Goal: Information Seeking & Learning: Learn about a topic

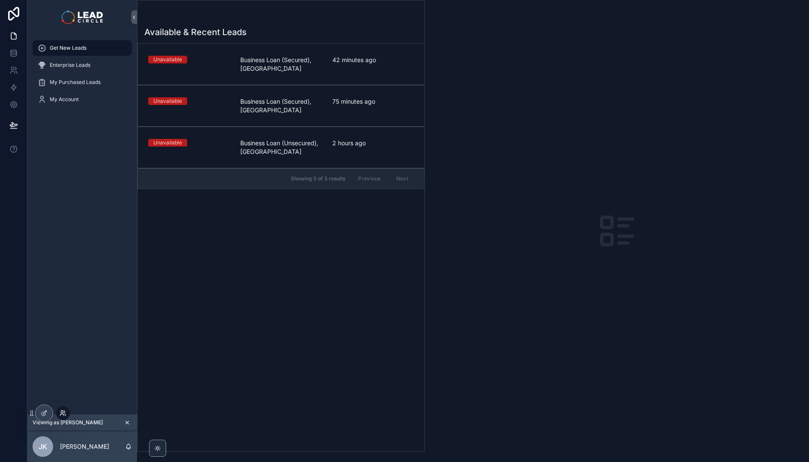
click at [61, 412] on icon at bounding box center [63, 412] width 7 height 7
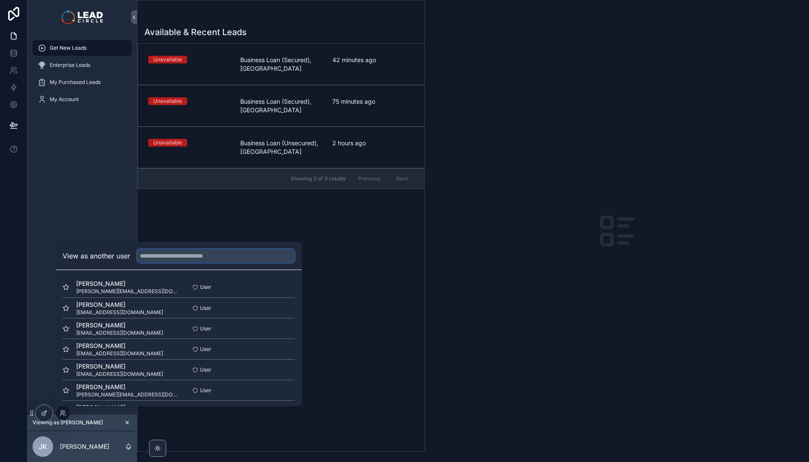
click at [155, 256] on input "text" at bounding box center [216, 256] width 158 height 14
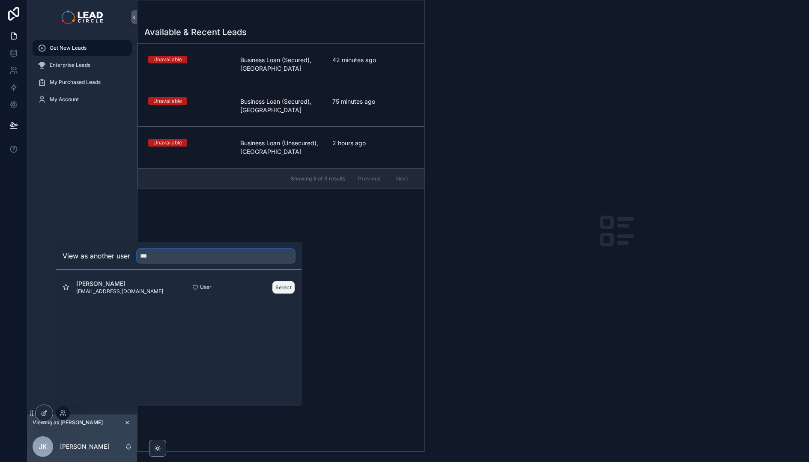
type input "***"
click at [278, 284] on button "Select" at bounding box center [283, 287] width 22 height 12
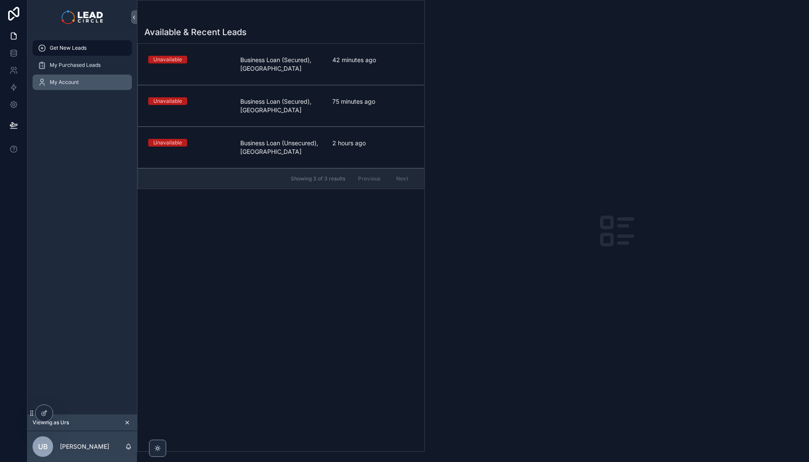
click at [57, 75] on div "My Account" at bounding box center [82, 82] width 89 height 14
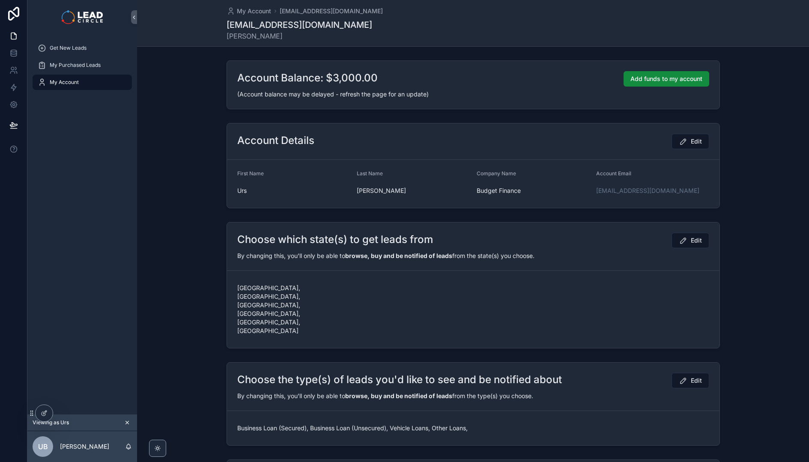
click at [126, 420] on icon "scrollable content" at bounding box center [127, 422] width 6 height 6
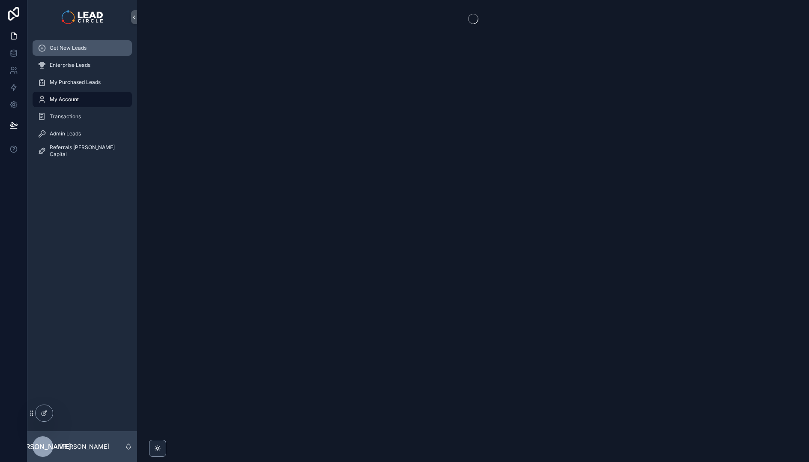
click at [82, 51] on div "Get New Leads" at bounding box center [82, 48] width 89 height 14
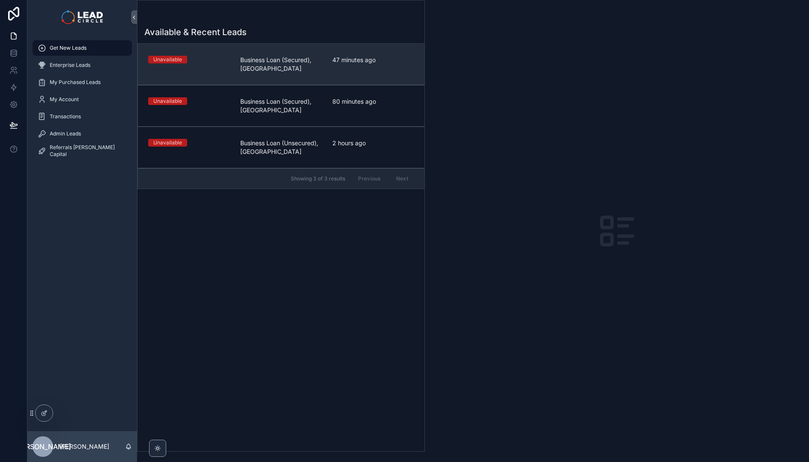
click at [238, 77] on link "Unavailable Business Loan (Secured), WA 47 minutes ago" at bounding box center [281, 64] width 286 height 41
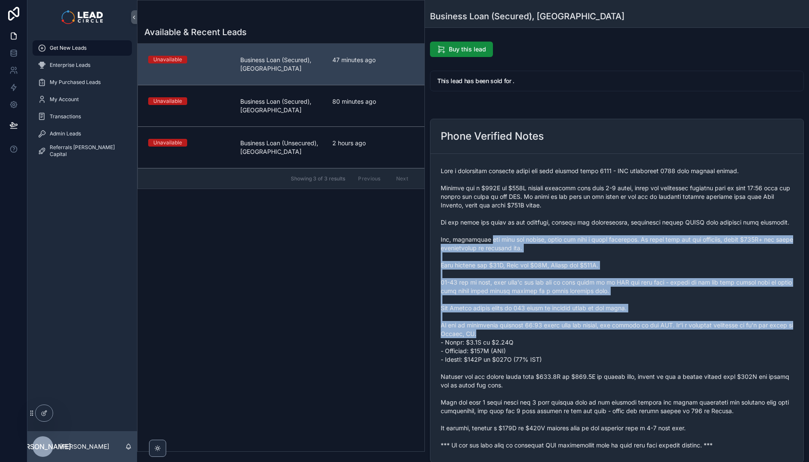
drag, startPoint x: 495, startPoint y: 264, endPoint x: 531, endPoint y: 340, distance: 84.6
click at [531, 340] on span "scrollable content" at bounding box center [617, 308] width 352 height 283
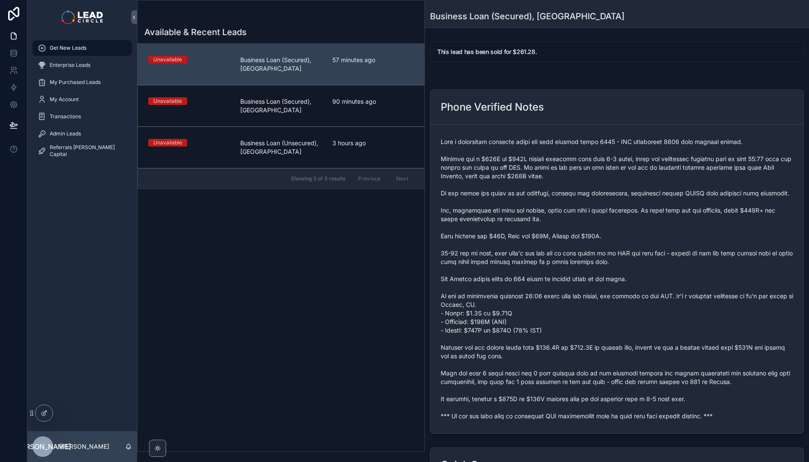
click at [563, 419] on span "scrollable content" at bounding box center [617, 278] width 352 height 283
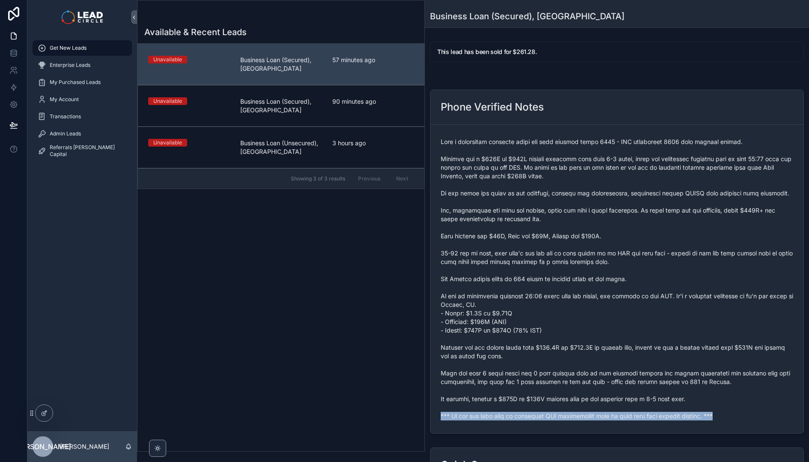
click at [563, 419] on span "scrollable content" at bounding box center [617, 278] width 352 height 283
copy span "*** If you buy this lead an automatic SMS introduction will be sent with your c…"
click at [59, 134] on span "Admin Leads" at bounding box center [65, 133] width 31 height 7
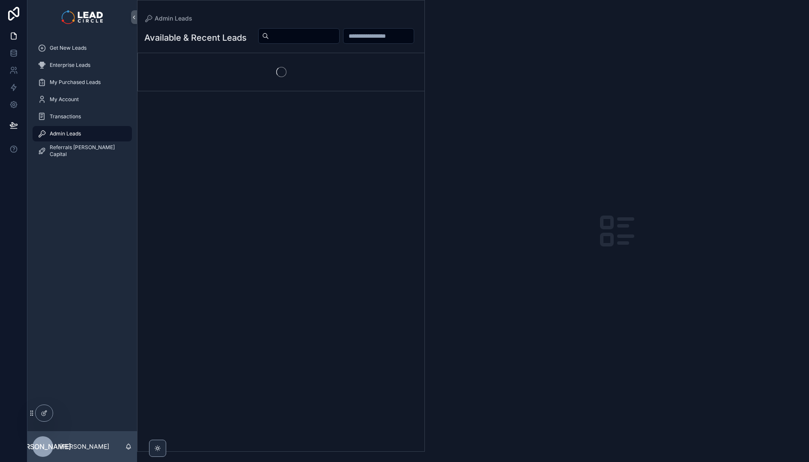
click at [339, 41] on input "scrollable content" at bounding box center [304, 36] width 70 height 12
paste input "**********"
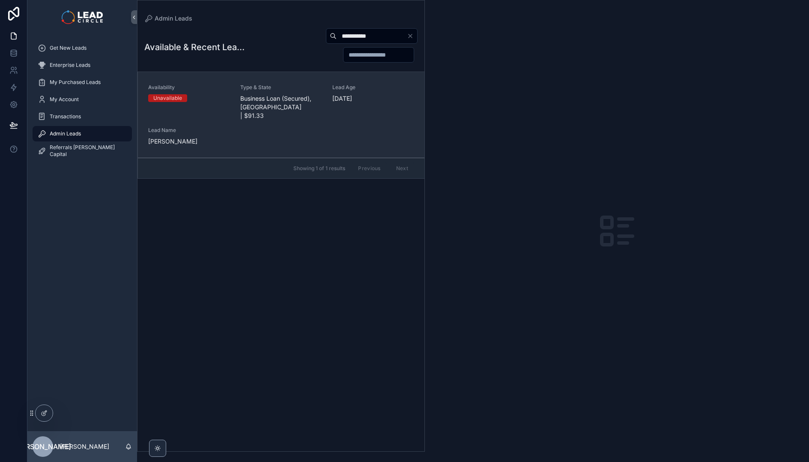
click at [306, 100] on span "Business Loan (Secured), [GEOGRAPHIC_DATA] | $91.33" at bounding box center [281, 107] width 82 height 26
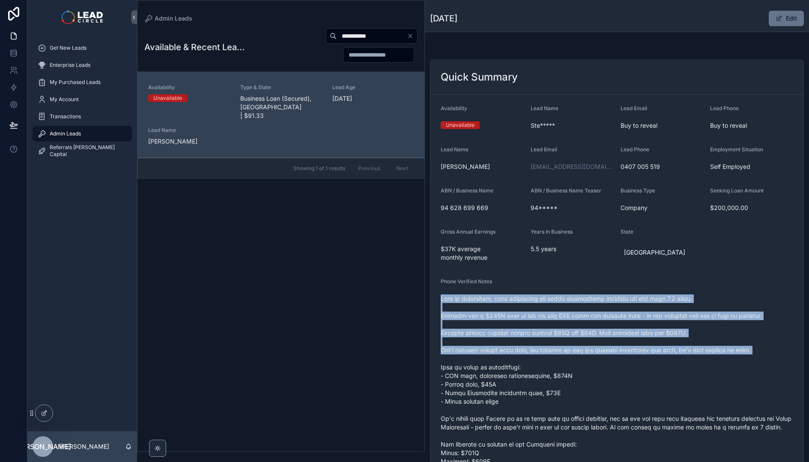
drag, startPoint x: 506, startPoint y: 283, endPoint x: 562, endPoint y: 370, distance: 103.4
click at [561, 369] on div "Phone Verified Notes" at bounding box center [617, 403] width 352 height 250
click at [563, 370] on span "scrollable content" at bounding box center [617, 409] width 352 height 231
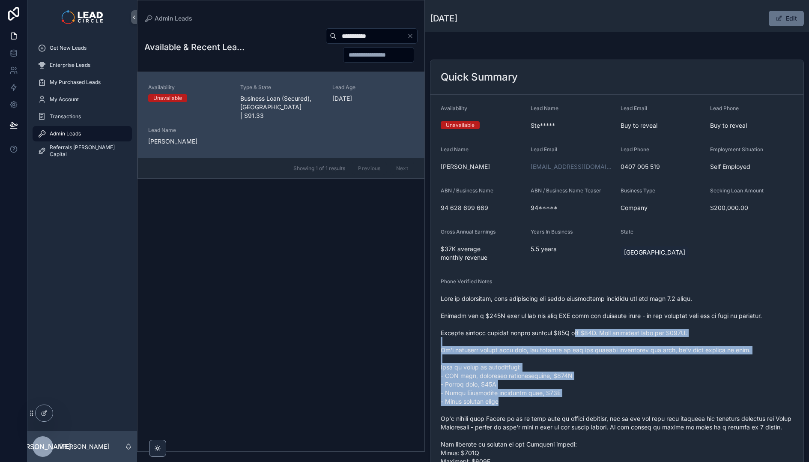
drag, startPoint x: 608, startPoint y: 402, endPoint x: 581, endPoint y: 331, distance: 76.0
click at [581, 332] on span "scrollable content" at bounding box center [617, 409] width 352 height 231
click at [581, 331] on span "scrollable content" at bounding box center [617, 409] width 352 height 231
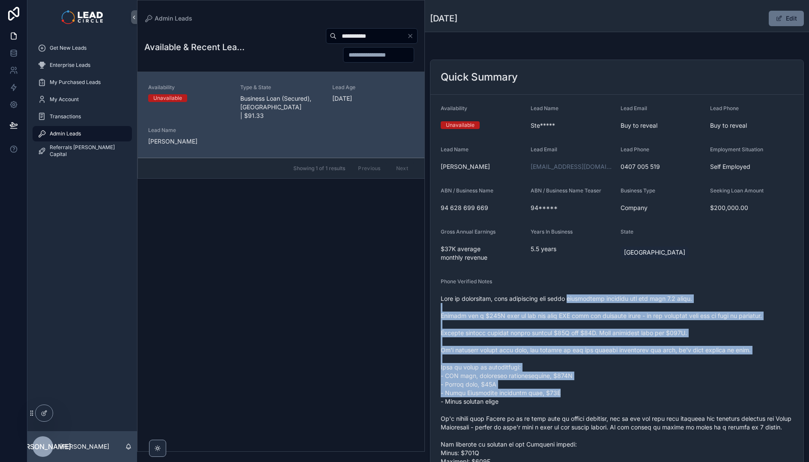
drag, startPoint x: 579, startPoint y: 295, endPoint x: 614, endPoint y: 394, distance: 105.8
click at [614, 394] on span "scrollable content" at bounding box center [617, 409] width 352 height 231
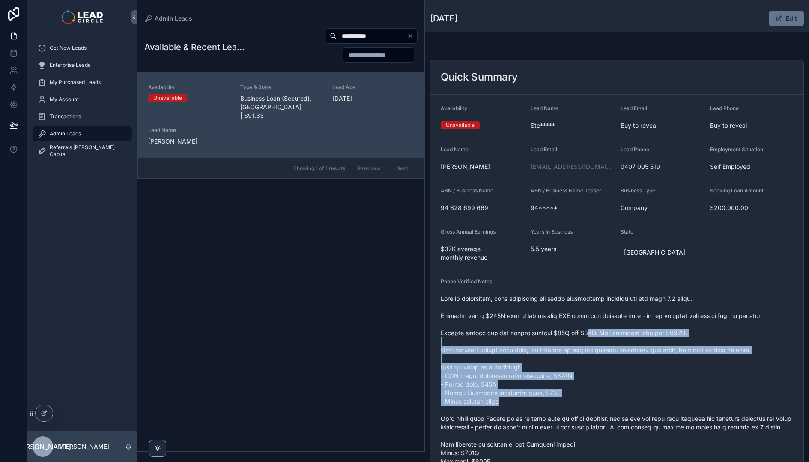
drag, startPoint x: 624, startPoint y: 400, endPoint x: 591, endPoint y: 326, distance: 80.5
click at [592, 328] on span "scrollable content" at bounding box center [617, 409] width 352 height 231
click at [591, 326] on span "scrollable content" at bounding box center [617, 409] width 352 height 231
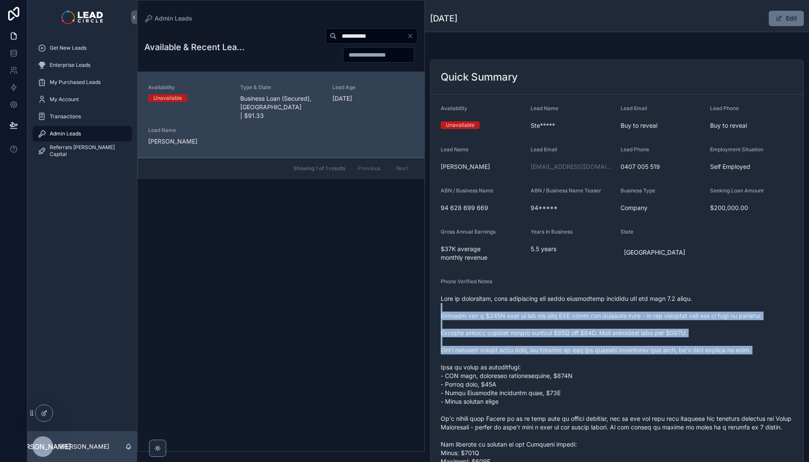
drag, startPoint x: 591, startPoint y: 310, endPoint x: 617, endPoint y: 386, distance: 80.6
click at [617, 385] on span "scrollable content" at bounding box center [617, 409] width 352 height 231
click at [617, 386] on span "scrollable content" at bounding box center [617, 409] width 352 height 231
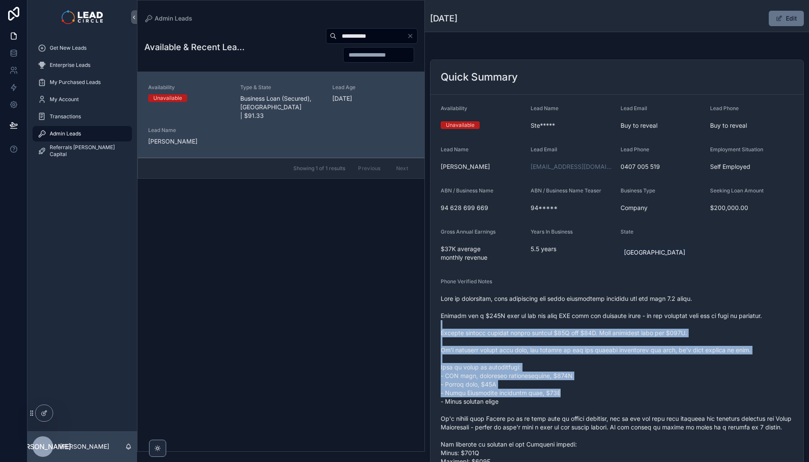
drag, startPoint x: 623, startPoint y: 390, endPoint x: 601, endPoint y: 320, distance: 72.7
click at [601, 323] on span "scrollable content" at bounding box center [617, 409] width 352 height 231
click at [601, 320] on span "scrollable content" at bounding box center [617, 409] width 352 height 231
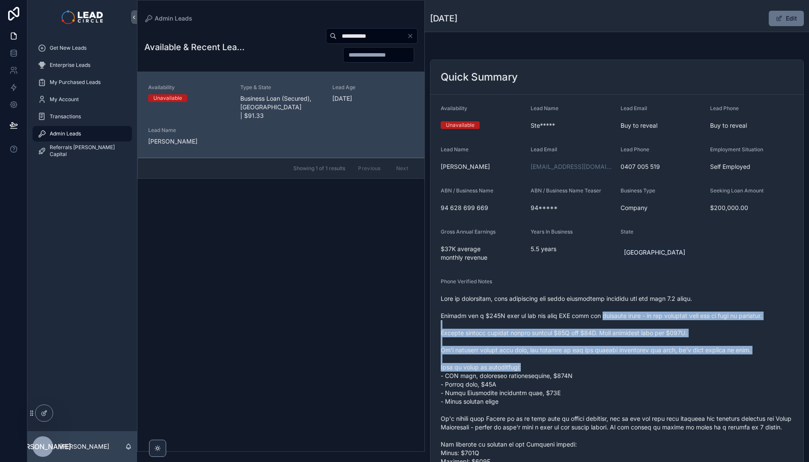
drag, startPoint x: 602, startPoint y: 313, endPoint x: 630, endPoint y: 381, distance: 73.3
click at [630, 381] on span "scrollable content" at bounding box center [617, 409] width 352 height 231
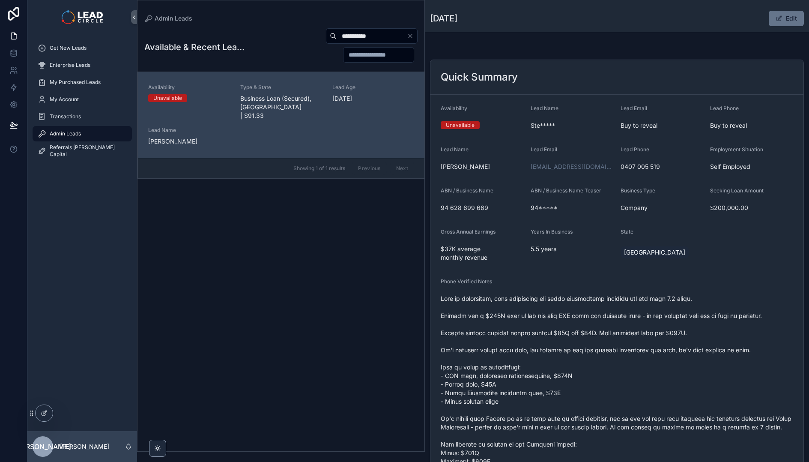
drag, startPoint x: 632, startPoint y: 401, endPoint x: 620, endPoint y: 378, distance: 25.7
click at [621, 380] on span "scrollable content" at bounding box center [617, 409] width 352 height 231
click at [466, 308] on span "scrollable content" at bounding box center [617, 409] width 352 height 231
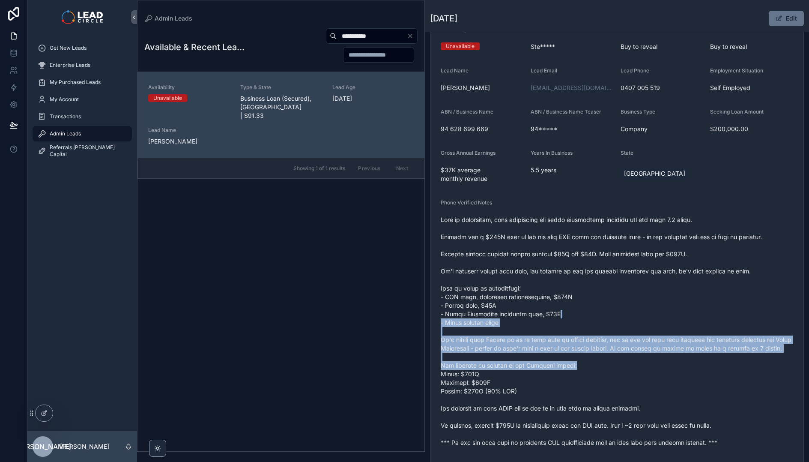
drag, startPoint x: 562, startPoint y: 313, endPoint x: 628, endPoint y: 387, distance: 99.4
click at [627, 387] on span "scrollable content" at bounding box center [617, 330] width 352 height 231
click at [628, 387] on span "scrollable content" at bounding box center [617, 330] width 352 height 231
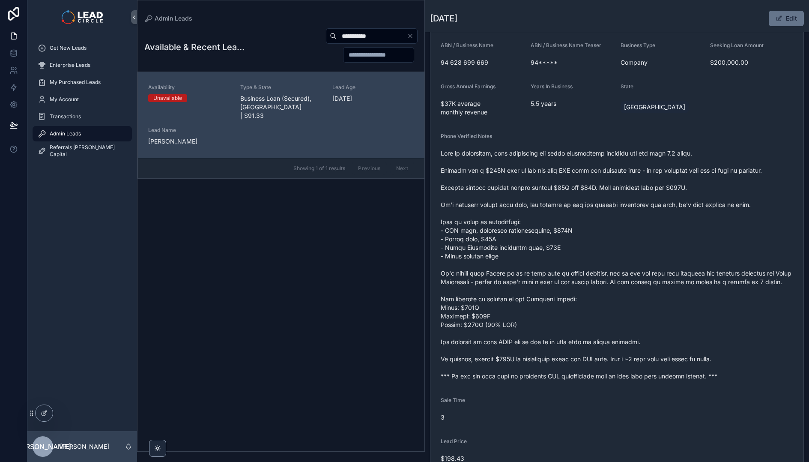
scroll to position [146, 0]
drag, startPoint x: 533, startPoint y: 357, endPoint x: 655, endPoint y: 372, distance: 123.4
click at [641, 372] on span "scrollable content" at bounding box center [617, 263] width 352 height 231
click at [655, 372] on span "scrollable content" at bounding box center [617, 263] width 352 height 231
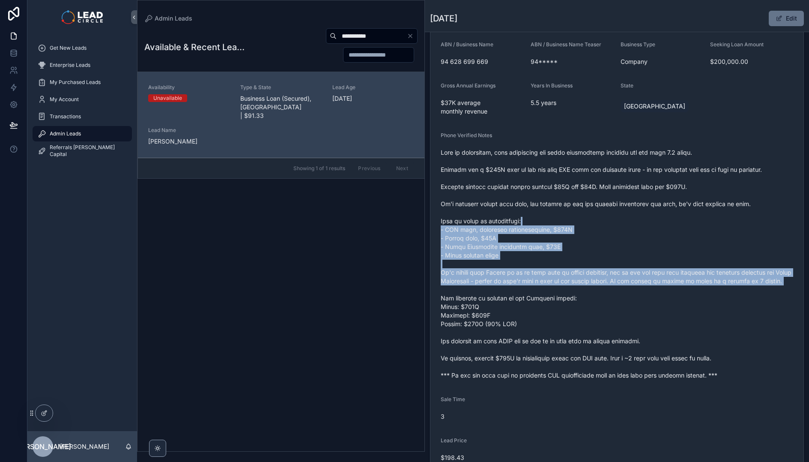
drag, startPoint x: 553, startPoint y: 223, endPoint x: 581, endPoint y: 304, distance: 86.4
click at [581, 304] on span "scrollable content" at bounding box center [617, 263] width 352 height 231
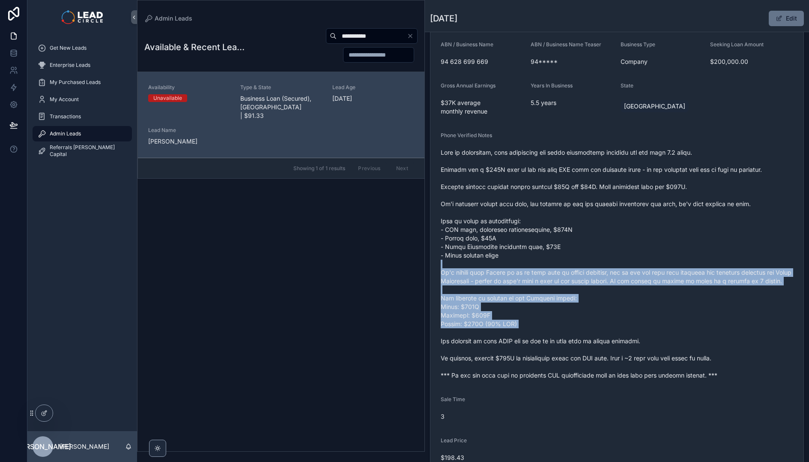
drag, startPoint x: 611, startPoint y: 343, endPoint x: 555, endPoint y: 250, distance: 107.9
click at [555, 251] on span "scrollable content" at bounding box center [617, 263] width 352 height 231
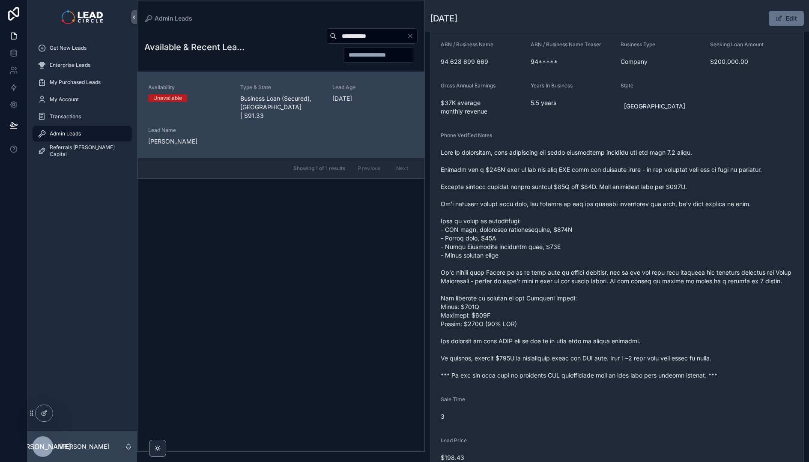
click at [555, 250] on span "scrollable content" at bounding box center [617, 263] width 352 height 231
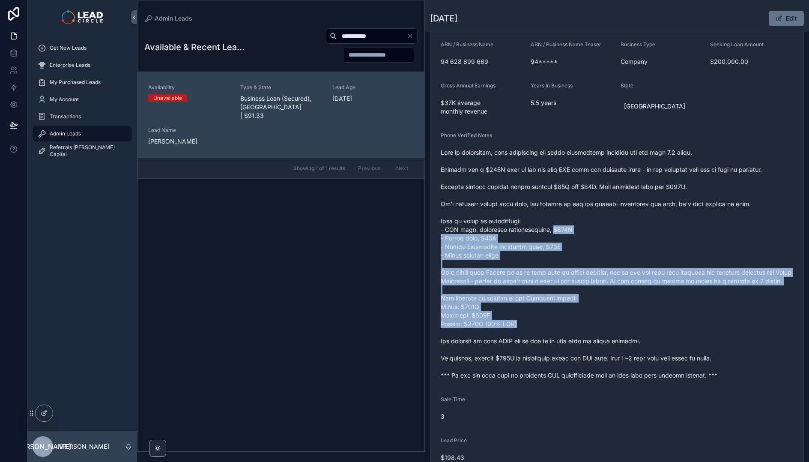
drag, startPoint x: 549, startPoint y: 226, endPoint x: 601, endPoint y: 331, distance: 116.6
click at [601, 331] on span "scrollable content" at bounding box center [617, 263] width 352 height 231
drag, startPoint x: 620, startPoint y: 337, endPoint x: 523, endPoint y: 235, distance: 140.5
click at [523, 236] on span "scrollable content" at bounding box center [617, 263] width 352 height 231
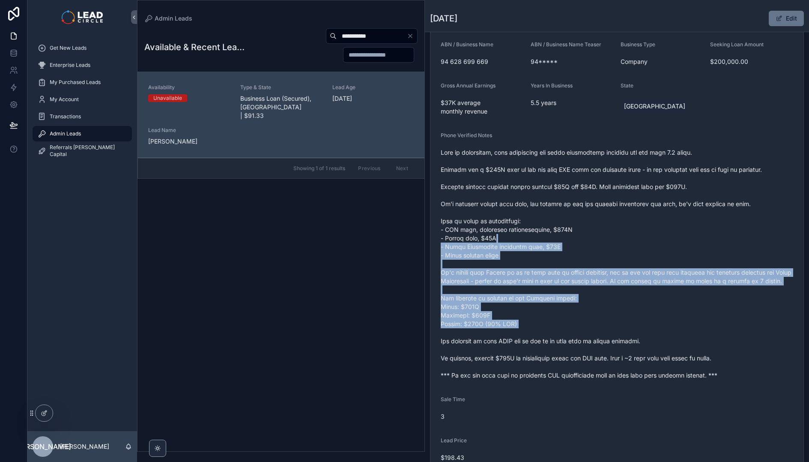
click at [523, 235] on span "scrollable content" at bounding box center [617, 263] width 352 height 231
drag, startPoint x: 521, startPoint y: 226, endPoint x: 566, endPoint y: 321, distance: 105.0
click at [566, 321] on span "scrollable content" at bounding box center [617, 263] width 352 height 231
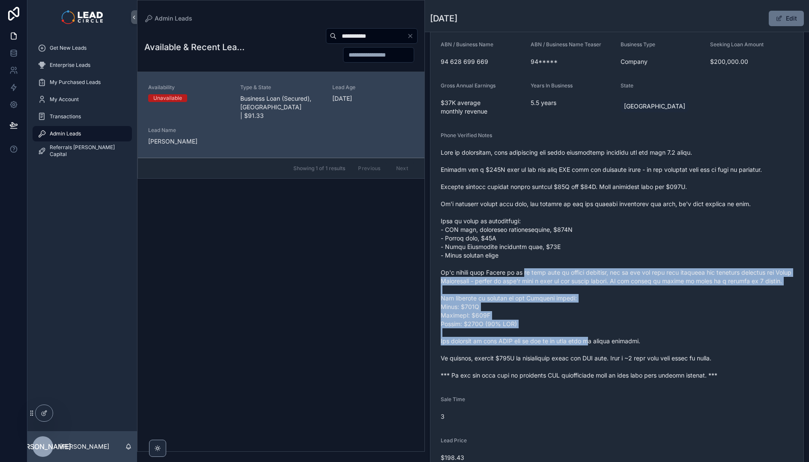
drag, startPoint x: 594, startPoint y: 346, endPoint x: 508, endPoint y: 257, distance: 122.9
click at [508, 257] on span "scrollable content" at bounding box center [617, 263] width 352 height 231
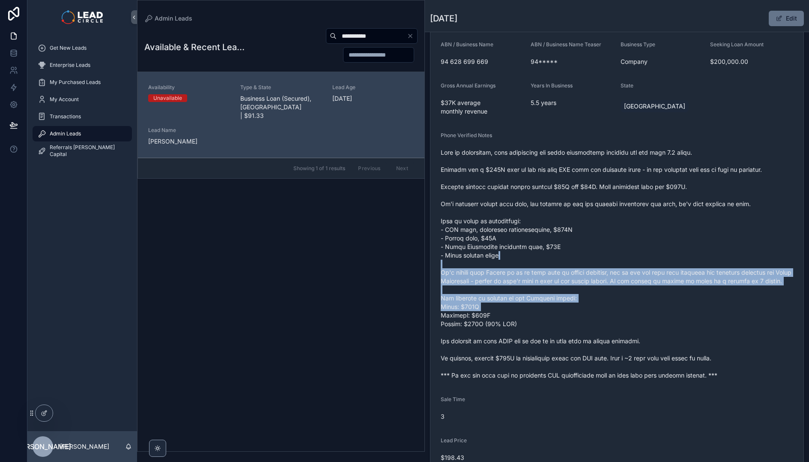
drag, startPoint x: 508, startPoint y: 257, endPoint x: 566, endPoint y: 325, distance: 89.3
click at [566, 325] on span "scrollable content" at bounding box center [617, 263] width 352 height 231
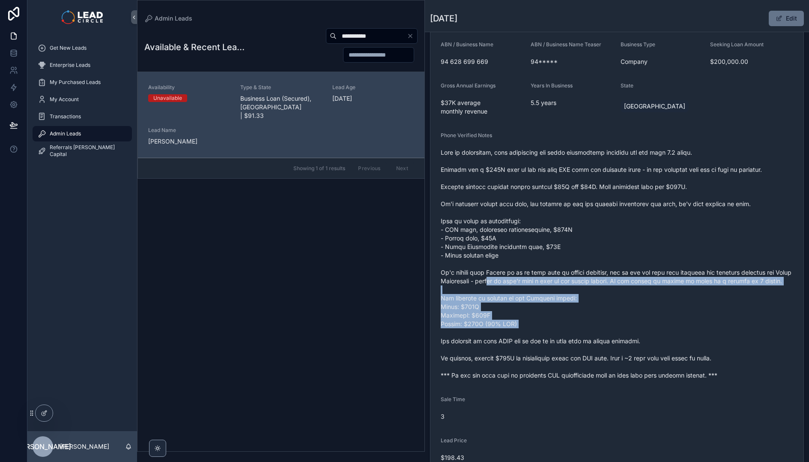
drag, startPoint x: 585, startPoint y: 343, endPoint x: 518, endPoint y: 281, distance: 91.5
click at [518, 281] on span "scrollable content" at bounding box center [617, 263] width 352 height 231
drag, startPoint x: 518, startPoint y: 281, endPoint x: 566, endPoint y: 337, distance: 73.4
click at [566, 336] on span "scrollable content" at bounding box center [617, 263] width 352 height 231
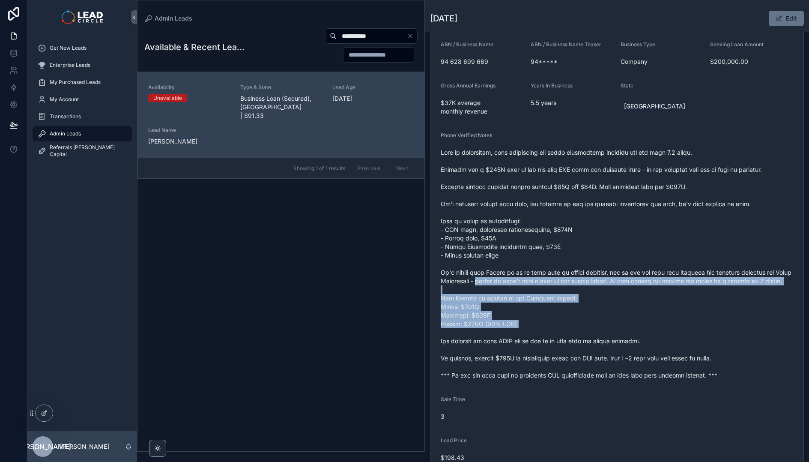
click at [566, 337] on span "scrollable content" at bounding box center [617, 263] width 352 height 231
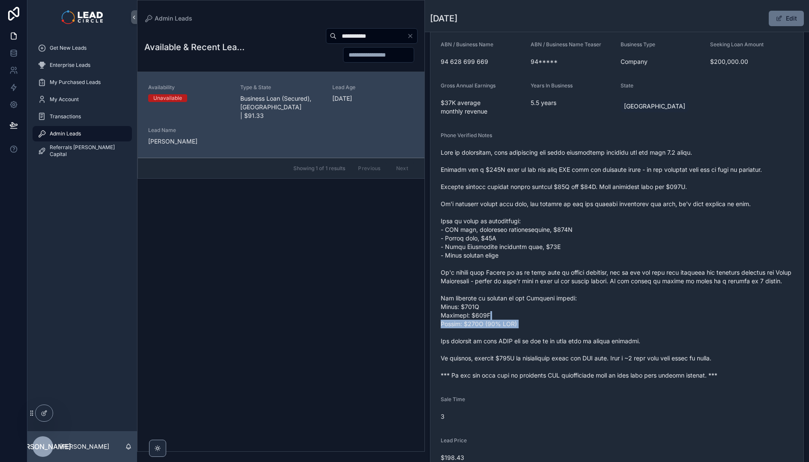
click at [552, 322] on span "scrollable content" at bounding box center [617, 263] width 352 height 231
click at [551, 321] on span "scrollable content" at bounding box center [617, 263] width 352 height 231
drag, startPoint x: 510, startPoint y: 291, endPoint x: 554, endPoint y: 340, distance: 65.8
click at [553, 340] on span "scrollable content" at bounding box center [617, 263] width 352 height 231
click at [554, 340] on span "scrollable content" at bounding box center [617, 263] width 352 height 231
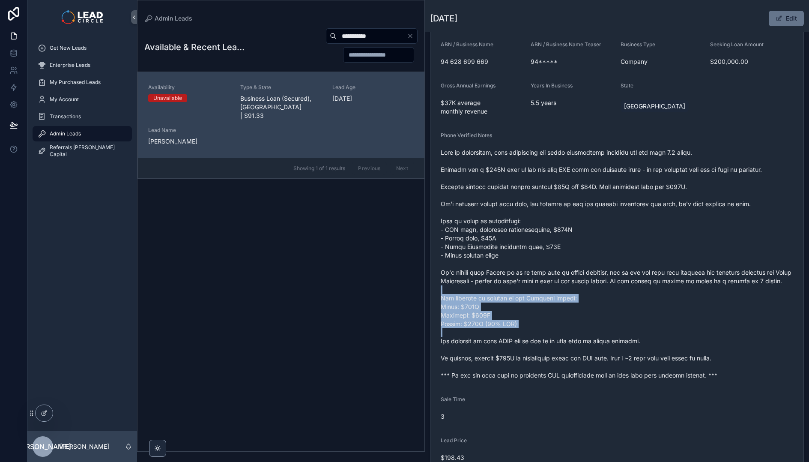
drag, startPoint x: 554, startPoint y: 340, endPoint x: 509, endPoint y: 301, distance: 59.4
click at [509, 301] on span "scrollable content" at bounding box center [617, 263] width 352 height 231
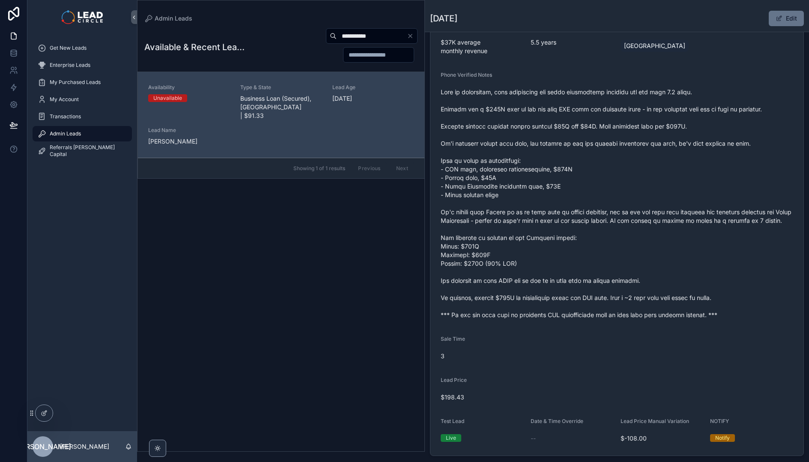
scroll to position [206, 0]
click at [359, 38] on input "**********" at bounding box center [372, 36] width 70 height 12
paste input "**********"
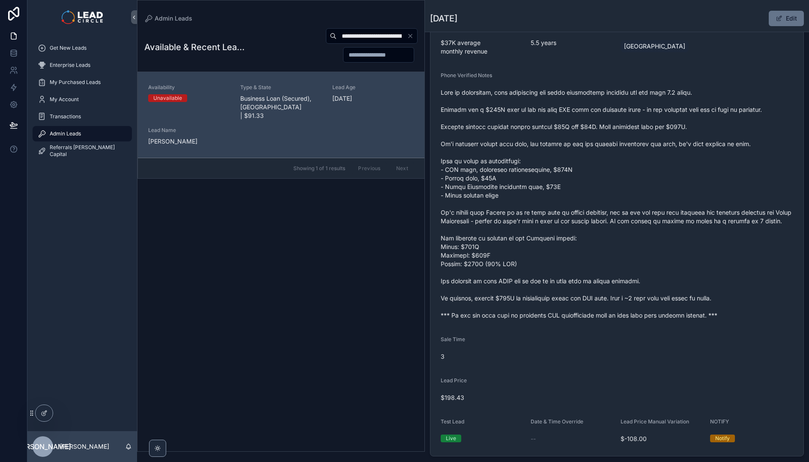
scroll to position [0, 20]
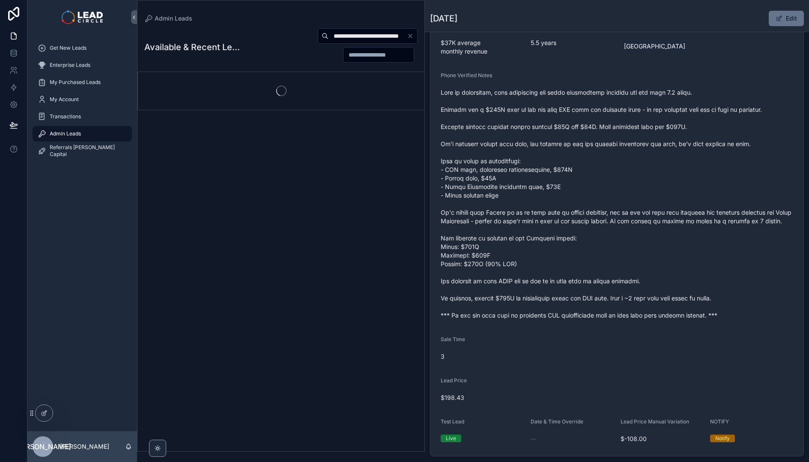
click at [577, 232] on span "scrollable content" at bounding box center [617, 203] width 352 height 231
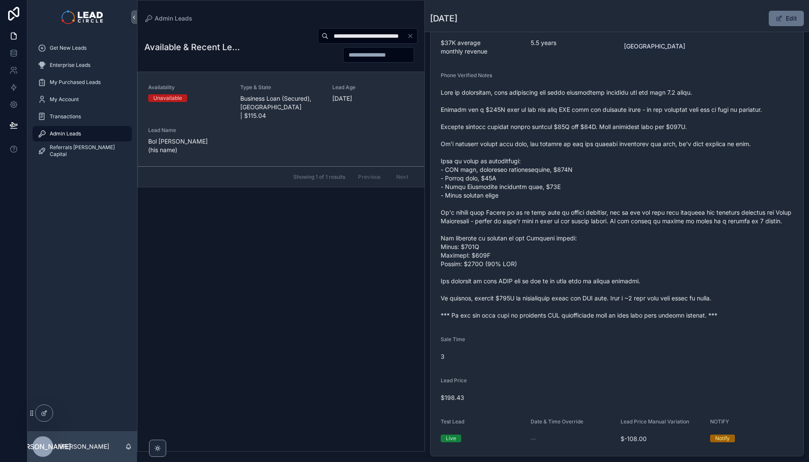
click at [286, 100] on span "Business Loan (Secured), [GEOGRAPHIC_DATA] | $115.04" at bounding box center [281, 107] width 82 height 26
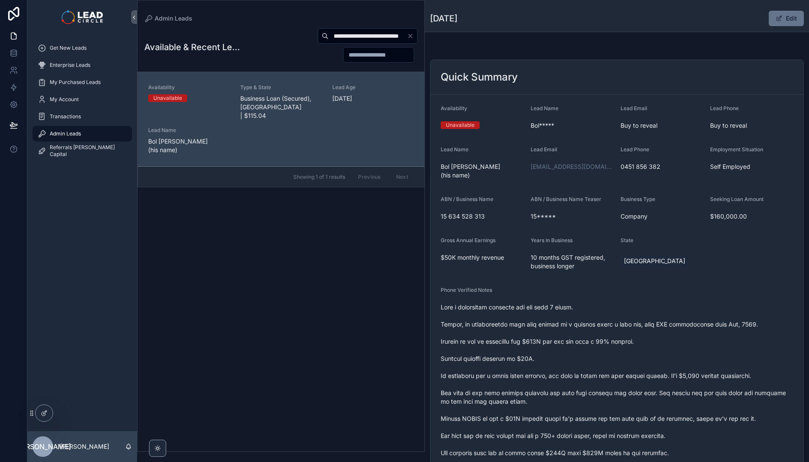
scroll to position [170, 0]
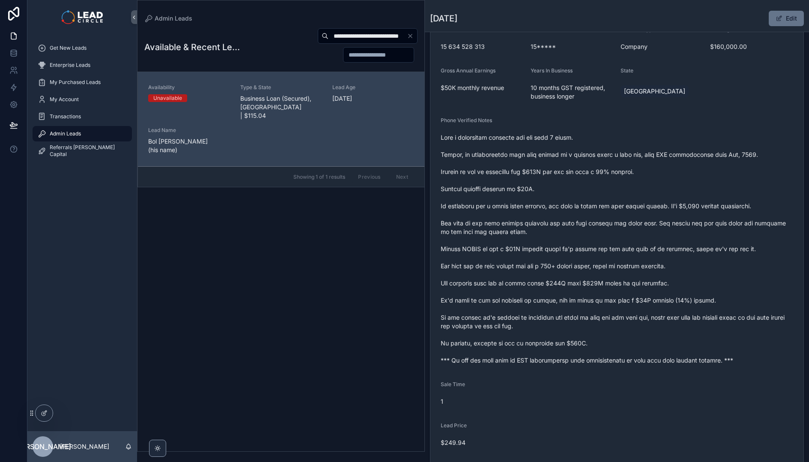
click at [352, 30] on input "**********" at bounding box center [367, 36] width 78 height 12
paste input "scrollable content"
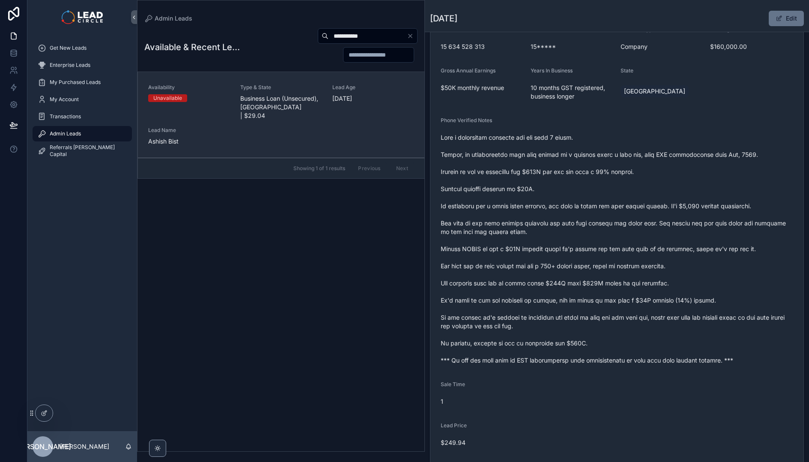
click at [272, 89] on span "Type & State" at bounding box center [281, 87] width 82 height 7
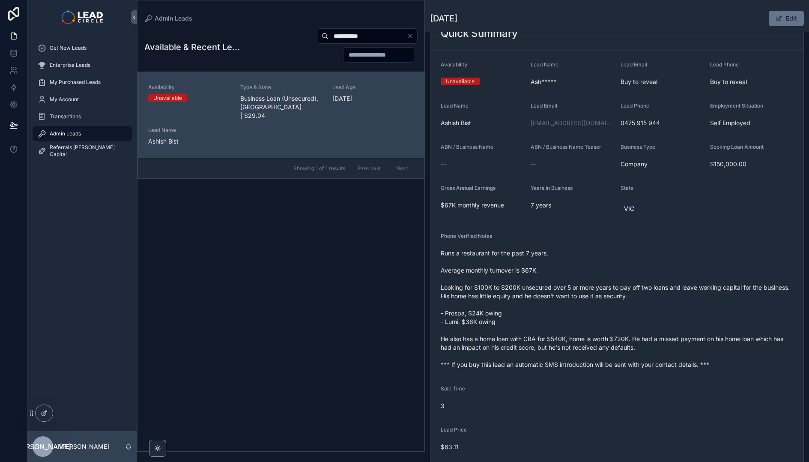
scroll to position [50, 0]
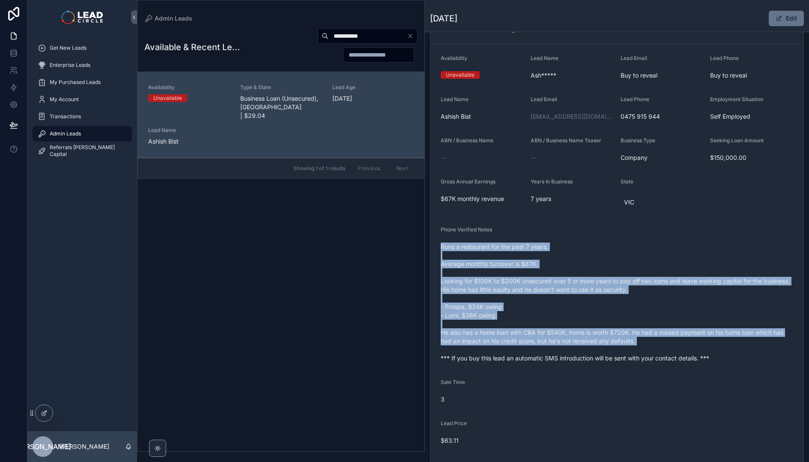
drag, startPoint x: 536, startPoint y: 232, endPoint x: 590, endPoint y: 351, distance: 131.1
click at [590, 351] on div "Phone Verified Notes Runs a restaurant for the past 7 years. Average monthly tu…" at bounding box center [617, 295] width 352 height 139
click at [590, 351] on span "Runs a restaurant for the past 7 years. Average monthly turnover is $67K. Looki…" at bounding box center [617, 302] width 352 height 120
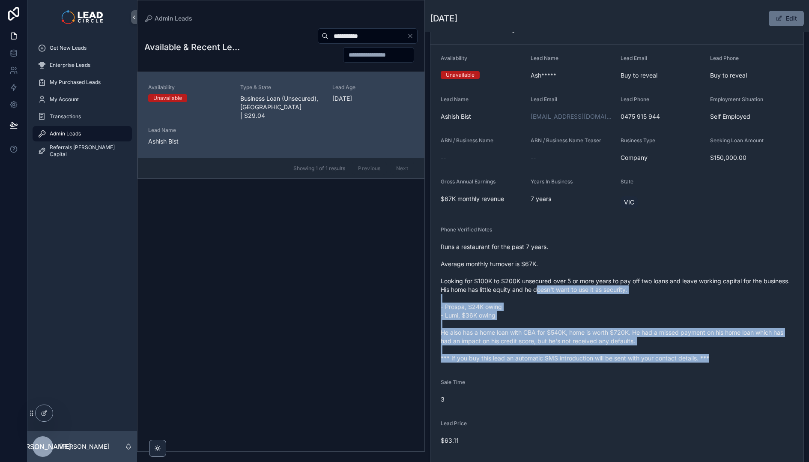
drag, startPoint x: 621, startPoint y: 375, endPoint x: 560, endPoint y: 277, distance: 115.6
click at [562, 281] on form "Availability Unavailable Lead Name Ash***** Lead Email Buy to reveal Lead Phone…" at bounding box center [616, 292] width 373 height 494
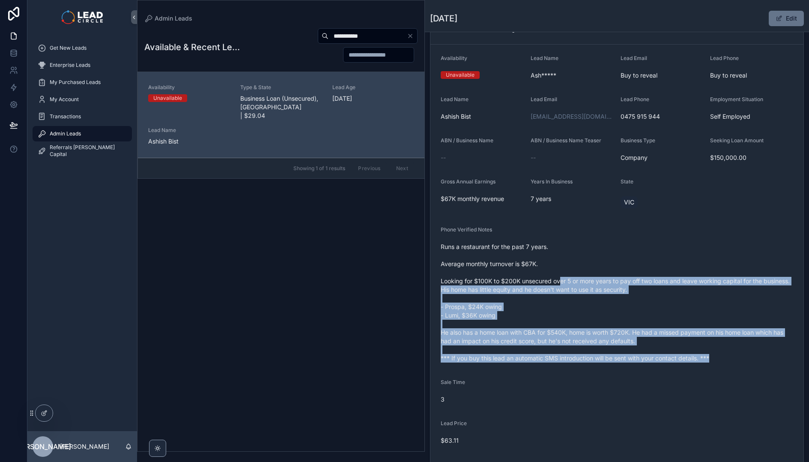
click at [560, 277] on span "Runs a restaurant for the past 7 years. Average monthly turnover is $67K. Looki…" at bounding box center [617, 302] width 352 height 120
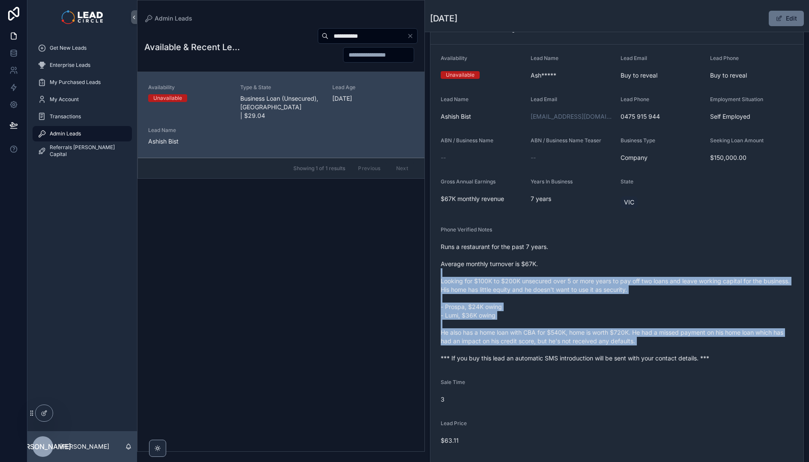
drag, startPoint x: 562, startPoint y: 274, endPoint x: 589, endPoint y: 345, distance: 76.4
click at [589, 345] on span "Runs a restaurant for the past 7 years. Average monthly turnover is $67K. Looki…" at bounding box center [617, 302] width 352 height 120
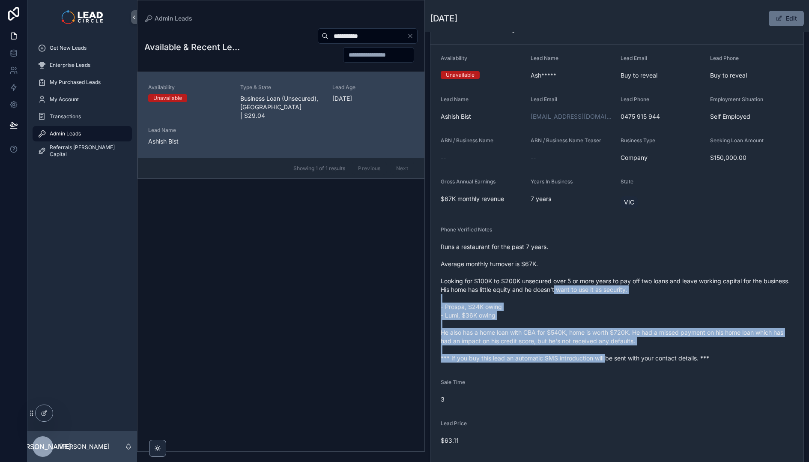
drag, startPoint x: 607, startPoint y: 360, endPoint x: 579, endPoint y: 276, distance: 88.5
click at [579, 277] on span "Runs a restaurant for the past 7 years. Average monthly turnover is $67K. Looki…" at bounding box center [617, 302] width 352 height 120
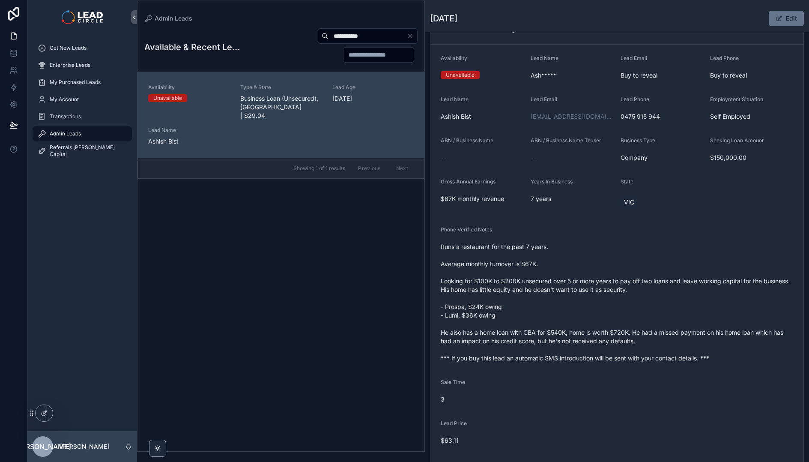
click at [579, 276] on span "Runs a restaurant for the past 7 years. Average monthly turnover is $67K. Looki…" at bounding box center [617, 302] width 352 height 120
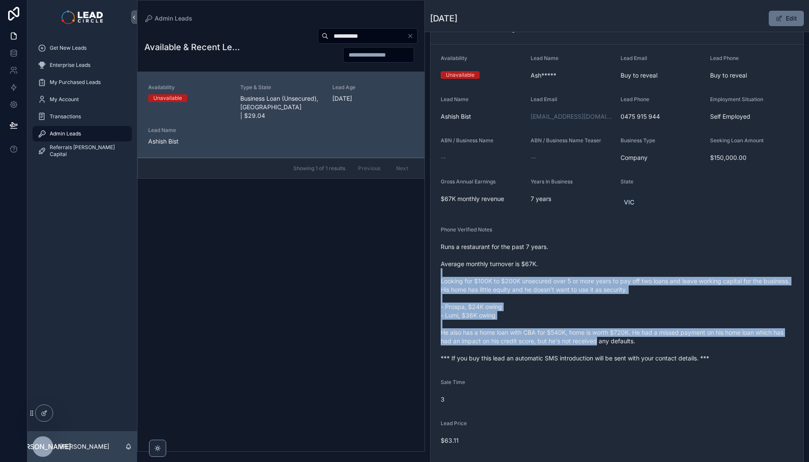
drag, startPoint x: 580, startPoint y: 274, endPoint x: 609, endPoint y: 340, distance: 72.1
click at [609, 340] on span "Runs a restaurant for the past 7 years. Average monthly turnover is $67K. Looki…" at bounding box center [617, 302] width 352 height 120
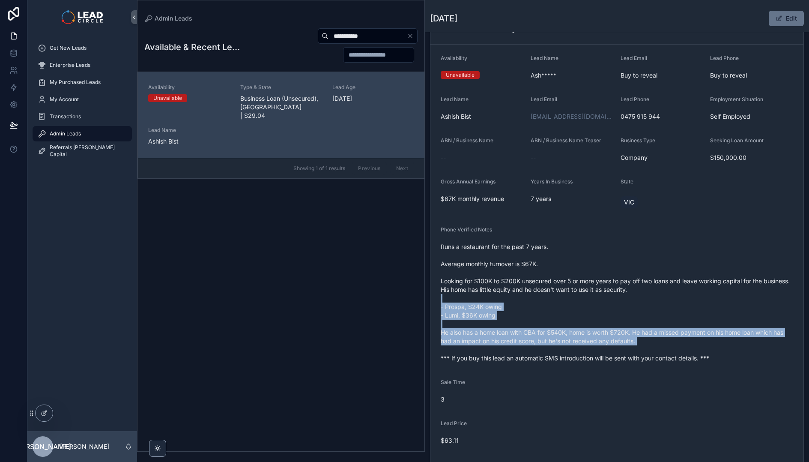
drag, startPoint x: 621, startPoint y: 353, endPoint x: 584, endPoint y: 280, distance: 81.6
click at [584, 280] on span "Runs a restaurant for the past 7 years. Average monthly turnover is $67K. Looki…" at bounding box center [617, 302] width 352 height 120
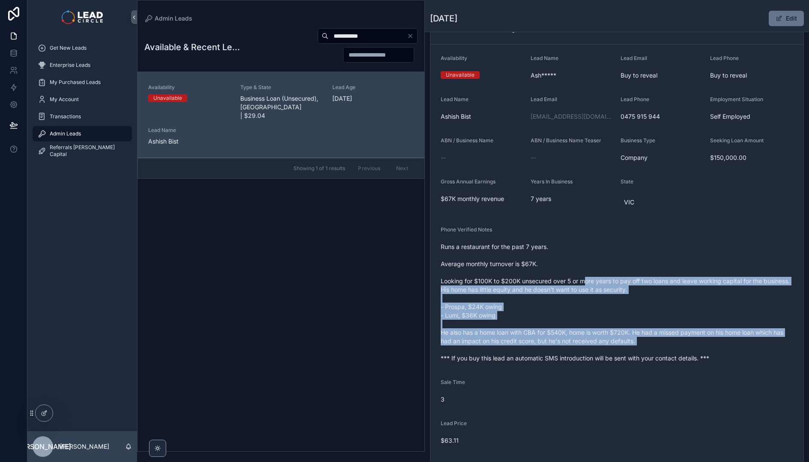
click at [584, 280] on span "Runs a restaurant for the past 7 years. Average monthly turnover is $67K. Looki…" at bounding box center [617, 302] width 352 height 120
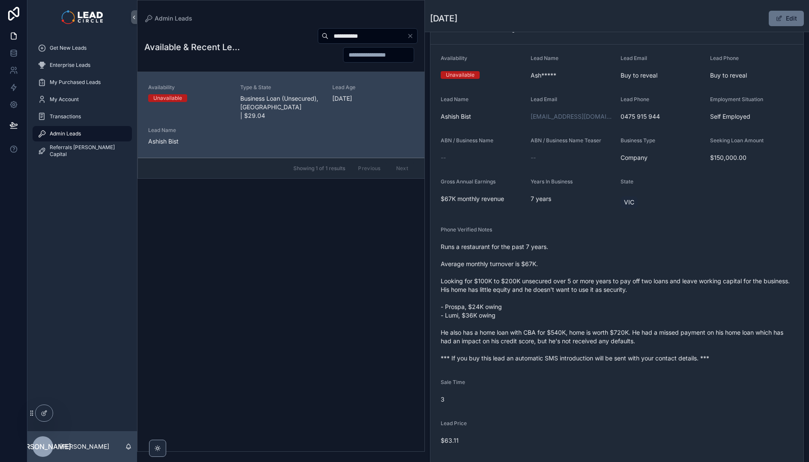
click at [365, 36] on input "**********" at bounding box center [367, 36] width 78 height 12
paste input "scrollable content"
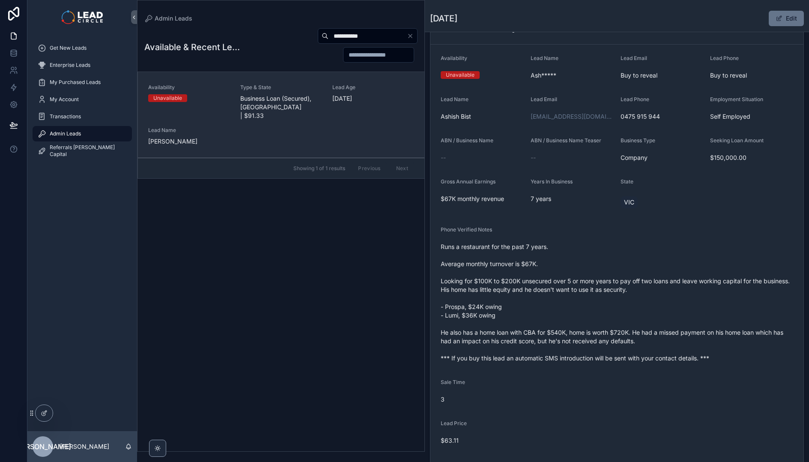
type input "**********"
click at [289, 110] on span "Business Loan (Secured), [GEOGRAPHIC_DATA] | $91.33" at bounding box center [281, 107] width 82 height 26
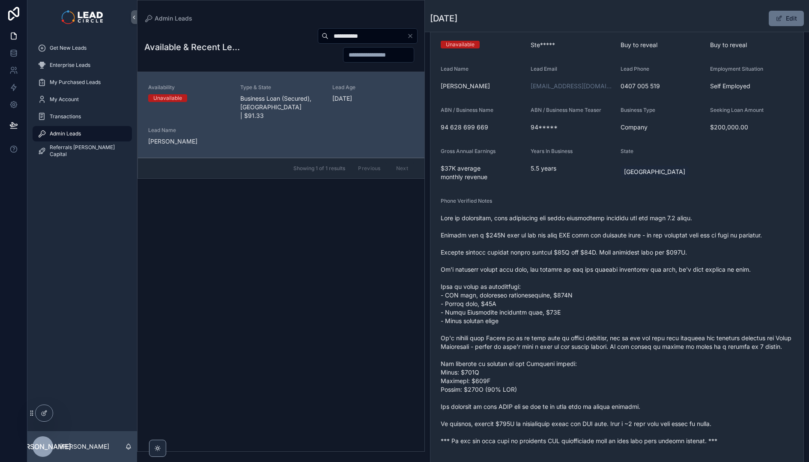
scroll to position [124, 0]
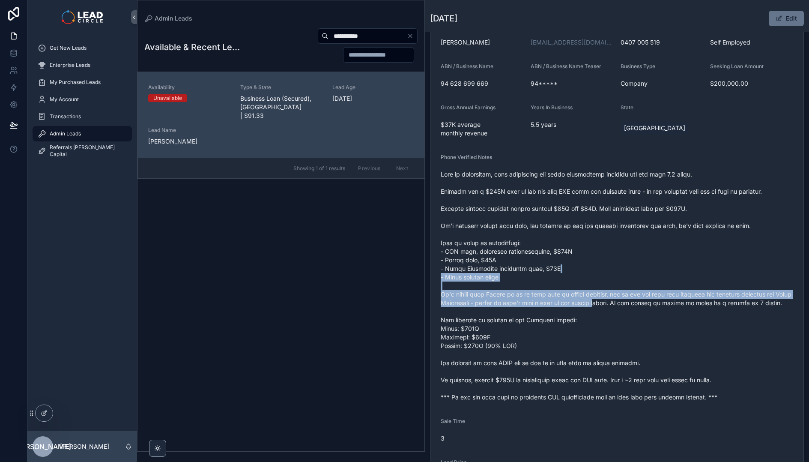
drag, startPoint x: 615, startPoint y: 268, endPoint x: 643, endPoint y: 333, distance: 70.0
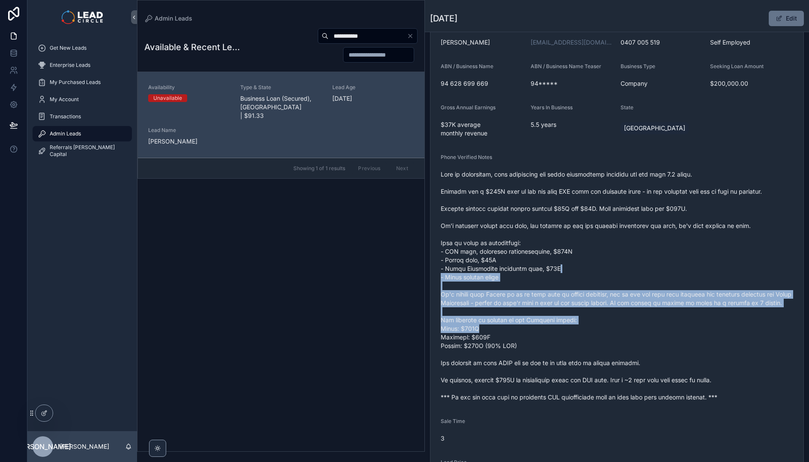
click at [643, 333] on span "scrollable content" at bounding box center [617, 285] width 352 height 231
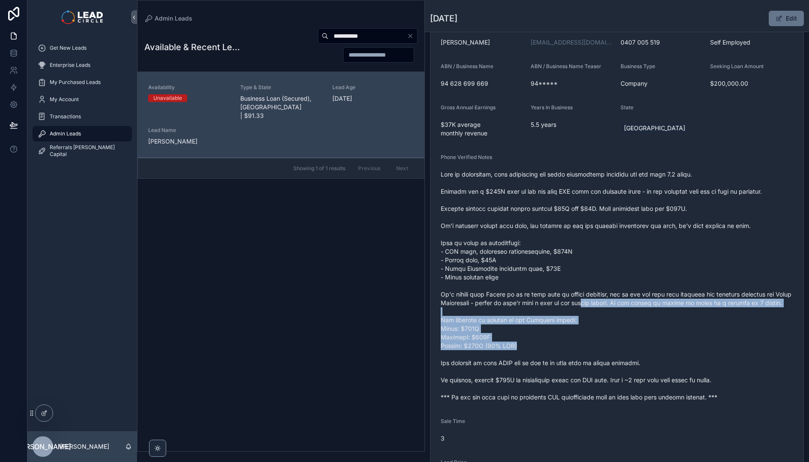
drag, startPoint x: 675, startPoint y: 355, endPoint x: 604, endPoint y: 298, distance: 91.1
click at [611, 303] on span "scrollable content" at bounding box center [617, 285] width 352 height 231
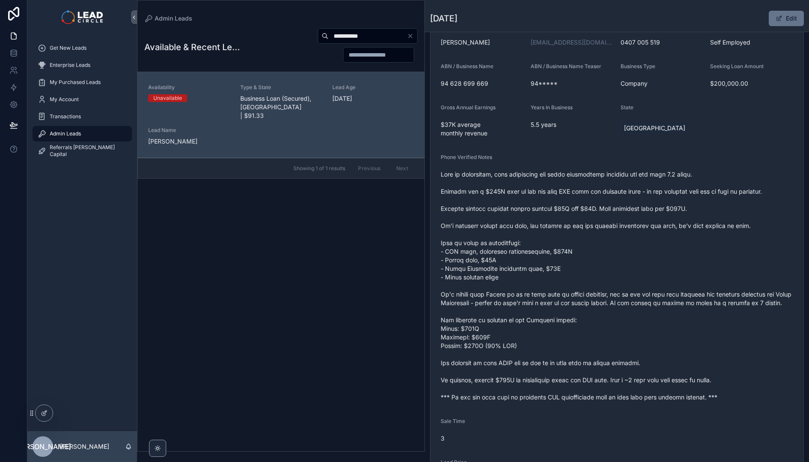
click at [604, 298] on span "scrollable content" at bounding box center [617, 285] width 352 height 231
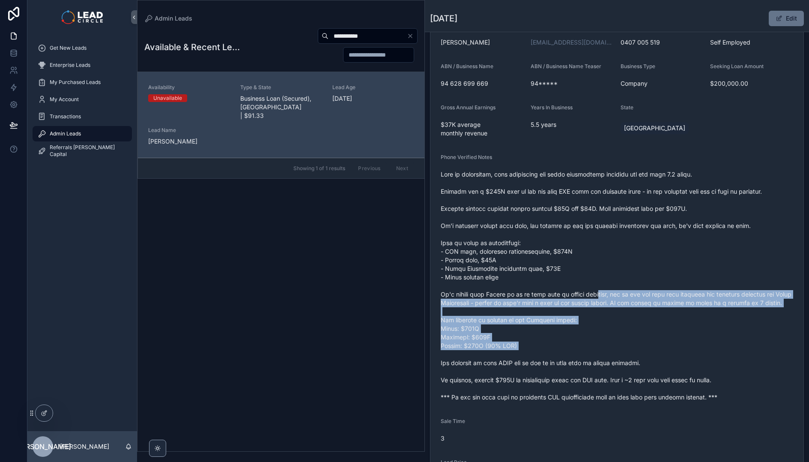
drag, startPoint x: 603, startPoint y: 291, endPoint x: 645, endPoint y: 362, distance: 82.4
click at [645, 362] on span "scrollable content" at bounding box center [617, 285] width 352 height 231
drag, startPoint x: 646, startPoint y: 354, endPoint x: 593, endPoint y: 288, distance: 85.3
click at [593, 288] on span "scrollable content" at bounding box center [617, 285] width 352 height 231
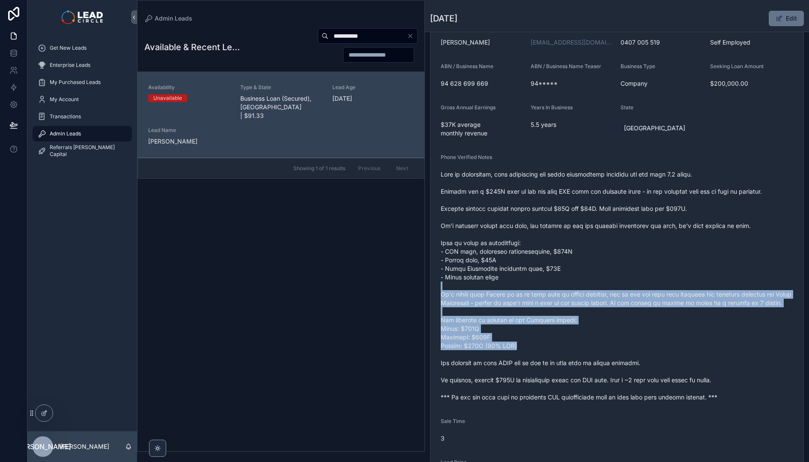
click at [593, 288] on span "scrollable content" at bounding box center [617, 285] width 352 height 231
drag, startPoint x: 592, startPoint y: 287, endPoint x: 624, endPoint y: 356, distance: 75.5
click at [624, 356] on span "scrollable content" at bounding box center [617, 285] width 352 height 231
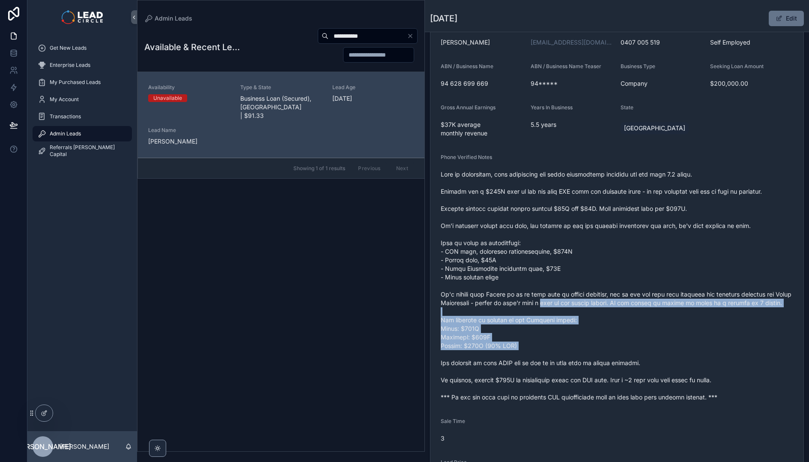
drag, startPoint x: 624, startPoint y: 356, endPoint x: 577, endPoint y: 291, distance: 80.0
click at [577, 292] on span "scrollable content" at bounding box center [617, 285] width 352 height 231
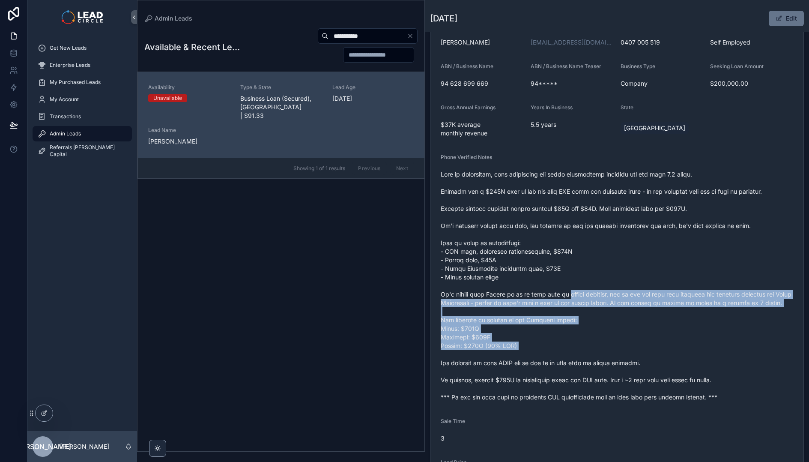
click at [577, 291] on span "scrollable content" at bounding box center [617, 285] width 352 height 231
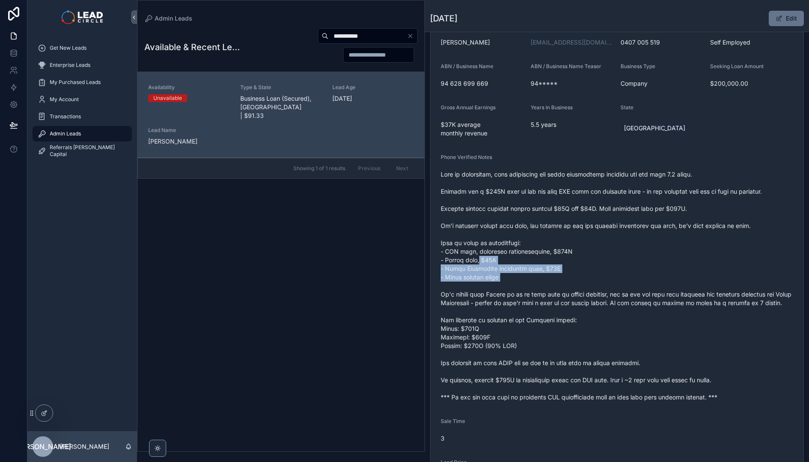
drag, startPoint x: 480, startPoint y: 262, endPoint x: 542, endPoint y: 286, distance: 66.5
click at [539, 286] on span "scrollable content" at bounding box center [617, 285] width 352 height 231
click at [542, 286] on span "scrollable content" at bounding box center [617, 285] width 352 height 231
drag, startPoint x: 542, startPoint y: 286, endPoint x: 475, endPoint y: 255, distance: 73.6
click at [475, 255] on span "scrollable content" at bounding box center [617, 285] width 352 height 231
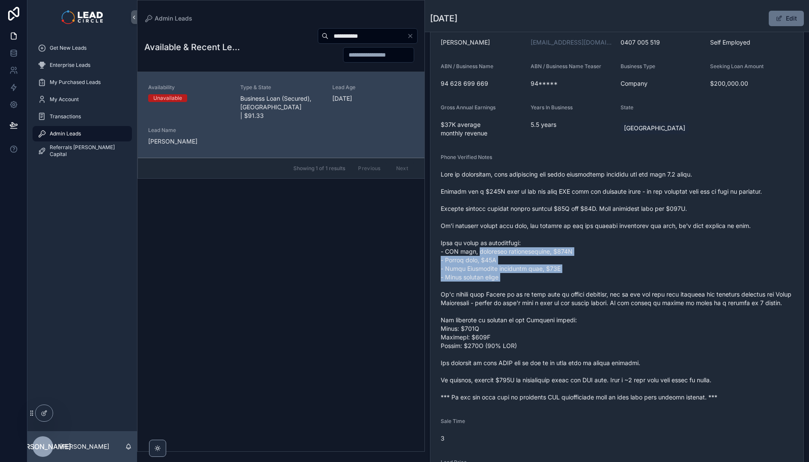
click at [475, 255] on span "scrollable content" at bounding box center [617, 285] width 352 height 231
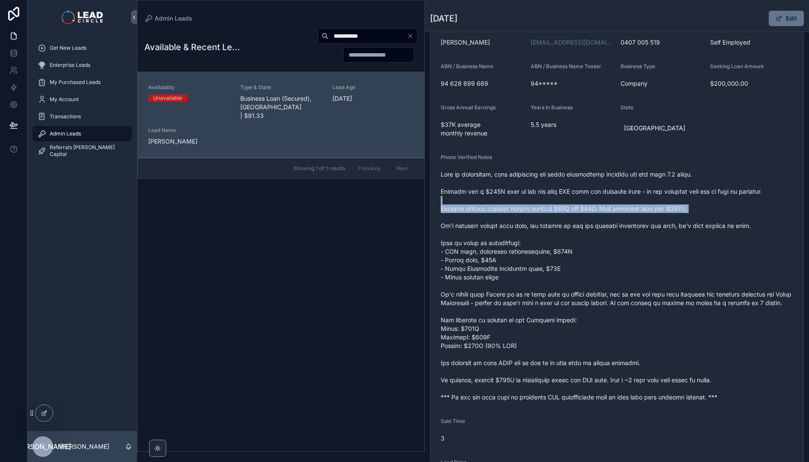
drag, startPoint x: 482, startPoint y: 200, endPoint x: 611, endPoint y: 217, distance: 130.4
click at [596, 217] on span "scrollable content" at bounding box center [617, 285] width 352 height 231
click at [633, 218] on span "scrollable content" at bounding box center [617, 285] width 352 height 231
drag, startPoint x: 658, startPoint y: 214, endPoint x: 547, endPoint y: 201, distance: 111.7
click at [548, 201] on span "scrollable content" at bounding box center [617, 285] width 352 height 231
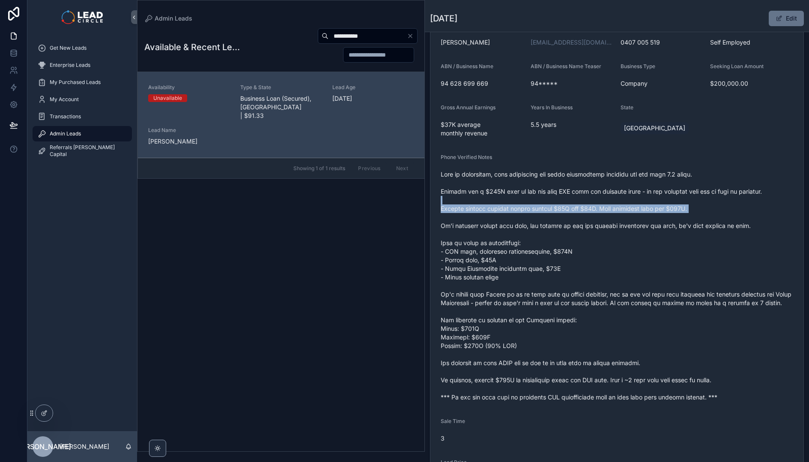
click at [547, 201] on span "scrollable content" at bounding box center [617, 285] width 352 height 231
drag, startPoint x: 547, startPoint y: 201, endPoint x: 703, endPoint y: 215, distance: 156.9
click at [689, 215] on span "scrollable content" at bounding box center [617, 285] width 352 height 231
click at [703, 215] on span "scrollable content" at bounding box center [617, 285] width 352 height 231
drag, startPoint x: 729, startPoint y: 215, endPoint x: 590, endPoint y: 185, distance: 142.8
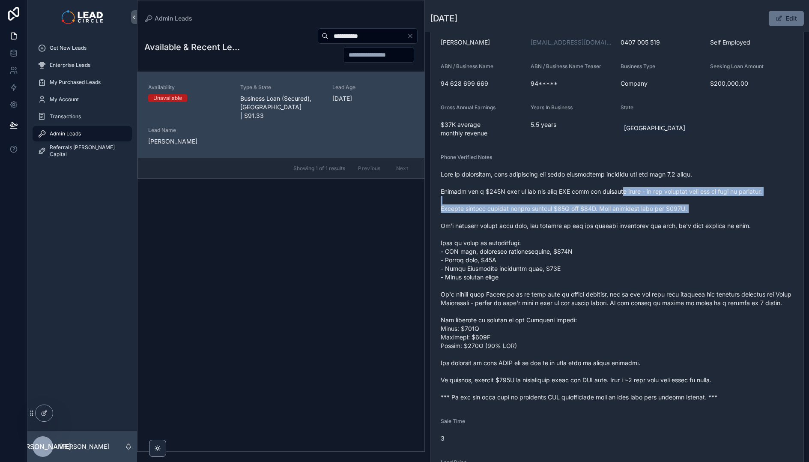
click at [600, 188] on span "scrollable content" at bounding box center [617, 285] width 352 height 231
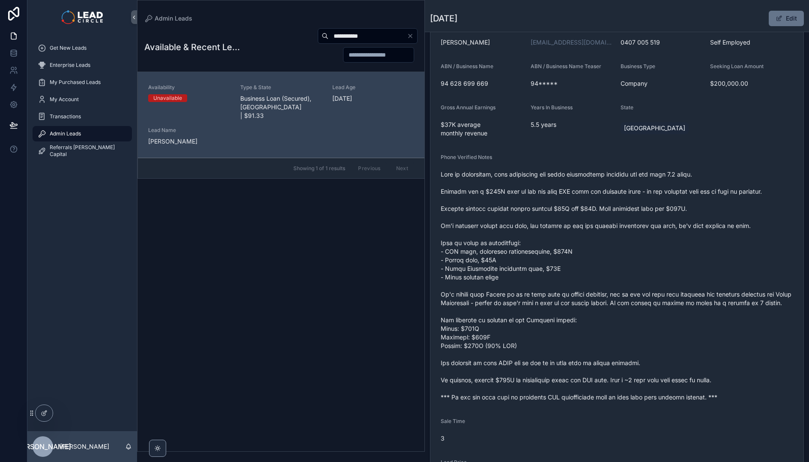
click at [590, 185] on span "scrollable content" at bounding box center [617, 285] width 352 height 231
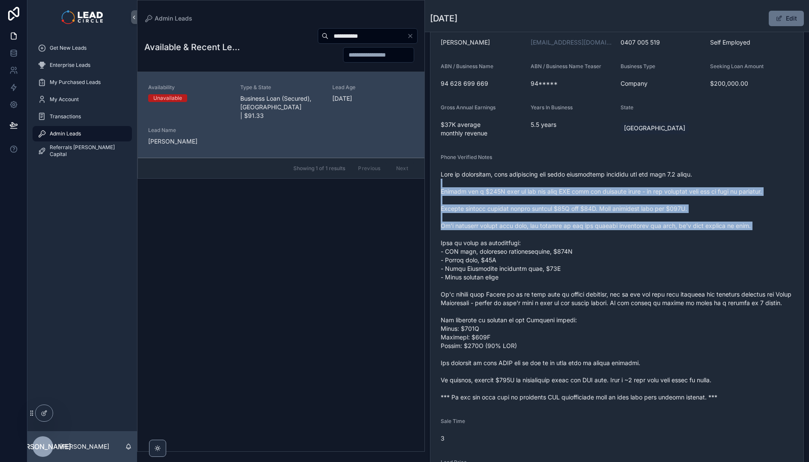
drag, startPoint x: 584, startPoint y: 181, endPoint x: 721, endPoint y: 233, distance: 146.9
click at [720, 233] on span "scrollable content" at bounding box center [617, 285] width 352 height 231
click at [721, 233] on span "scrollable content" at bounding box center [617, 285] width 352 height 231
drag, startPoint x: 717, startPoint y: 239, endPoint x: 575, endPoint y: 173, distance: 156.5
click at [578, 174] on span "scrollable content" at bounding box center [617, 285] width 352 height 231
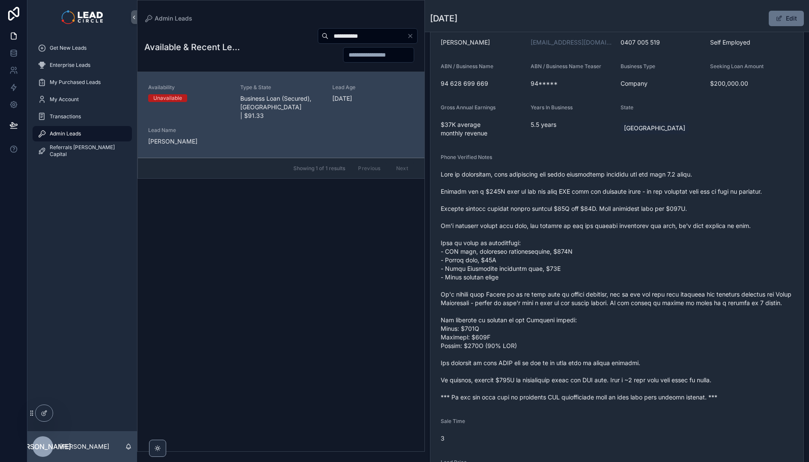
click at [575, 173] on span "scrollable content" at bounding box center [617, 285] width 352 height 231
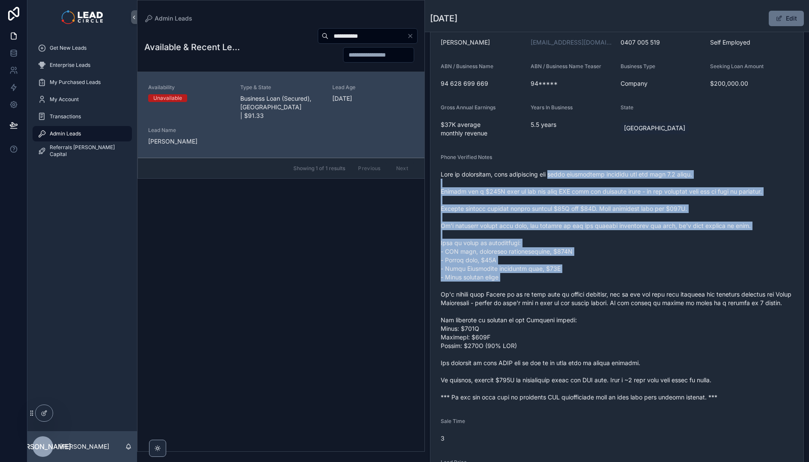
drag, startPoint x: 575, startPoint y: 173, endPoint x: 616, endPoint y: 276, distance: 110.9
click at [616, 276] on span "scrollable content" at bounding box center [617, 285] width 352 height 231
click at [616, 277] on span "scrollable content" at bounding box center [617, 285] width 352 height 231
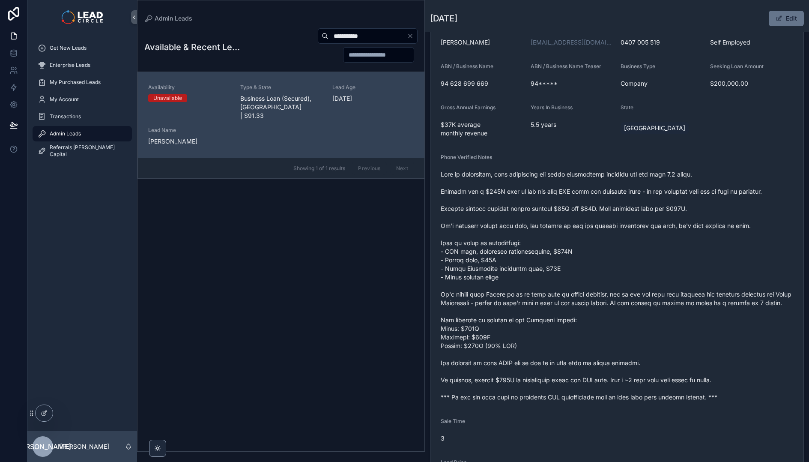
scroll to position [297, 0]
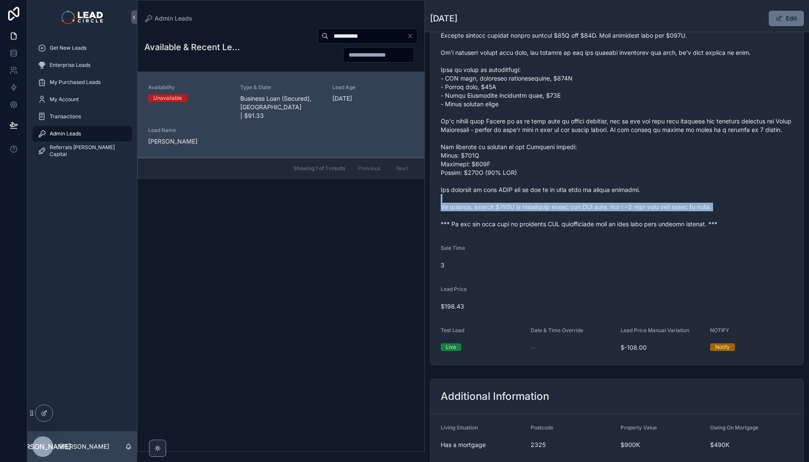
drag, startPoint x: 556, startPoint y: 209, endPoint x: 576, endPoint y: 225, distance: 25.5
click at [575, 225] on span "scrollable content" at bounding box center [617, 112] width 352 height 231
click at [576, 225] on span "scrollable content" at bounding box center [617, 112] width 352 height 231
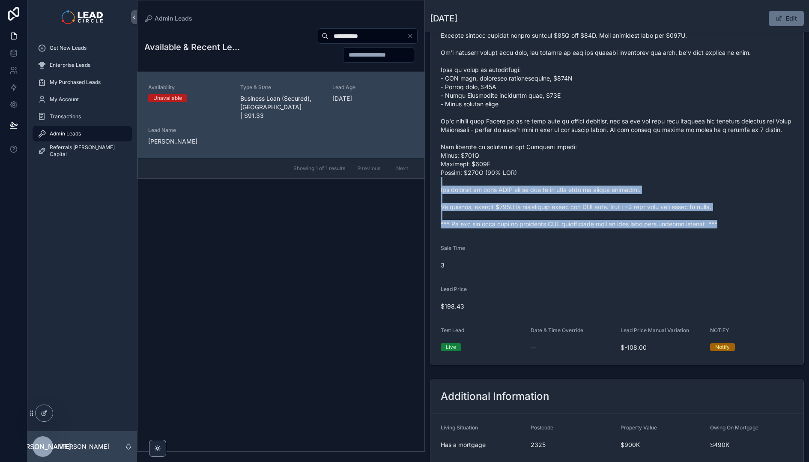
drag, startPoint x: 585, startPoint y: 255, endPoint x: 529, endPoint y: 181, distance: 92.6
click at [539, 190] on form "Availability Unavailable Lead Name Ste***** Lead Email Buy to reveal Lead Phone…" at bounding box center [616, 80] width 373 height 567
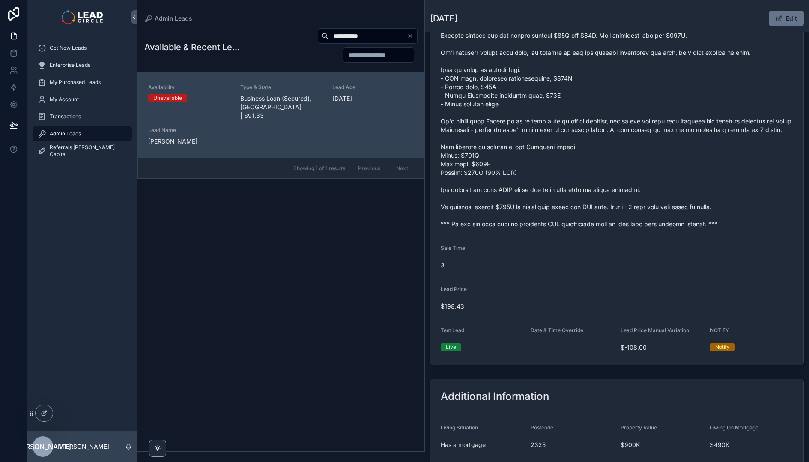
click at [529, 181] on span "scrollable content" at bounding box center [617, 112] width 352 height 231
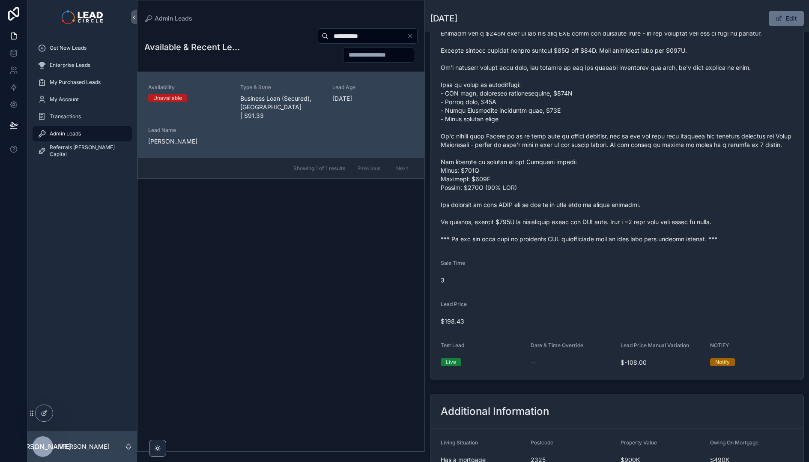
click at [287, 300] on div "**********" at bounding box center [280, 237] width 287 height 428
click at [676, 94] on span "scrollable content" at bounding box center [617, 127] width 352 height 231
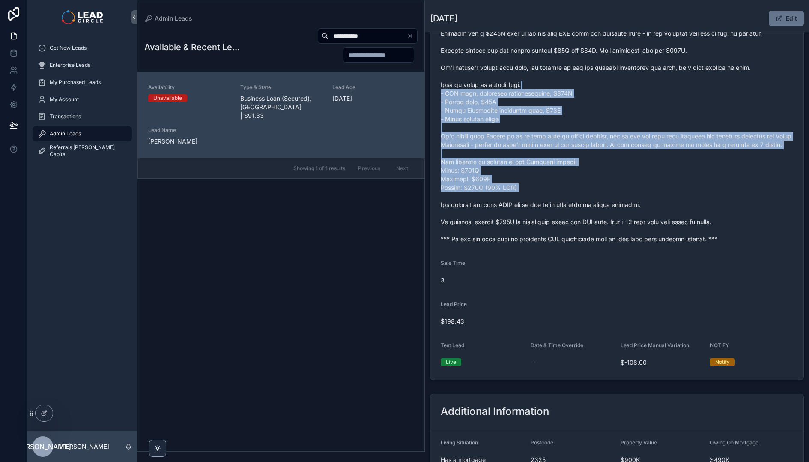
drag, startPoint x: 650, startPoint y: 84, endPoint x: 709, endPoint y: 235, distance: 162.7
click at [709, 235] on span "scrollable content" at bounding box center [617, 127] width 352 height 231
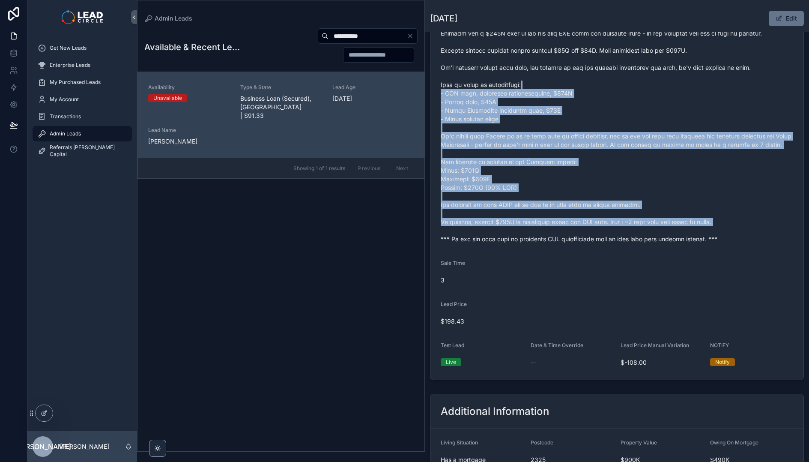
click at [709, 235] on span "scrollable content" at bounding box center [617, 127] width 352 height 231
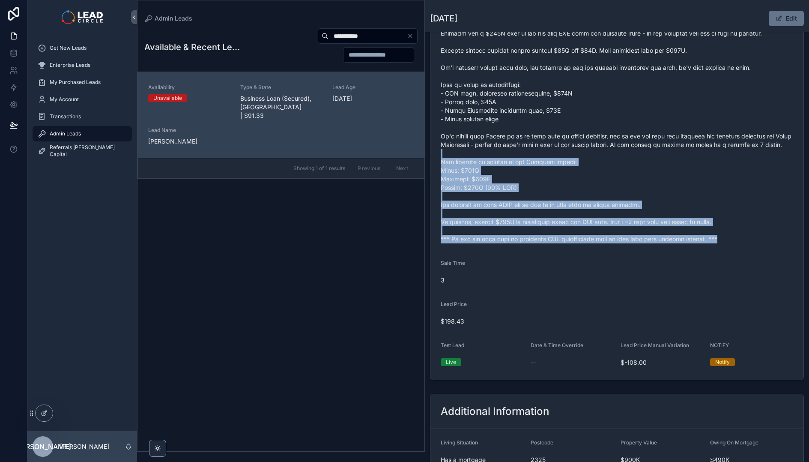
drag, startPoint x: 727, startPoint y: 256, endPoint x: 646, endPoint y: 147, distance: 135.9
click at [652, 156] on form "Availability Unavailable Lead Name Ste***** Lead Email Buy to reveal Lead Phone…" at bounding box center [616, 95] width 373 height 567
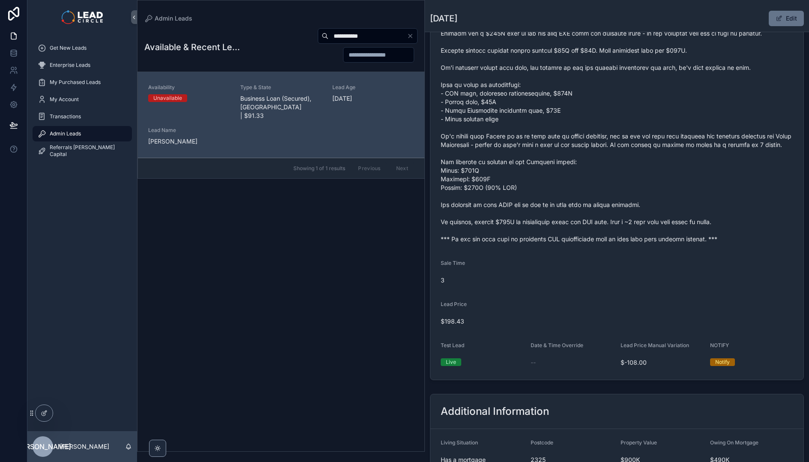
click at [646, 146] on span "scrollable content" at bounding box center [617, 127] width 352 height 231
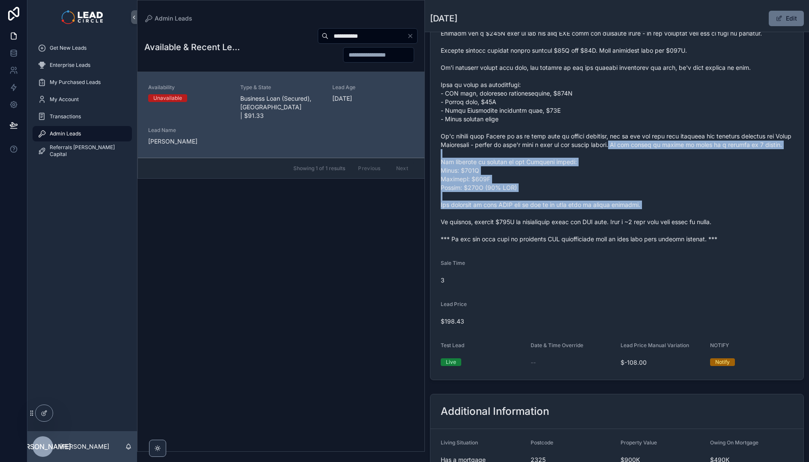
drag, startPoint x: 646, startPoint y: 144, endPoint x: 721, endPoint y: 247, distance: 126.9
click at [720, 243] on span "scrollable content" at bounding box center [617, 127] width 352 height 231
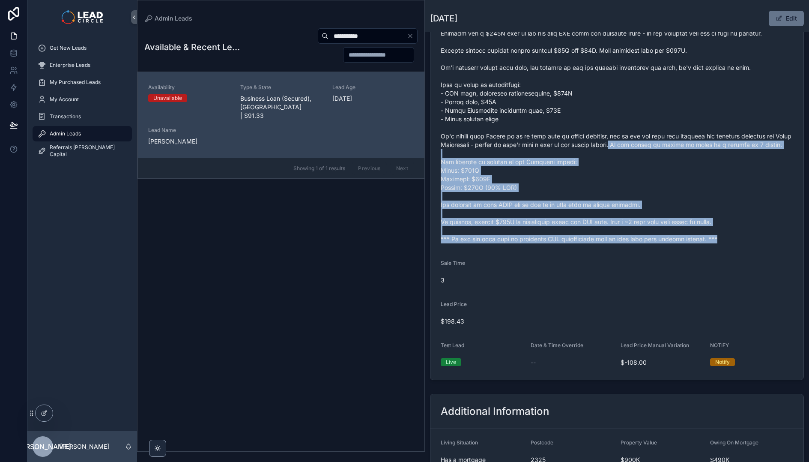
click at [721, 243] on span "scrollable content" at bounding box center [617, 127] width 352 height 231
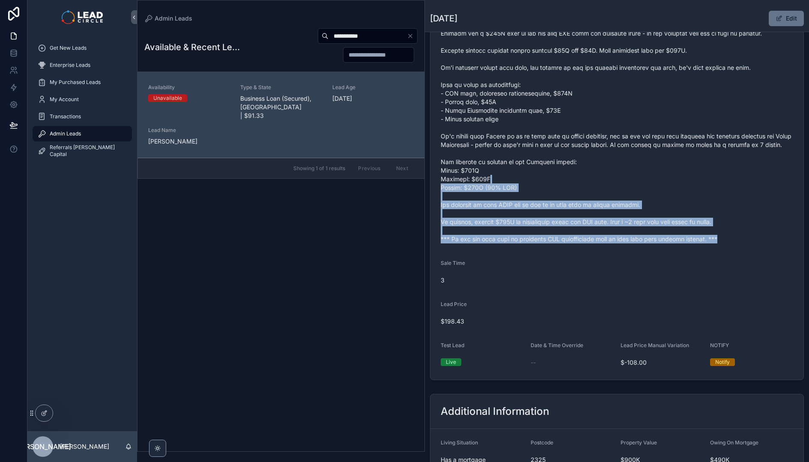
drag, startPoint x: 569, startPoint y: 187, endPoint x: 655, endPoint y: 265, distance: 116.7
click at [650, 264] on form "Availability Unavailable Lead Name Ste***** Lead Email Buy to reveal Lead Phone…" at bounding box center [616, 95] width 373 height 567
click at [655, 265] on form "Availability Unavailable Lead Name Ste***** Lead Email Buy to reveal Lead Phone…" at bounding box center [616, 95] width 373 height 567
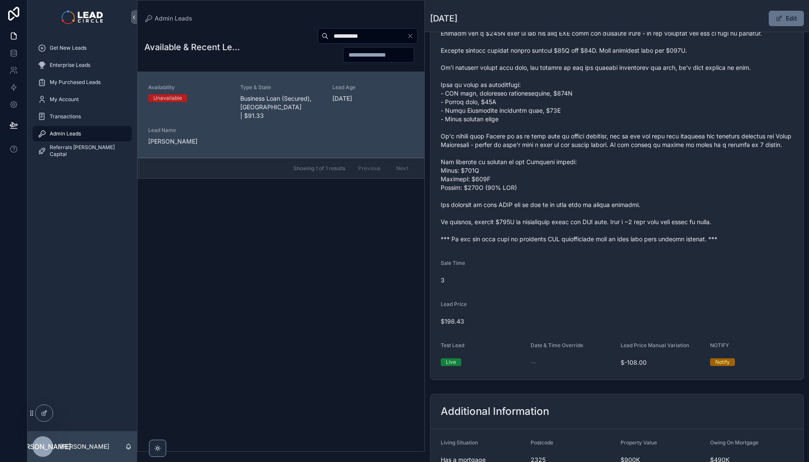
click at [444, 325] on span "$198.43" at bounding box center [617, 321] width 352 height 9
click at [538, 200] on span "scrollable content" at bounding box center [617, 127] width 352 height 231
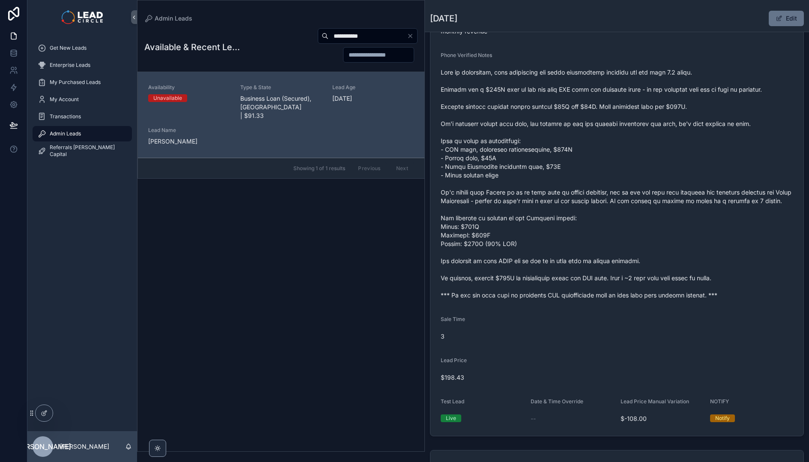
scroll to position [226, 0]
click at [410, 37] on icon "Clear" at bounding box center [410, 36] width 7 height 7
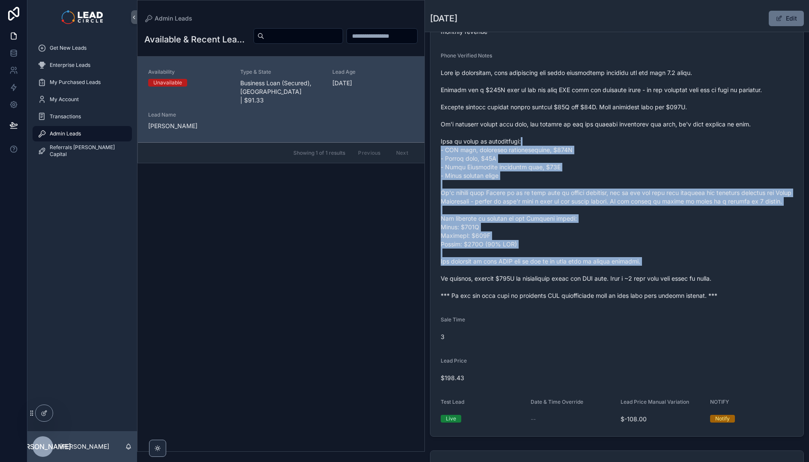
drag, startPoint x: 574, startPoint y: 140, endPoint x: 629, endPoint y: 277, distance: 147.7
click at [629, 277] on span "scrollable content" at bounding box center [617, 184] width 352 height 231
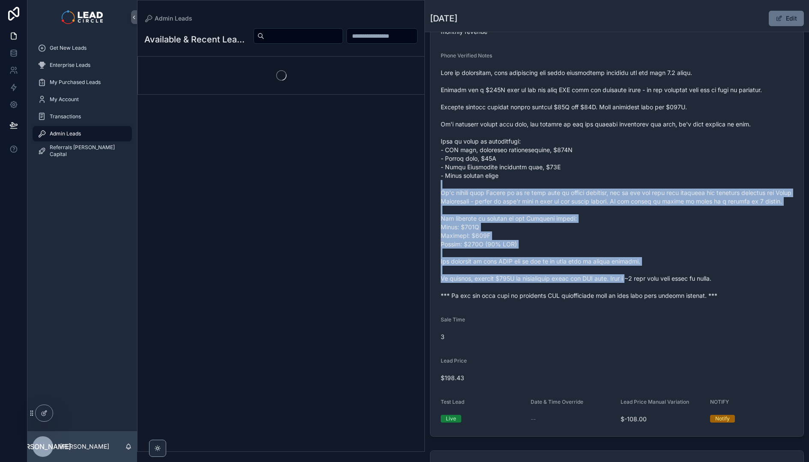
drag, startPoint x: 577, startPoint y: 195, endPoint x: 567, endPoint y: 182, distance: 16.8
click at [567, 182] on span "scrollable content" at bounding box center [617, 184] width 352 height 231
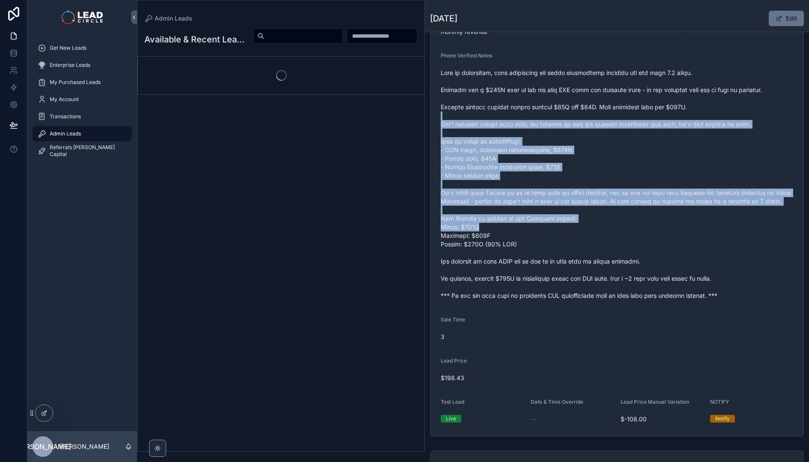
drag, startPoint x: 457, startPoint y: 116, endPoint x: 550, endPoint y: 234, distance: 150.6
click at [550, 234] on span "scrollable content" at bounding box center [617, 184] width 352 height 231
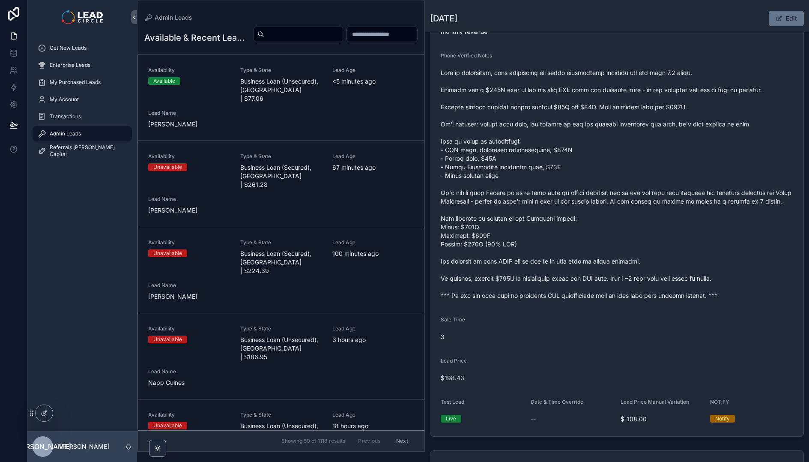
click at [247, 41] on div "scrollable content" at bounding box center [331, 36] width 172 height 20
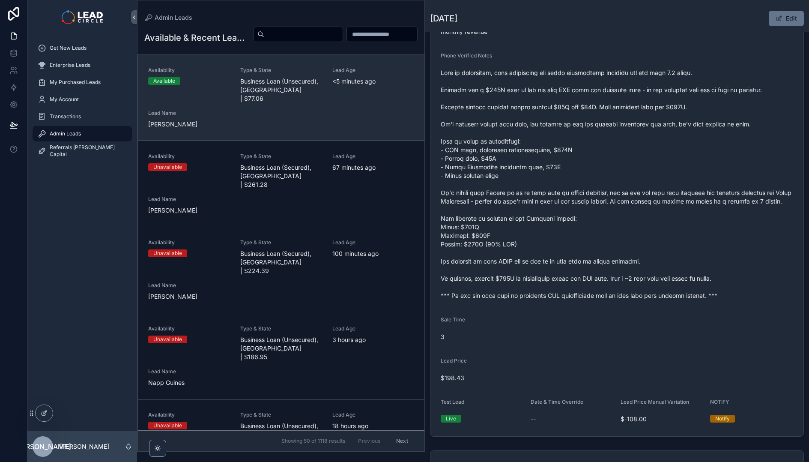
click at [265, 101] on span "Business Loan (Unsecured), [GEOGRAPHIC_DATA] | $77.06" at bounding box center [281, 90] width 82 height 26
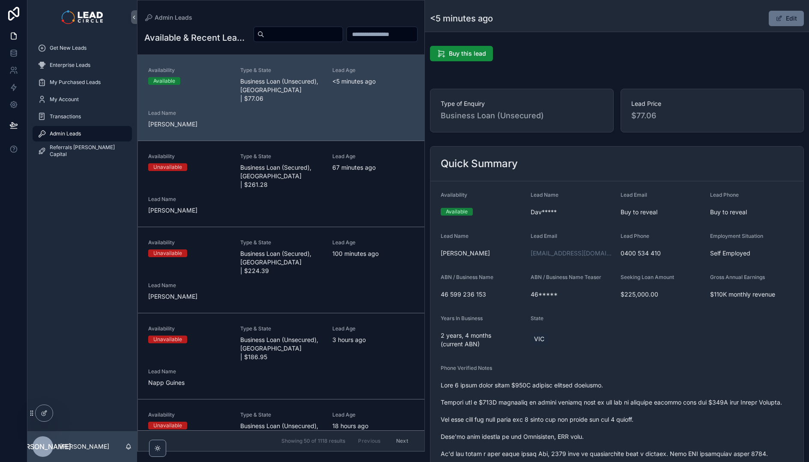
click at [775, 22] on button "Edit" at bounding box center [786, 18] width 35 height 15
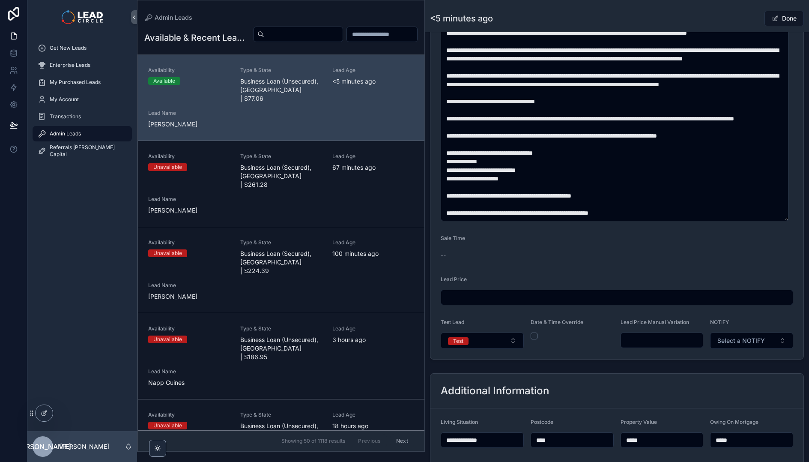
scroll to position [468, 0]
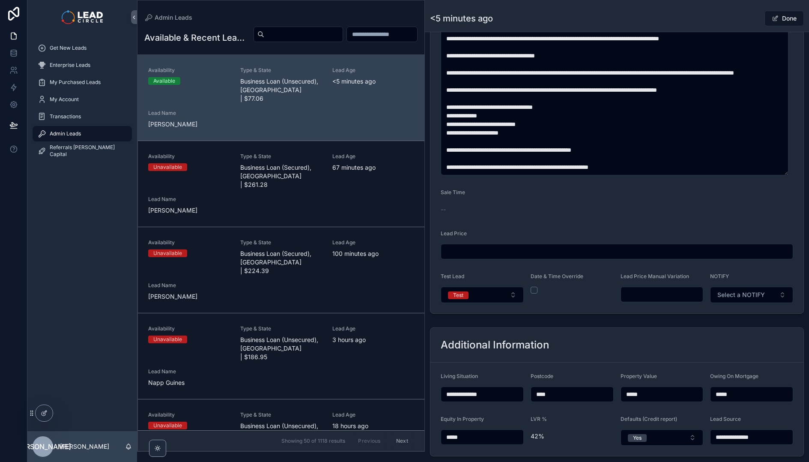
click at [649, 289] on input "scrollable content" at bounding box center [662, 294] width 82 height 12
click at [652, 320] on div "**********" at bounding box center [617, 82] width 384 height 1016
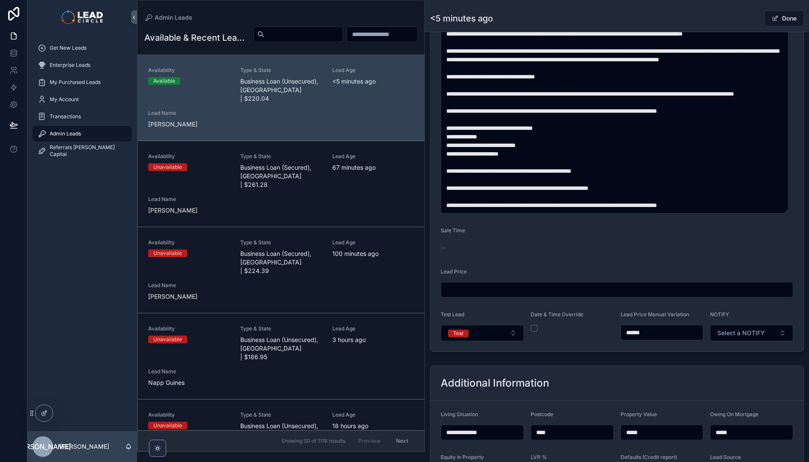
scroll to position [477, 0]
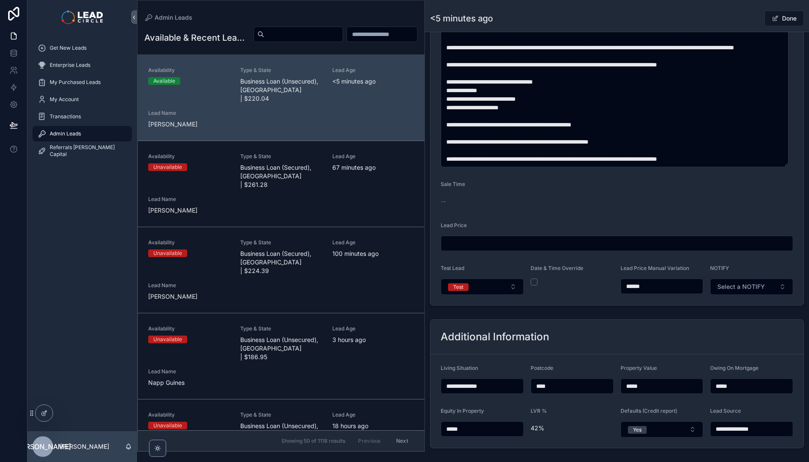
click at [634, 287] on input "******" at bounding box center [662, 286] width 82 height 12
click at [633, 283] on input "*******" at bounding box center [662, 286] width 82 height 12
click at [637, 284] on input "*******" at bounding box center [662, 286] width 82 height 12
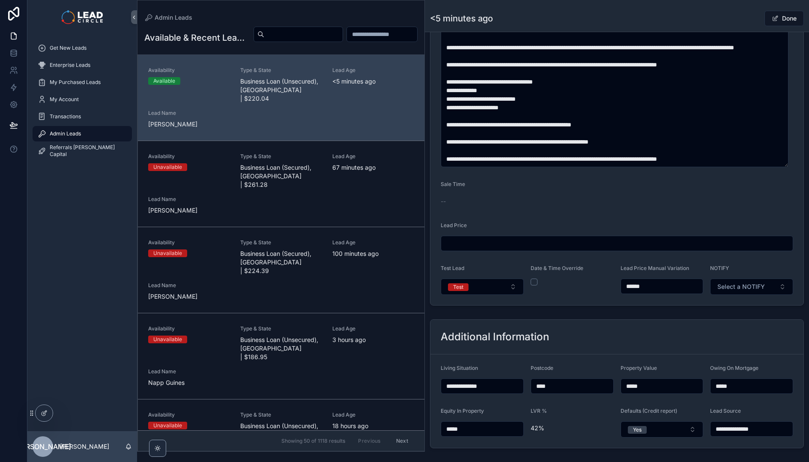
click at [643, 311] on div "**********" at bounding box center [617, 74] width 384 height 1016
click at [634, 287] on input "******" at bounding box center [662, 286] width 82 height 12
type input "******"
click at [634, 304] on form "**********" at bounding box center [616, 5] width 373 height 600
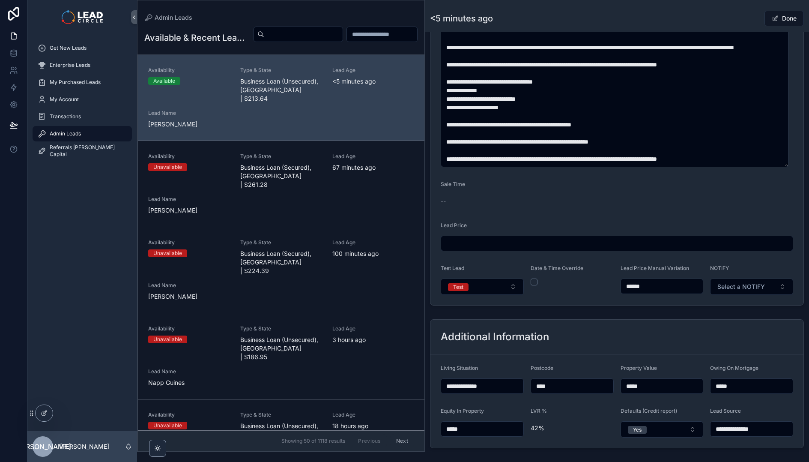
click at [644, 298] on form "**********" at bounding box center [616, 5] width 373 height 600
click at [499, 285] on button "Test" at bounding box center [482, 286] width 83 height 16
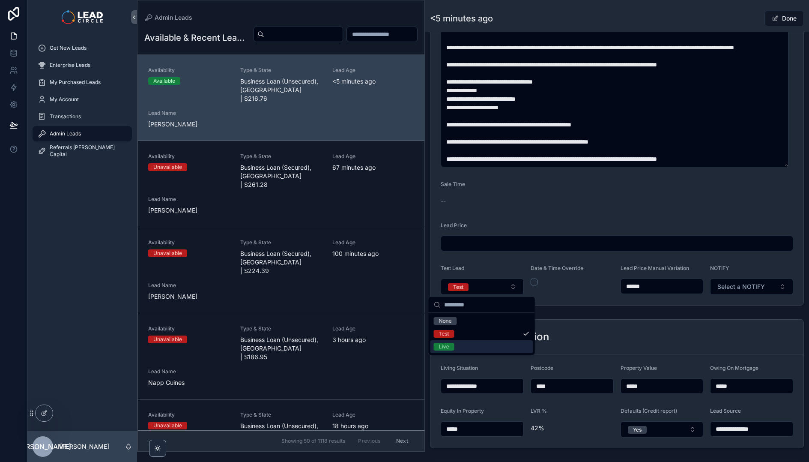
click at [495, 344] on div "Live" at bounding box center [481, 346] width 103 height 13
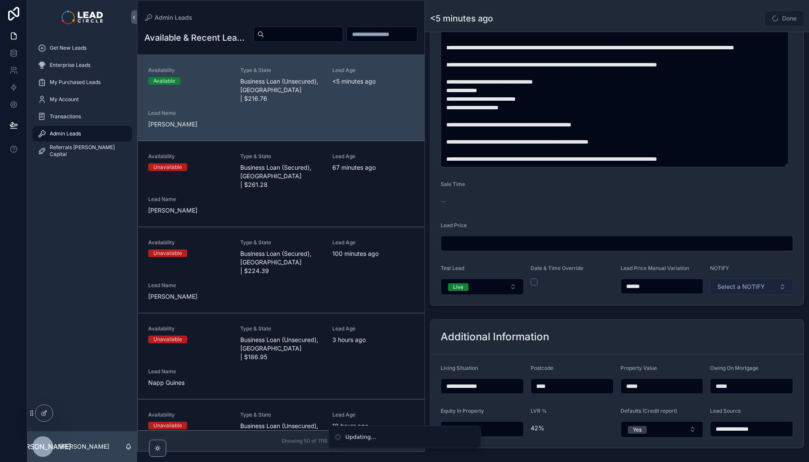
click at [759, 287] on span "Select a NOTIFY" at bounding box center [741, 286] width 48 height 9
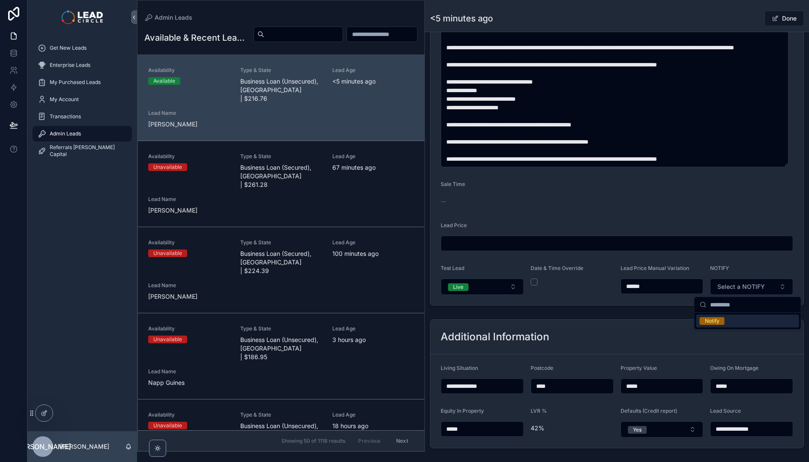
click at [735, 323] on div "Notify" at bounding box center [747, 320] width 103 height 13
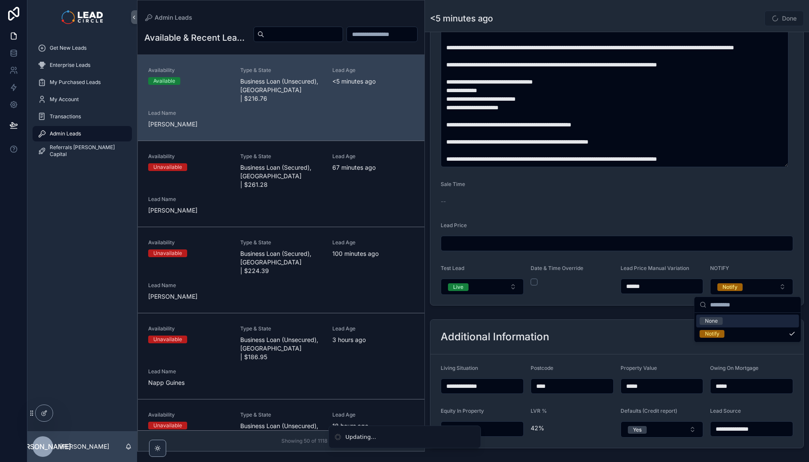
click at [682, 313] on div "**********" at bounding box center [617, 74] width 384 height 1016
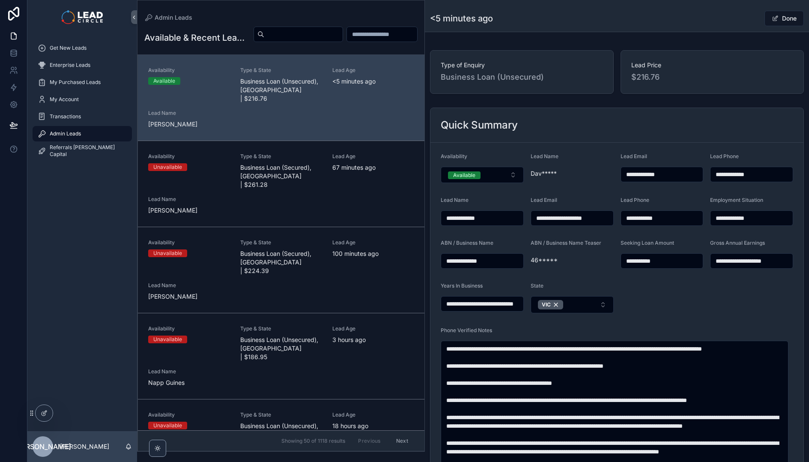
scroll to position [36, 0]
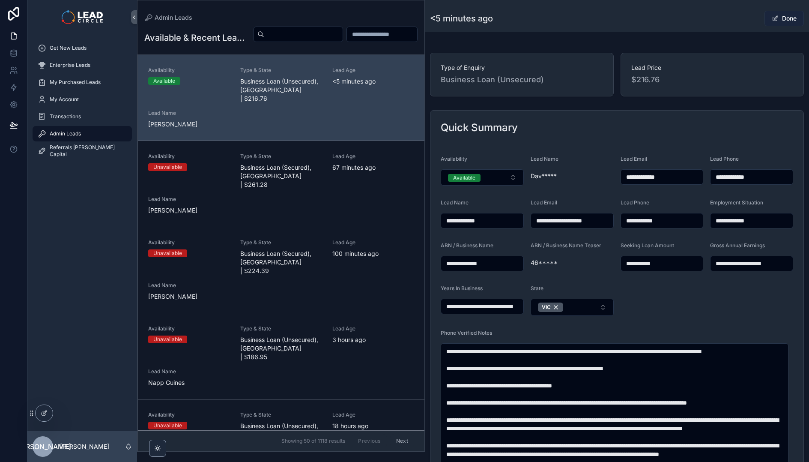
click at [774, 12] on button "Done" at bounding box center [783, 18] width 39 height 15
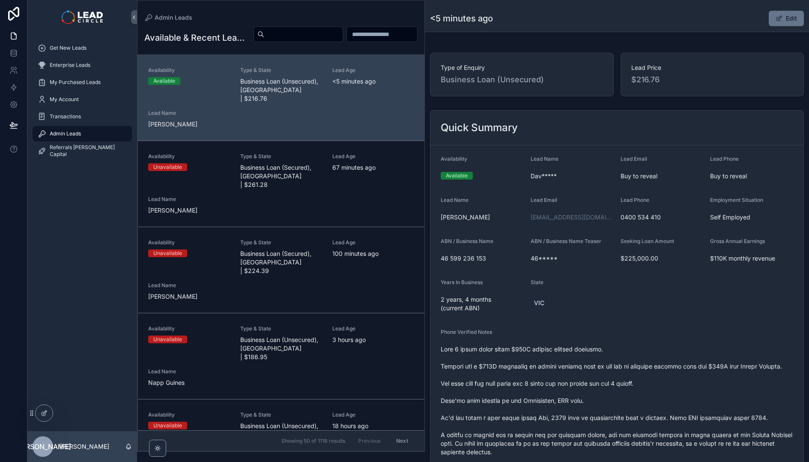
scroll to position [108, 0]
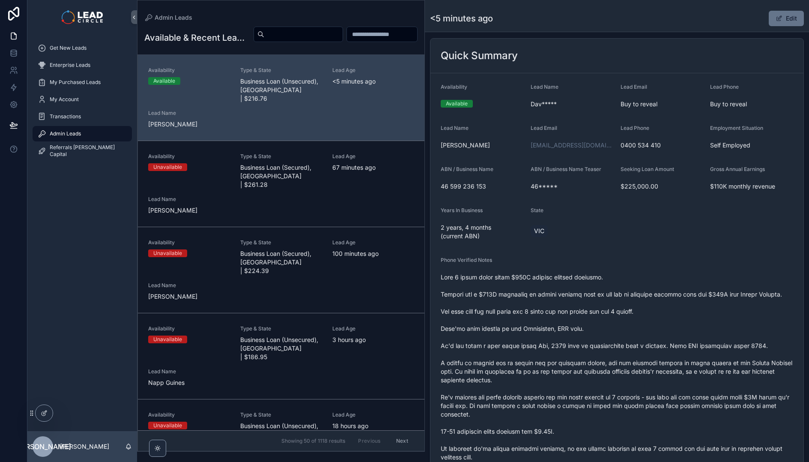
click at [658, 266] on div "Phone Verified Notes" at bounding box center [617, 415] width 352 height 319
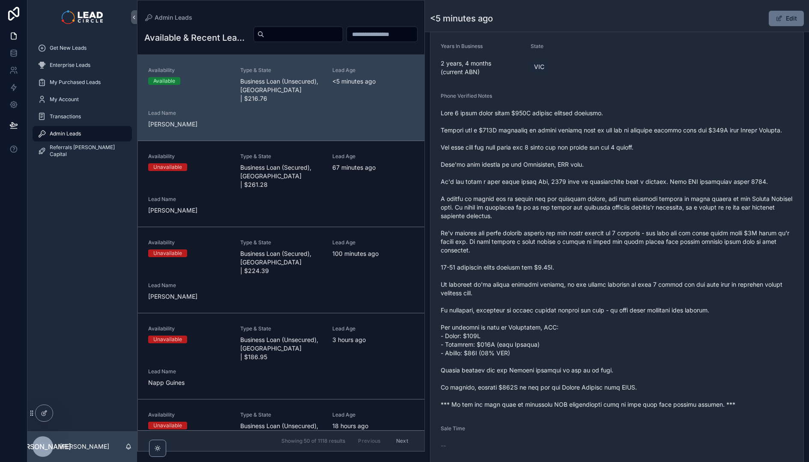
scroll to position [276, 0]
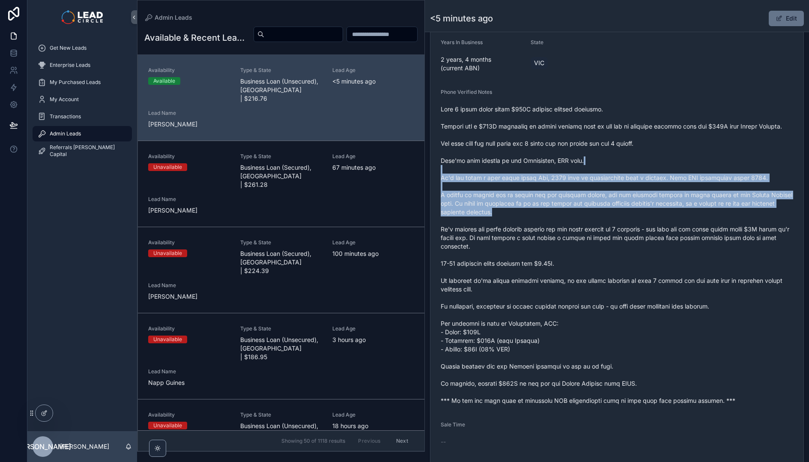
drag, startPoint x: 613, startPoint y: 162, endPoint x: 640, endPoint y: 237, distance: 80.2
click at [640, 237] on span "scrollable content" at bounding box center [617, 255] width 352 height 300
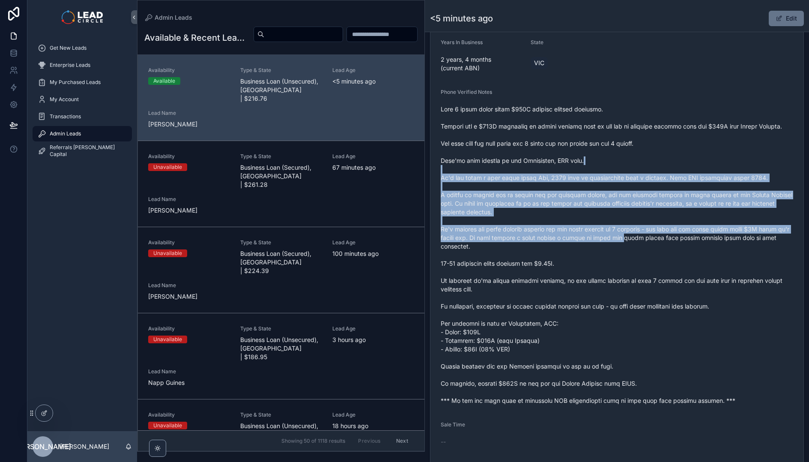
click at [640, 237] on span "scrollable content" at bounding box center [617, 255] width 352 height 300
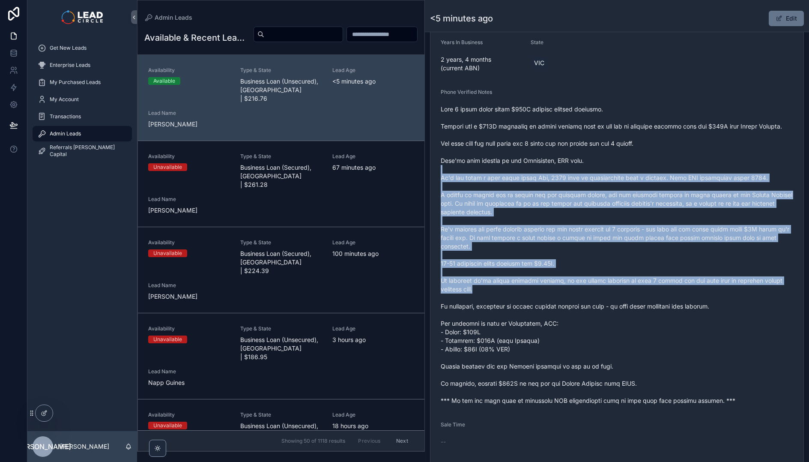
drag, startPoint x: 666, startPoint y: 292, endPoint x: 625, endPoint y: 166, distance: 132.4
click at [625, 166] on span "scrollable content" at bounding box center [617, 255] width 352 height 300
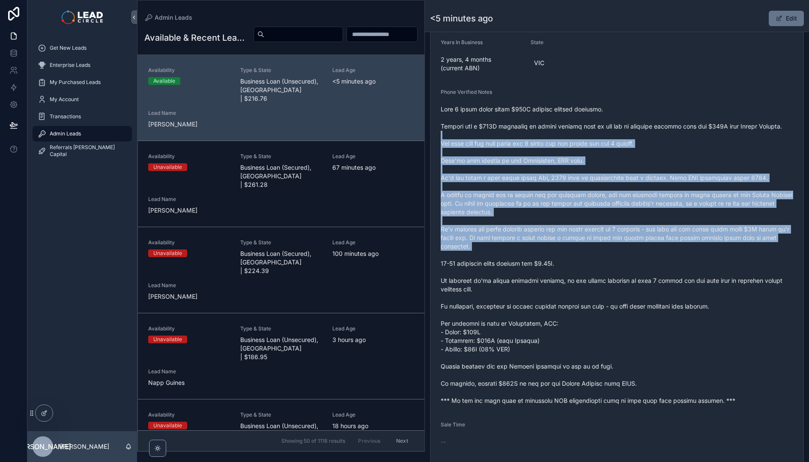
drag, startPoint x: 617, startPoint y: 134, endPoint x: 667, endPoint y: 265, distance: 141.1
click at [667, 264] on span "scrollable content" at bounding box center [617, 255] width 352 height 300
click at [667, 265] on span "scrollable content" at bounding box center [617, 255] width 352 height 300
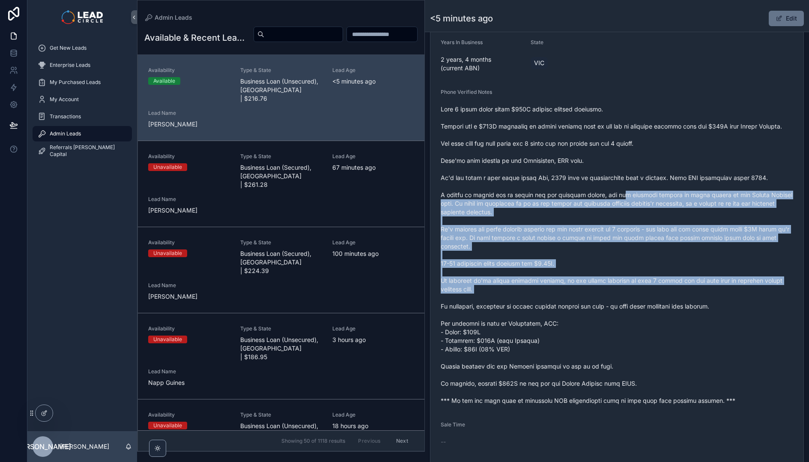
drag, startPoint x: 681, startPoint y: 301, endPoint x: 624, endPoint y: 198, distance: 117.9
click at [624, 198] on span "scrollable content" at bounding box center [617, 255] width 352 height 300
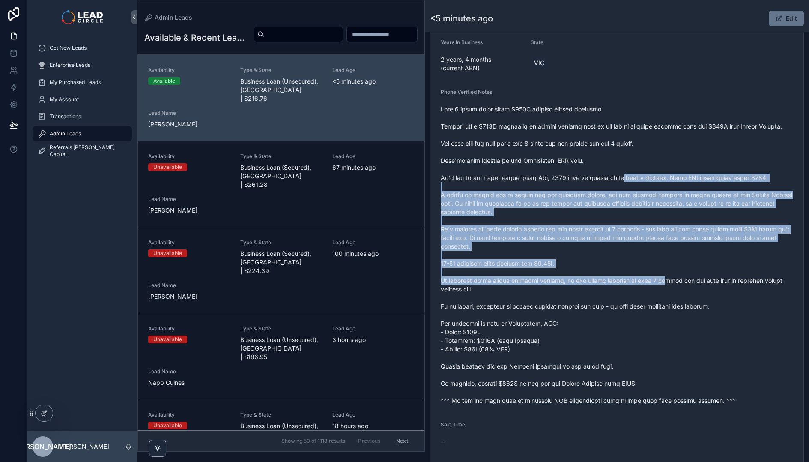
drag, startPoint x: 621, startPoint y: 181, endPoint x: 654, endPoint y: 285, distance: 109.0
click at [654, 285] on span "scrollable content" at bounding box center [617, 255] width 352 height 300
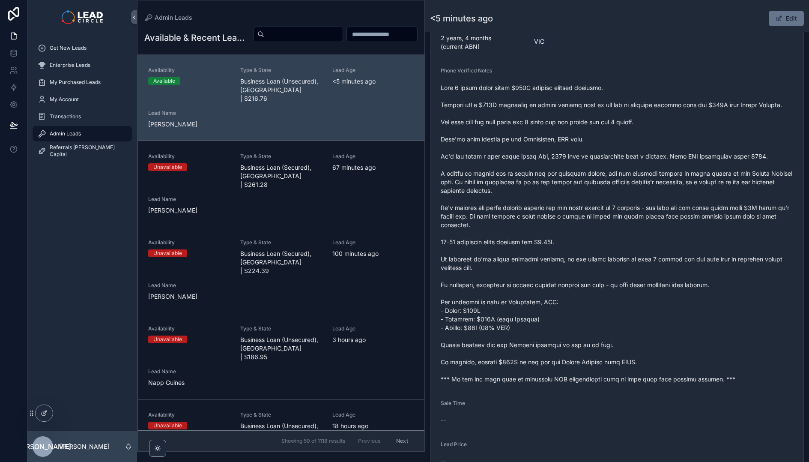
scroll to position [345, 0]
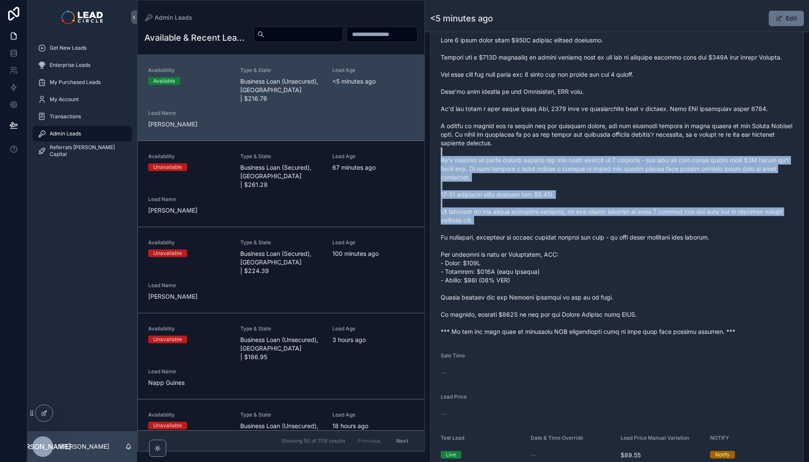
drag, startPoint x: 634, startPoint y: 208, endPoint x: 643, endPoint y: 224, distance: 19.0
click at [643, 224] on span "scrollable content" at bounding box center [617, 186] width 352 height 300
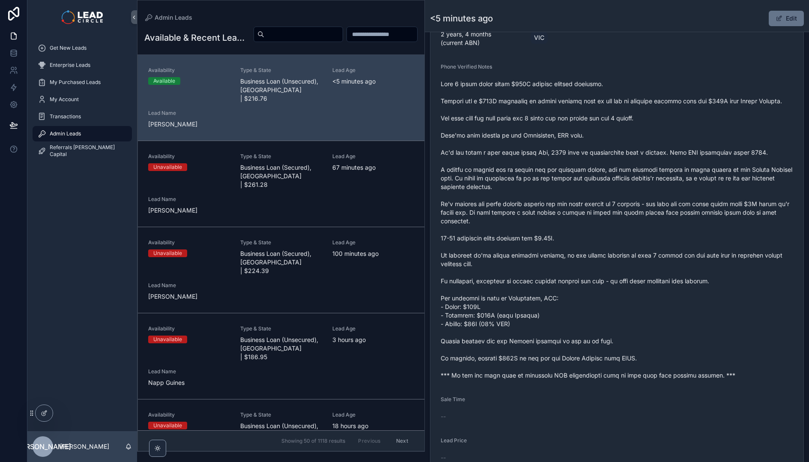
scroll to position [268, 0]
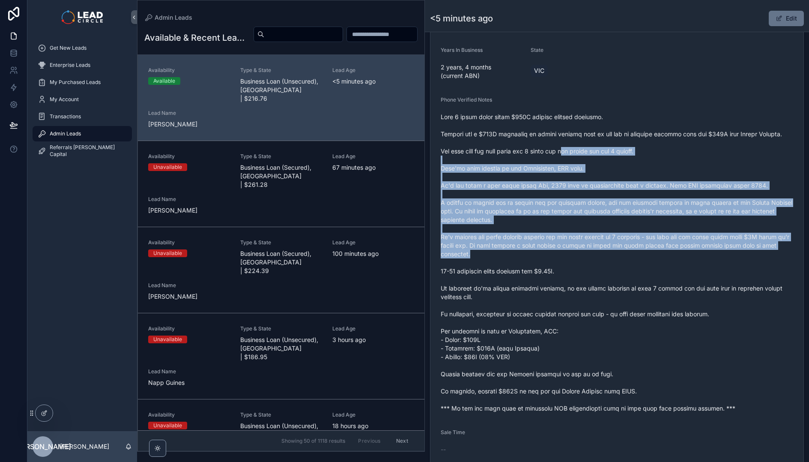
drag, startPoint x: 575, startPoint y: 147, endPoint x: 650, endPoint y: 269, distance: 143.4
click at [648, 267] on span "scrollable content" at bounding box center [617, 263] width 352 height 300
click at [652, 270] on span "scrollable content" at bounding box center [617, 263] width 352 height 300
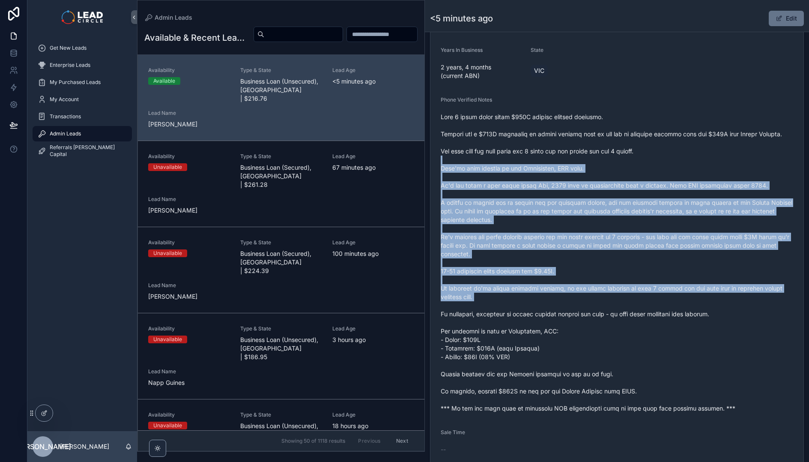
click at [594, 160] on span "scrollable content" at bounding box center [617, 263] width 352 height 300
click at [591, 156] on span "scrollable content" at bounding box center [617, 263] width 352 height 300
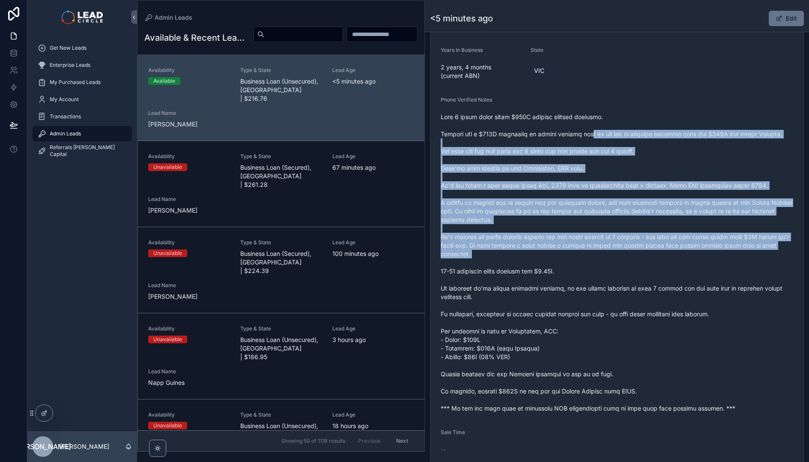
drag, startPoint x: 591, startPoint y: 140, endPoint x: 654, endPoint y: 267, distance: 141.9
click at [654, 267] on span "scrollable content" at bounding box center [617, 263] width 352 height 300
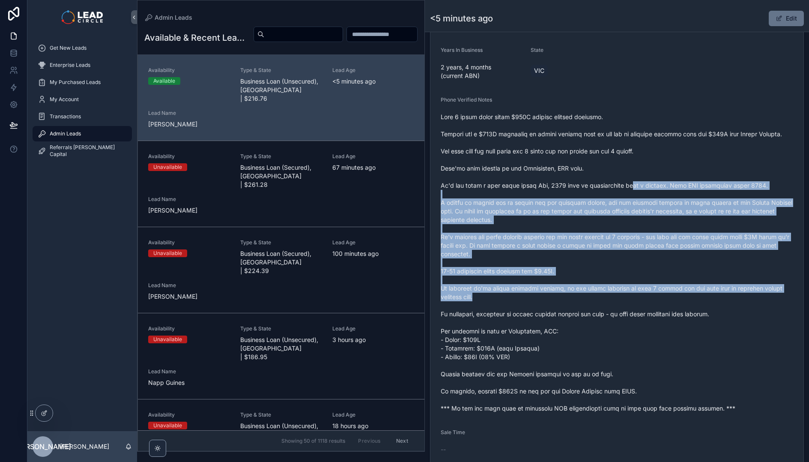
drag, startPoint x: 678, startPoint y: 284, endPoint x: 610, endPoint y: 156, distance: 144.8
click at [610, 156] on span "scrollable content" at bounding box center [617, 263] width 352 height 300
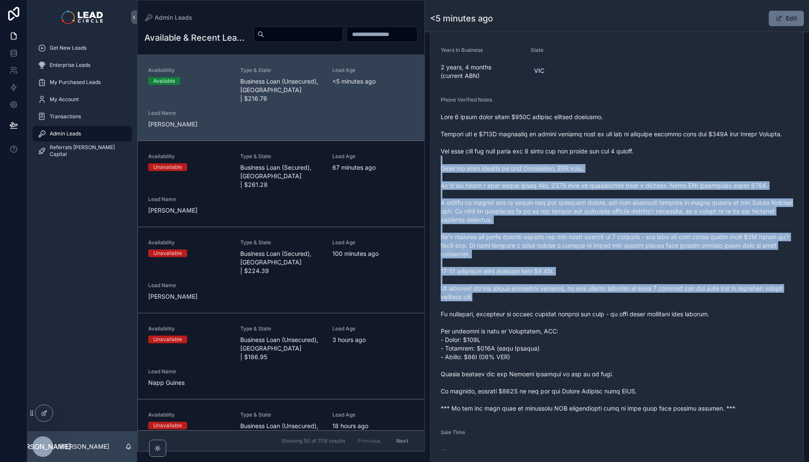
click at [610, 156] on span "scrollable content" at bounding box center [617, 263] width 352 height 300
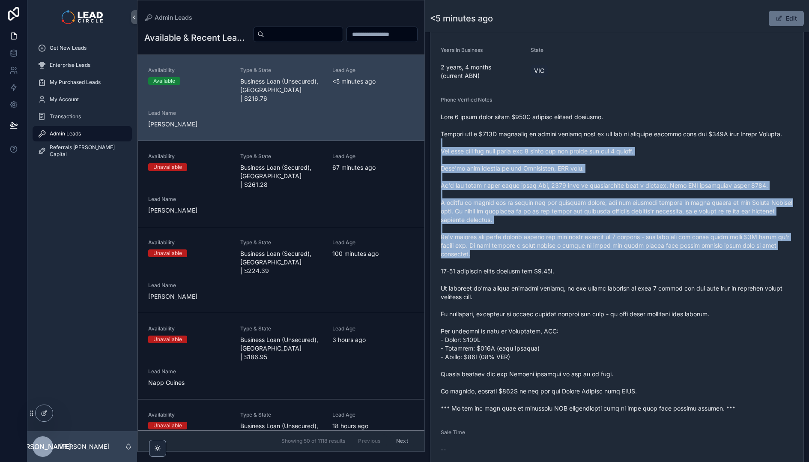
drag, startPoint x: 608, startPoint y: 139, endPoint x: 671, endPoint y: 263, distance: 138.8
click at [670, 262] on span "scrollable content" at bounding box center [617, 263] width 352 height 300
click at [671, 263] on span "scrollable content" at bounding box center [617, 263] width 352 height 300
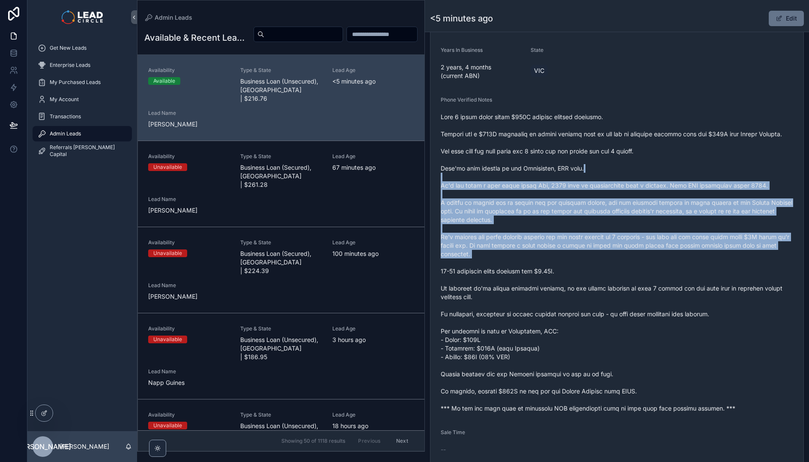
drag, startPoint x: 671, startPoint y: 263, endPoint x: 636, endPoint y: 156, distance: 112.2
click at [639, 164] on span "scrollable content" at bounding box center [617, 263] width 352 height 300
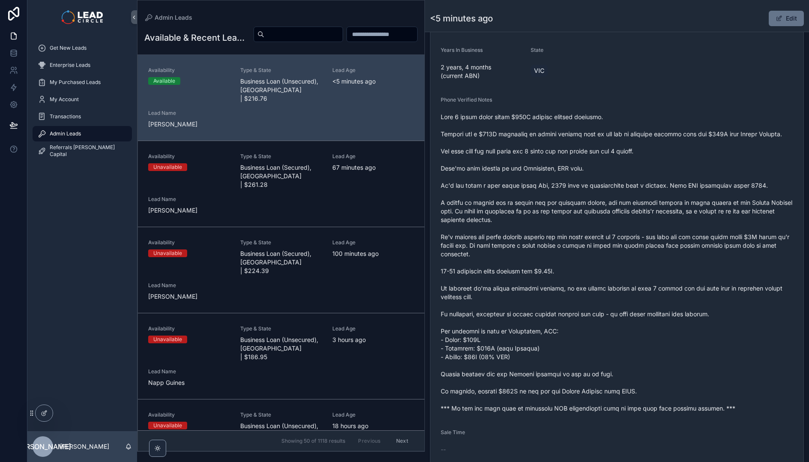
click at [636, 156] on span "scrollable content" at bounding box center [617, 263] width 352 height 300
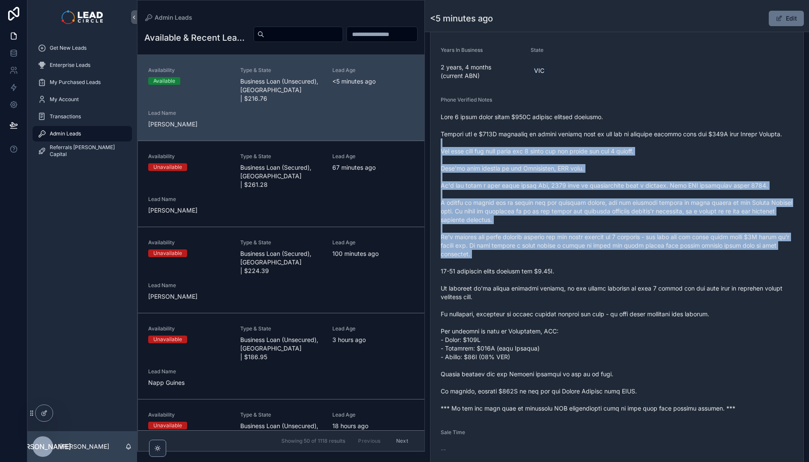
drag, startPoint x: 635, startPoint y: 143, endPoint x: 681, endPoint y: 266, distance: 131.3
click at [681, 266] on span "scrollable content" at bounding box center [617, 263] width 352 height 300
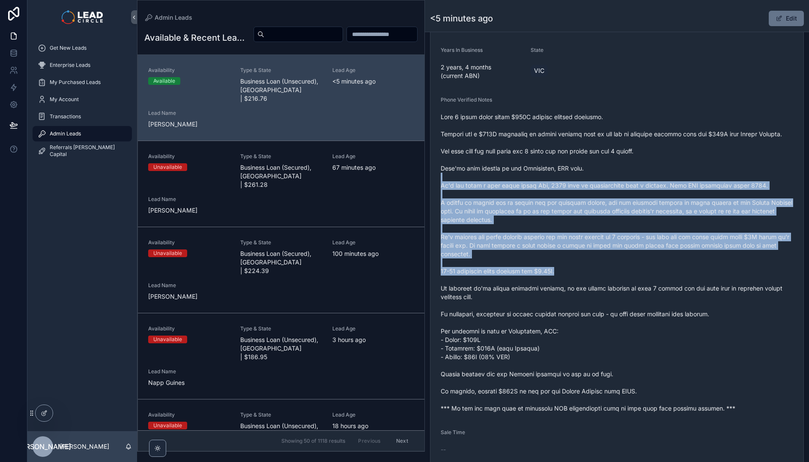
drag, startPoint x: 687, startPoint y: 257, endPoint x: 646, endPoint y: 176, distance: 91.3
click at [647, 179] on span "scrollable content" at bounding box center [617, 263] width 352 height 300
click at [646, 175] on span "scrollable content" at bounding box center [617, 263] width 352 height 300
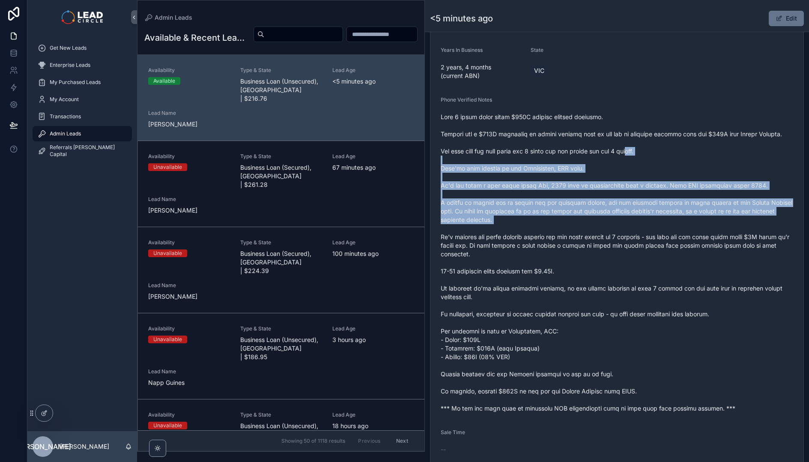
drag, startPoint x: 644, startPoint y: 152, endPoint x: 681, endPoint y: 255, distance: 109.7
click at [680, 254] on span "scrollable content" at bounding box center [617, 263] width 352 height 300
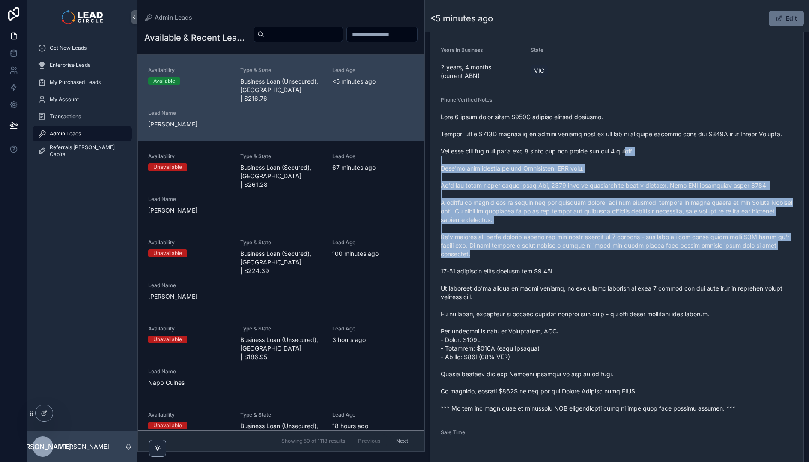
click at [681, 256] on span "scrollable content" at bounding box center [617, 263] width 352 height 300
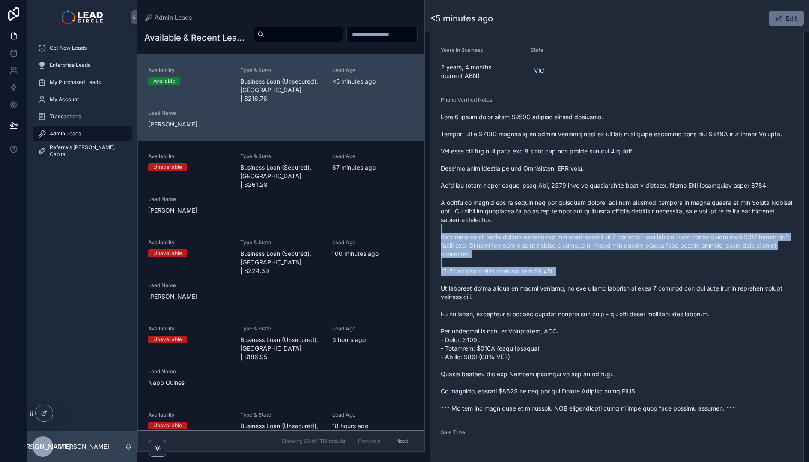
drag, startPoint x: 699, startPoint y: 265, endPoint x: 656, endPoint y: 164, distance: 110.1
click at [657, 166] on span "scrollable content" at bounding box center [617, 263] width 352 height 300
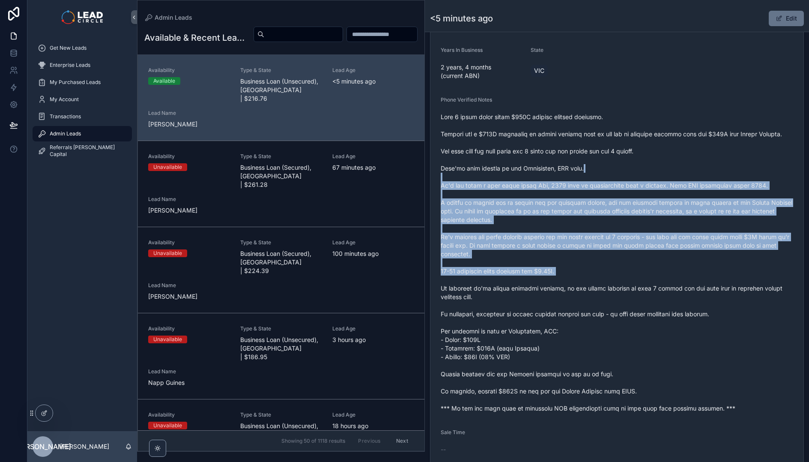
click at [656, 165] on span "scrollable content" at bounding box center [617, 263] width 352 height 300
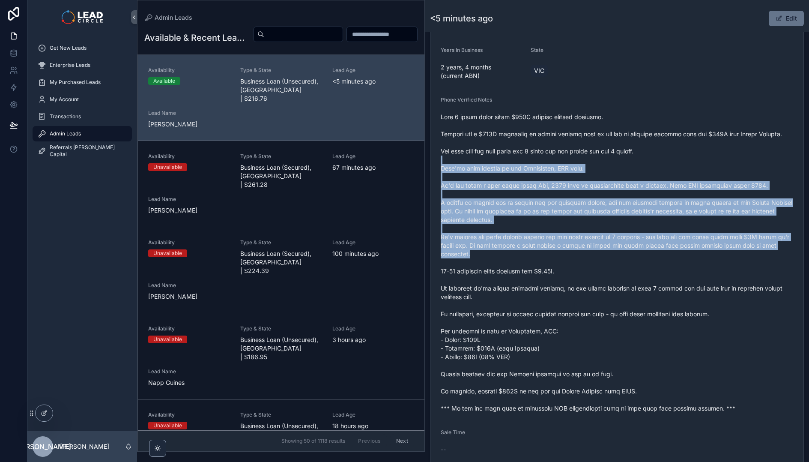
drag, startPoint x: 666, startPoint y: 171, endPoint x: 700, endPoint y: 254, distance: 89.8
click at [700, 254] on span "scrollable content" at bounding box center [617, 263] width 352 height 300
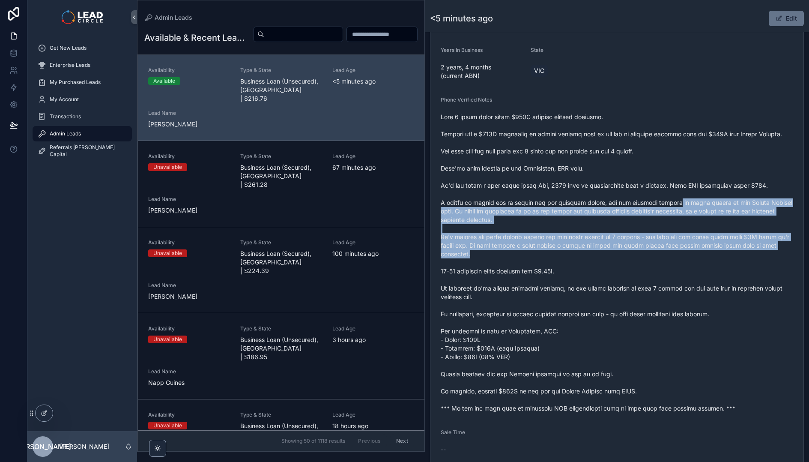
drag, startPoint x: 700, startPoint y: 254, endPoint x: 664, endPoint y: 172, distance: 89.9
click at [666, 176] on span "scrollable content" at bounding box center [617, 263] width 352 height 300
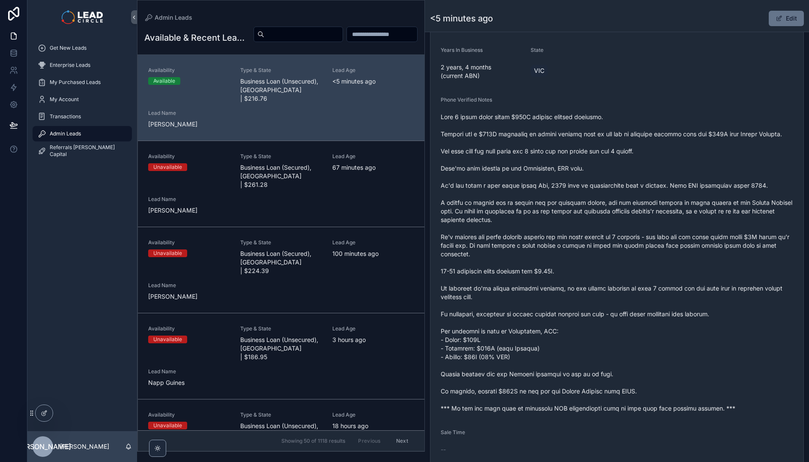
click at [664, 172] on span "scrollable content" at bounding box center [617, 263] width 352 height 300
click at [539, 153] on span "scrollable content" at bounding box center [617, 263] width 352 height 300
click at [581, 118] on span "scrollable content" at bounding box center [617, 263] width 352 height 300
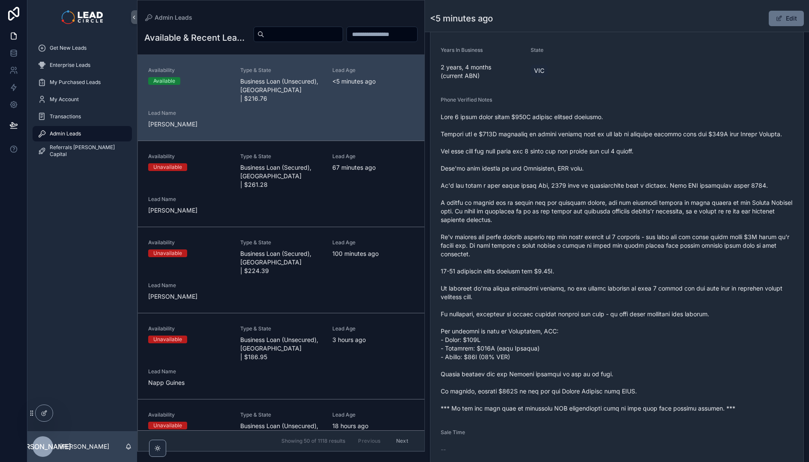
click at [499, 167] on span "scrollable content" at bounding box center [617, 263] width 352 height 300
click at [514, 131] on span "scrollable content" at bounding box center [617, 263] width 352 height 300
click at [609, 189] on span "scrollable content" at bounding box center [617, 263] width 352 height 300
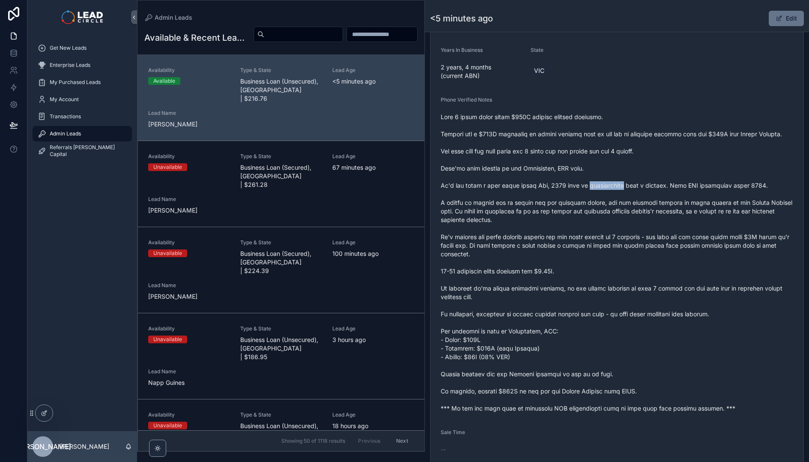
click at [609, 189] on span "scrollable content" at bounding box center [617, 263] width 352 height 300
click at [620, 222] on span "scrollable content" at bounding box center [617, 263] width 352 height 300
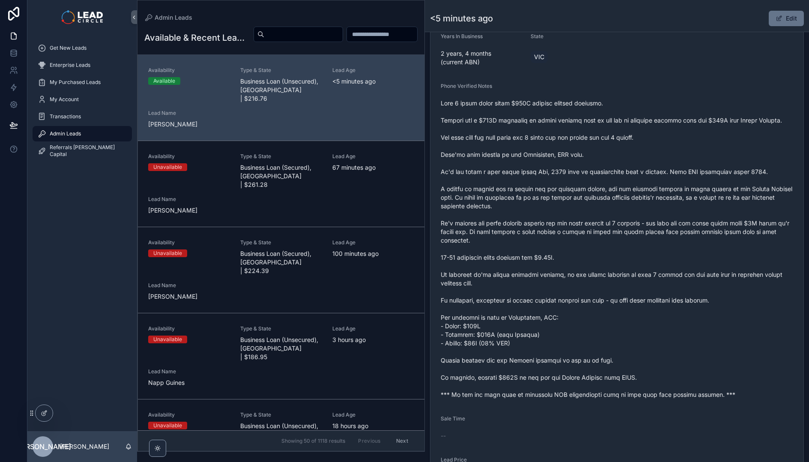
scroll to position [298, 0]
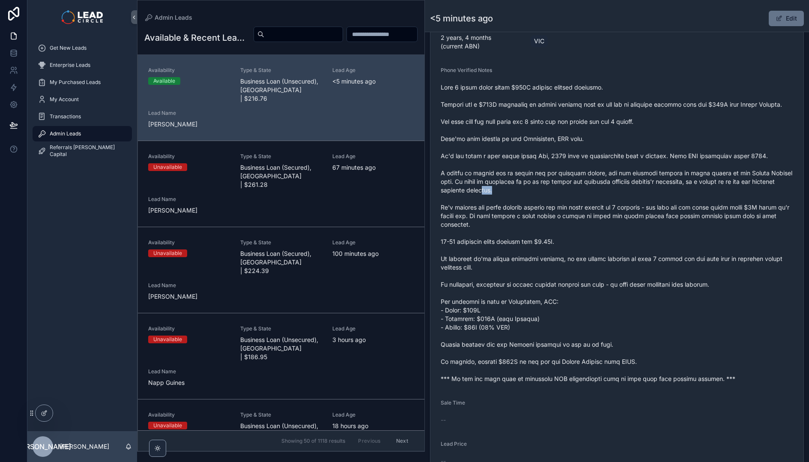
drag, startPoint x: 518, startPoint y: 185, endPoint x: 638, endPoint y: 187, distance: 120.7
click at [631, 190] on span "scrollable content" at bounding box center [617, 233] width 352 height 300
click at [641, 185] on span "scrollable content" at bounding box center [617, 233] width 352 height 300
drag, startPoint x: 644, startPoint y: 185, endPoint x: 584, endPoint y: 182, distance: 60.8
click at [587, 183] on span "scrollable content" at bounding box center [617, 233] width 352 height 300
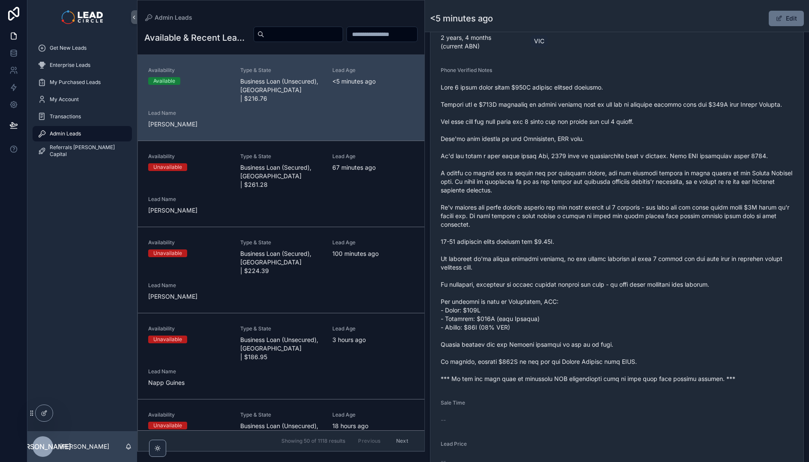
click at [584, 182] on span "scrollable content" at bounding box center [617, 233] width 352 height 300
click at [782, 23] on button "Edit" at bounding box center [786, 18] width 35 height 15
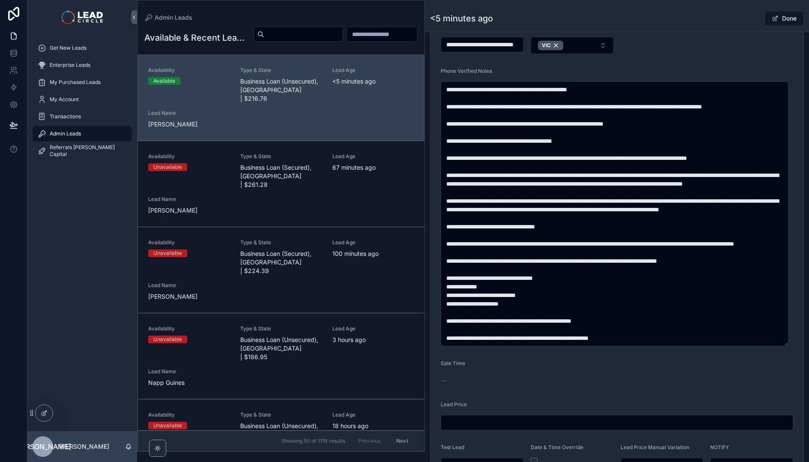
scroll to position [302, 0]
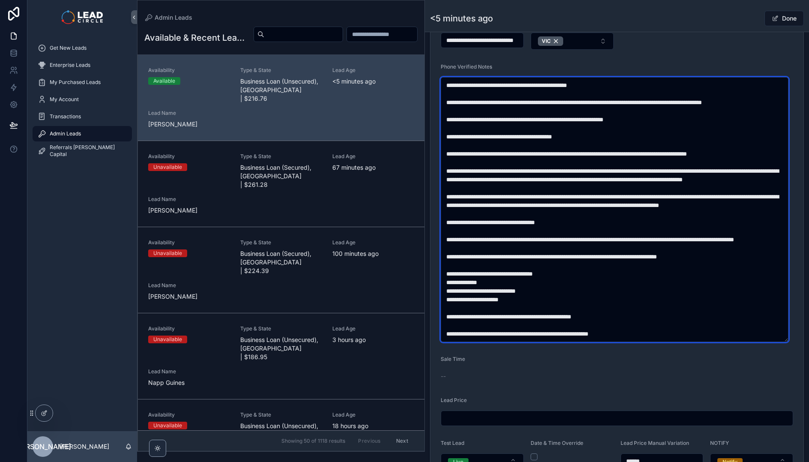
click at [725, 188] on textarea "scrollable content" at bounding box center [615, 209] width 348 height 265
click at [509, 198] on textarea "scrollable content" at bounding box center [615, 209] width 348 height 265
type textarea "**********"
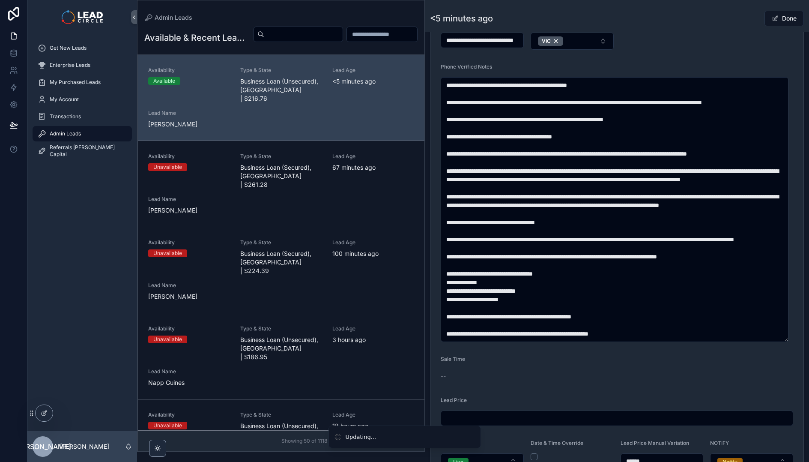
click at [753, 20] on div "Done" at bounding box center [771, 18] width 64 height 16
click at [772, 20] on span "scrollable content" at bounding box center [775, 18] width 7 height 7
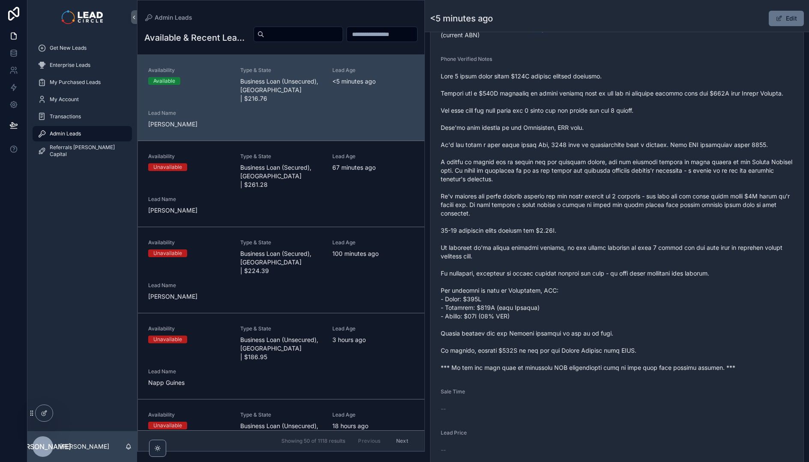
scroll to position [310, 0]
drag, startPoint x: 566, startPoint y: 195, endPoint x: 652, endPoint y: 192, distance: 87.0
click at [649, 193] on span "scrollable content" at bounding box center [617, 221] width 352 height 300
click at [652, 192] on span "scrollable content" at bounding box center [617, 221] width 352 height 300
drag, startPoint x: 670, startPoint y: 196, endPoint x: 728, endPoint y: 195, distance: 58.7
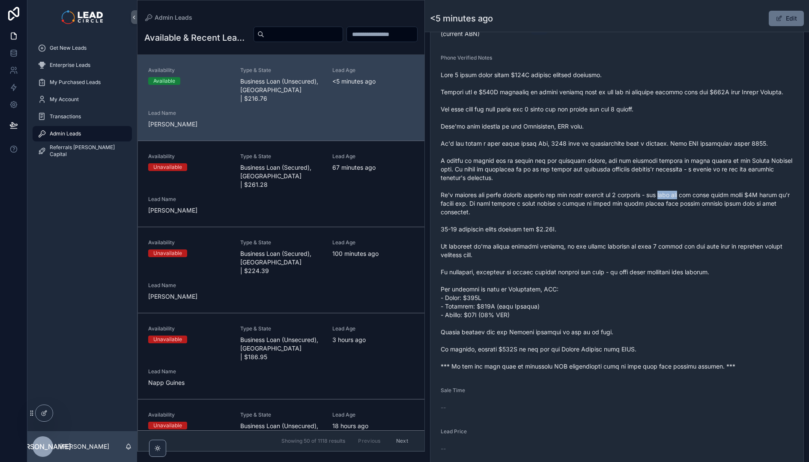
click at [724, 196] on span "scrollable content" at bounding box center [617, 221] width 352 height 300
click at [728, 195] on span "scrollable content" at bounding box center [617, 221] width 352 height 300
drag, startPoint x: 732, startPoint y: 196, endPoint x: 688, endPoint y: 196, distance: 43.2
click at [692, 196] on span "scrollable content" at bounding box center [617, 221] width 352 height 300
click at [688, 196] on span "scrollable content" at bounding box center [617, 221] width 352 height 300
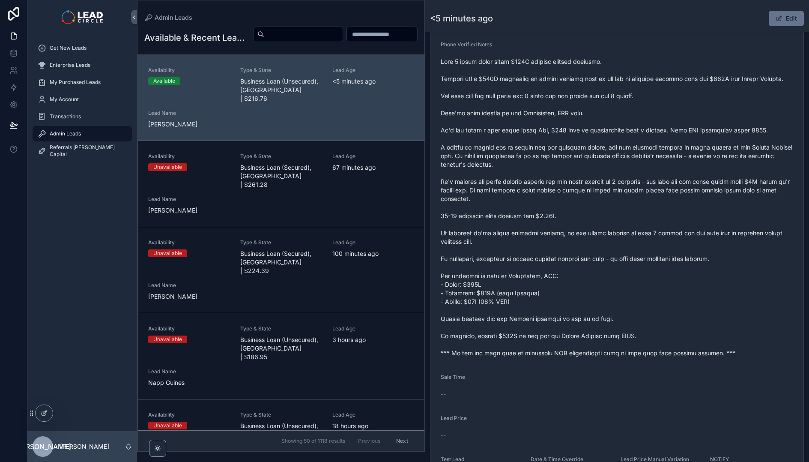
scroll to position [324, 0]
drag, startPoint x: 557, startPoint y: 197, endPoint x: 687, endPoint y: 195, distance: 129.7
click at [682, 194] on span "scrollable content" at bounding box center [617, 207] width 352 height 300
click at [688, 195] on span "scrollable content" at bounding box center [617, 207] width 352 height 300
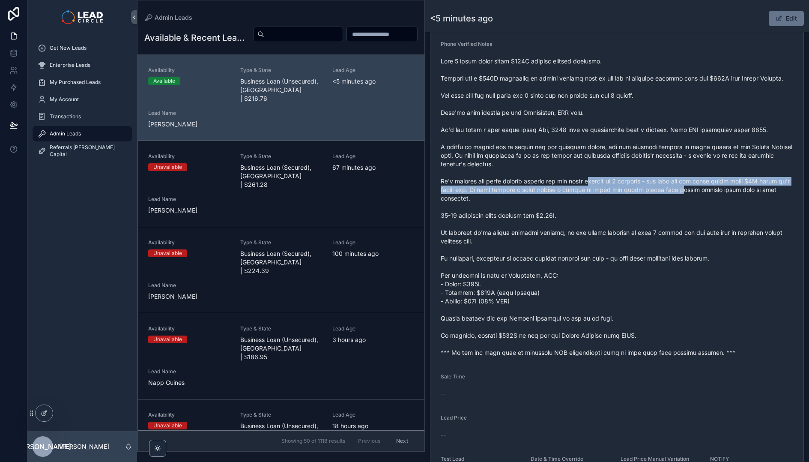
drag, startPoint x: 643, startPoint y: 186, endPoint x: 582, endPoint y: 181, distance: 61.0
click at [585, 182] on span "scrollable content" at bounding box center [617, 207] width 352 height 300
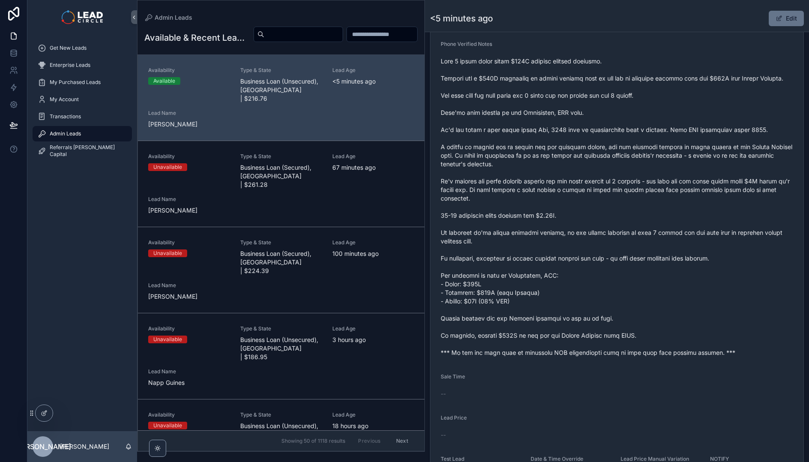
click at [582, 181] on span "scrollable content" at bounding box center [617, 207] width 352 height 300
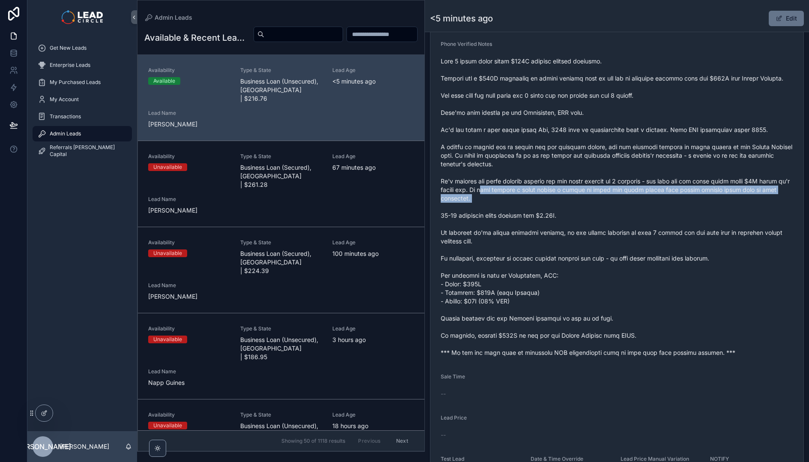
drag, startPoint x: 500, startPoint y: 189, endPoint x: 559, endPoint y: 209, distance: 62.6
click at [559, 209] on span "scrollable content" at bounding box center [617, 207] width 352 height 300
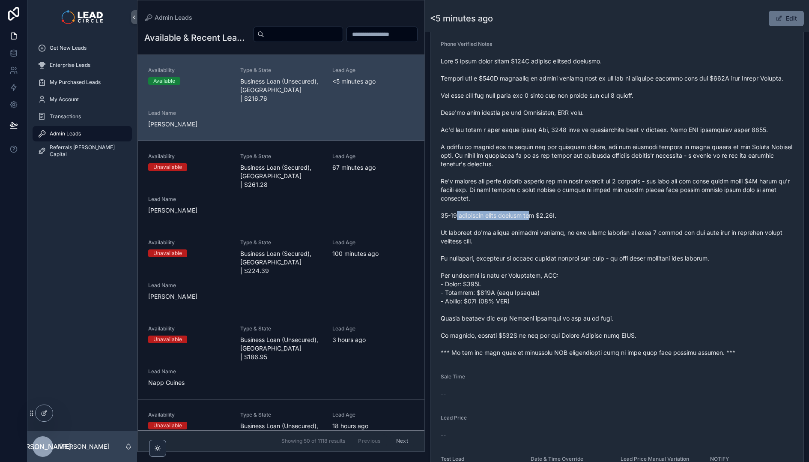
drag, startPoint x: 456, startPoint y: 213, endPoint x: 605, endPoint y: 214, distance: 149.0
click at [602, 215] on span "scrollable content" at bounding box center [617, 207] width 352 height 300
click at [605, 214] on span "scrollable content" at bounding box center [617, 207] width 352 height 300
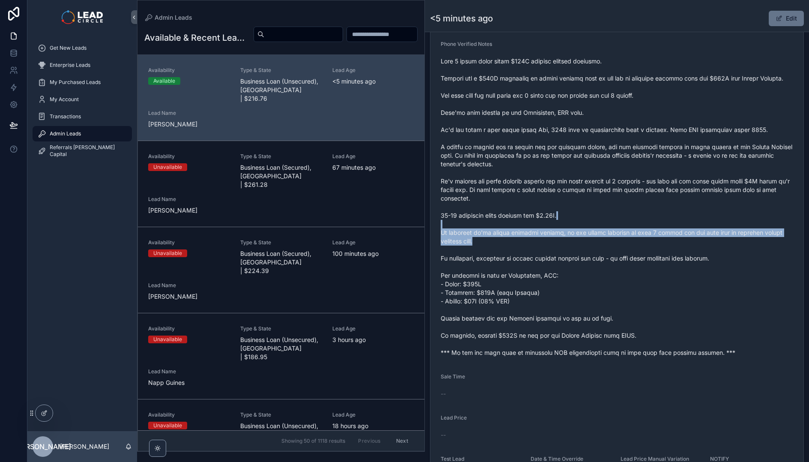
drag, startPoint x: 605, startPoint y: 226, endPoint x: 636, endPoint y: 245, distance: 36.5
click at [636, 245] on span "scrollable content" at bounding box center [617, 207] width 352 height 300
drag, startPoint x: 638, startPoint y: 244, endPoint x: 597, endPoint y: 219, distance: 48.4
click at [599, 220] on span "scrollable content" at bounding box center [617, 207] width 352 height 300
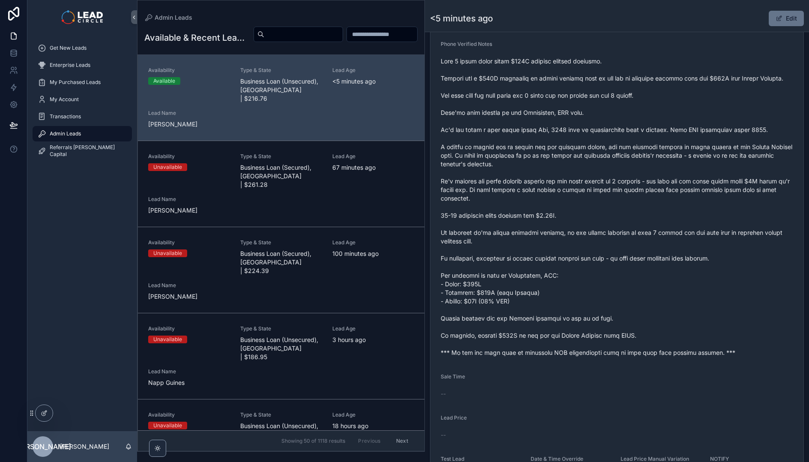
click at [597, 219] on span "scrollable content" at bounding box center [617, 207] width 352 height 300
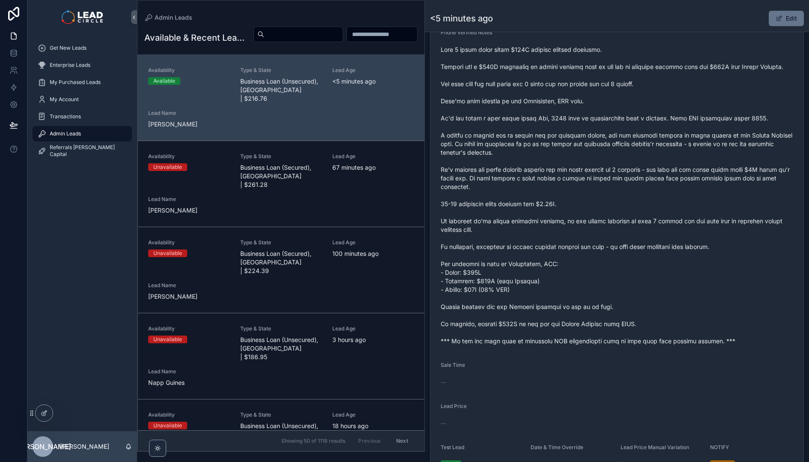
scroll to position [343, 0]
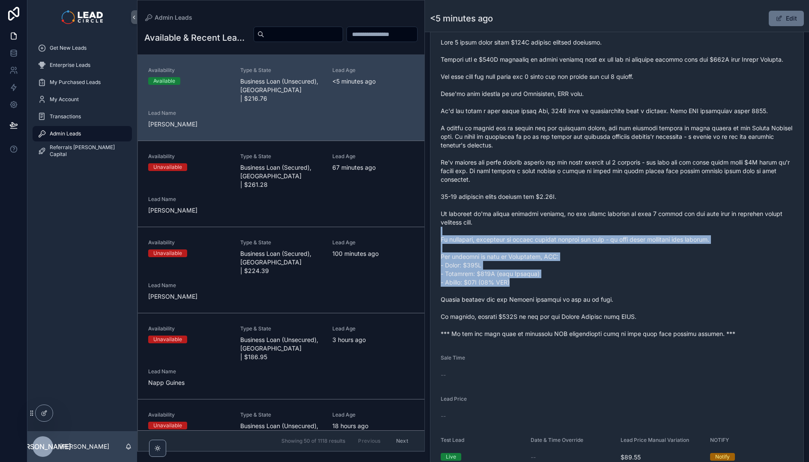
drag, startPoint x: 560, startPoint y: 234, endPoint x: 595, endPoint y: 280, distance: 57.7
click at [595, 280] on span "scrollable content" at bounding box center [617, 188] width 352 height 300
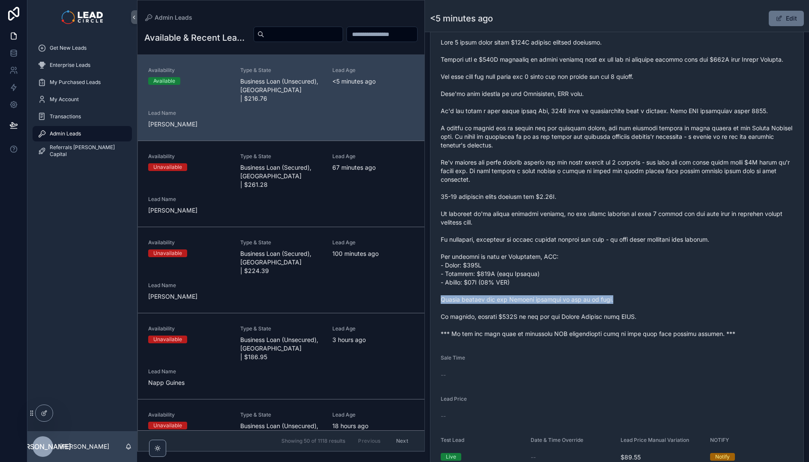
drag, startPoint x: 446, startPoint y: 302, endPoint x: 612, endPoint y: 302, distance: 166.1
click at [610, 301] on span "scrollable content" at bounding box center [617, 188] width 352 height 300
click at [612, 302] on span "scrollable content" at bounding box center [617, 188] width 352 height 300
drag, startPoint x: 544, startPoint y: 301, endPoint x: 508, endPoint y: 301, distance: 36.0
click at [515, 301] on span "scrollable content" at bounding box center [617, 188] width 352 height 300
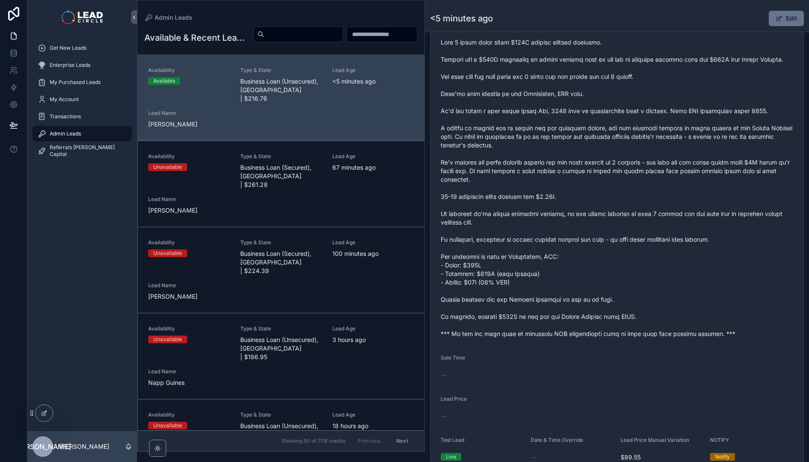
click at [508, 301] on span "scrollable content" at bounding box center [617, 188] width 352 height 300
click at [538, 299] on span "scrollable content" at bounding box center [617, 188] width 352 height 300
click at [539, 299] on span "scrollable content" at bounding box center [617, 188] width 352 height 300
click at [769, 15] on button "Edit" at bounding box center [786, 18] width 35 height 15
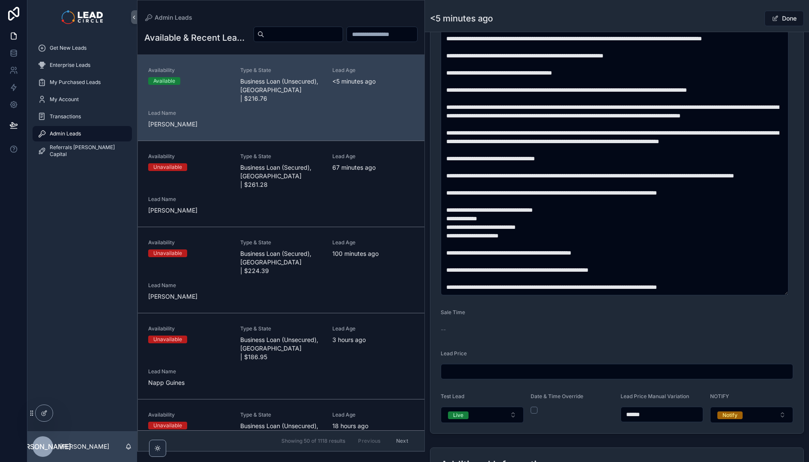
scroll to position [51, 0]
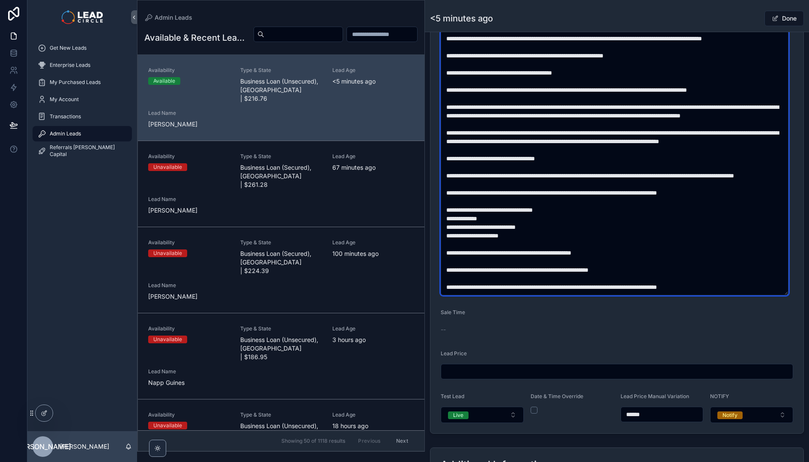
click at [567, 253] on textarea "scrollable content" at bounding box center [615, 162] width 348 height 265
click at [569, 253] on textarea "scrollable content" at bounding box center [615, 162] width 348 height 265
type textarea "**********"
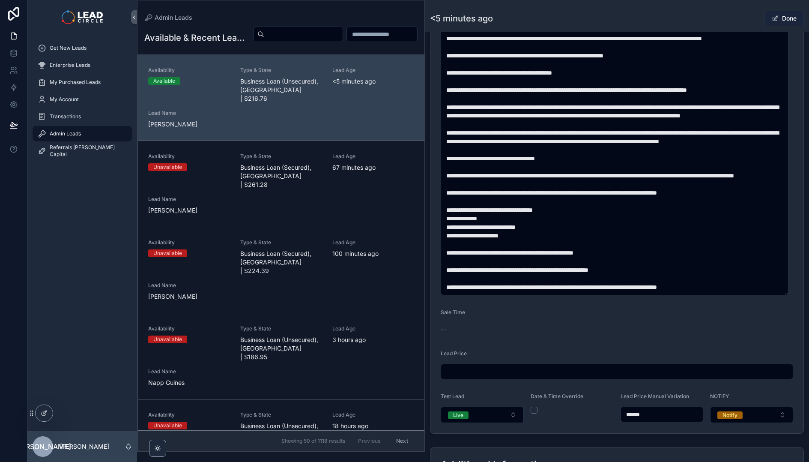
click at [772, 21] on span "scrollable content" at bounding box center [775, 18] width 7 height 7
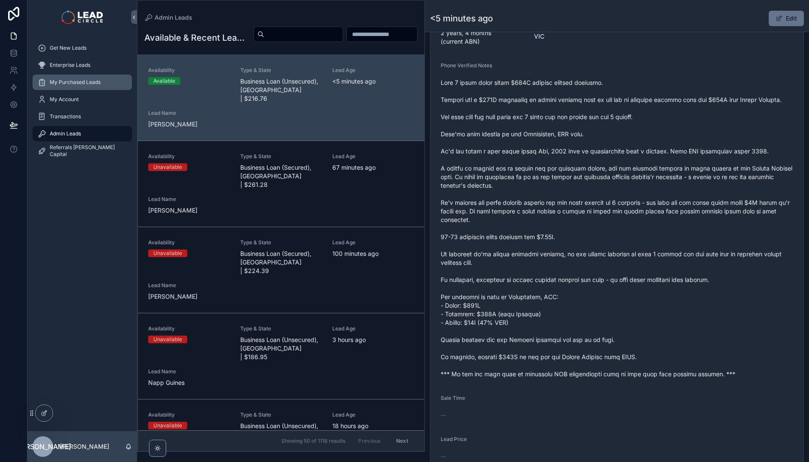
scroll to position [217, 0]
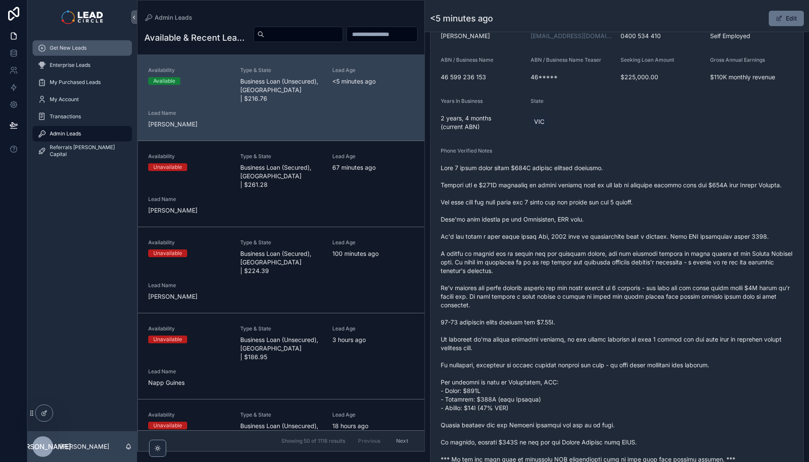
click at [65, 48] on span "Get New Leads" at bounding box center [68, 48] width 37 height 7
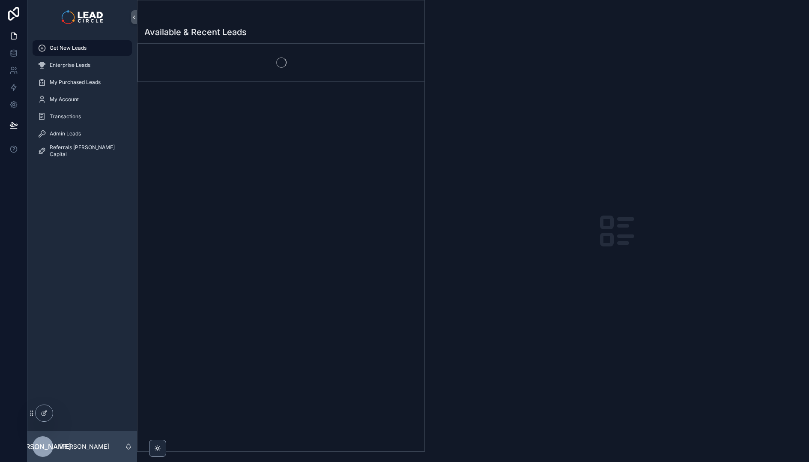
click at [286, 33] on div "Available & Recent Leads" at bounding box center [280, 32] width 273 height 12
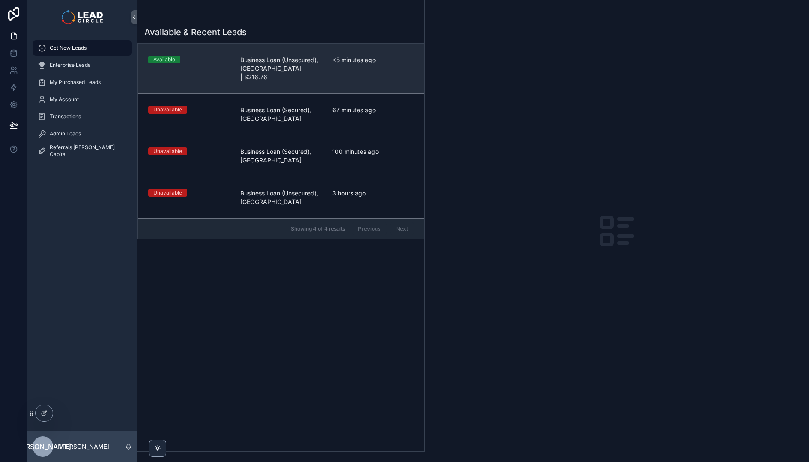
click at [286, 80] on link "Available Business Loan (Unsecured), [GEOGRAPHIC_DATA] | $216.76 <5 minutes ago" at bounding box center [281, 69] width 286 height 50
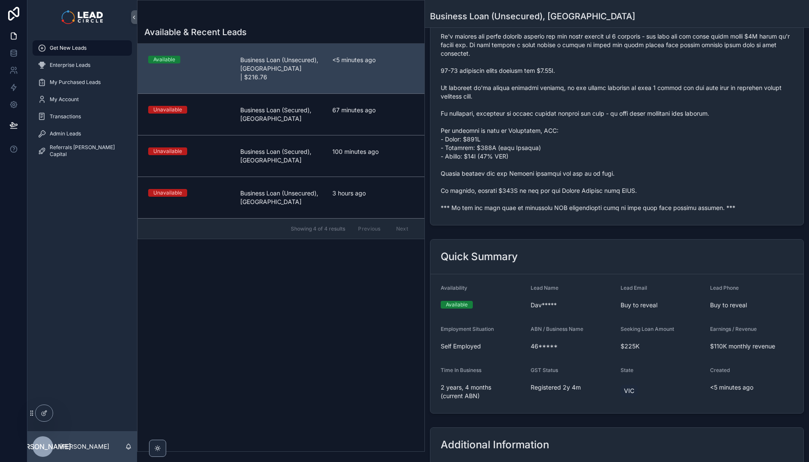
scroll to position [423, 0]
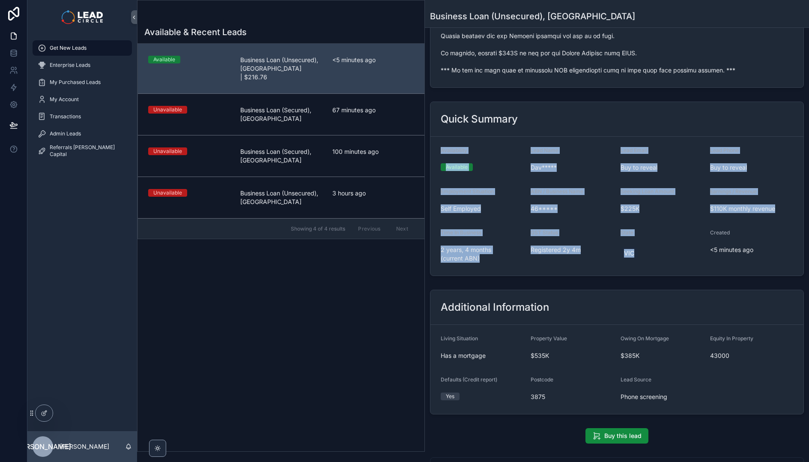
drag, startPoint x: 565, startPoint y: 131, endPoint x: 638, endPoint y: 262, distance: 149.1
click at [638, 262] on div "Quick Summary Availability Available Lead Name Dav***** Lead Email Buy to revea…" at bounding box center [617, 188] width 374 height 174
click at [638, 262] on div "VIC" at bounding box center [661, 253] width 83 height 21
drag, startPoint x: 666, startPoint y: 270, endPoint x: 607, endPoint y: 149, distance: 134.8
click at [607, 151] on form "Availability Available Lead Name Dav***** Lead Email Buy to reveal Lead Phone B…" at bounding box center [616, 206] width 373 height 139
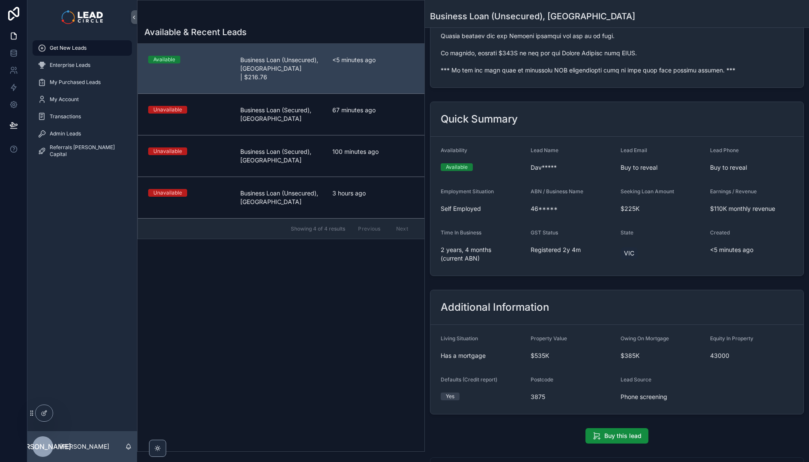
click at [607, 134] on div "Quick Summary" at bounding box center [616, 119] width 373 height 35
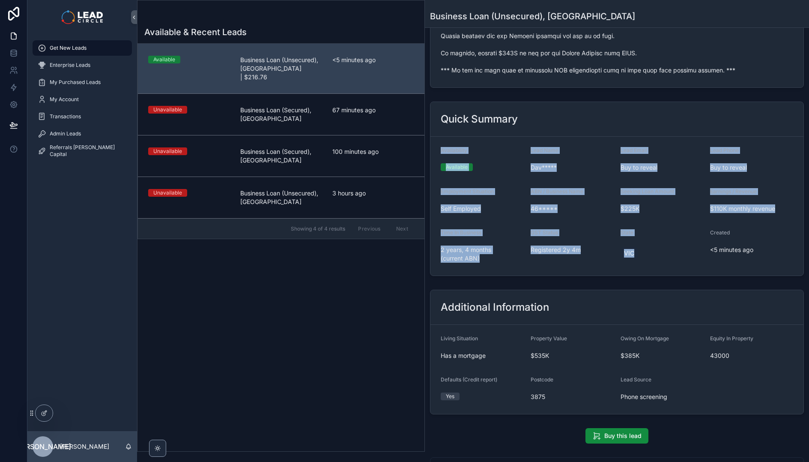
drag, startPoint x: 607, startPoint y: 134, endPoint x: 676, endPoint y: 260, distance: 144.5
click at [676, 260] on div "Quick Summary Availability Available Lead Name Dav***** Lead Email Buy to revea…" at bounding box center [617, 188] width 374 height 174
click at [676, 260] on div "VIC" at bounding box center [661, 253] width 83 height 21
drag, startPoint x: 679, startPoint y: 263, endPoint x: 599, endPoint y: 101, distance: 181.7
click at [599, 101] on div "Quick Summary Availability Available Lead Name Dav***** Lead Email Buy to revea…" at bounding box center [617, 188] width 374 height 174
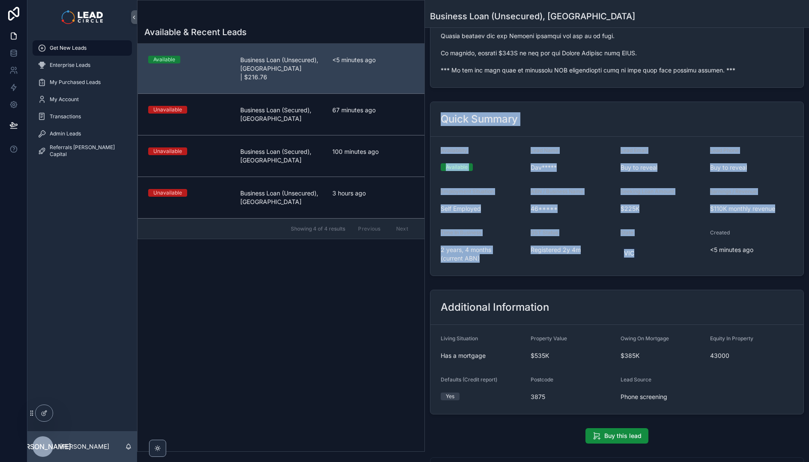
click at [615, 125] on div "Quick Summary" at bounding box center [617, 119] width 352 height 14
drag, startPoint x: 615, startPoint y: 125, endPoint x: 763, endPoint y: 242, distance: 188.3
click at [763, 242] on div "Quick Summary Availability Available Lead Name Dav***** Lead Email Buy to revea…" at bounding box center [617, 188] width 374 height 174
click at [763, 242] on div "Created <5 minutes ago" at bounding box center [751, 247] width 83 height 36
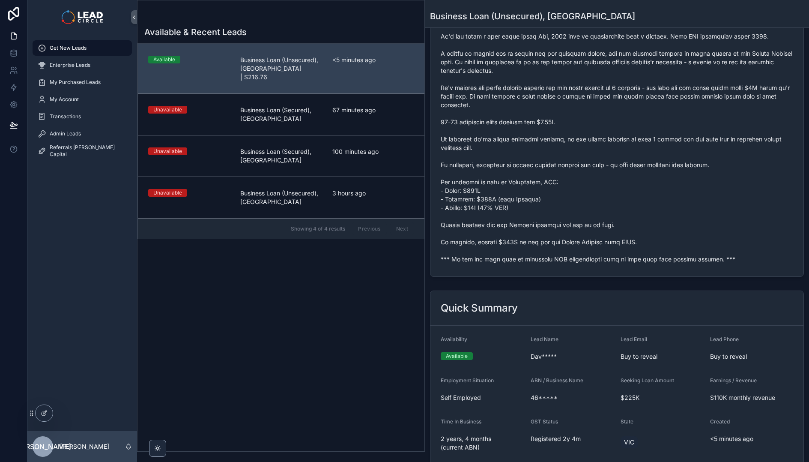
scroll to position [0, 0]
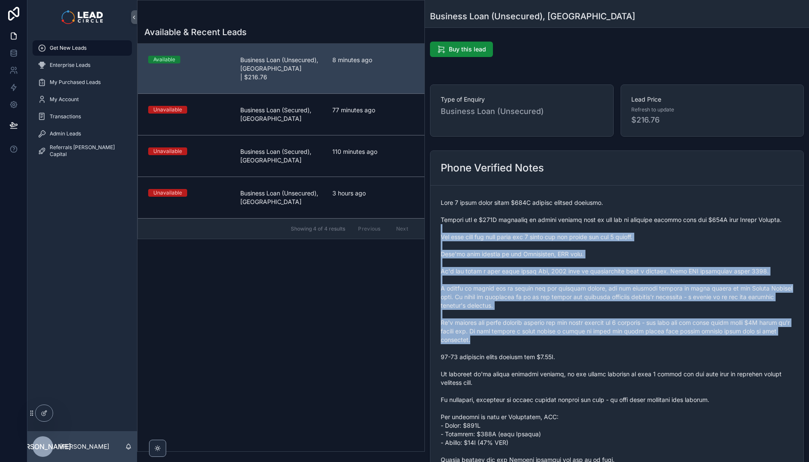
drag, startPoint x: 546, startPoint y: 232, endPoint x: 588, endPoint y: 352, distance: 127.2
click at [585, 350] on span "scrollable content" at bounding box center [617, 348] width 352 height 300
click at [588, 352] on span "scrollable content" at bounding box center [617, 348] width 352 height 300
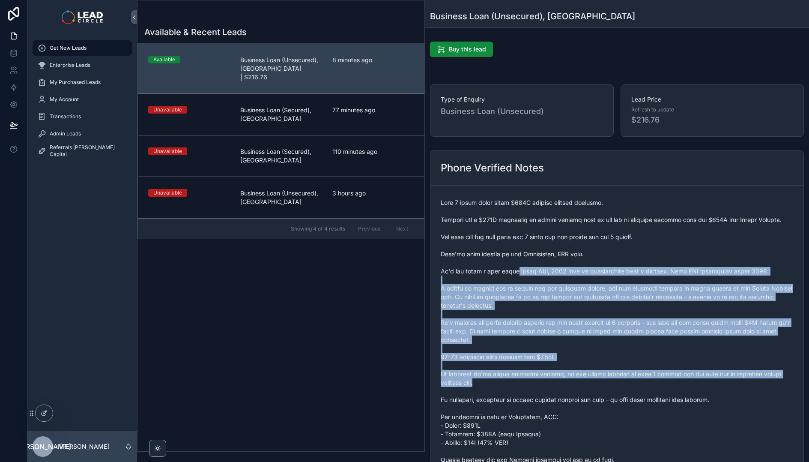
click at [586, 381] on span "scrollable content" at bounding box center [617, 348] width 352 height 300
click at [587, 381] on span "scrollable content" at bounding box center [617, 348] width 352 height 300
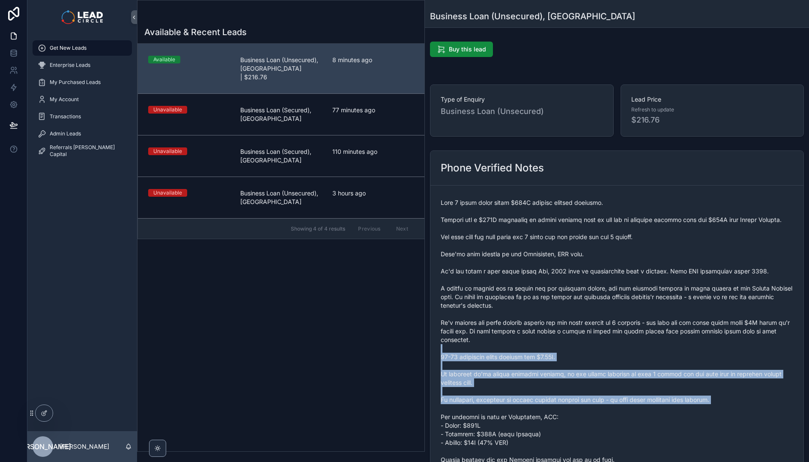
click at [539, 258] on span "scrollable content" at bounding box center [617, 348] width 352 height 300
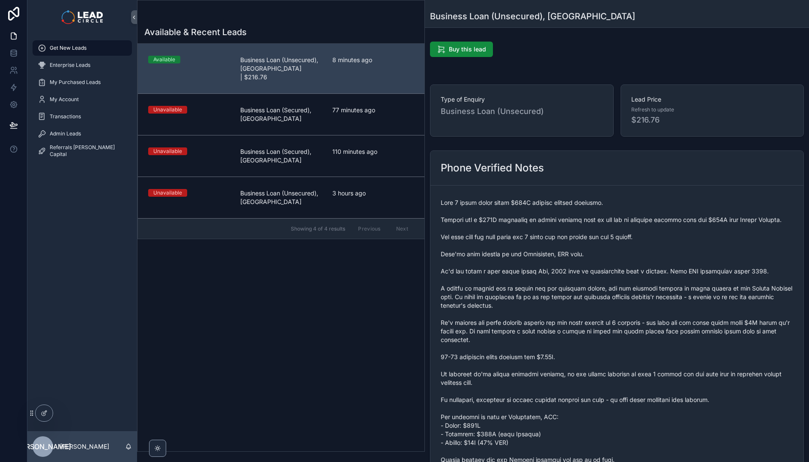
click at [538, 254] on span "scrollable content" at bounding box center [617, 348] width 352 height 300
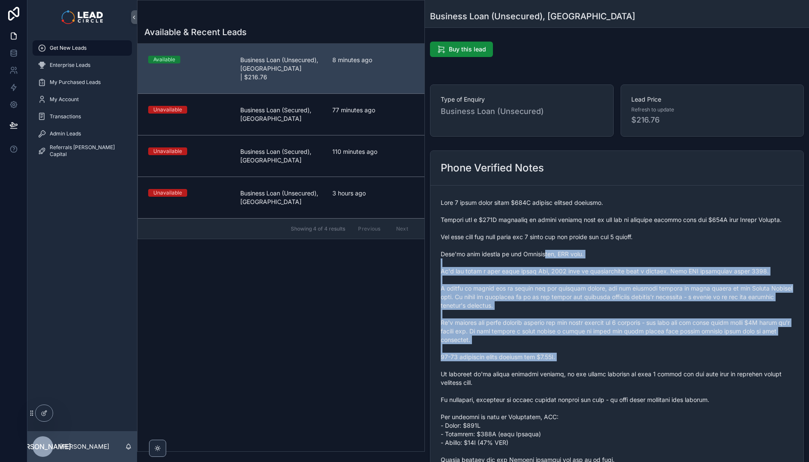
drag, startPoint x: 575, startPoint y: 330, endPoint x: 597, endPoint y: 372, distance: 47.7
click at [597, 372] on span "scrollable content" at bounding box center [617, 348] width 352 height 300
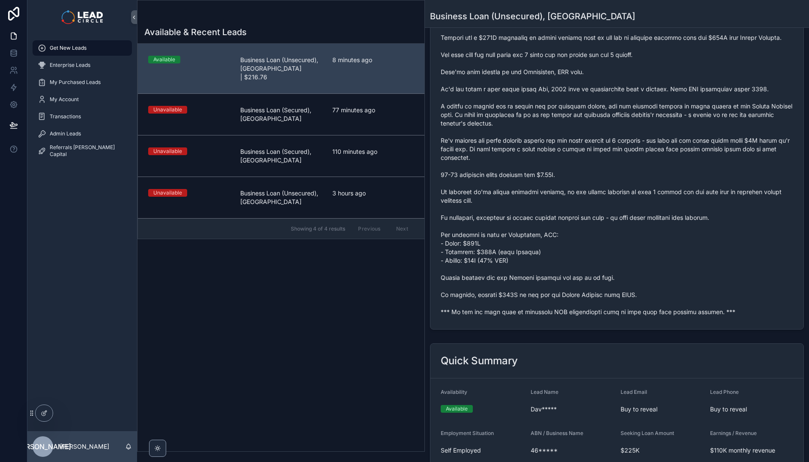
scroll to position [262, 0]
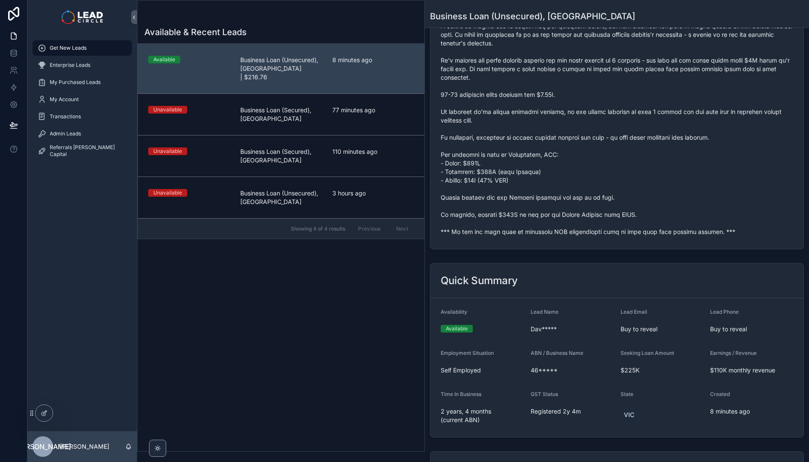
click at [531, 327] on span "Dav*****" at bounding box center [571, 329] width 83 height 9
click at [544, 328] on span "Dav*****" at bounding box center [571, 329] width 83 height 9
click at [530, 327] on span "Dav*****" at bounding box center [571, 329] width 83 height 9
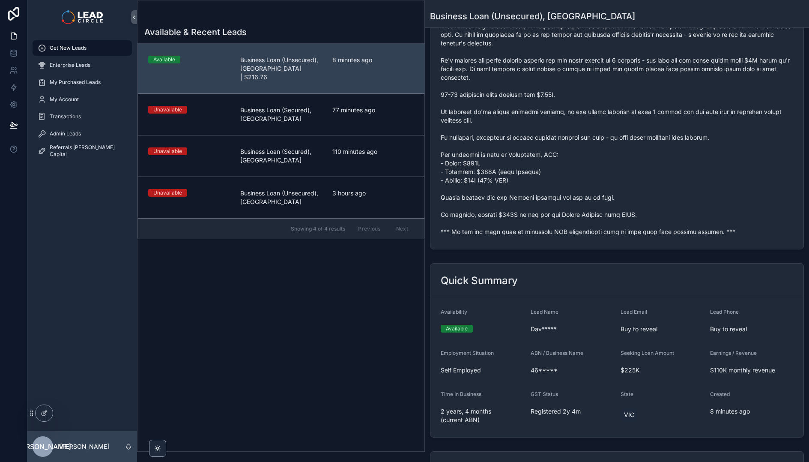
click at [557, 331] on span "Dav*****" at bounding box center [571, 329] width 83 height 9
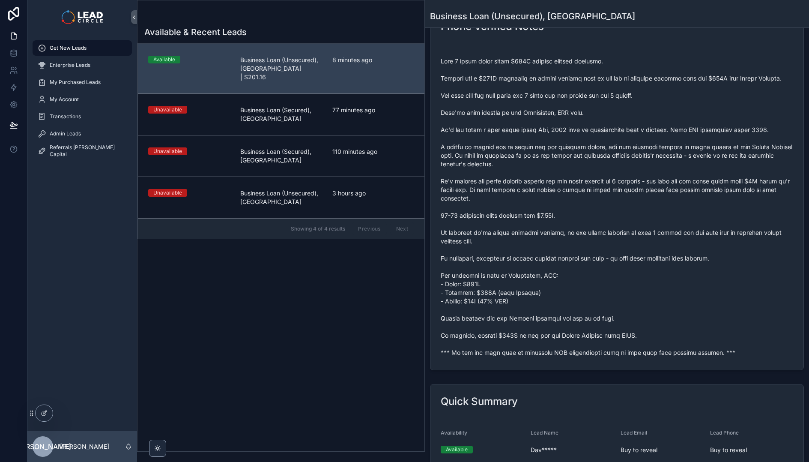
scroll to position [0, 0]
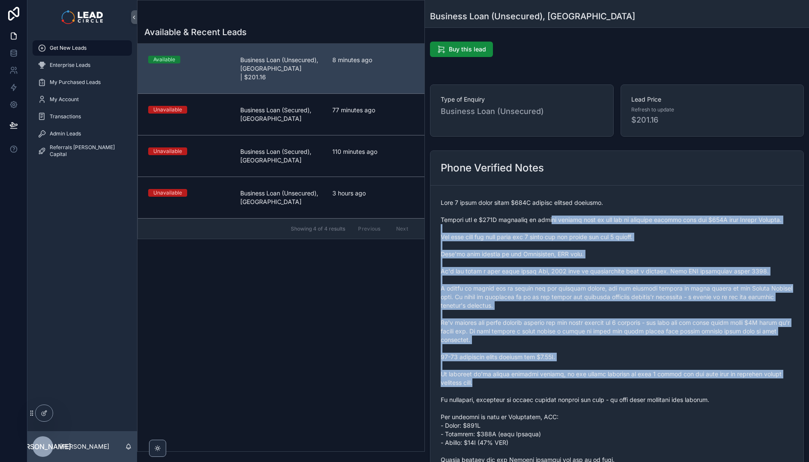
drag, startPoint x: 551, startPoint y: 220, endPoint x: 617, endPoint y: 379, distance: 172.5
click at [617, 379] on span "scrollable content" at bounding box center [617, 348] width 352 height 300
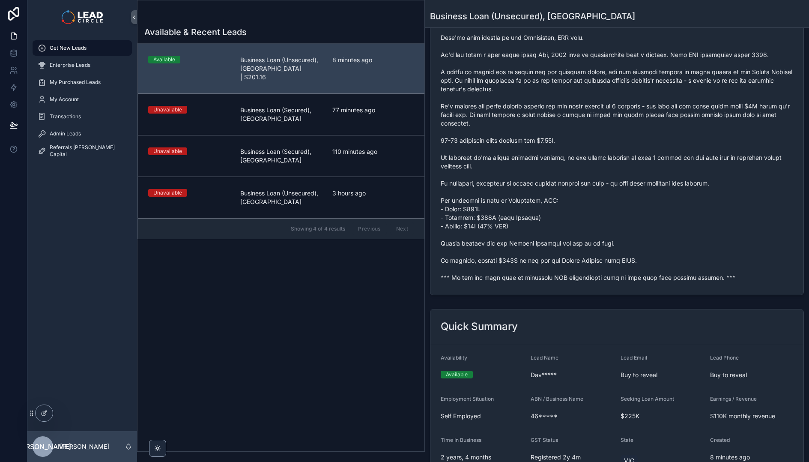
scroll to position [218, 0]
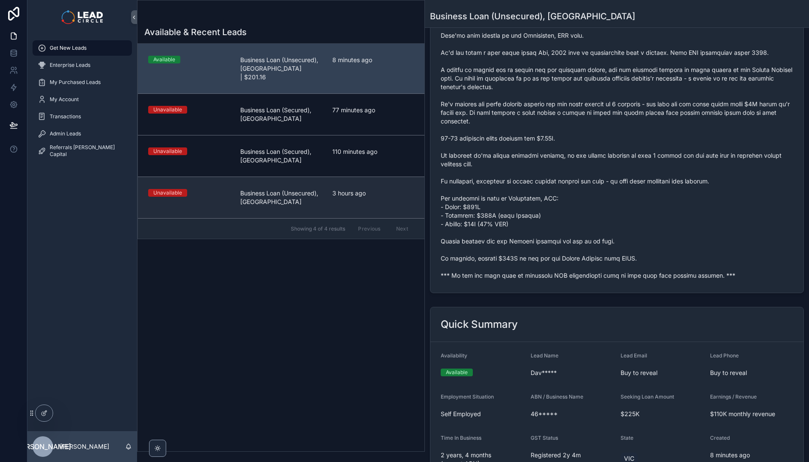
click at [319, 189] on span "Business Loan (Unsecured), [GEOGRAPHIC_DATA]" at bounding box center [281, 197] width 82 height 17
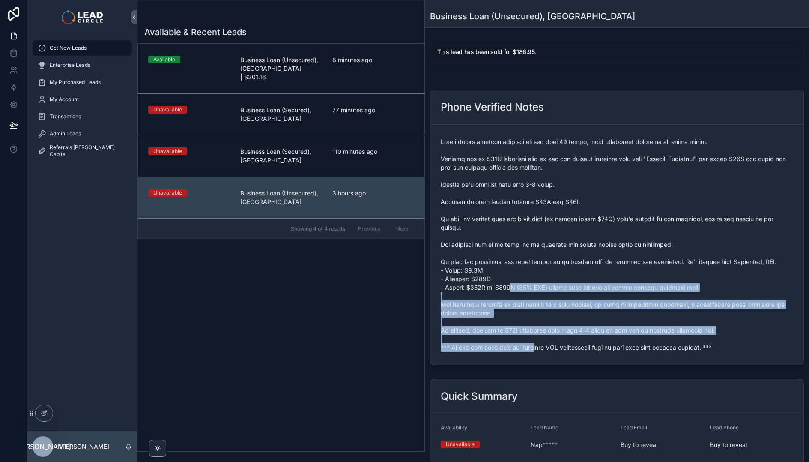
drag, startPoint x: 518, startPoint y: 314, endPoint x: 535, endPoint y: 352, distance: 40.8
click at [533, 351] on span "scrollable content" at bounding box center [617, 244] width 352 height 214
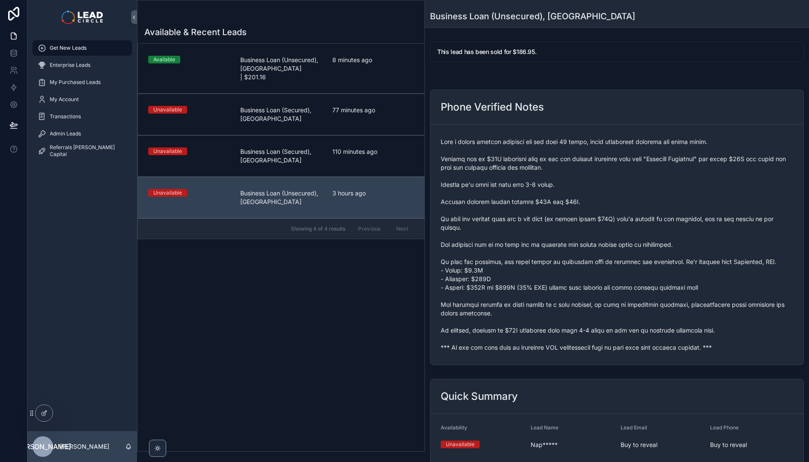
click at [535, 352] on div "scrollable content" at bounding box center [617, 244] width 352 height 219
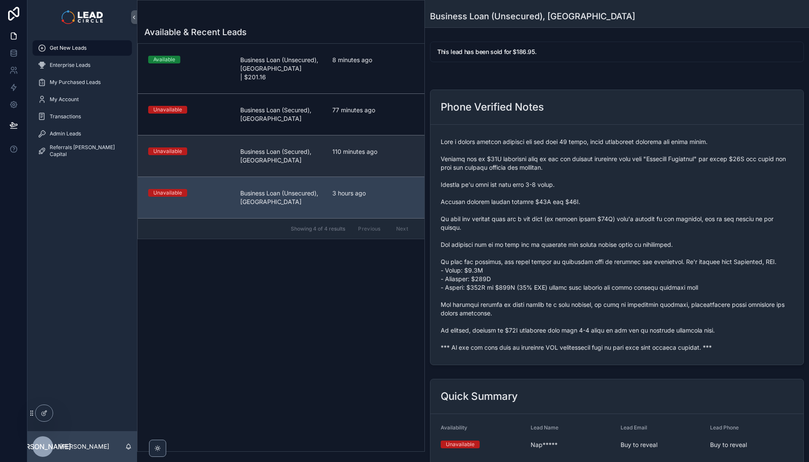
click at [338, 149] on div "110 minutes ago" at bounding box center [373, 155] width 82 height 17
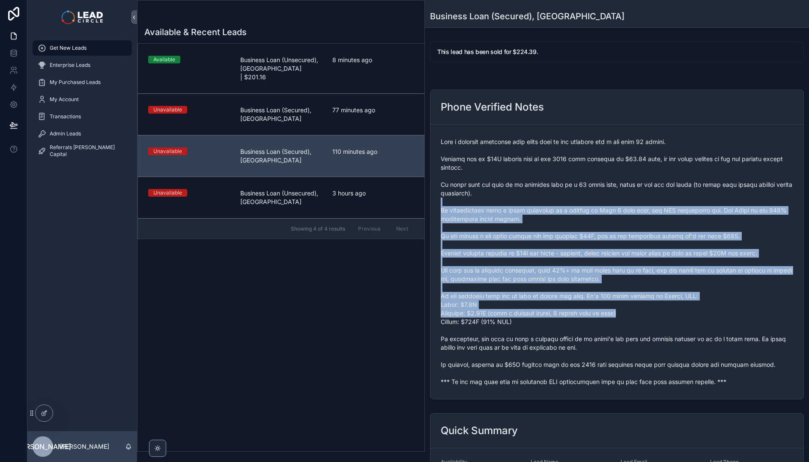
drag, startPoint x: 495, startPoint y: 204, endPoint x: 657, endPoint y: 328, distance: 204.3
click at [655, 328] on span "scrollable content" at bounding box center [617, 261] width 352 height 248
click at [658, 328] on span "scrollable content" at bounding box center [617, 261] width 352 height 248
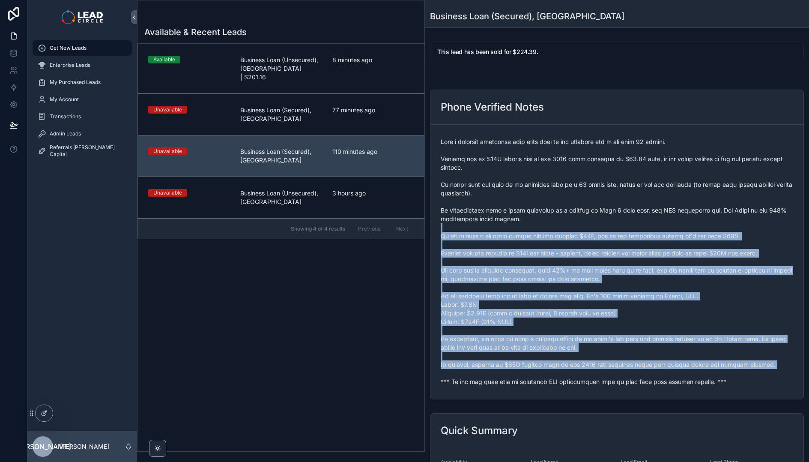
drag, startPoint x: 730, startPoint y: 376, endPoint x: 582, endPoint y: 213, distance: 220.7
click at [585, 216] on span "scrollable content" at bounding box center [617, 261] width 352 height 248
click at [582, 213] on span "scrollable content" at bounding box center [617, 261] width 352 height 248
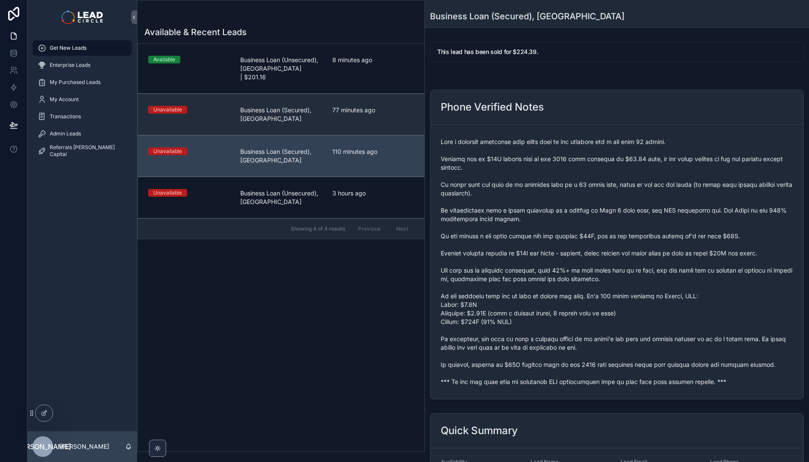
click at [351, 93] on link "Unavailable Business Loan (Secured), [GEOGRAPHIC_DATA] 77 minutes ago" at bounding box center [281, 114] width 286 height 42
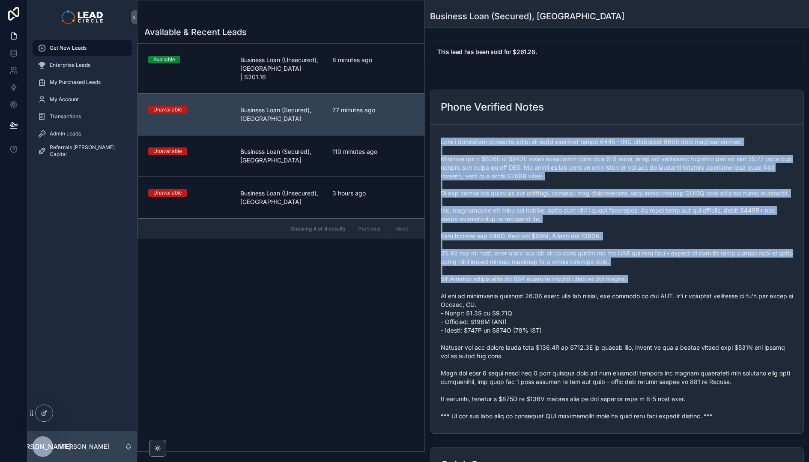
drag, startPoint x: 613, startPoint y: 267, endPoint x: 665, endPoint y: 316, distance: 71.5
click at [662, 315] on form "scrollable content" at bounding box center [616, 279] width 373 height 308
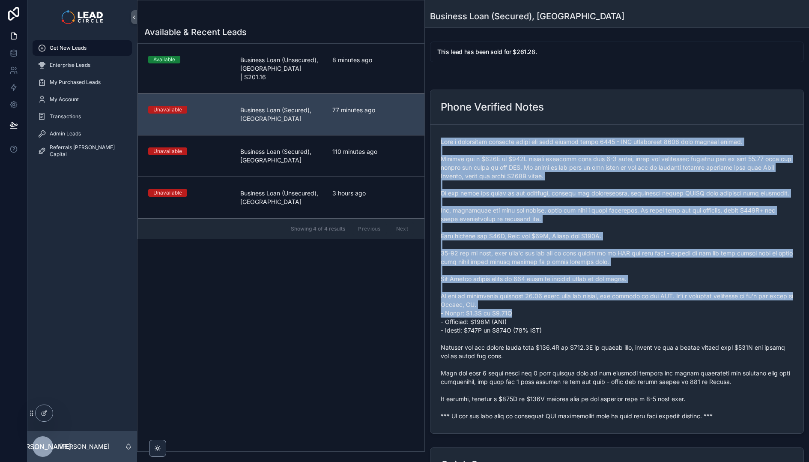
click at [665, 316] on span "scrollable content" at bounding box center [617, 278] width 352 height 283
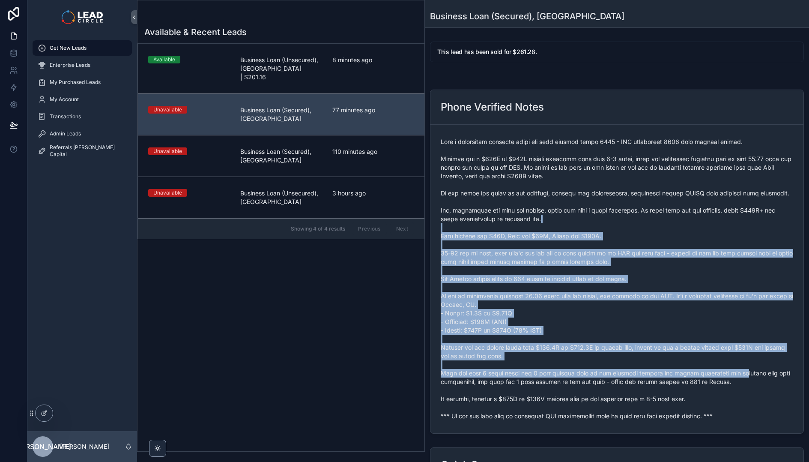
drag, startPoint x: 611, startPoint y: 220, endPoint x: 584, endPoint y: 197, distance: 36.2
click at [587, 199] on span "scrollable content" at bounding box center [617, 278] width 352 height 283
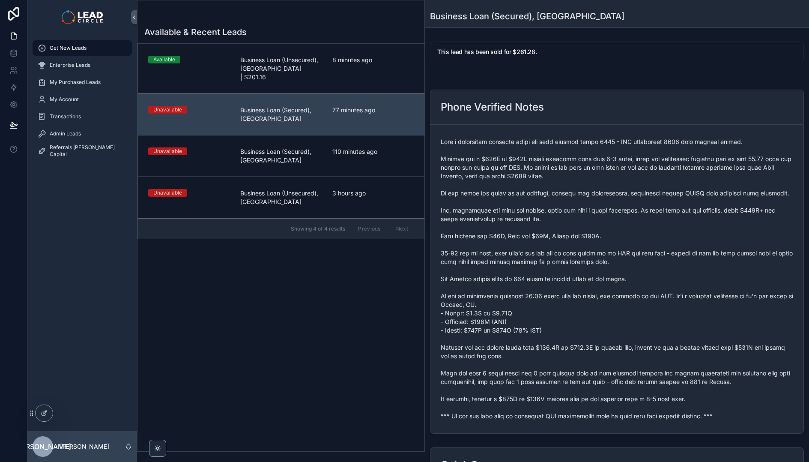
click at [581, 194] on span "scrollable content" at bounding box center [617, 278] width 352 height 283
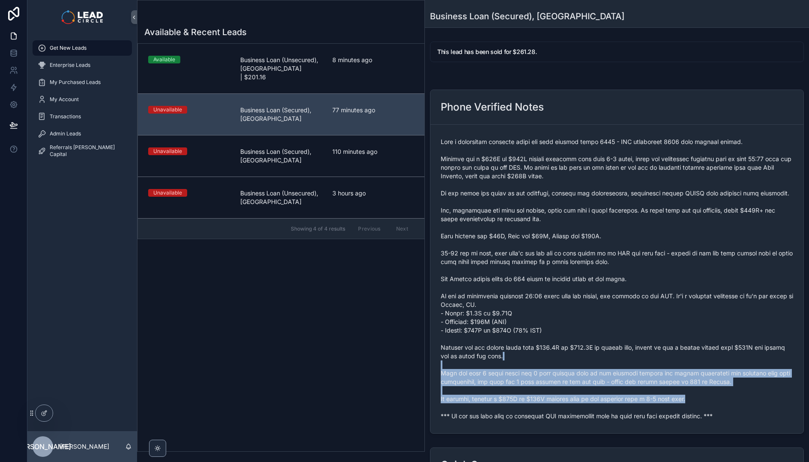
drag, startPoint x: 669, startPoint y: 357, endPoint x: 729, endPoint y: 408, distance: 78.9
click at [729, 408] on span "scrollable content" at bounding box center [617, 278] width 352 height 283
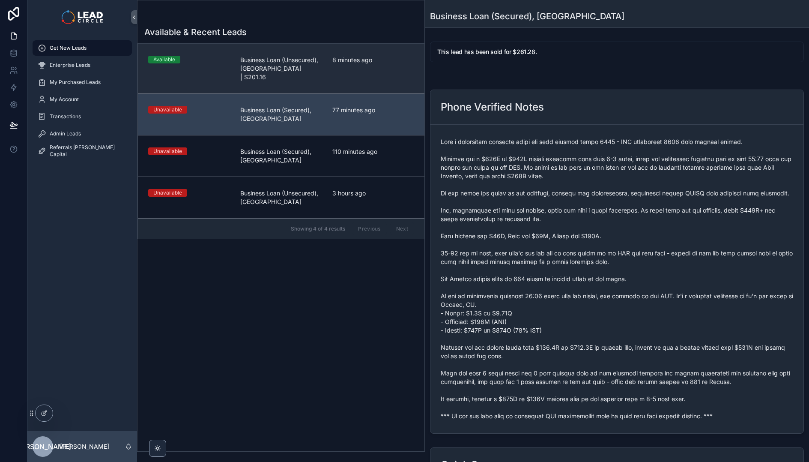
click at [303, 71] on span "Business Loan (Unsecured), [GEOGRAPHIC_DATA] | $201.16" at bounding box center [281, 69] width 82 height 26
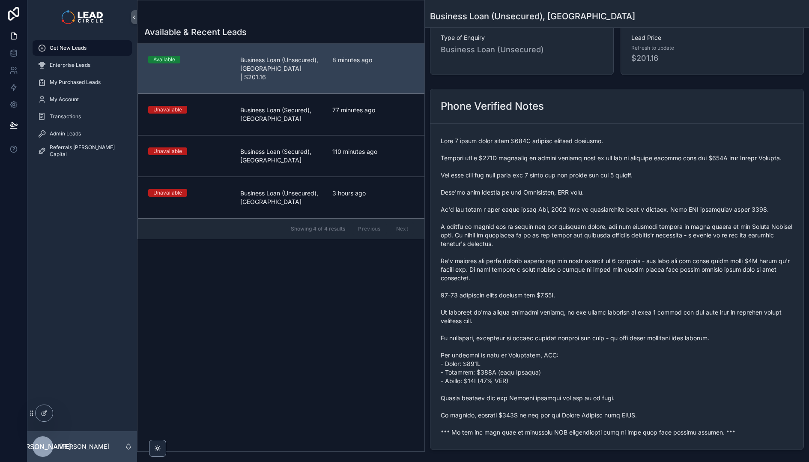
scroll to position [63, 0]
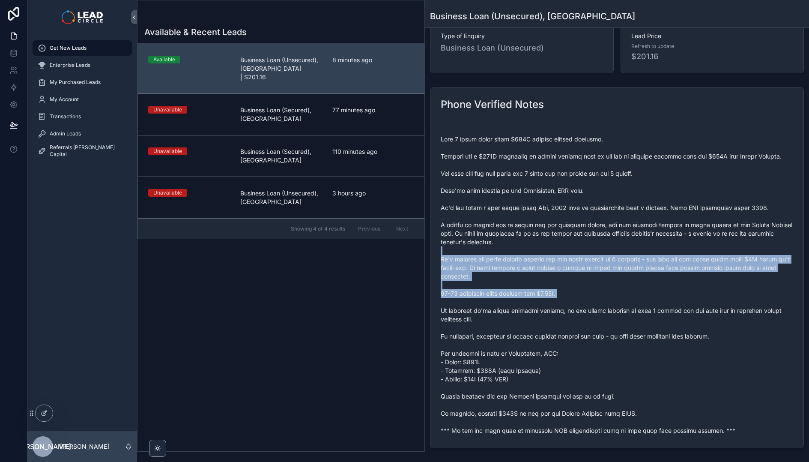
drag, startPoint x: 688, startPoint y: 250, endPoint x: 703, endPoint y: 352, distance: 102.9
click at [703, 352] on span "scrollable content" at bounding box center [617, 285] width 352 height 300
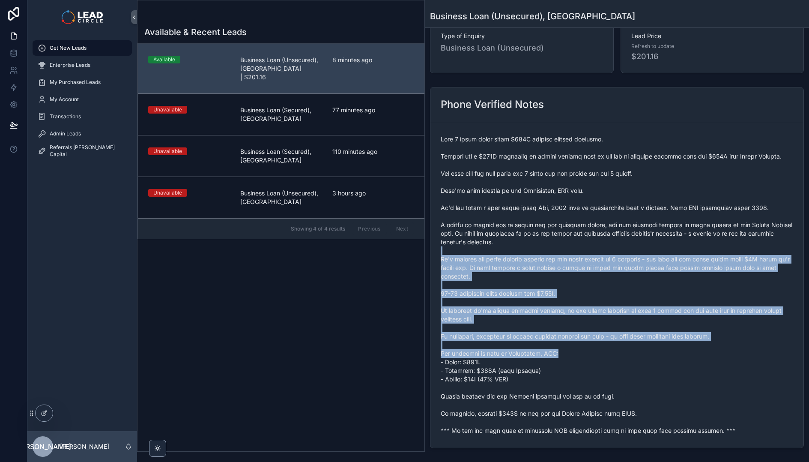
click at [703, 352] on span "scrollable content" at bounding box center [617, 285] width 352 height 300
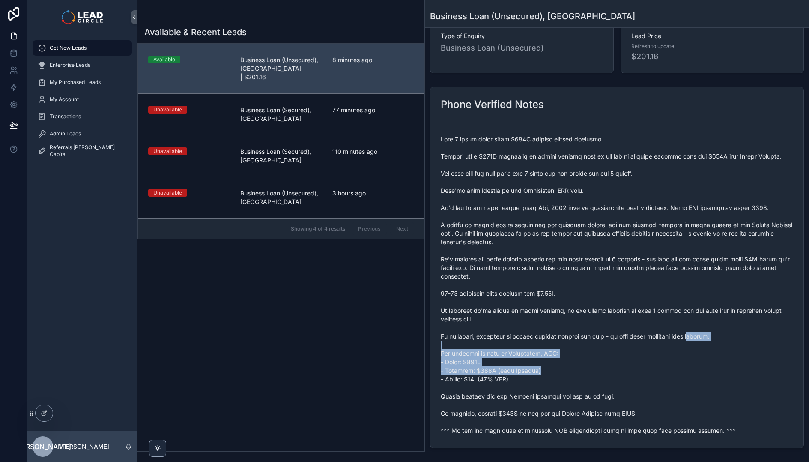
drag, startPoint x: 705, startPoint y: 337, endPoint x: 714, endPoint y: 371, distance: 34.6
click at [714, 371] on span "scrollable content" at bounding box center [617, 285] width 352 height 300
click at [715, 371] on span "scrollable content" at bounding box center [617, 285] width 352 height 300
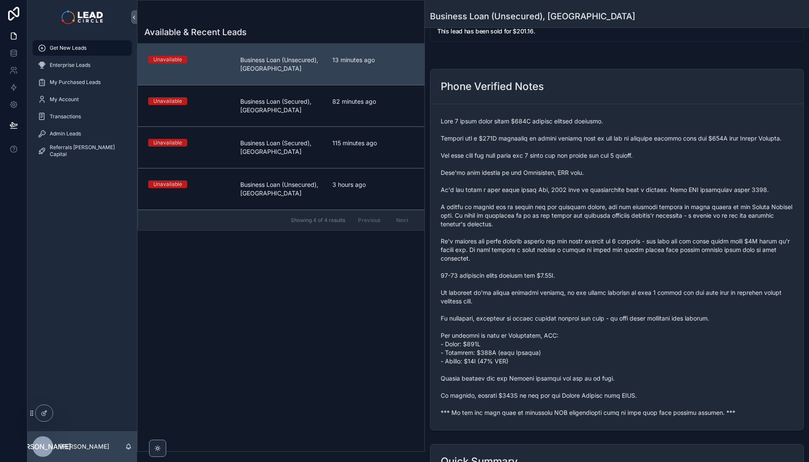
scroll to position [0, 0]
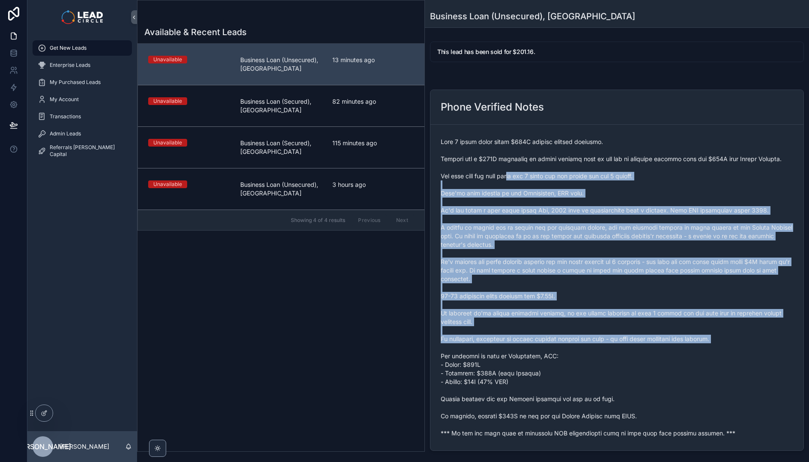
drag, startPoint x: 519, startPoint y: 178, endPoint x: 579, endPoint y: 345, distance: 177.4
click at [579, 345] on span "scrollable content" at bounding box center [617, 287] width 352 height 300
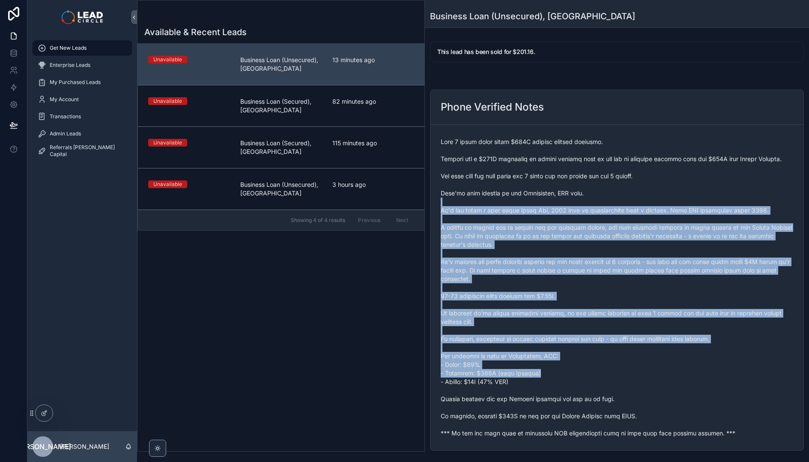
drag, startPoint x: 595, startPoint y: 375, endPoint x: 540, endPoint y: 188, distance: 194.5
click at [540, 192] on span "scrollable content" at bounding box center [617, 287] width 352 height 300
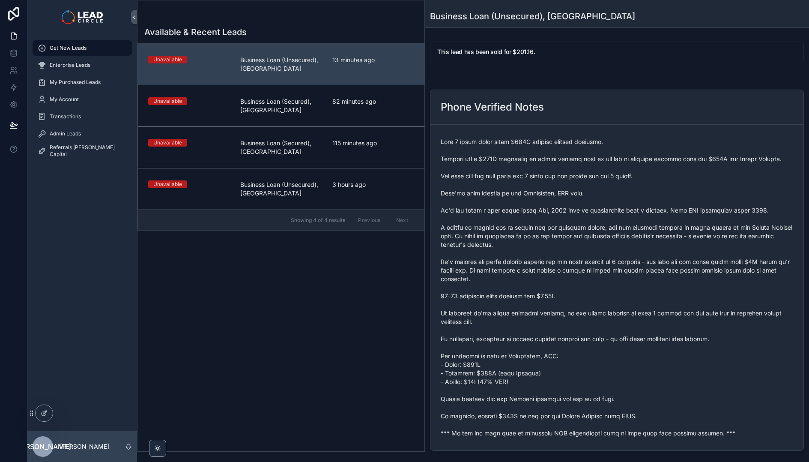
click at [540, 188] on span "scrollable content" at bounding box center [617, 287] width 352 height 300
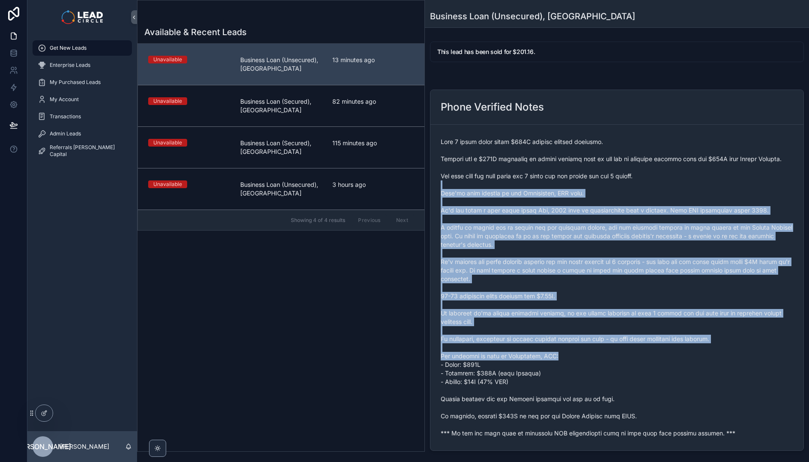
drag, startPoint x: 542, startPoint y: 197, endPoint x: 626, endPoint y: 369, distance: 191.3
click at [623, 367] on span "scrollable content" at bounding box center [617, 287] width 352 height 300
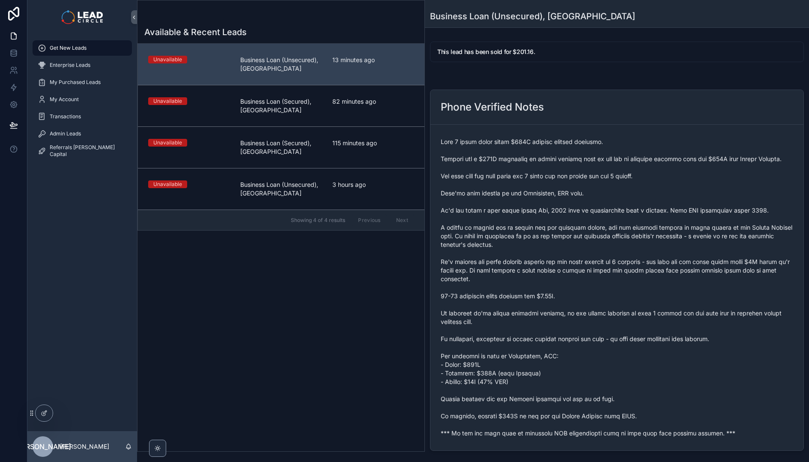
click at [626, 369] on span "scrollable content" at bounding box center [617, 287] width 352 height 300
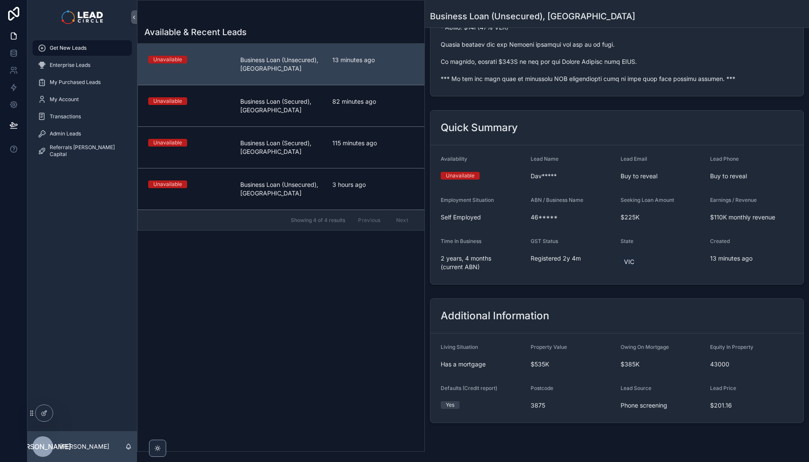
scroll to position [373, 0]
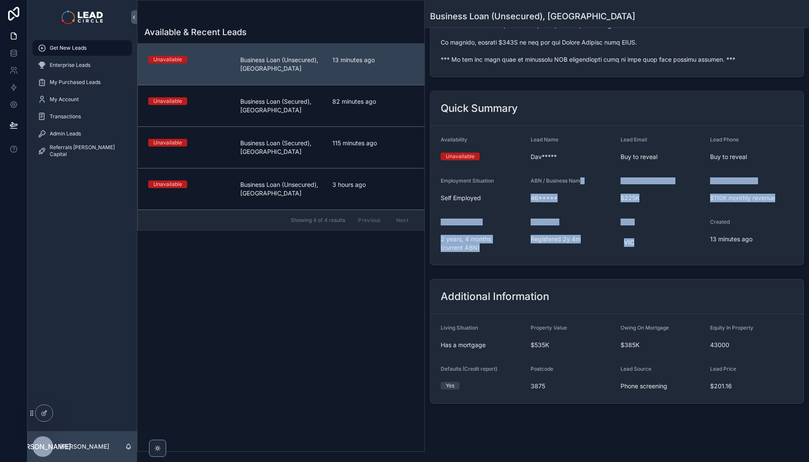
drag, startPoint x: 626, startPoint y: 267, endPoint x: 562, endPoint y: 134, distance: 147.4
click at [564, 140] on div "Quick Summary Availability Unavailable Lead Name Dav***** Lead Email Buy to rev…" at bounding box center [617, 177] width 384 height 181
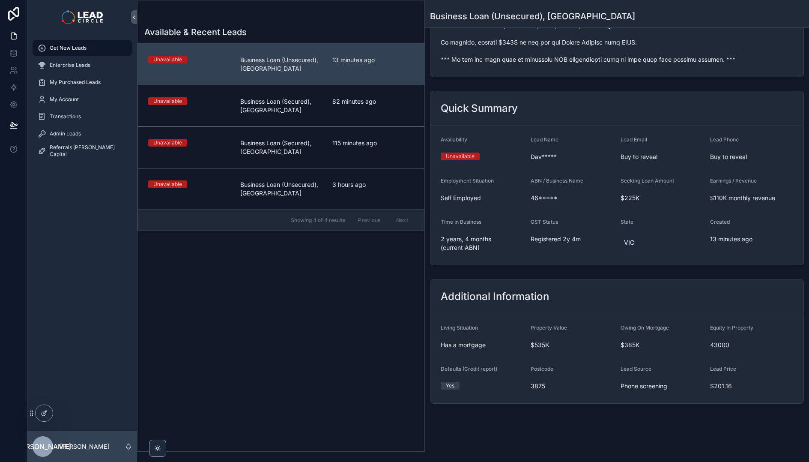
click at [560, 128] on form "Availability Unavailable Lead Name Dav***** Lead Email Buy to reveal Lead Phone…" at bounding box center [616, 195] width 373 height 139
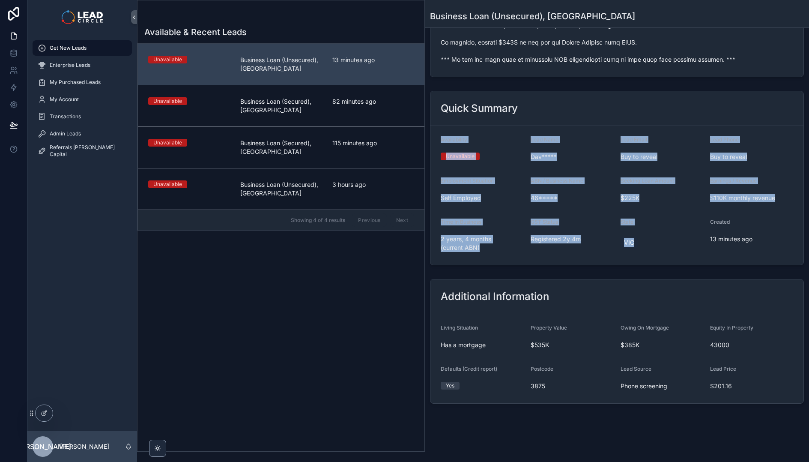
drag, startPoint x: 557, startPoint y: 120, endPoint x: 688, endPoint y: 279, distance: 205.3
click at [687, 279] on div "This lead has been sold for $201.16. Phone Verified Notes Quick Summary Availab…" at bounding box center [617, 36] width 384 height 742
click at [688, 279] on div "Additional Information" at bounding box center [616, 296] width 373 height 35
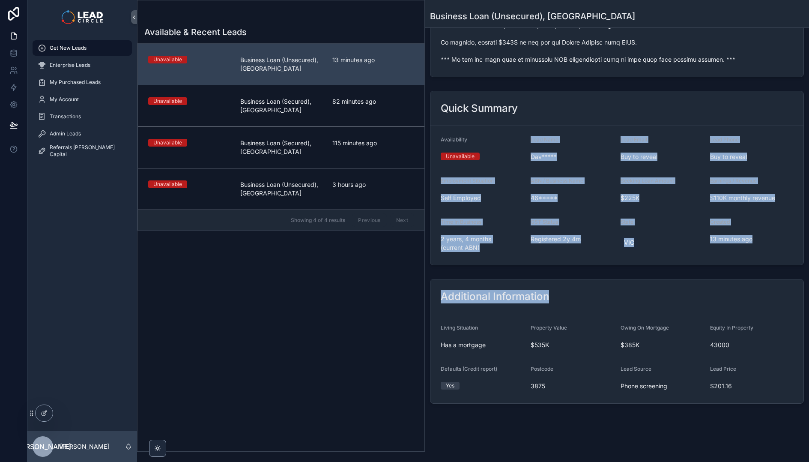
drag, startPoint x: 712, startPoint y: 290, endPoint x: 576, endPoint y: 125, distance: 213.5
click at [576, 126] on div "This lead has been sold for $201.16. Phone Verified Notes Quick Summary Availab…" at bounding box center [617, 36] width 384 height 742
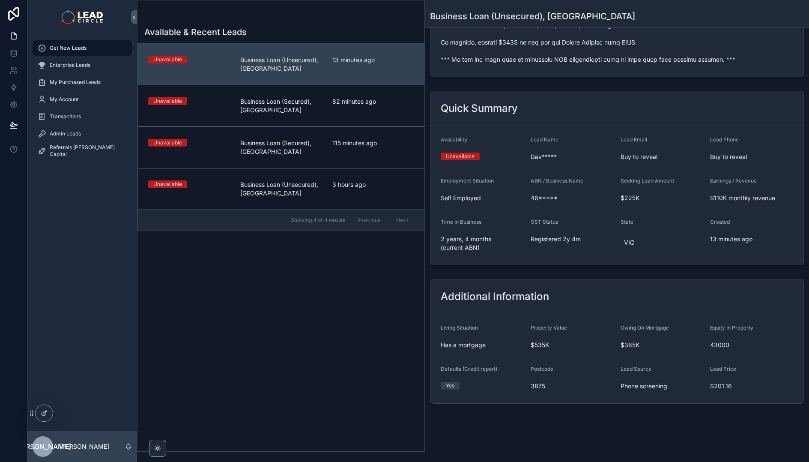
click at [576, 126] on form "Availability Unavailable Lead Name Dav***** Lead Email Buy to reveal Lead Phone…" at bounding box center [616, 195] width 373 height 139
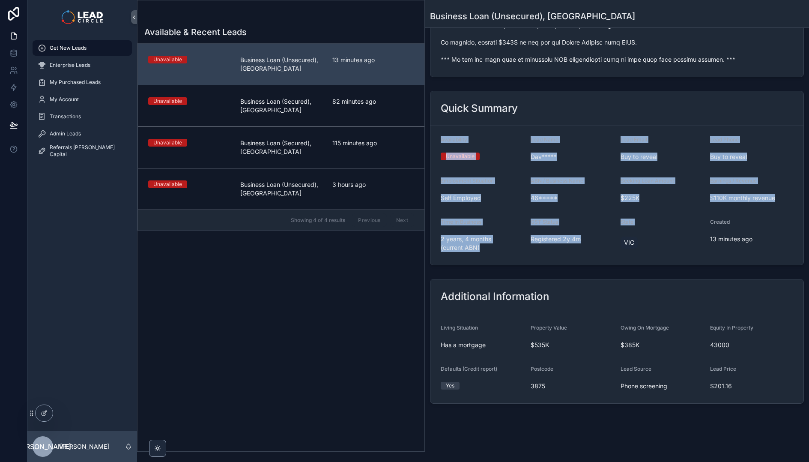
drag, startPoint x: 566, startPoint y: 110, endPoint x: 658, endPoint y: 261, distance: 176.2
click at [657, 260] on div "Quick Summary Availability Unavailable Lead Name Dav***** Lead Email Buy to rev…" at bounding box center [617, 178] width 374 height 174
click at [658, 261] on form "Availability Unavailable Lead Name Dav***** Lead Email Buy to reveal Lead Phone…" at bounding box center [616, 195] width 373 height 139
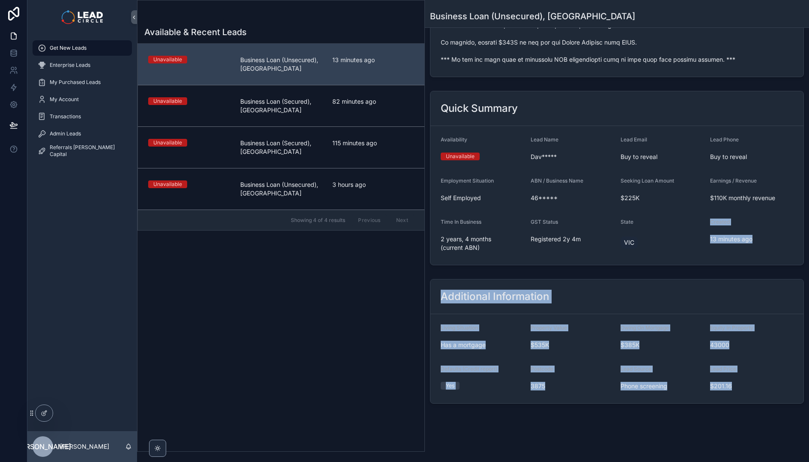
drag, startPoint x: 765, startPoint y: 391, endPoint x: 647, endPoint y: 234, distance: 196.3
click at [647, 234] on div "This lead has been sold for $201.16. Phone Verified Notes Quick Summary Availab…" at bounding box center [617, 36] width 384 height 742
click at [647, 234] on div "VIC" at bounding box center [661, 242] width 83 height 21
drag, startPoint x: 673, startPoint y: 298, endPoint x: 723, endPoint y: 384, distance: 98.8
click at [722, 384] on div "This lead has been sold for $201.16. Phone Verified Notes Quick Summary Availab…" at bounding box center [617, 36] width 384 height 742
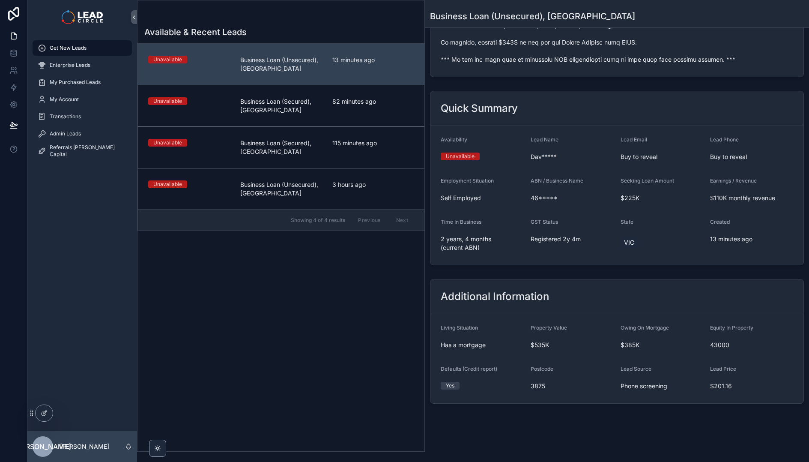
click at [723, 384] on span "$201.16" at bounding box center [751, 385] width 83 height 9
click at [747, 395] on form "Living Situation Has a mortgage Property Value $535K Owing On Mortgage $385K Eq…" at bounding box center [616, 358] width 373 height 89
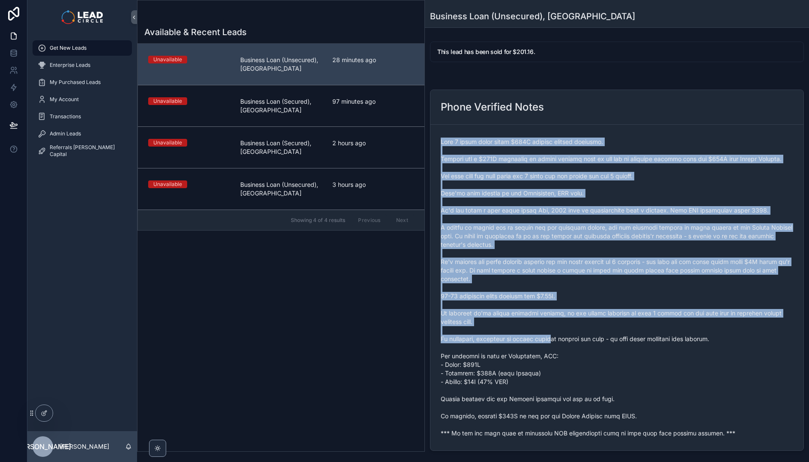
drag, startPoint x: 530, startPoint y: 233, endPoint x: 555, endPoint y: 337, distance: 107.1
click at [555, 337] on span "scrollable content" at bounding box center [617, 287] width 352 height 300
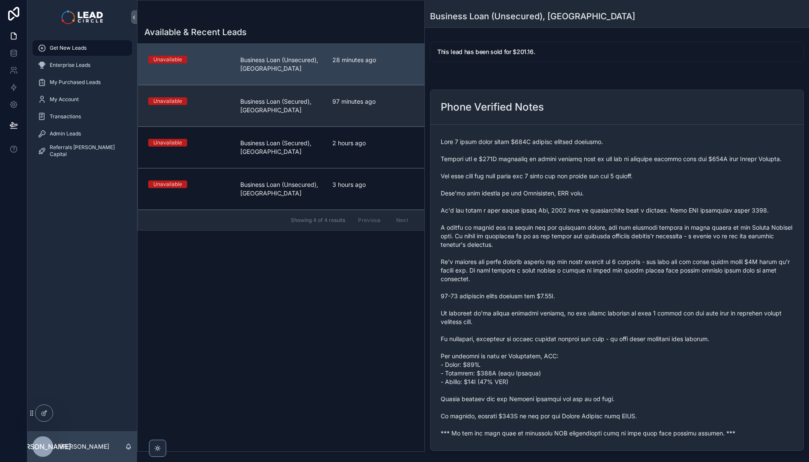
click at [337, 98] on span "97 minutes ago" at bounding box center [373, 101] width 82 height 9
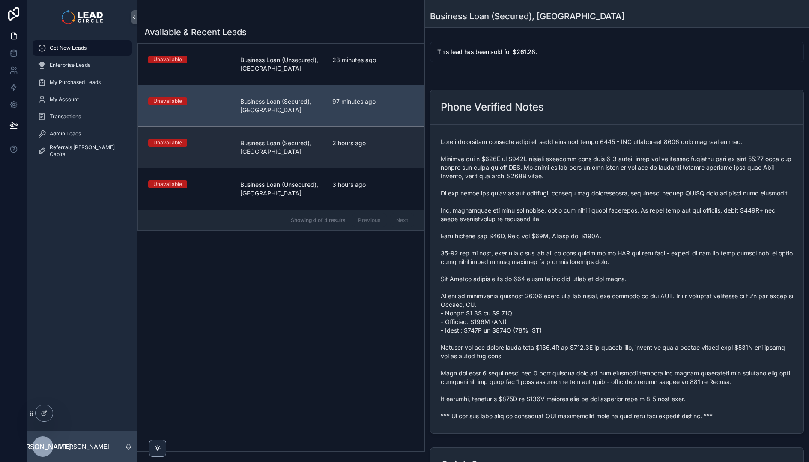
click at [331, 148] on div "Unavailable Business Loan (Secured), [GEOGRAPHIC_DATA] 2 hours ago" at bounding box center [281, 147] width 266 height 17
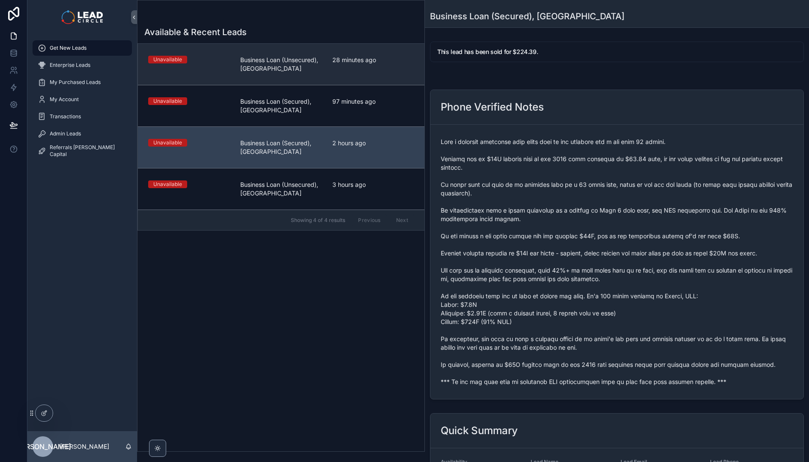
click at [332, 81] on link "Unavailable Business Loan (Unsecured), [GEOGRAPHIC_DATA] 28 minutes ago" at bounding box center [281, 64] width 286 height 41
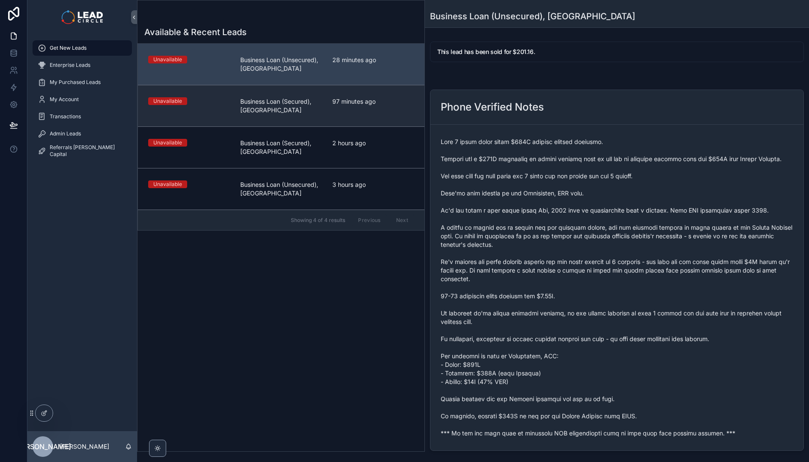
click at [334, 103] on span "97 minutes ago" at bounding box center [373, 101] width 82 height 9
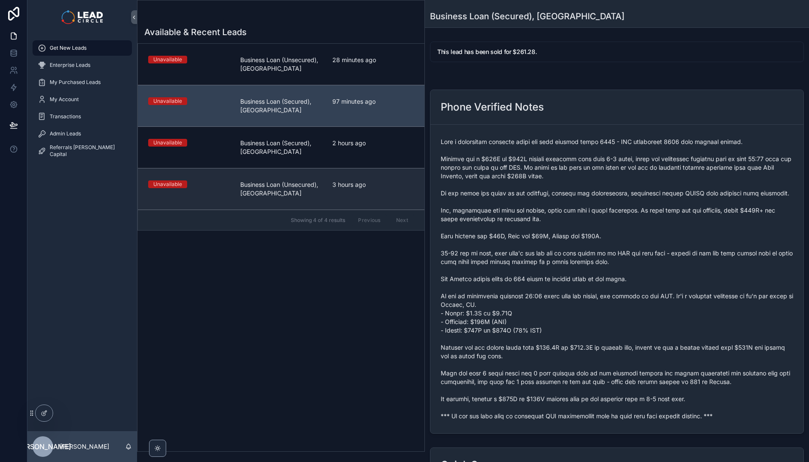
click at [334, 170] on link "Unavailable Business Loan (Unsecured), [GEOGRAPHIC_DATA] 3 hours ago" at bounding box center [281, 189] width 286 height 42
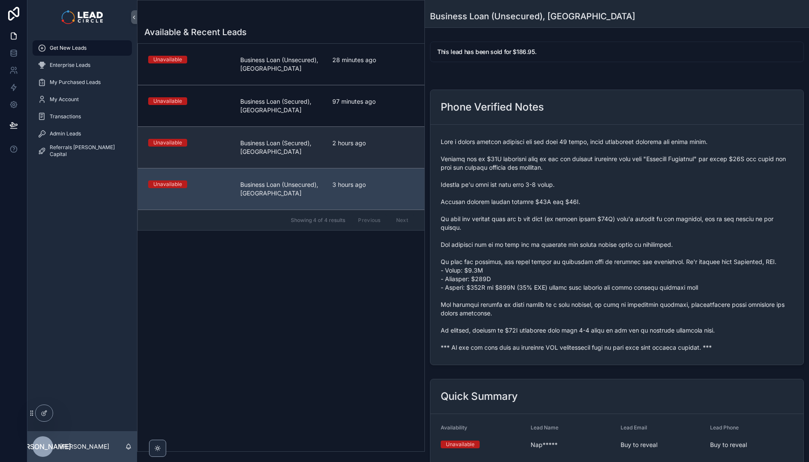
click at [340, 133] on link "Unavailable Business Loan (Secured), [GEOGRAPHIC_DATA] 2 hours ago" at bounding box center [281, 147] width 286 height 42
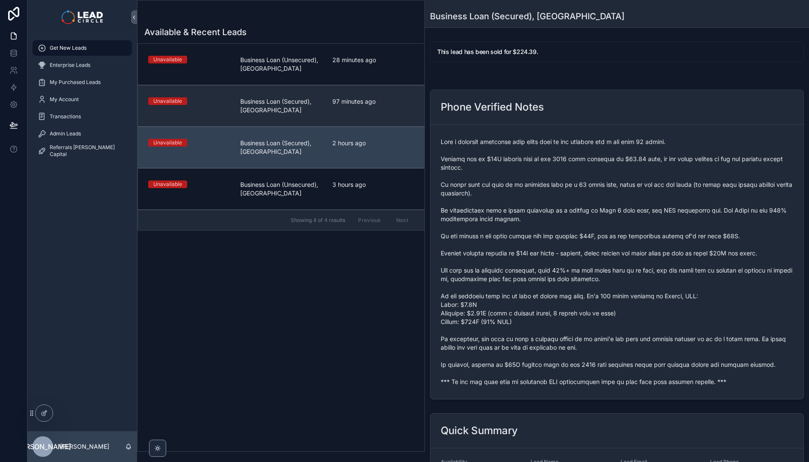
click at [342, 101] on span "97 minutes ago" at bounding box center [373, 101] width 82 height 9
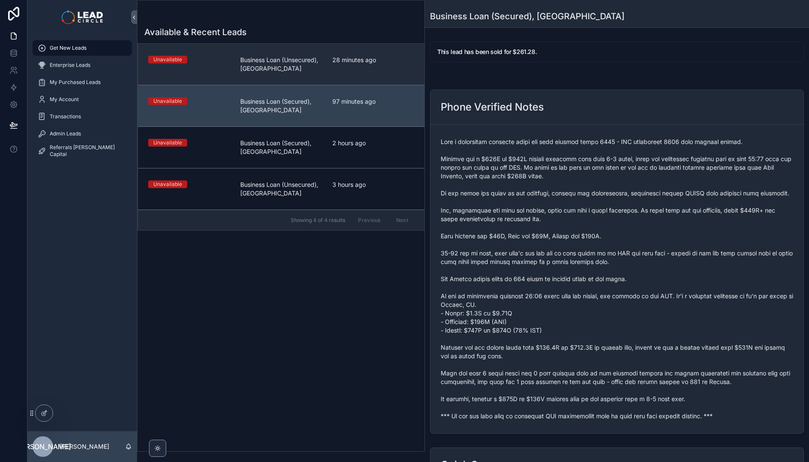
click at [342, 64] on div "28 minutes ago" at bounding box center [373, 64] width 82 height 17
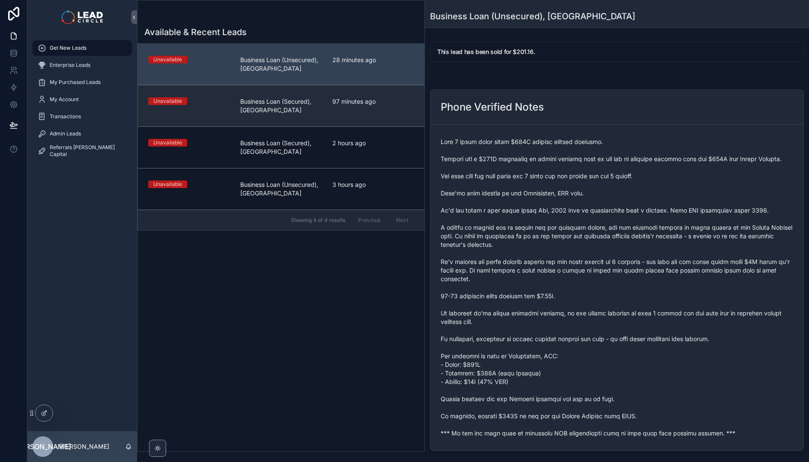
click at [313, 109] on span "Business Loan (Secured), [GEOGRAPHIC_DATA]" at bounding box center [281, 105] width 82 height 17
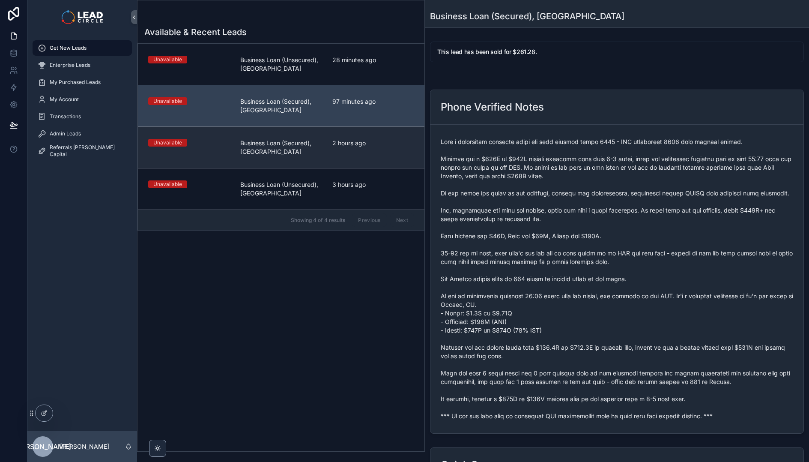
click at [321, 146] on span "Business Loan (Secured), [GEOGRAPHIC_DATA]" at bounding box center [281, 147] width 82 height 17
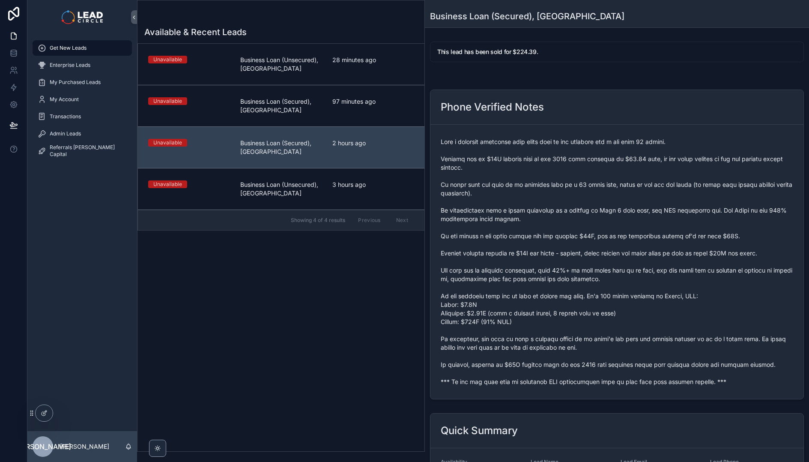
click at [325, 174] on link "Unavailable Business Loan (Unsecured), [GEOGRAPHIC_DATA] 3 hours ago" at bounding box center [281, 189] width 286 height 42
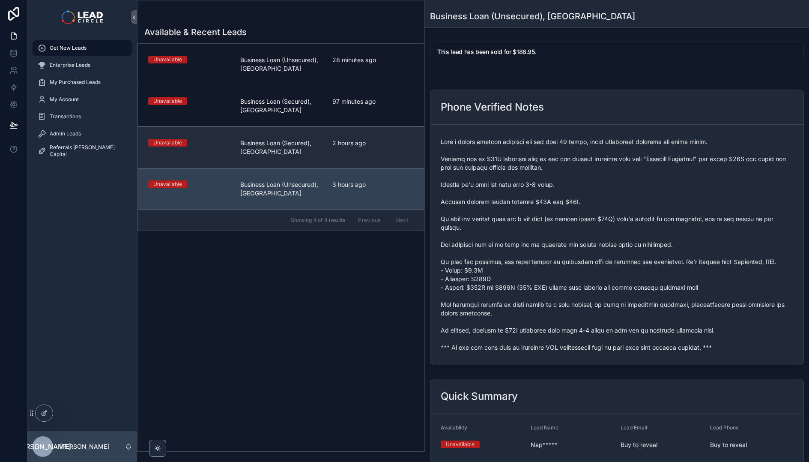
click at [322, 151] on span "Business Loan (Secured), [GEOGRAPHIC_DATA]" at bounding box center [281, 147] width 82 height 17
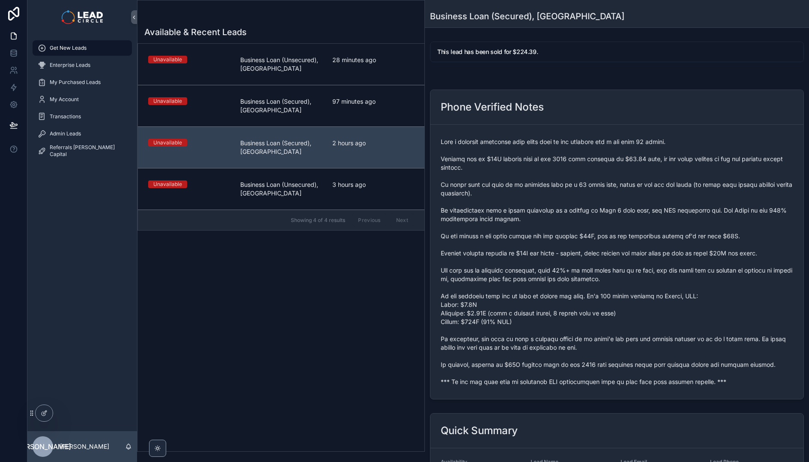
click at [329, 107] on div "Unavailable Business Loan (Secured), [GEOGRAPHIC_DATA] 97 minutes ago" at bounding box center [281, 105] width 266 height 17
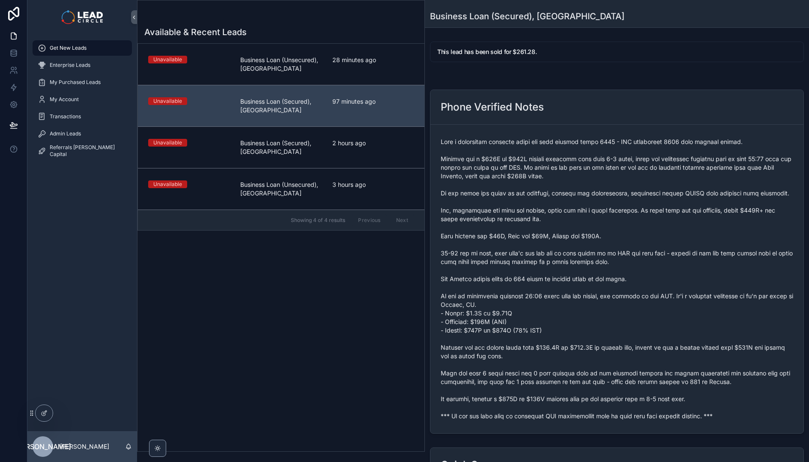
click at [334, 61] on span "28 minutes ago" at bounding box center [373, 60] width 82 height 9
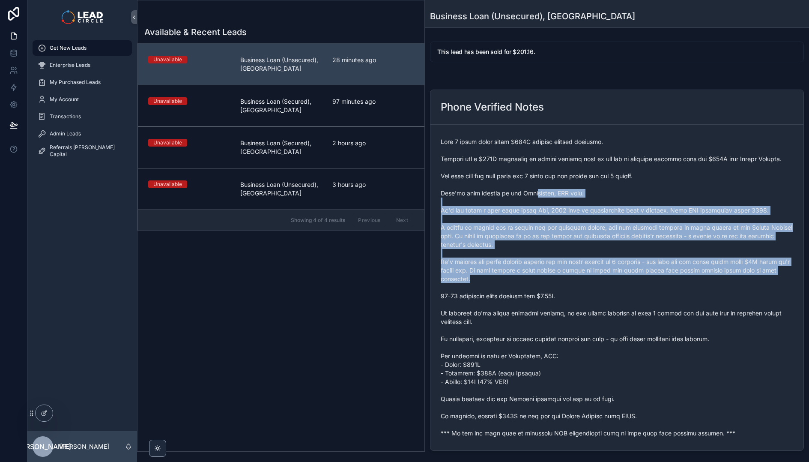
click at [569, 278] on span "scrollable content" at bounding box center [617, 287] width 352 height 300
drag, startPoint x: 536, startPoint y: 197, endPoint x: 572, endPoint y: 276, distance: 86.4
click at [572, 276] on span "scrollable content" at bounding box center [617, 287] width 352 height 300
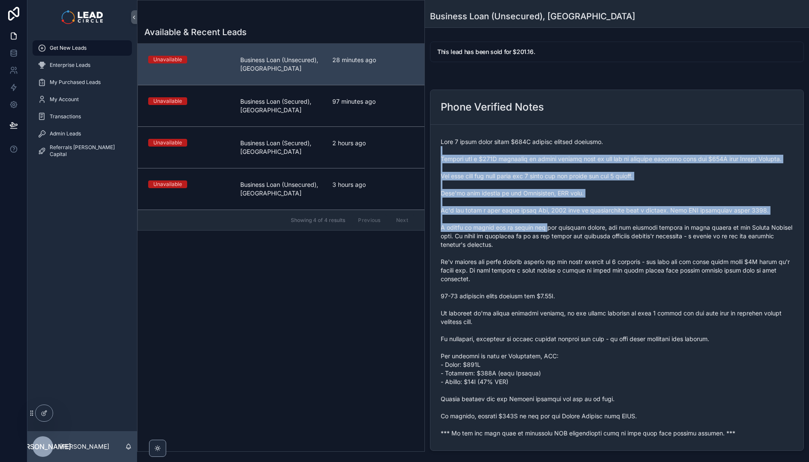
drag, startPoint x: 518, startPoint y: 156, endPoint x: 568, endPoint y: 250, distance: 105.9
click at [568, 250] on span "scrollable content" at bounding box center [617, 287] width 352 height 300
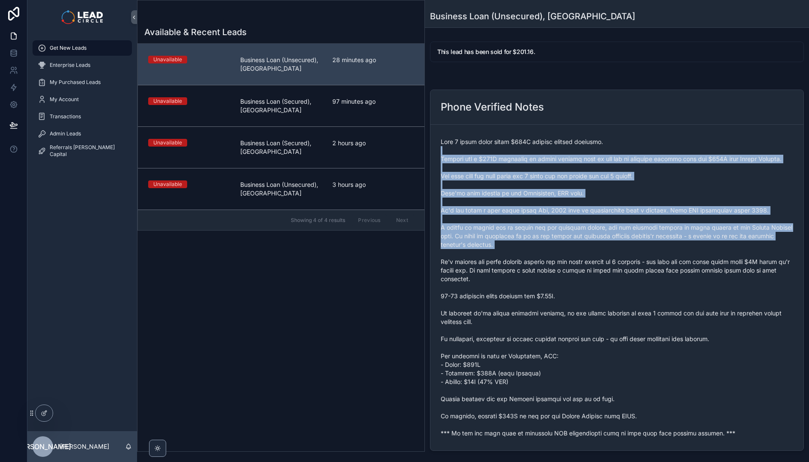
click at [568, 250] on span "scrollable content" at bounding box center [617, 287] width 352 height 300
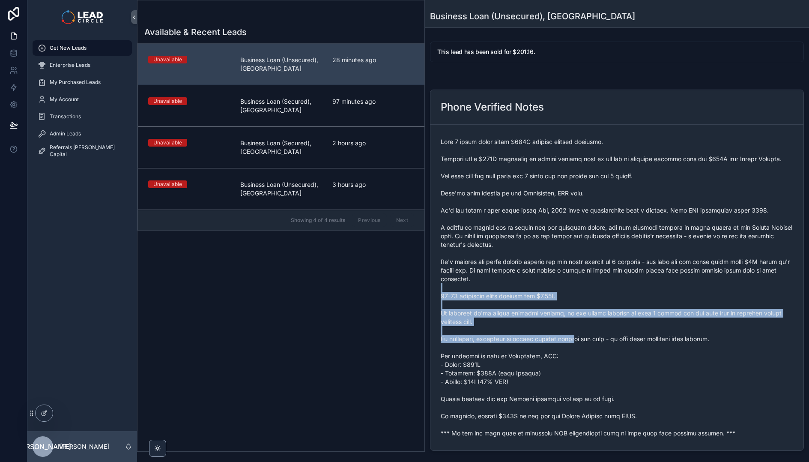
drag, startPoint x: 548, startPoint y: 286, endPoint x: 606, endPoint y: 384, distance: 114.2
click at [606, 384] on span "scrollable content" at bounding box center [617, 287] width 352 height 300
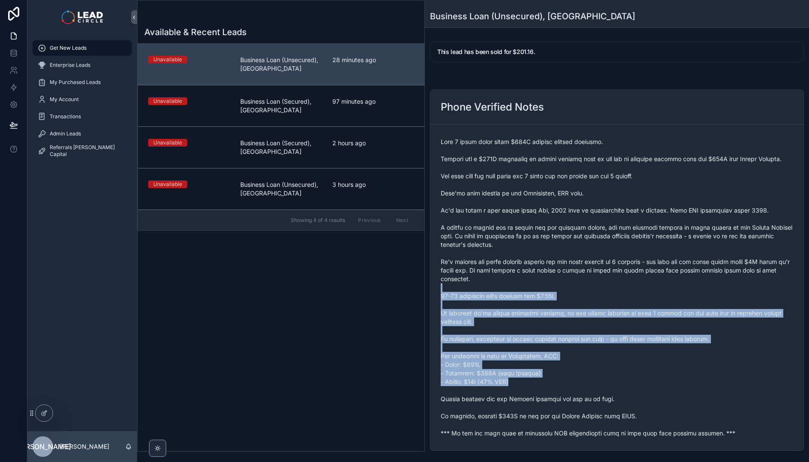
click at [606, 384] on span "scrollable content" at bounding box center [617, 287] width 352 height 300
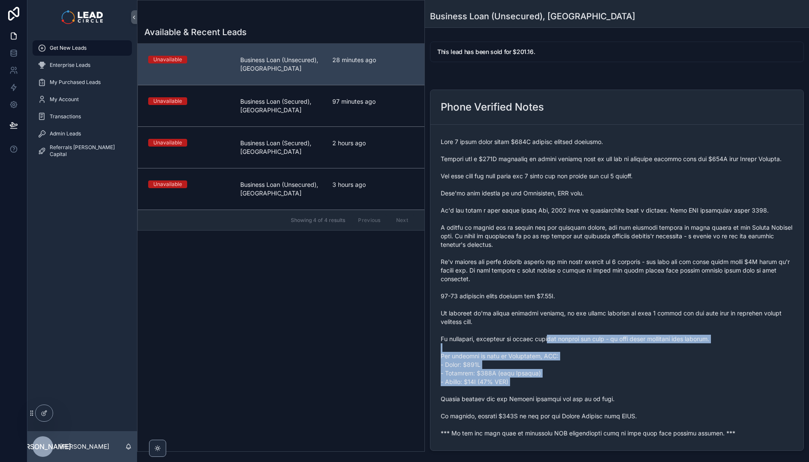
drag, startPoint x: 599, startPoint y: 390, endPoint x: 545, endPoint y: 325, distance: 84.5
click at [545, 325] on span "scrollable content" at bounding box center [617, 287] width 352 height 300
drag, startPoint x: 546, startPoint y: 351, endPoint x: 563, endPoint y: 388, distance: 40.8
click at [563, 388] on span "scrollable content" at bounding box center [617, 287] width 352 height 300
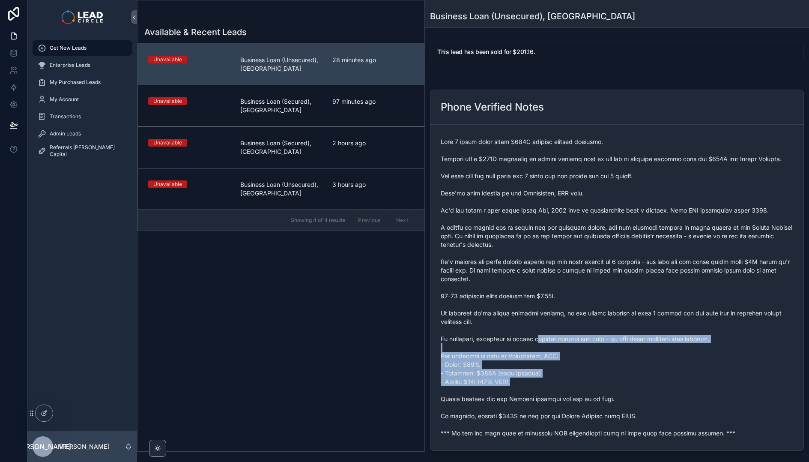
click at [563, 388] on span "scrollable content" at bounding box center [617, 287] width 352 height 300
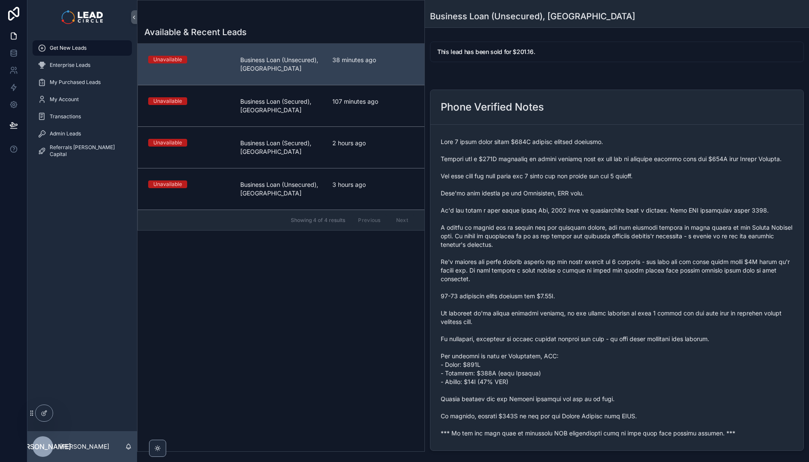
scroll to position [87, 0]
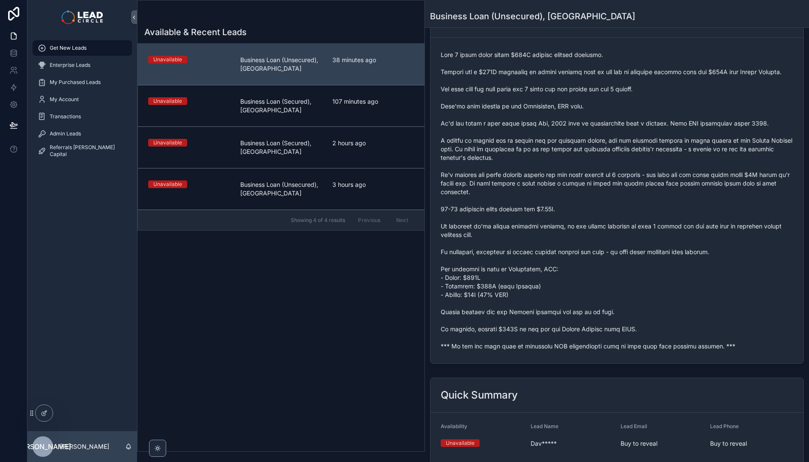
click at [513, 346] on span "scrollable content" at bounding box center [617, 201] width 352 height 300
copy span "*** If you buy this lead an automatic SMS introduction will be sent with your c…"
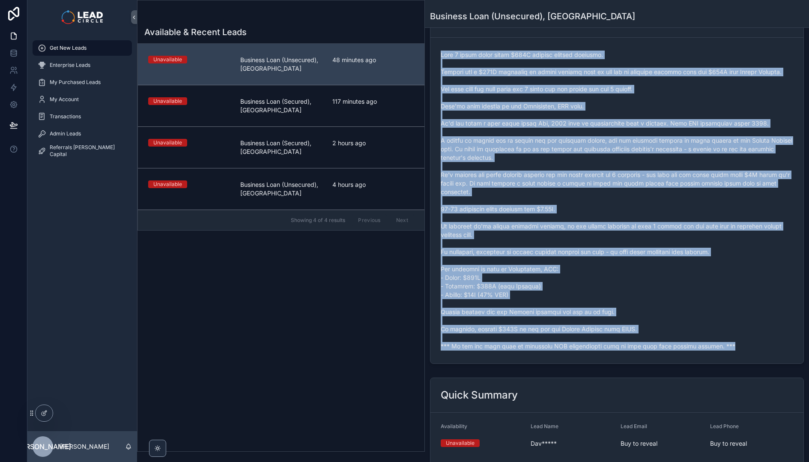
click at [510, 350] on div "scrollable content" at bounding box center [617, 200] width 352 height 305
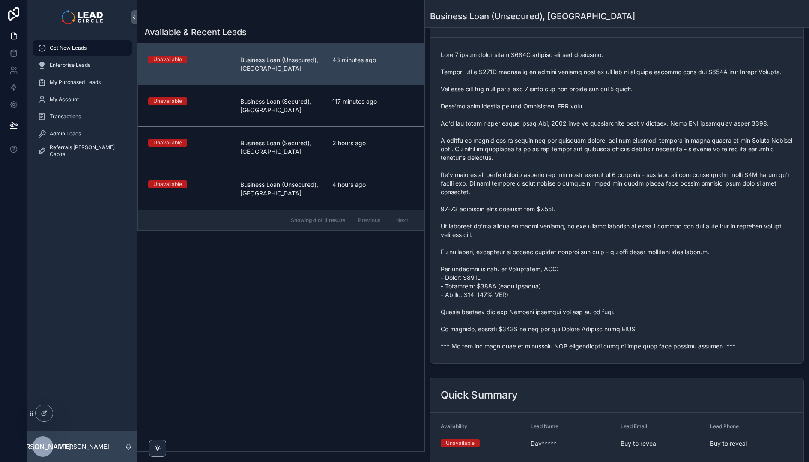
click at [510, 350] on div "scrollable content" at bounding box center [617, 200] width 352 height 305
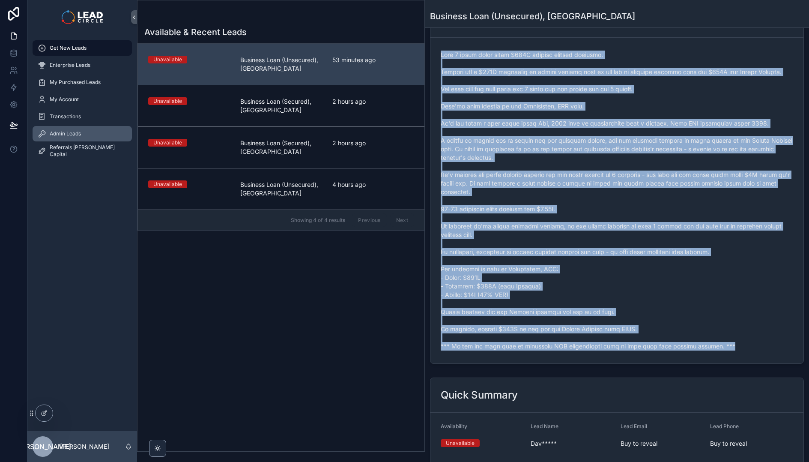
click at [74, 134] on span "Admin Leads" at bounding box center [65, 133] width 31 height 7
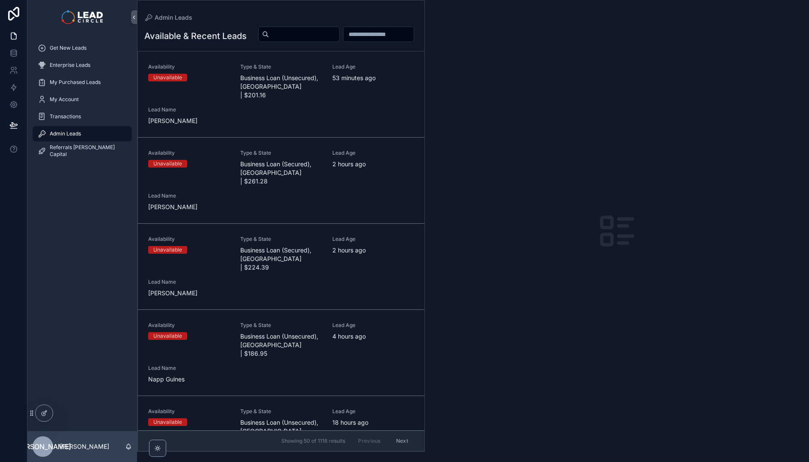
click at [339, 32] on input "scrollable content" at bounding box center [304, 34] width 70 height 12
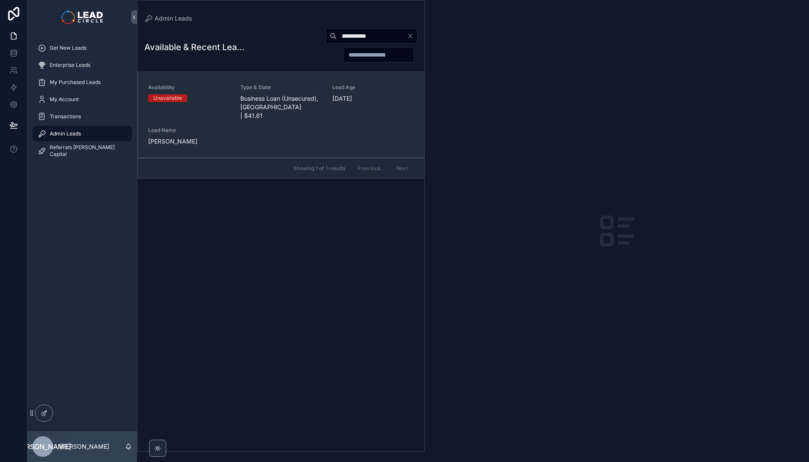
click at [280, 93] on div "Type & State Business Loan (Unsecured), [GEOGRAPHIC_DATA] | $41.61" at bounding box center [281, 102] width 82 height 36
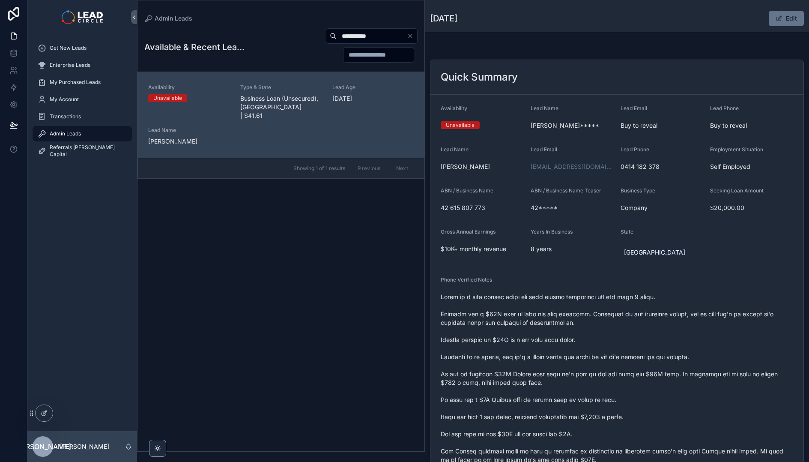
scroll to position [71, 0]
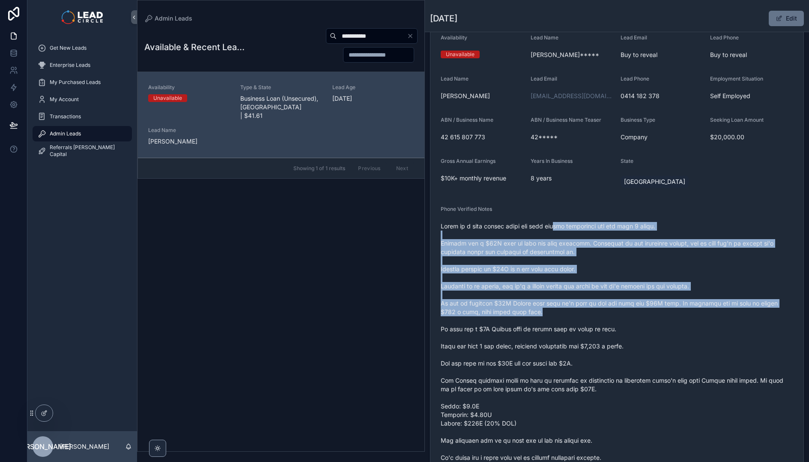
drag, startPoint x: 556, startPoint y: 223, endPoint x: 602, endPoint y: 325, distance: 112.9
click at [602, 325] on span "scrollable content" at bounding box center [617, 350] width 352 height 257
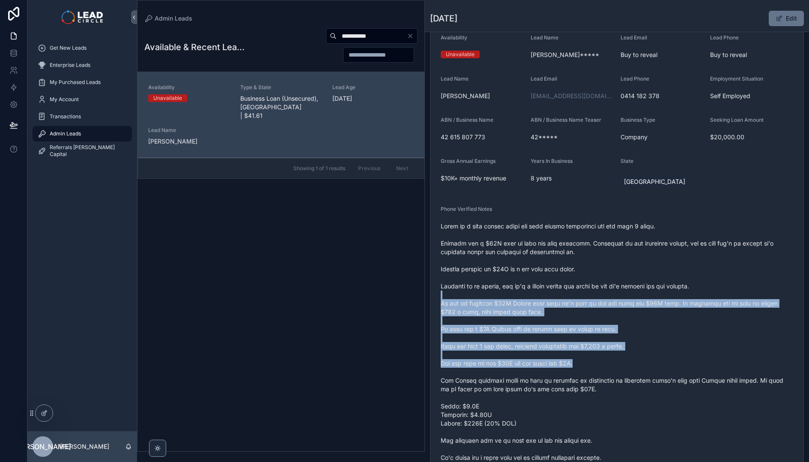
drag, startPoint x: 634, startPoint y: 363, endPoint x: 588, endPoint y: 271, distance: 102.2
click at [589, 272] on span "scrollable content" at bounding box center [617, 350] width 352 height 257
click at [588, 271] on span "scrollable content" at bounding box center [617, 350] width 352 height 257
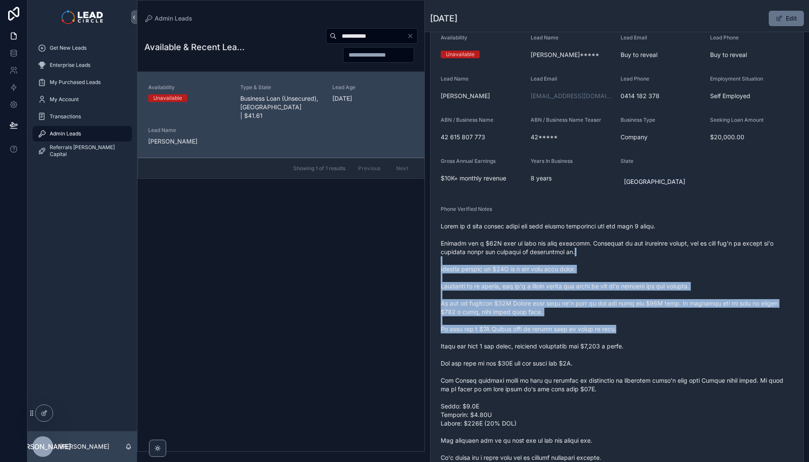
drag, startPoint x: 655, startPoint y: 327, endPoint x: 672, endPoint y: 356, distance: 33.8
click at [672, 356] on span "scrollable content" at bounding box center [617, 350] width 352 height 257
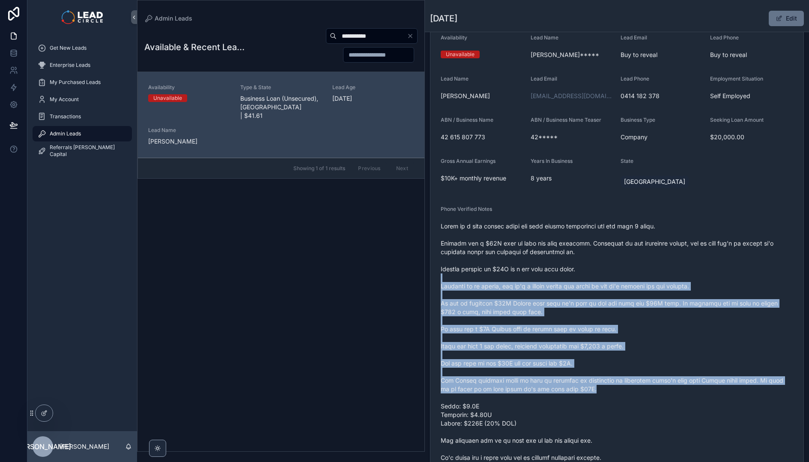
drag, startPoint x: 698, startPoint y: 388, endPoint x: 605, endPoint y: 264, distance: 154.8
click at [611, 269] on span "scrollable content" at bounding box center [617, 350] width 352 height 257
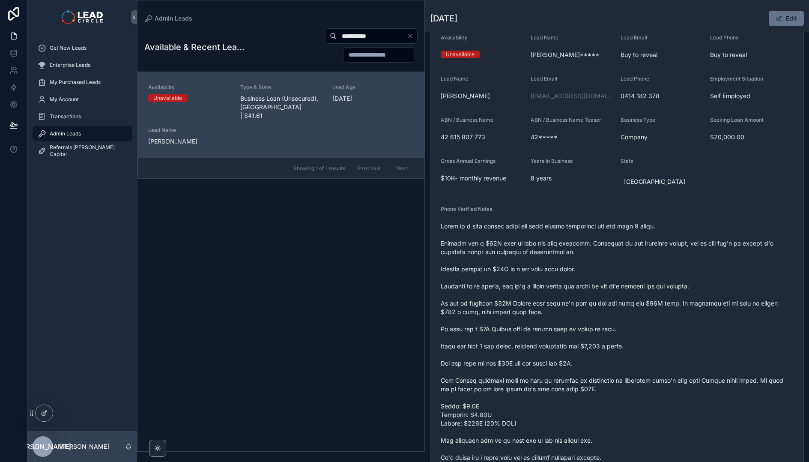
click at [604, 262] on span "scrollable content" at bounding box center [617, 350] width 352 height 257
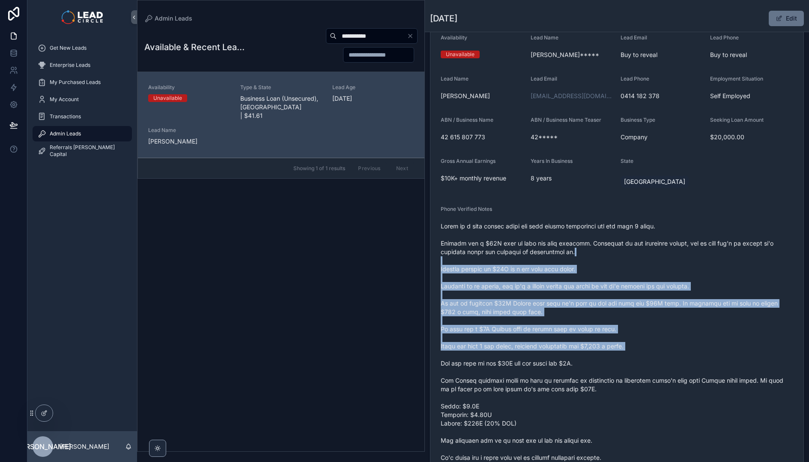
drag, startPoint x: 604, startPoint y: 263, endPoint x: 651, endPoint y: 353, distance: 101.9
click at [651, 353] on span "scrollable content" at bounding box center [617, 350] width 352 height 257
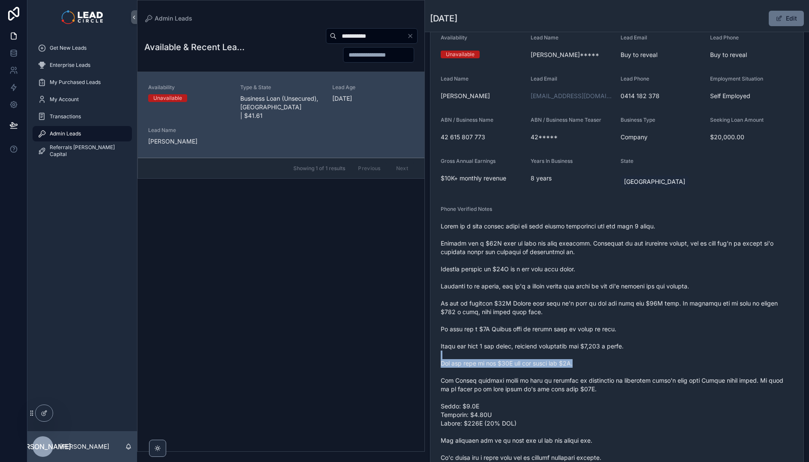
drag, startPoint x: 651, startPoint y: 353, endPoint x: 662, endPoint y: 371, distance: 21.0
click at [657, 363] on span "scrollable content" at bounding box center [617, 350] width 352 height 257
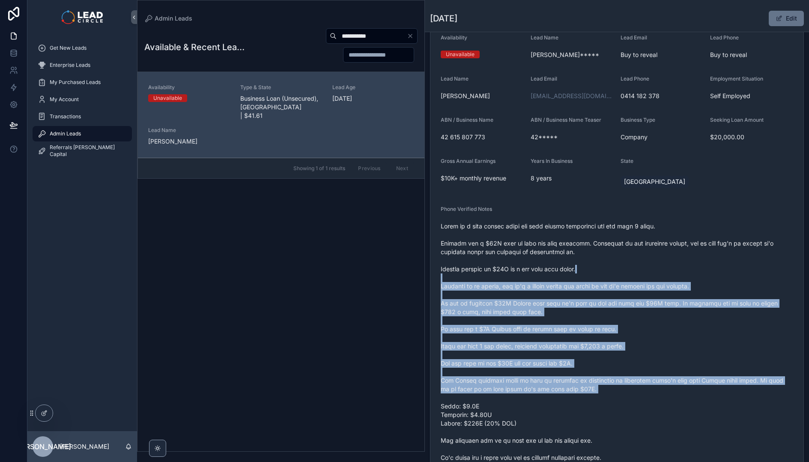
drag, startPoint x: 679, startPoint y: 395, endPoint x: 592, endPoint y: 263, distance: 158.2
click at [593, 264] on span "scrollable content" at bounding box center [617, 350] width 352 height 257
click at [592, 263] on span "scrollable content" at bounding box center [617, 350] width 352 height 257
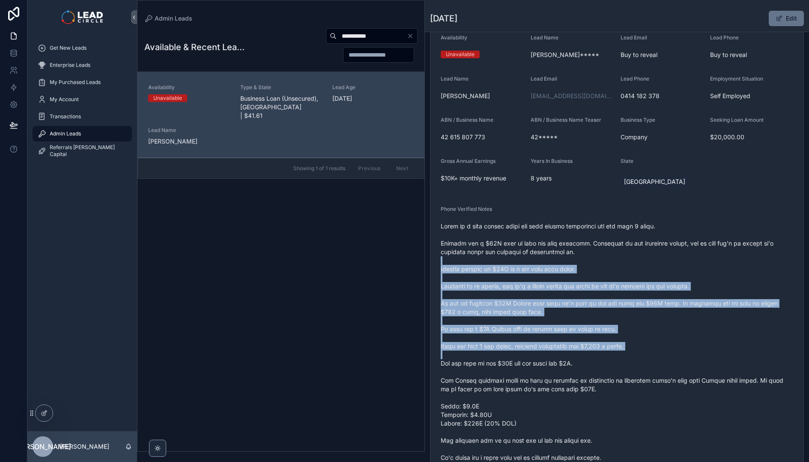
drag, startPoint x: 592, startPoint y: 263, endPoint x: 635, endPoint y: 362, distance: 107.7
click at [635, 362] on span "scrollable content" at bounding box center [617, 350] width 352 height 257
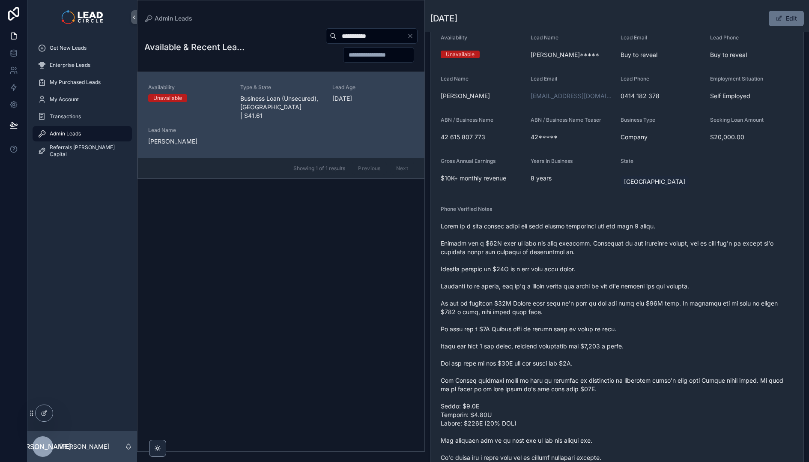
scroll to position [140, 0]
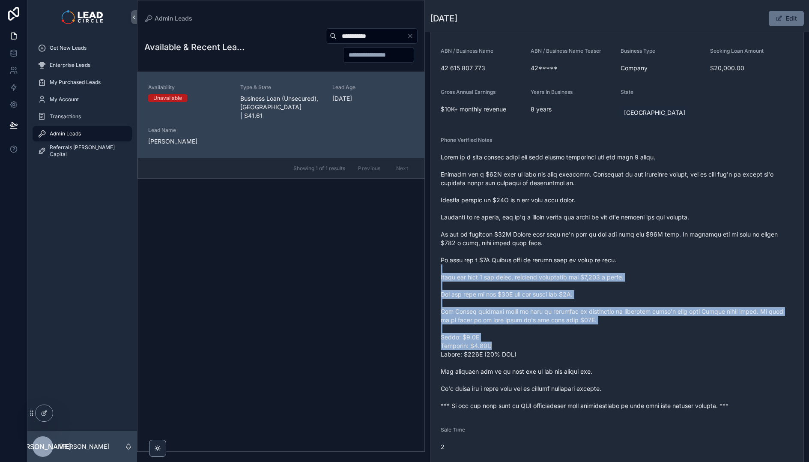
drag, startPoint x: 603, startPoint y: 266, endPoint x: 660, endPoint y: 371, distance: 119.4
click at [658, 370] on span "scrollable content" at bounding box center [617, 281] width 352 height 257
click at [660, 371] on span "scrollable content" at bounding box center [617, 281] width 352 height 257
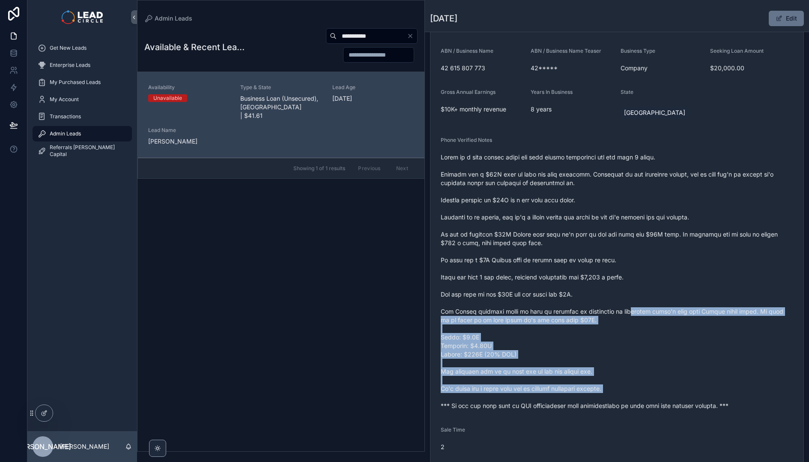
drag, startPoint x: 680, startPoint y: 395, endPoint x: 605, endPoint y: 283, distance: 135.1
click at [607, 286] on span "scrollable content" at bounding box center [617, 281] width 352 height 257
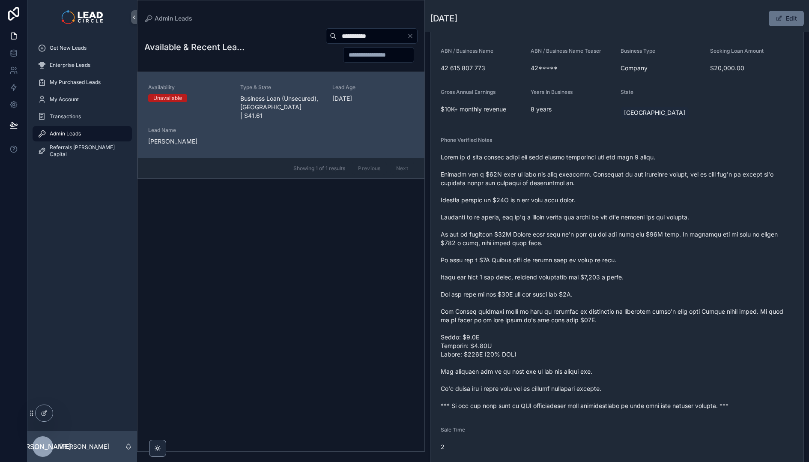
click at [603, 280] on span "scrollable content" at bounding box center [617, 281] width 352 height 257
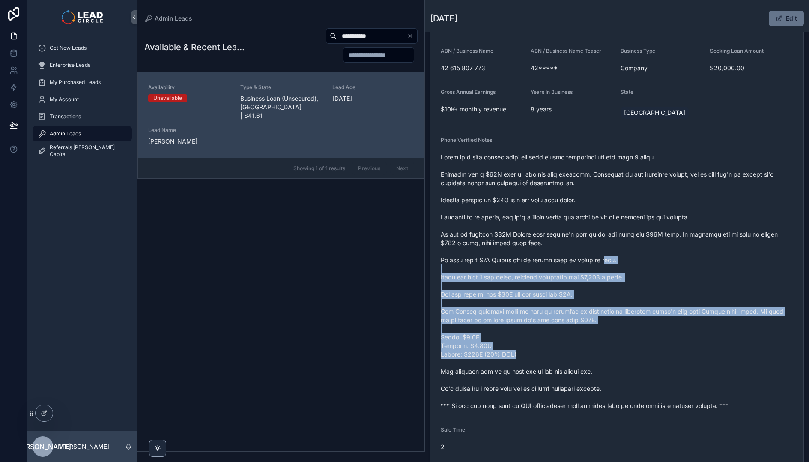
drag, startPoint x: 601, startPoint y: 263, endPoint x: 654, endPoint y: 358, distance: 108.7
click at [653, 356] on span "scrollable content" at bounding box center [617, 281] width 352 height 257
click at [655, 358] on span "scrollable content" at bounding box center [617, 281] width 352 height 257
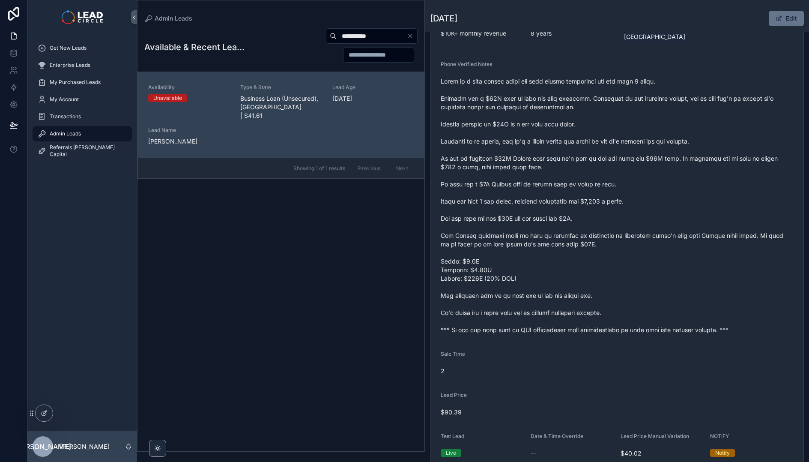
scroll to position [36, 0]
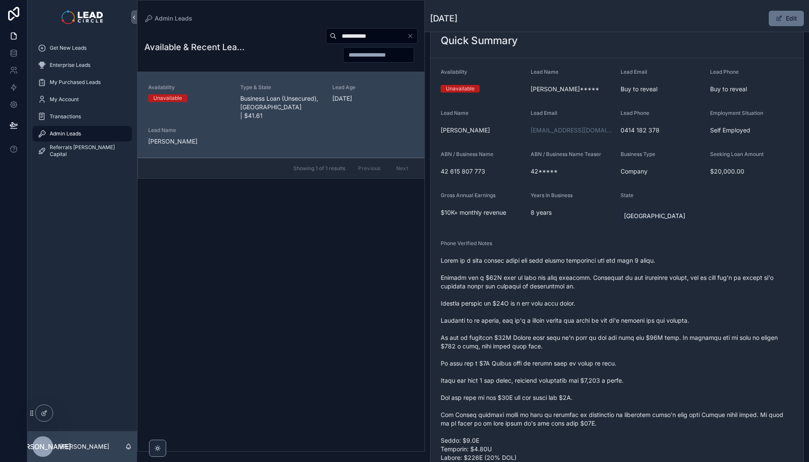
click at [345, 33] on input "**********" at bounding box center [372, 36] width 70 height 12
paste input "***"
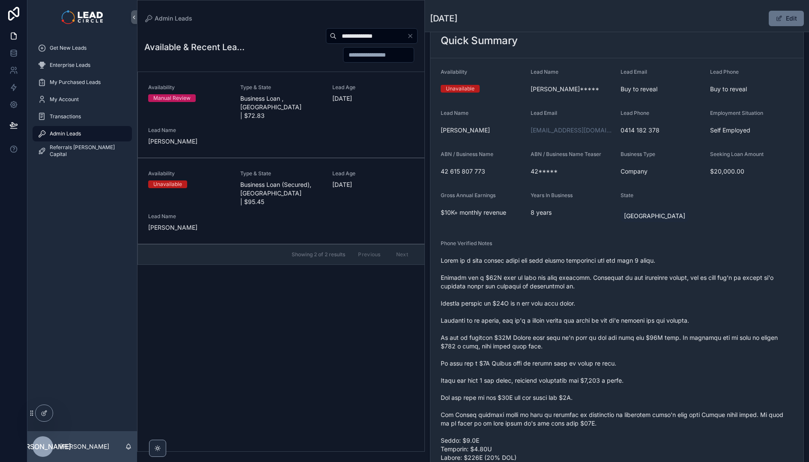
click at [282, 50] on div "**********" at bounding box center [330, 45] width 173 height 35
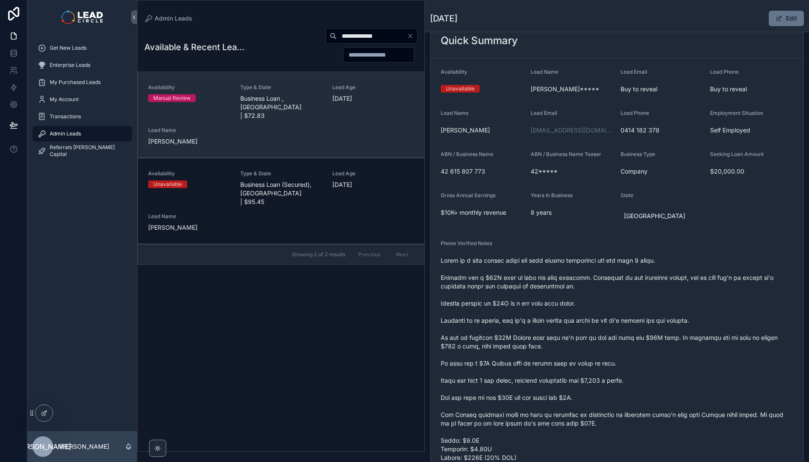
click at [286, 104] on div "Availability Manual Review Type & State Business Loan , [GEOGRAPHIC_DATA] | $72…" at bounding box center [281, 115] width 266 height 62
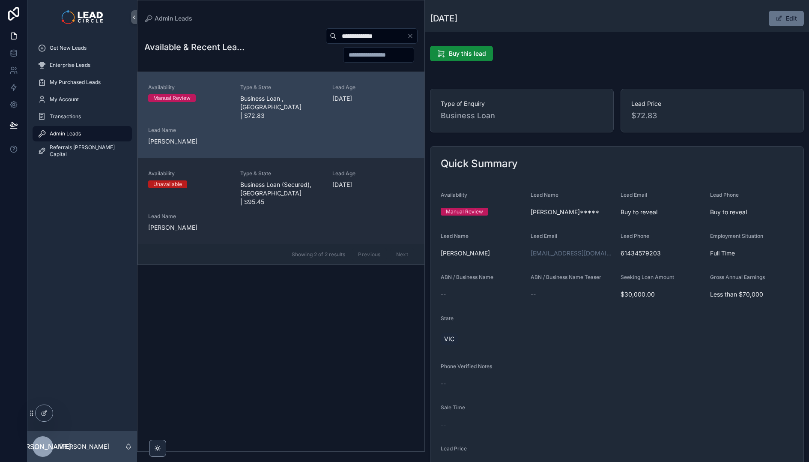
click at [292, 170] on div "Type & State Business Loan (Secured), [GEOGRAPHIC_DATA] | $95.45" at bounding box center [281, 188] width 82 height 36
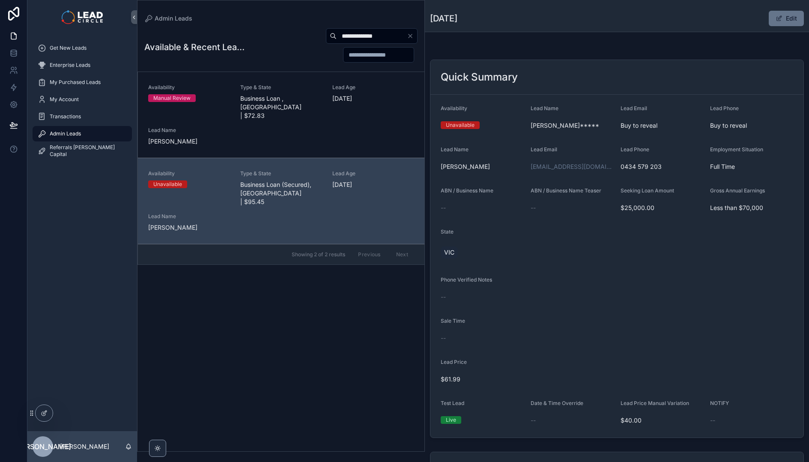
scroll to position [330, 0]
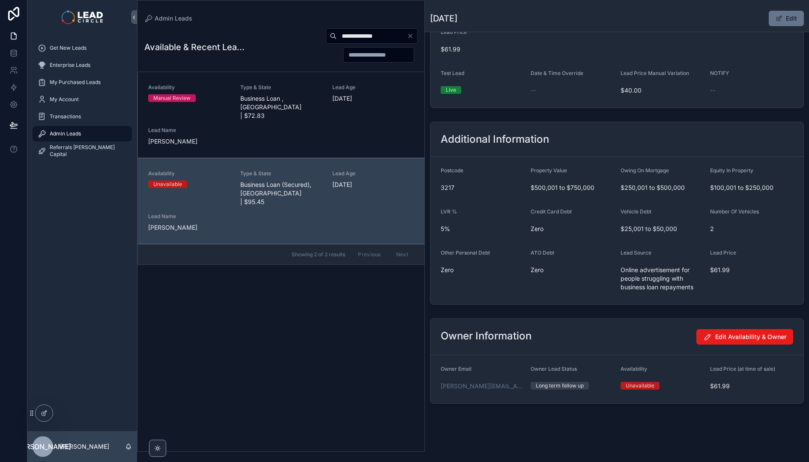
click at [352, 39] on input "**********" at bounding box center [372, 36] width 70 height 12
paste input "scrollable content"
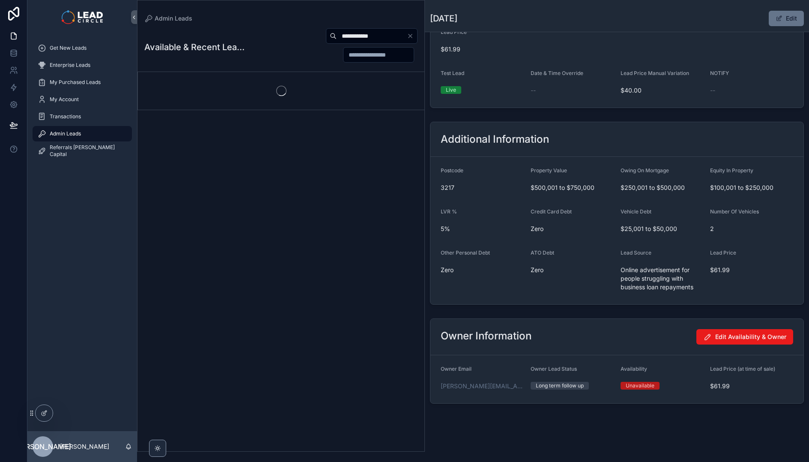
click at [286, 35] on div "**********" at bounding box center [330, 45] width 173 height 35
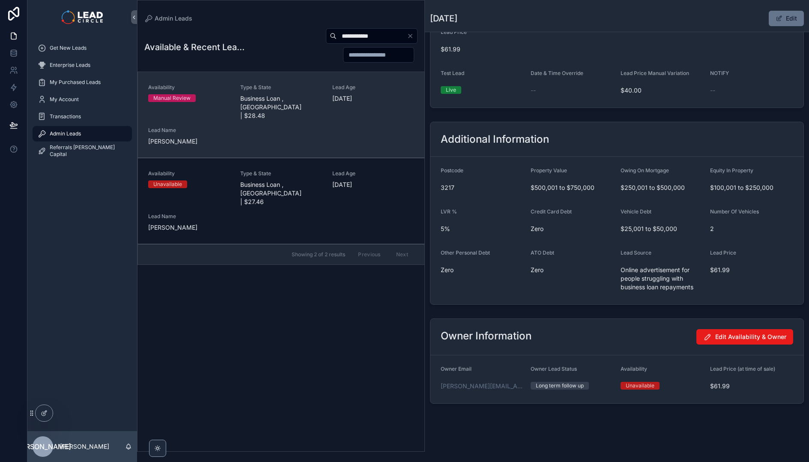
click at [279, 95] on span "Business Loan , [GEOGRAPHIC_DATA] | $28.48" at bounding box center [281, 107] width 82 height 26
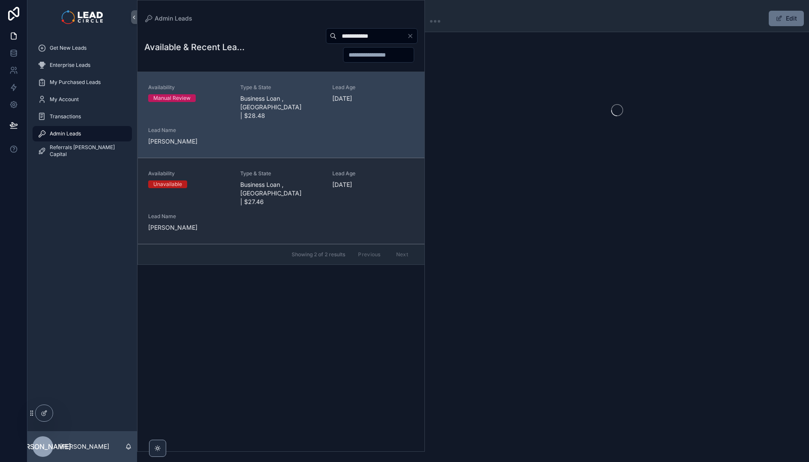
click at [268, 180] on span "Business Loan , [GEOGRAPHIC_DATA] | $27.46" at bounding box center [281, 193] width 82 height 26
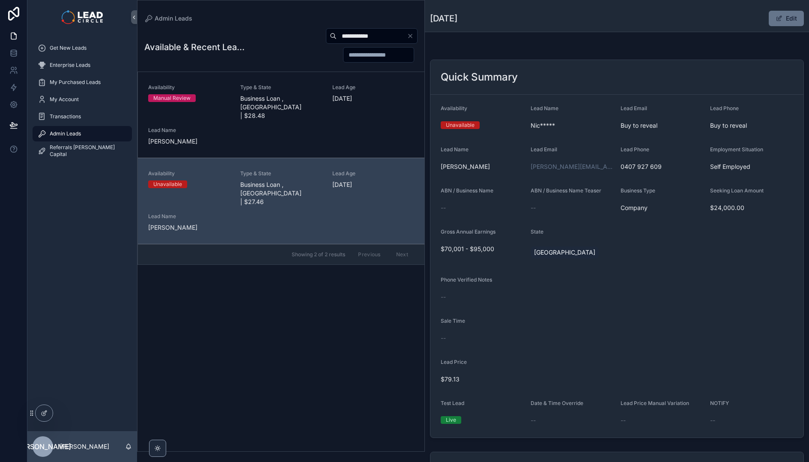
click at [375, 31] on input "**********" at bounding box center [372, 36] width 70 height 12
paste input "scrollable content"
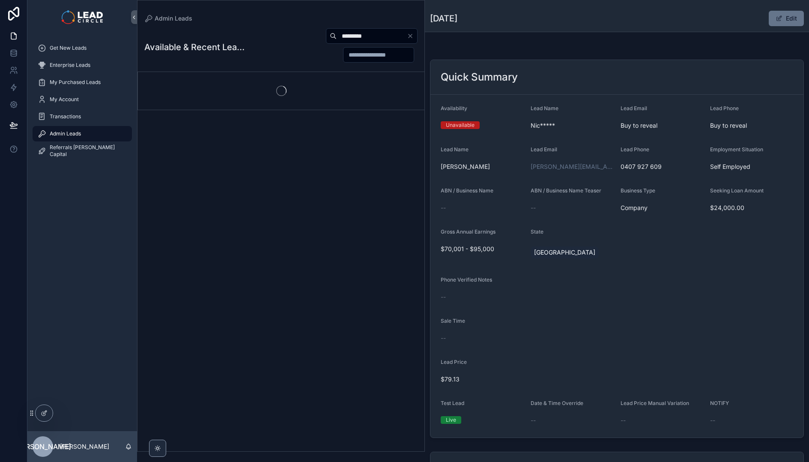
type input "*********"
click at [278, 46] on div "*********" at bounding box center [330, 45] width 173 height 35
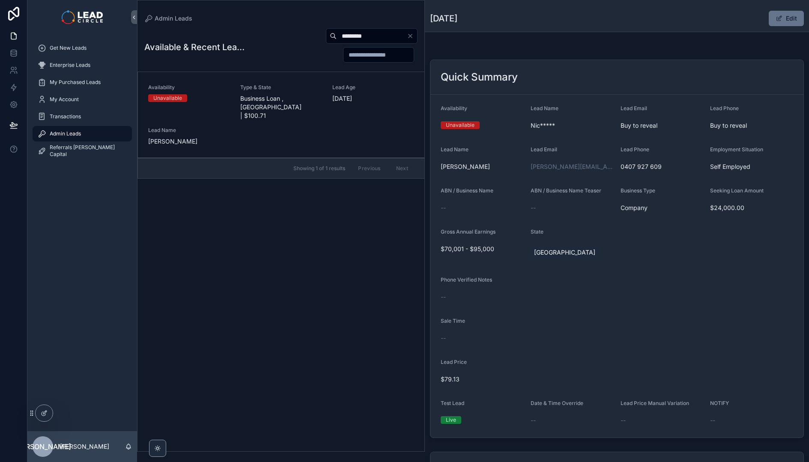
click at [282, 100] on span "Business Loan , [GEOGRAPHIC_DATA] | $100.71" at bounding box center [281, 107] width 82 height 26
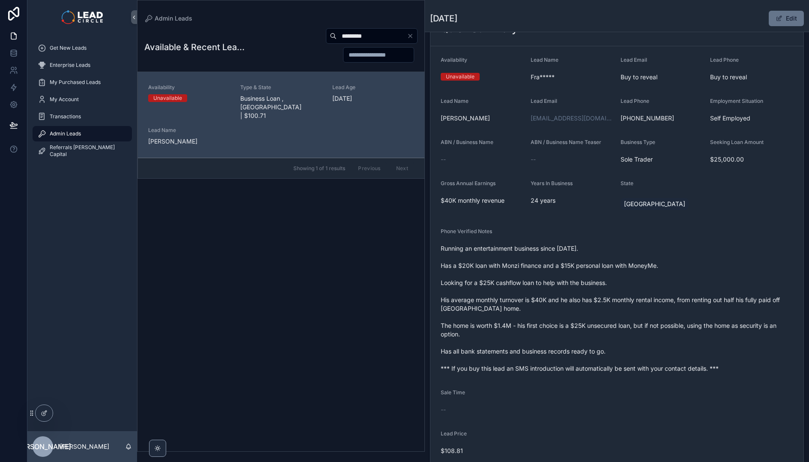
scroll to position [57, 0]
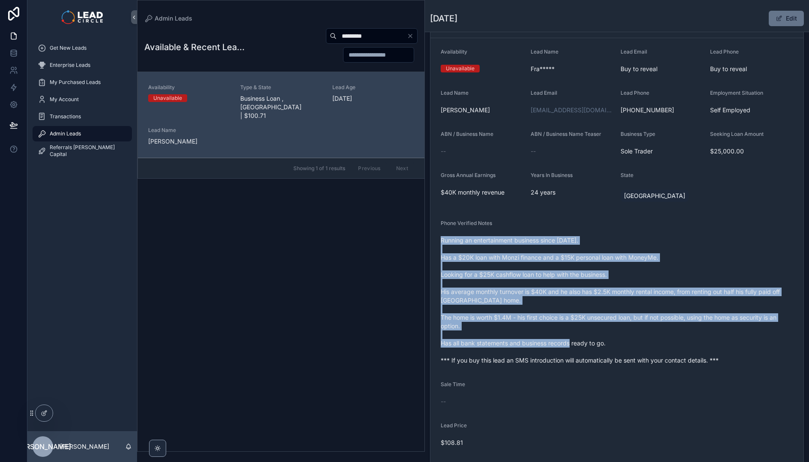
drag, startPoint x: 615, startPoint y: 229, endPoint x: 668, endPoint y: 340, distance: 122.8
click at [668, 340] on div "Phone Verified Notes Running an entertainment business since [DATE]. Has a $20K…" at bounding box center [617, 293] width 352 height 147
click at [668, 340] on span "Running an entertainment business since [DATE]. Has a $20K loan with Monzi fina…" at bounding box center [617, 300] width 352 height 128
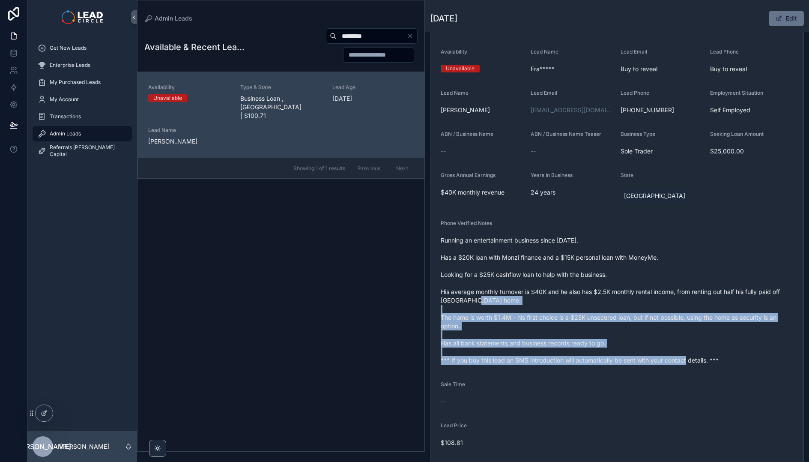
drag, startPoint x: 697, startPoint y: 370, endPoint x: 621, endPoint y: 265, distance: 129.4
click at [622, 267] on form "Availability Unavailable Lead Name Fra***** Lead Email Buy to reveal Lead Phone…" at bounding box center [616, 269] width 373 height 462
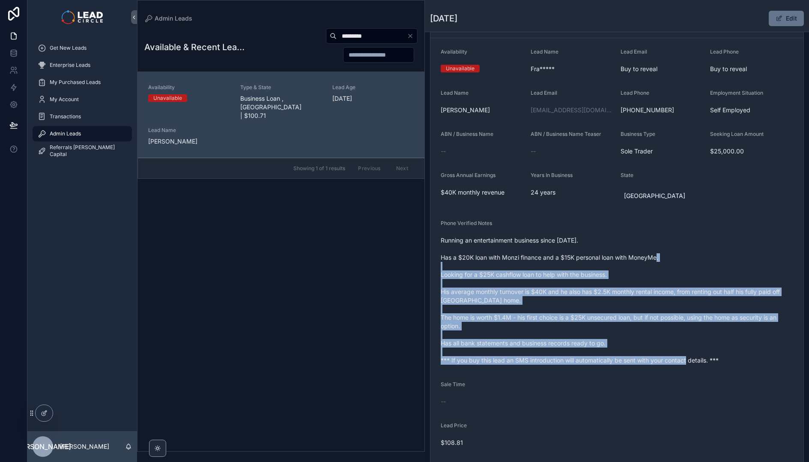
click at [620, 263] on span "Running an entertainment business since [DATE]. Has a $20K loan with Monzi fina…" at bounding box center [617, 300] width 352 height 128
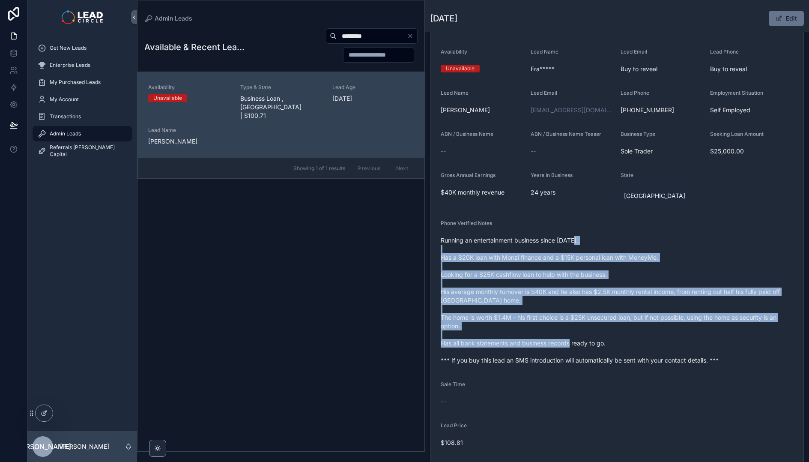
drag, startPoint x: 621, startPoint y: 243, endPoint x: 657, endPoint y: 343, distance: 106.2
click at [657, 343] on span "Running an entertainment business since [DATE]. Has a $20K loan with Monzi fina…" at bounding box center [617, 300] width 352 height 128
drag, startPoint x: 686, startPoint y: 358, endPoint x: 590, endPoint y: 221, distance: 166.3
click at [592, 223] on div "Phone Verified Notes Running an entertainment business since [DATE]. Has a $20K…" at bounding box center [617, 293] width 352 height 147
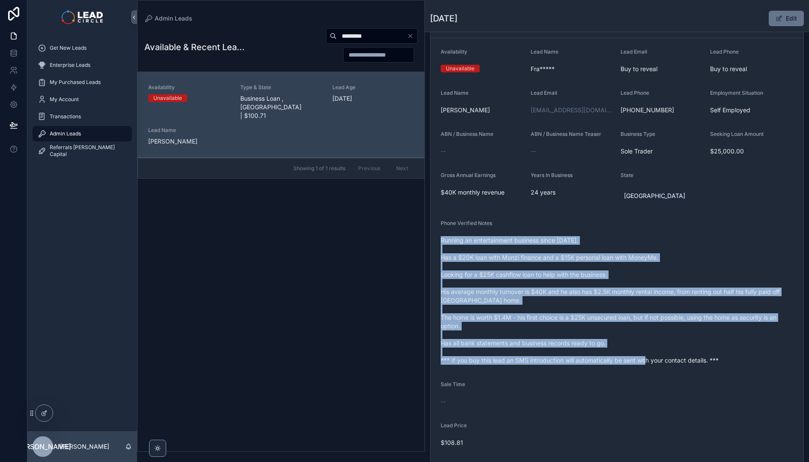
click at [590, 221] on div "Phone Verified Notes" at bounding box center [617, 225] width 352 height 10
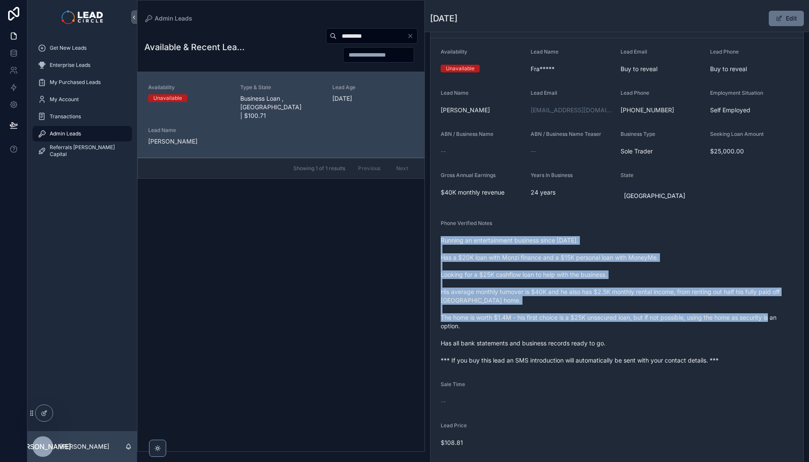
drag, startPoint x: 590, startPoint y: 221, endPoint x: 649, endPoint y: 347, distance: 139.1
click at [649, 347] on div "Phone Verified Notes Running an entertainment business since [DATE]. Has a $20K…" at bounding box center [617, 293] width 352 height 147
click at [649, 347] on span "Running an entertainment business since [DATE]. Has a $20K loan with Monzi fina…" at bounding box center [617, 300] width 352 height 128
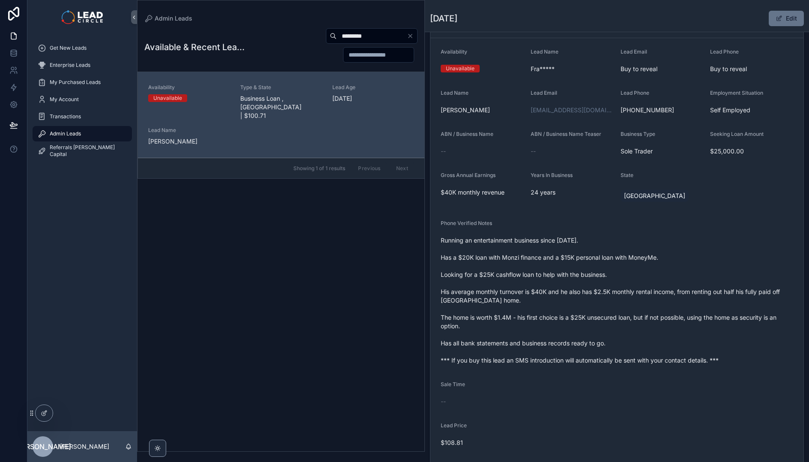
click at [411, 34] on icon "Clear" at bounding box center [410, 36] width 7 height 7
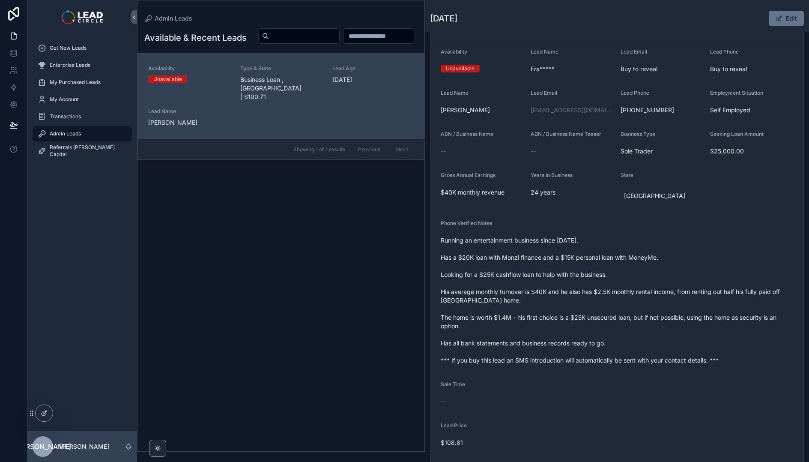
click at [306, 9] on div "Admin Leads Available & Recent Leads Availability Unavailable Type & State Busi…" at bounding box center [281, 225] width 288 height 451
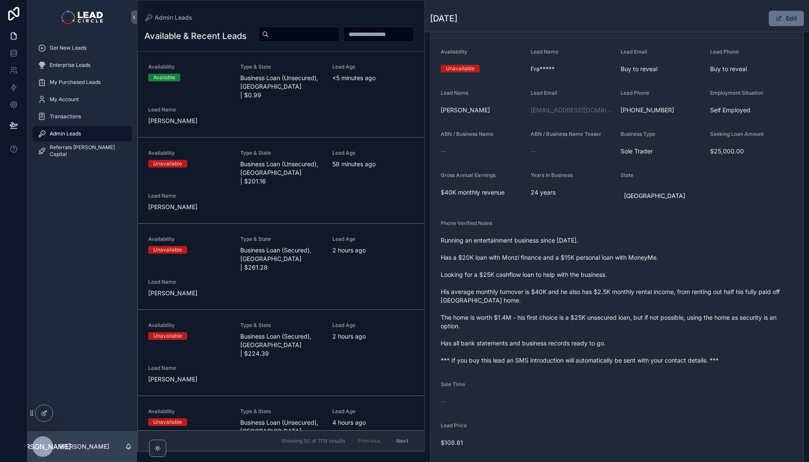
click at [251, 31] on div "scrollable content" at bounding box center [334, 34] width 166 height 16
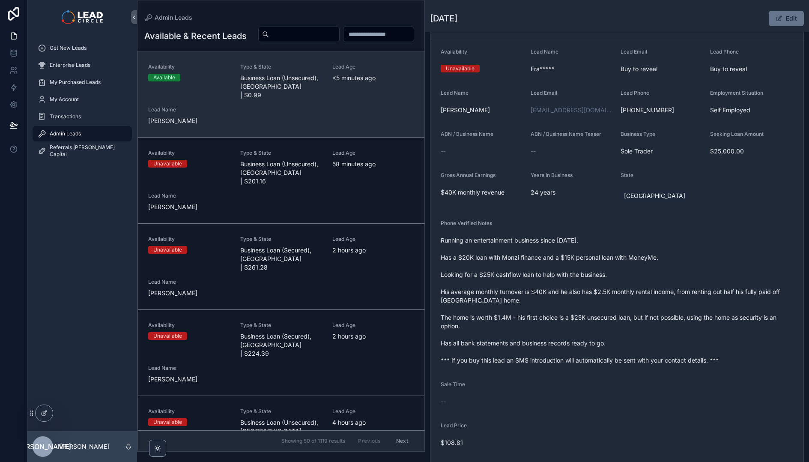
click at [280, 119] on div "Availability Available Type & State Business Loan (Unsecured), [GEOGRAPHIC_DATA…" at bounding box center [281, 94] width 266 height 62
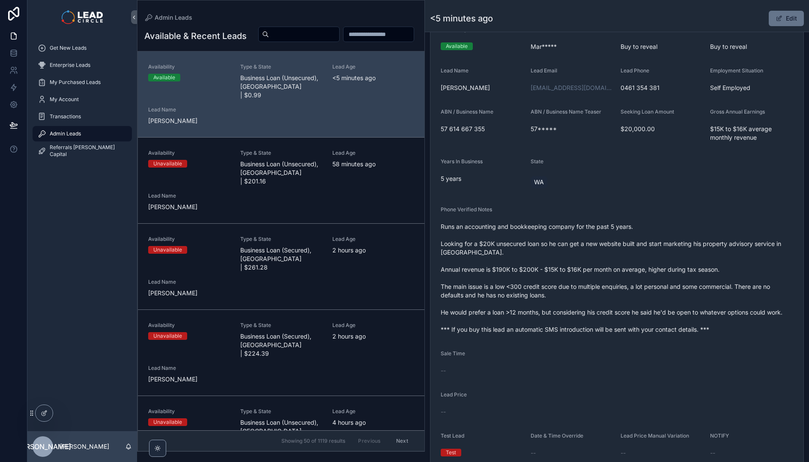
scroll to position [120, 0]
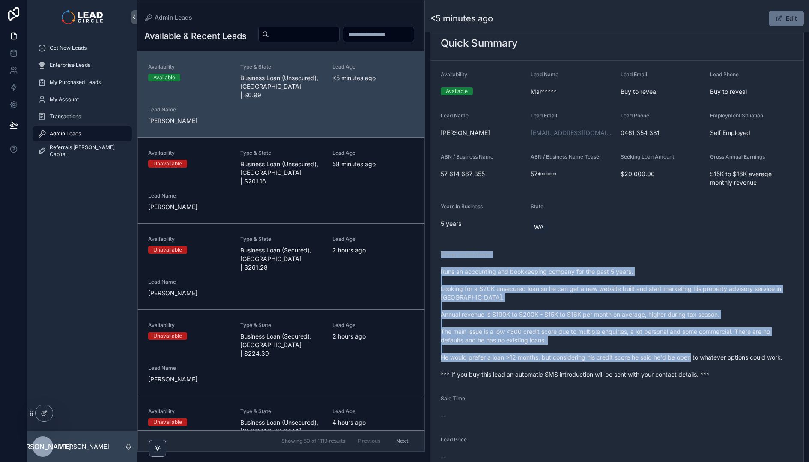
drag, startPoint x: 664, startPoint y: 240, endPoint x: 735, endPoint y: 355, distance: 135.1
click at [735, 355] on form "Availability Available Lead Name Mar***** Lead Email Buy to reveal Lead Phone B…" at bounding box center [616, 288] width 373 height 454
click at [735, 355] on span "Runs an accounting and bookkeeping company for the past 5 years. Looking for a …" at bounding box center [617, 322] width 352 height 111
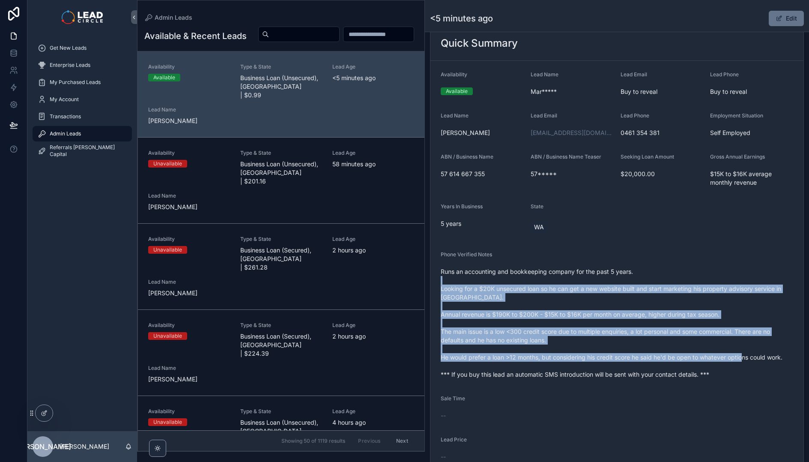
drag, startPoint x: 744, startPoint y: 365, endPoint x: 685, endPoint y: 276, distance: 107.0
click at [686, 276] on span "Runs an accounting and bookkeeping company for the past 5 years. Looking for a …" at bounding box center [617, 322] width 352 height 111
click at [685, 276] on span "Runs an accounting and bookkeeping company for the past 5 years. Looking for a …" at bounding box center [617, 322] width 352 height 111
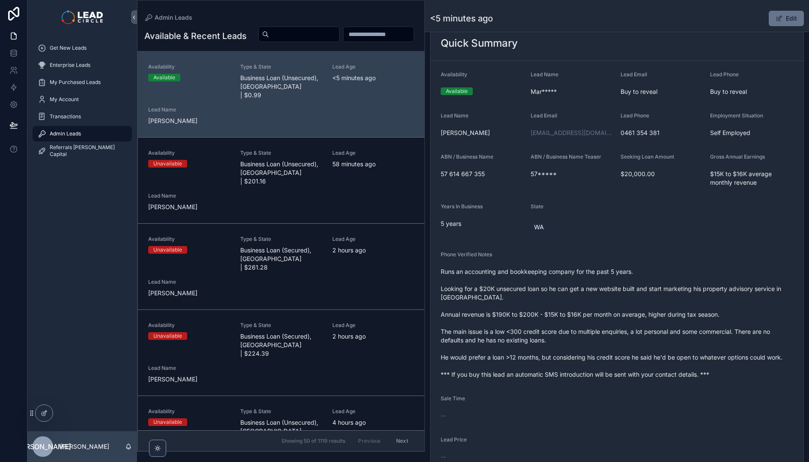
click at [469, 171] on span "57 614 667 355" at bounding box center [482, 174] width 83 height 9
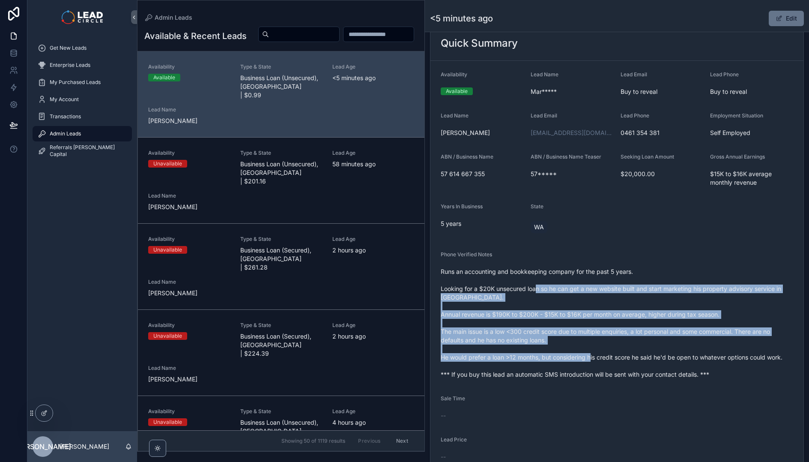
drag, startPoint x: 556, startPoint y: 298, endPoint x: 650, endPoint y: 365, distance: 115.7
click at [642, 363] on span "Runs an accounting and bookkeeping company for the past 5 years. Looking for a …" at bounding box center [617, 322] width 352 height 111
click at [650, 365] on span "Runs an accounting and bookkeeping company for the past 5 years. Looking for a …" at bounding box center [617, 322] width 352 height 111
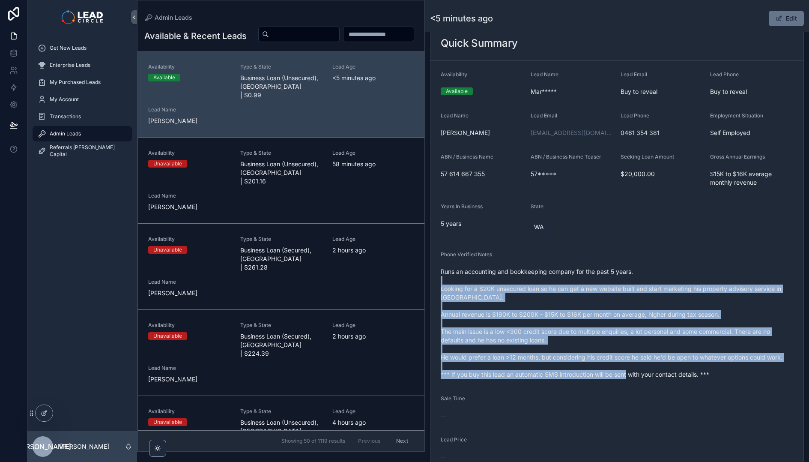
drag, startPoint x: 669, startPoint y: 374, endPoint x: 584, endPoint y: 268, distance: 135.6
click at [585, 268] on span "Runs an accounting and bookkeeping company for the past 5 years. Looking for a …" at bounding box center [617, 322] width 352 height 111
click at [584, 268] on span "Runs an accounting and bookkeeping company for the past 5 years. Looking for a …" at bounding box center [617, 322] width 352 height 111
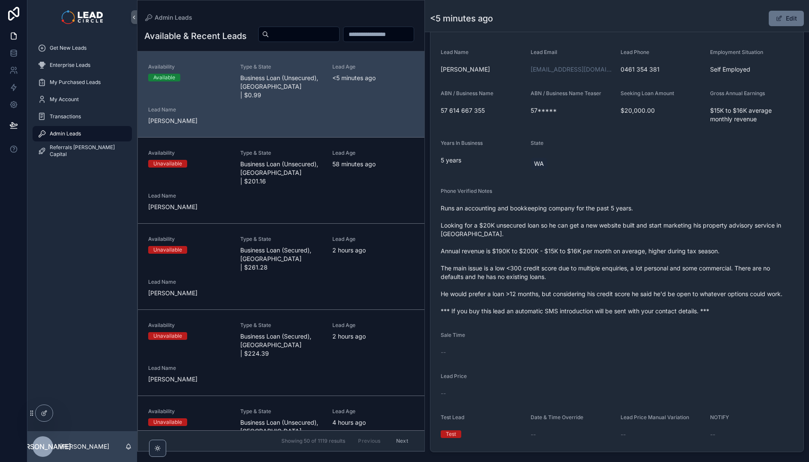
scroll to position [106, 0]
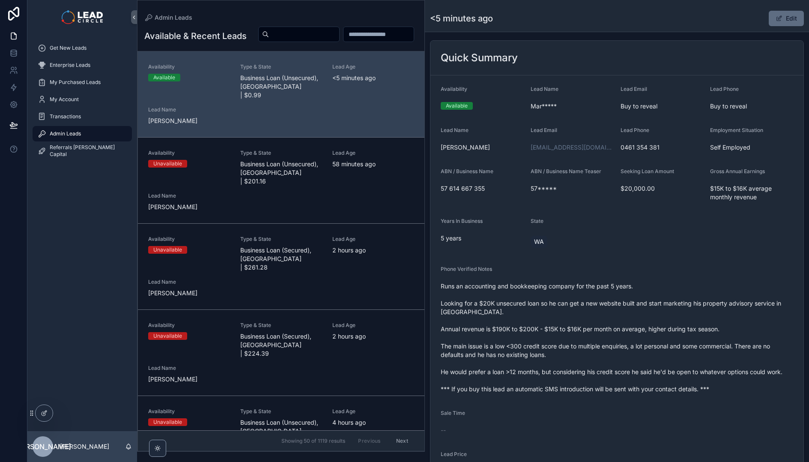
click at [779, 20] on button "Edit" at bounding box center [786, 18] width 35 height 15
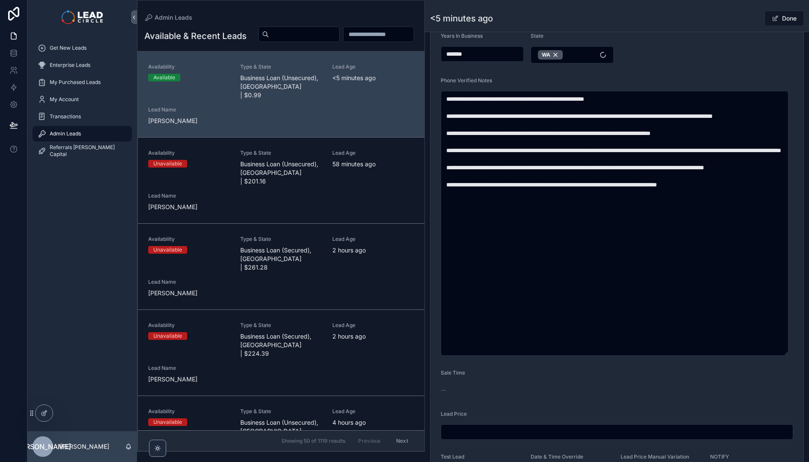
scroll to position [403, 0]
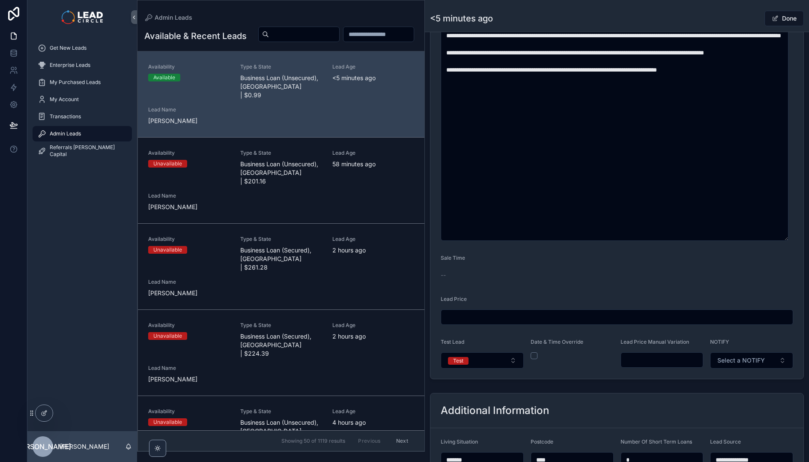
click at [656, 357] on input "scrollable content" at bounding box center [662, 360] width 82 height 12
type input "******"
click at [656, 378] on form "**********" at bounding box center [616, 78] width 373 height 600
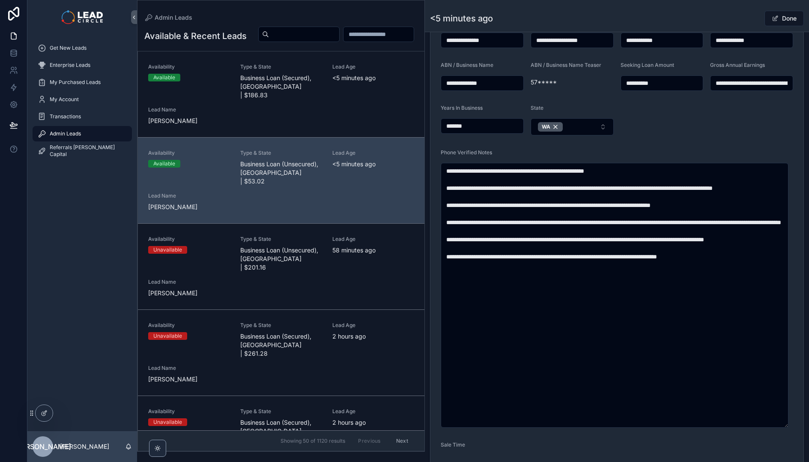
scroll to position [143, 0]
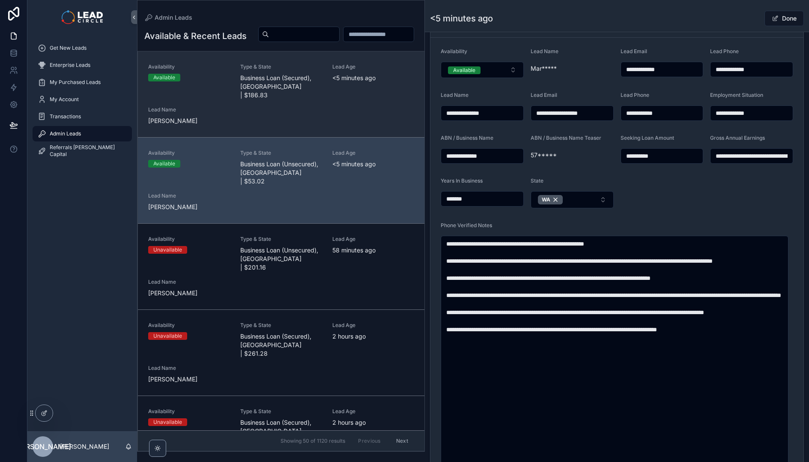
click at [313, 125] on div "Availability Available Type & State Business Loan (Secured), [GEOGRAPHIC_DATA] …" at bounding box center [281, 94] width 266 height 62
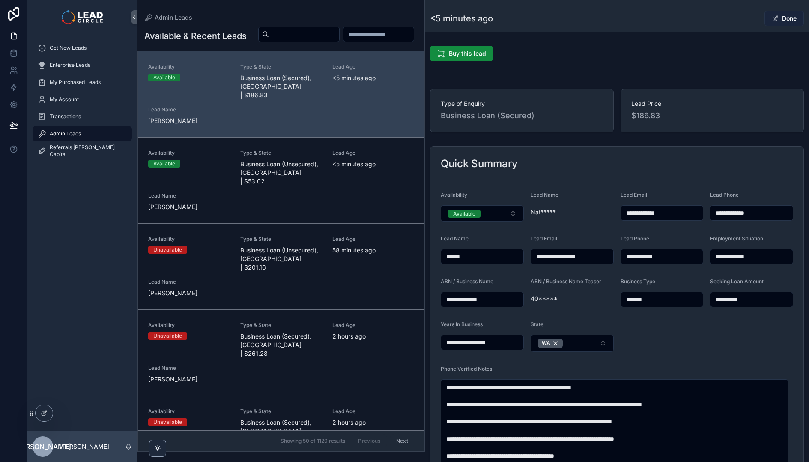
click at [789, 17] on button "Done" at bounding box center [783, 18] width 39 height 15
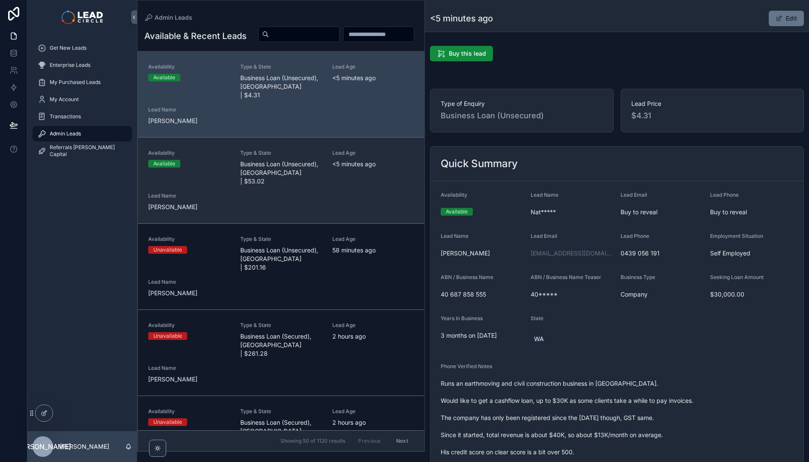
click at [248, 194] on div "Availability Available Type & State Business Loan (Unsecured), [GEOGRAPHIC_DATA…" at bounding box center [281, 180] width 266 height 62
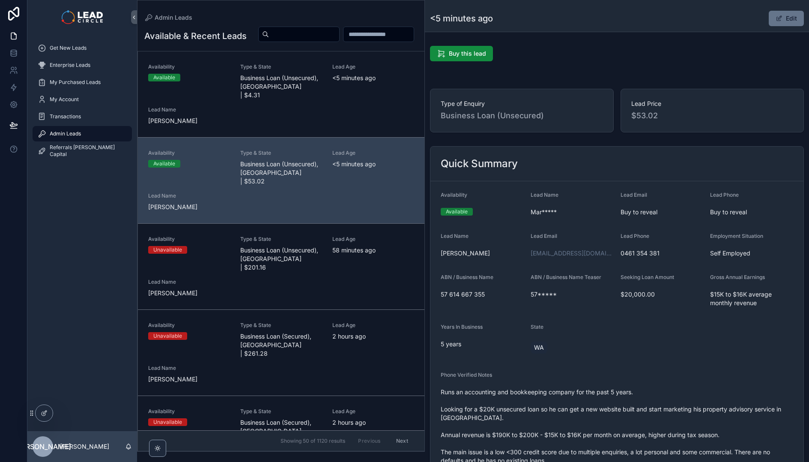
scroll to position [169, 0]
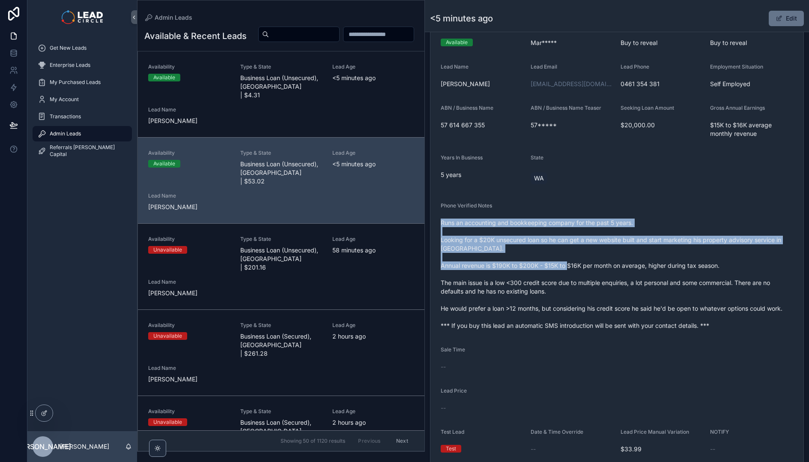
drag, startPoint x: 610, startPoint y: 259, endPoint x: 632, endPoint y: 283, distance: 33.0
click at [631, 283] on div "Runs an accounting and bookkeeping company for the past 5 years. Looking for a …" at bounding box center [617, 274] width 352 height 116
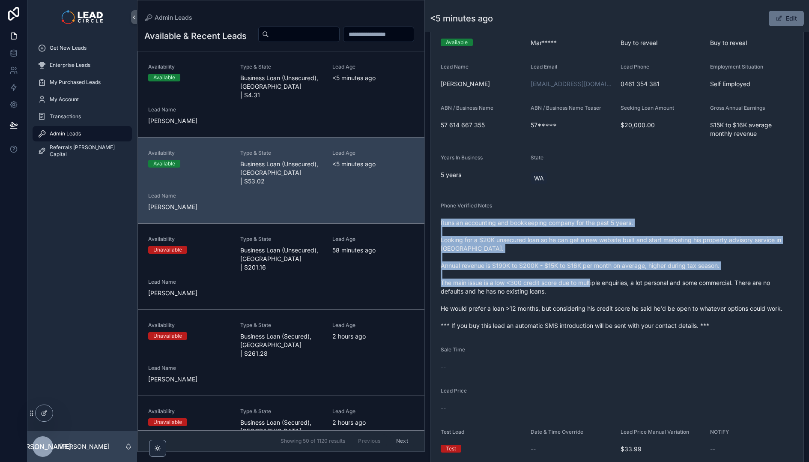
click at [632, 283] on span "Runs an accounting and bookkeeping company for the past 5 years. Looking for a …" at bounding box center [617, 273] width 352 height 111
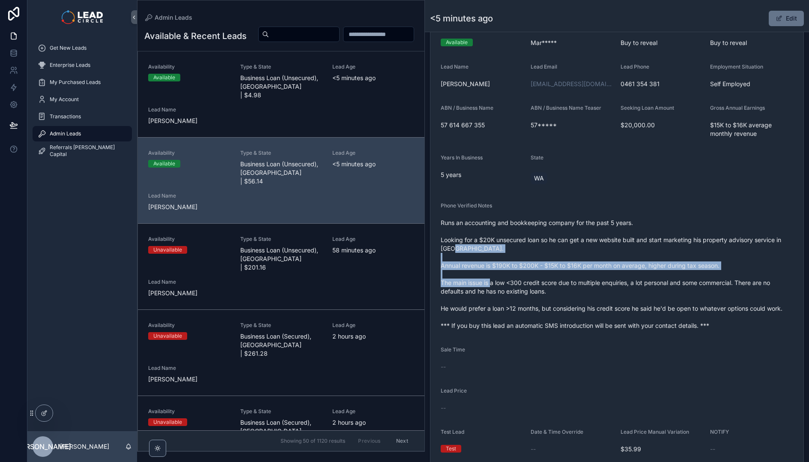
drag, startPoint x: 536, startPoint y: 286, endPoint x: 557, endPoint y: 313, distance: 33.8
click at [553, 310] on span "Runs an accounting and bookkeeping company for the past 5 years. Looking for a …" at bounding box center [617, 273] width 352 height 111
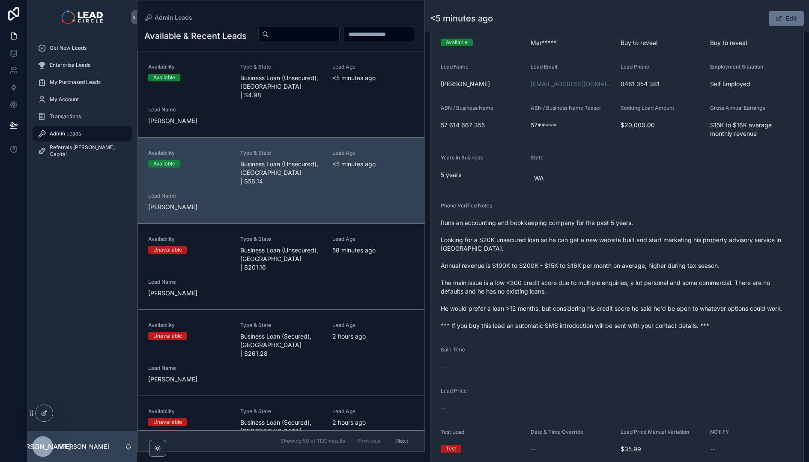
click at [557, 313] on span "Runs an accounting and bookkeeping company for the past 5 years. Looking for a …" at bounding box center [617, 273] width 352 height 111
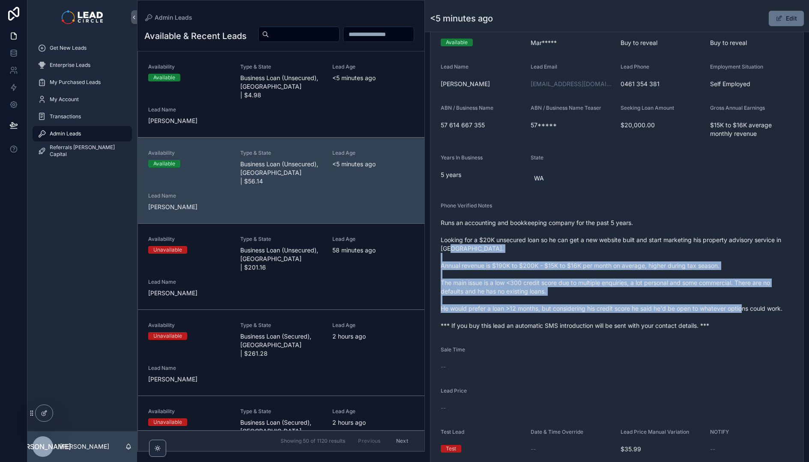
drag, startPoint x: 538, startPoint y: 249, endPoint x: 569, endPoint y: 319, distance: 76.1
click at [569, 319] on span "Runs an accounting and bookkeeping company for the past 5 years. Looking for a …" at bounding box center [617, 273] width 352 height 111
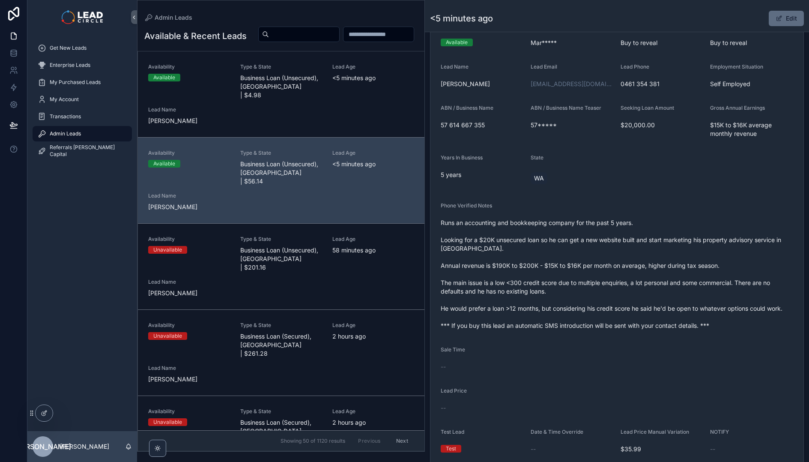
click at [784, 24] on button "Edit" at bounding box center [786, 18] width 35 height 15
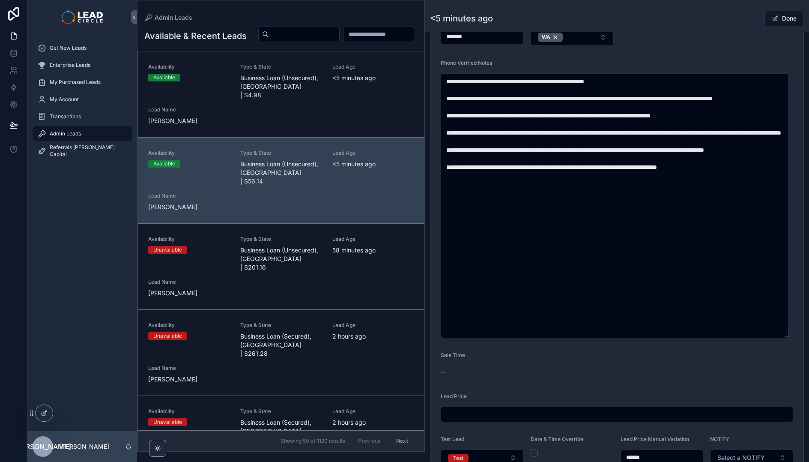
scroll to position [457, 0]
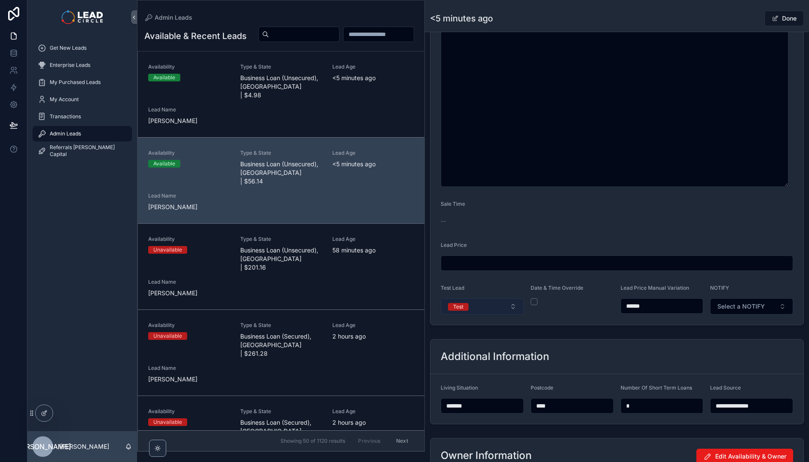
click at [504, 313] on button "Test" at bounding box center [482, 306] width 83 height 16
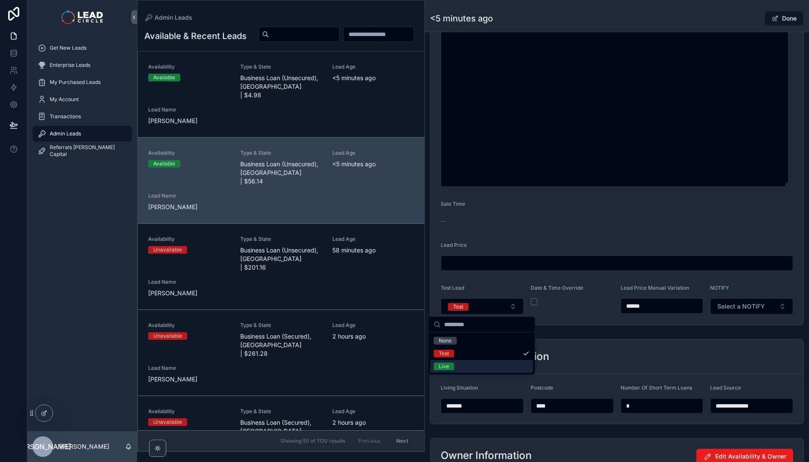
click at [489, 363] on div "Live" at bounding box center [481, 366] width 103 height 13
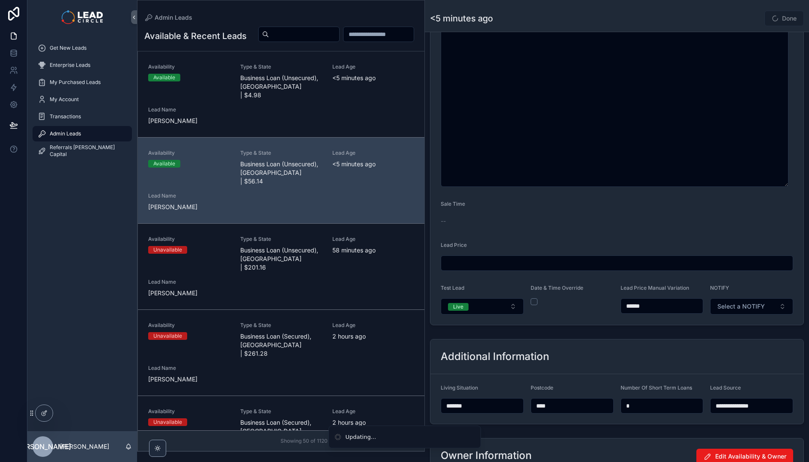
click at [597, 330] on div "**********" at bounding box center [617, 72] width 384 height 972
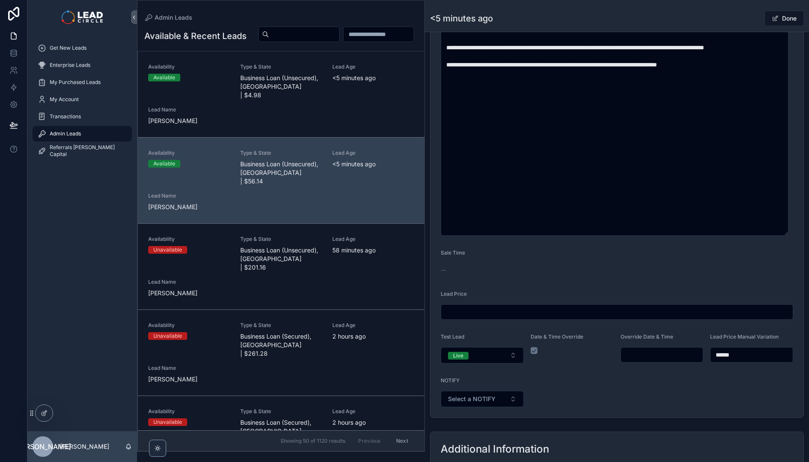
scroll to position [254, 0]
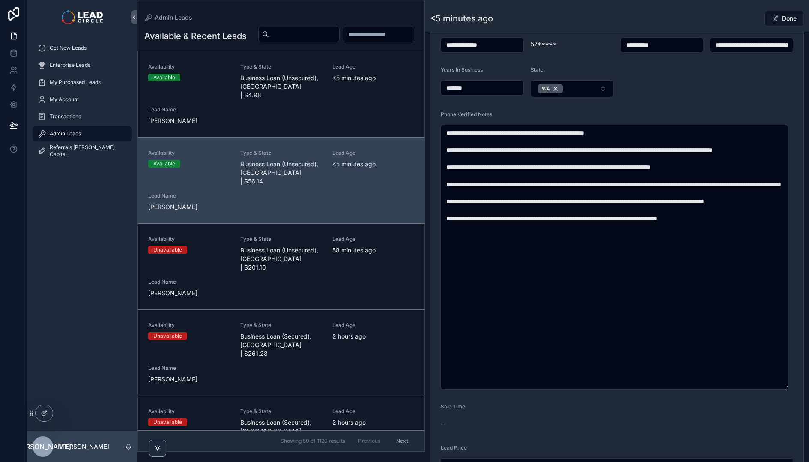
type input "**********"
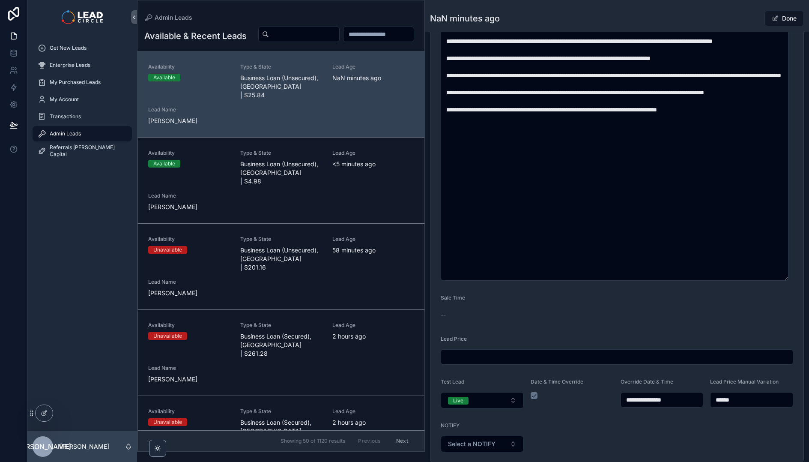
scroll to position [397, 0]
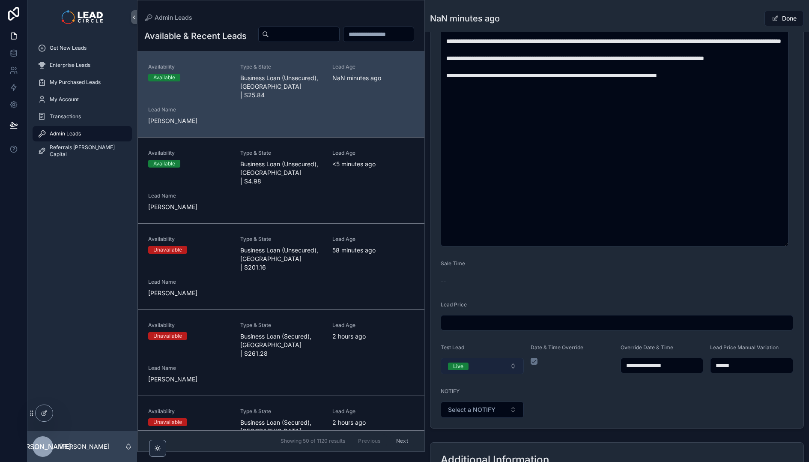
click at [505, 371] on button "Live" at bounding box center [482, 366] width 83 height 16
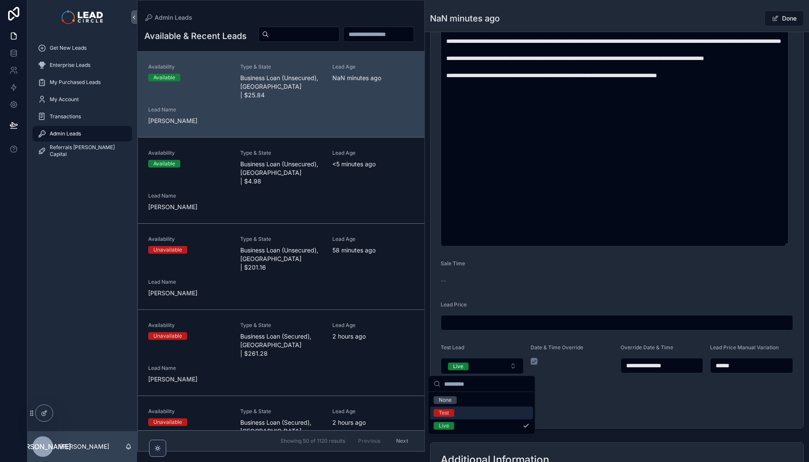
click at [600, 405] on form "**********" at bounding box center [616, 106] width 373 height 644
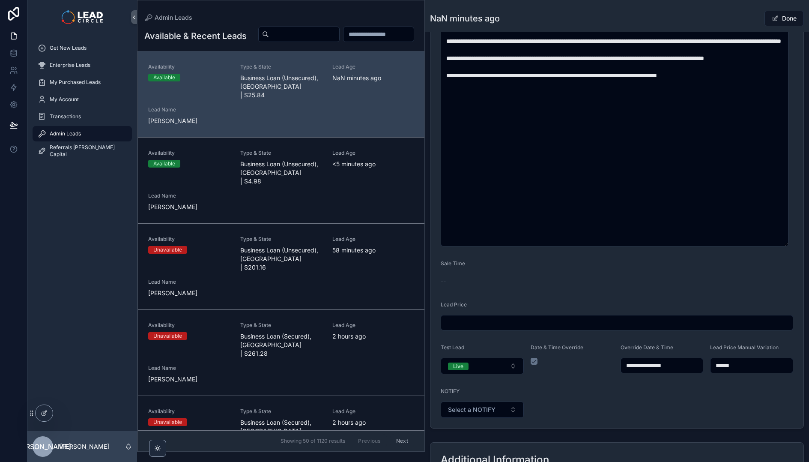
click at [616, 413] on form "**********" at bounding box center [616, 106] width 373 height 644
click at [496, 362] on button "Live" at bounding box center [482, 366] width 83 height 16
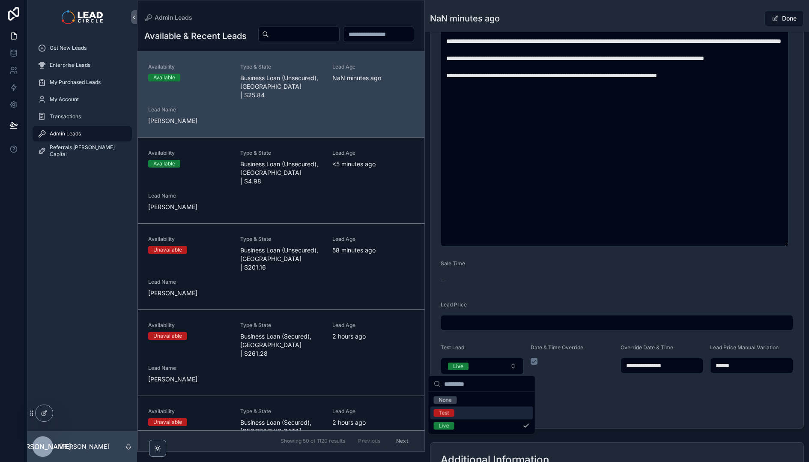
click at [468, 409] on div "Test" at bounding box center [481, 412] width 103 height 13
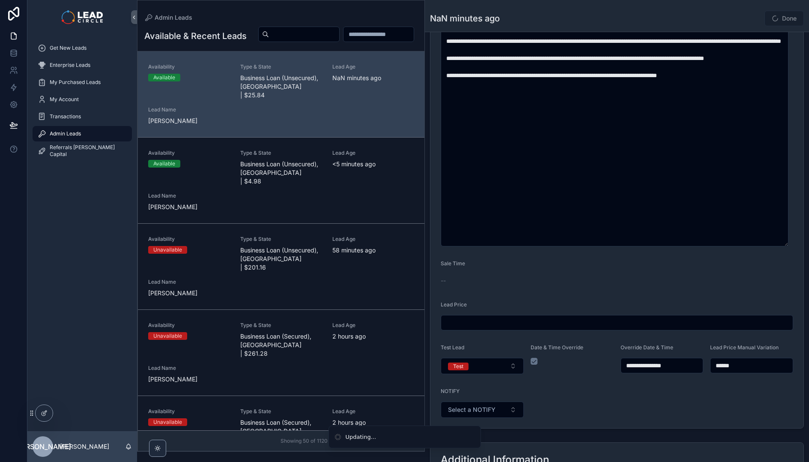
click at [579, 405] on form "**********" at bounding box center [616, 106] width 373 height 644
click at [782, 15] on button "Done" at bounding box center [783, 18] width 39 height 15
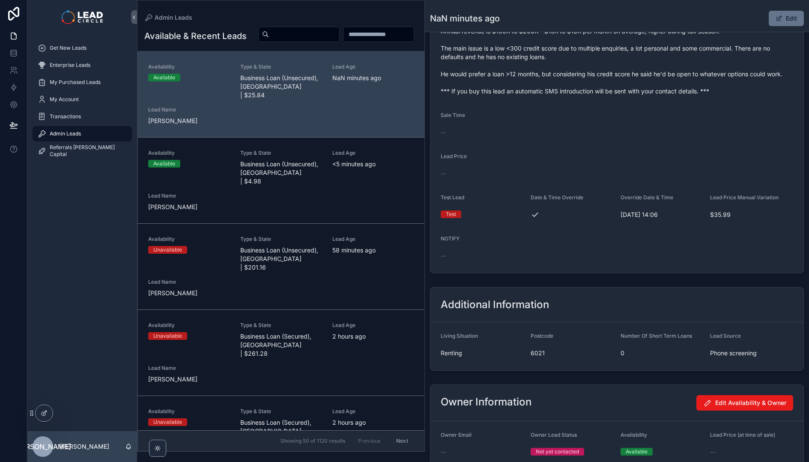
scroll to position [336, 0]
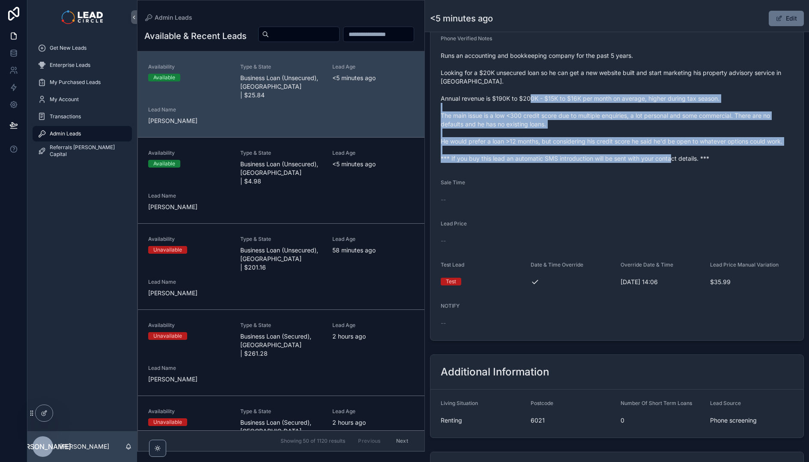
drag, startPoint x: 573, startPoint y: 97, endPoint x: 619, endPoint y: 182, distance: 96.7
click at [619, 182] on form "Availability Available Lead Name Mar***** Lead Email Buy to reveal Lead Phone B…" at bounding box center [616, 92] width 373 height 495
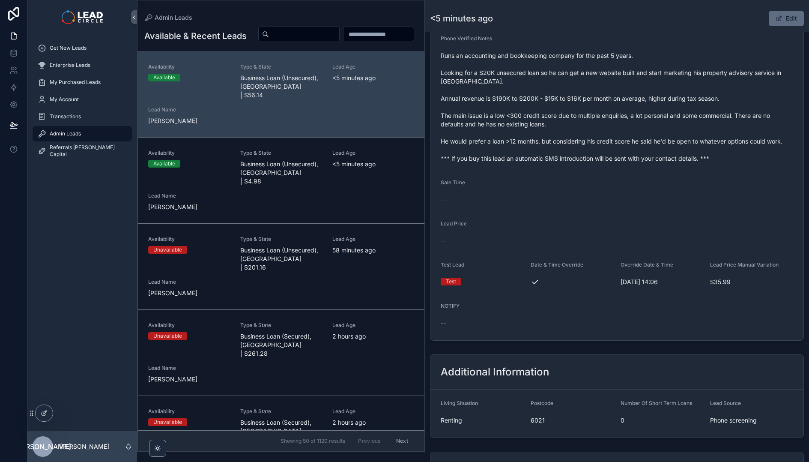
click at [783, 17] on button "Edit" at bounding box center [786, 18] width 35 height 15
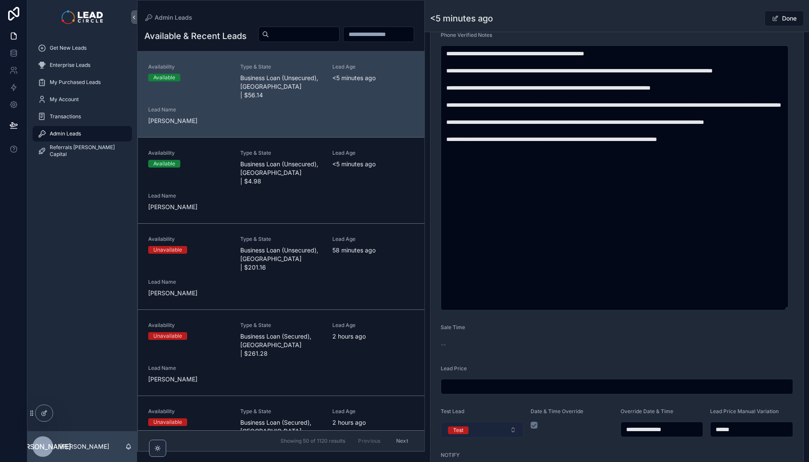
click at [495, 431] on button "Test" at bounding box center [482, 429] width 83 height 16
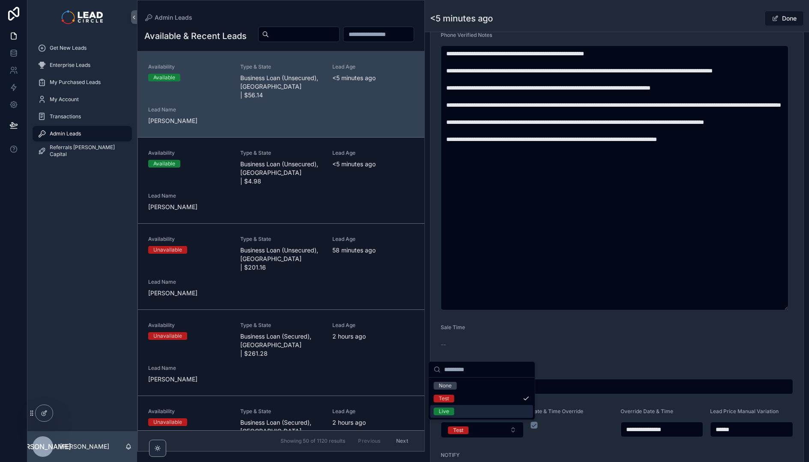
click at [483, 413] on div "Live" at bounding box center [481, 411] width 103 height 13
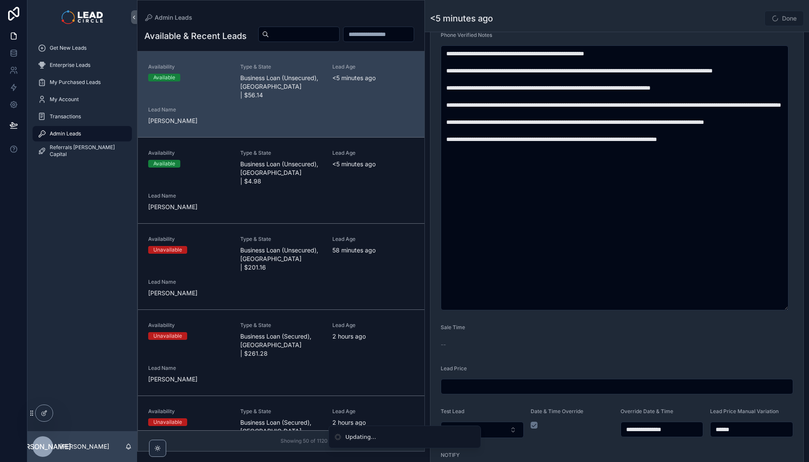
click at [771, 431] on input "******" at bounding box center [751, 429] width 82 height 12
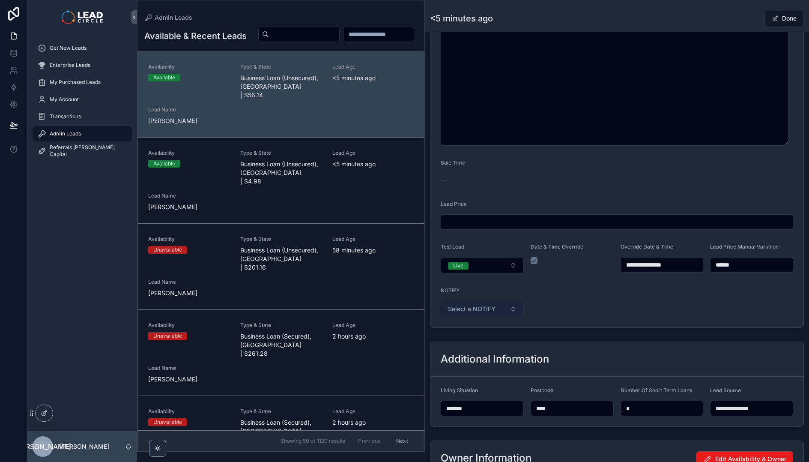
click at [500, 301] on button "Select a NOTIFY" at bounding box center [482, 309] width 83 height 16
click at [489, 341] on div "Notify" at bounding box center [481, 343] width 103 height 13
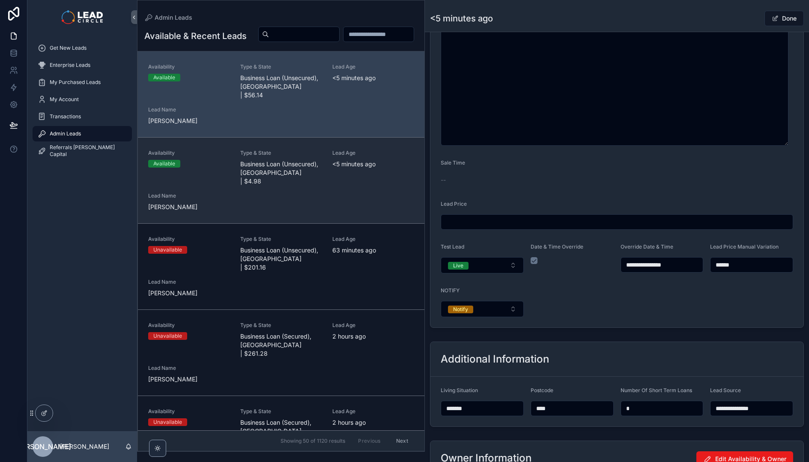
click at [328, 181] on div "Availability Available Type & State Business Loan (Unsecured), [GEOGRAPHIC_DATA…" at bounding box center [281, 180] width 266 height 62
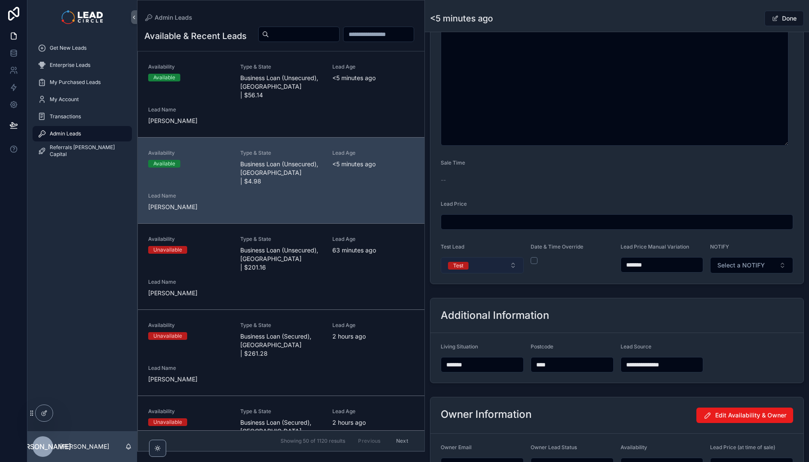
click at [511, 271] on button "Test" at bounding box center [482, 265] width 83 height 16
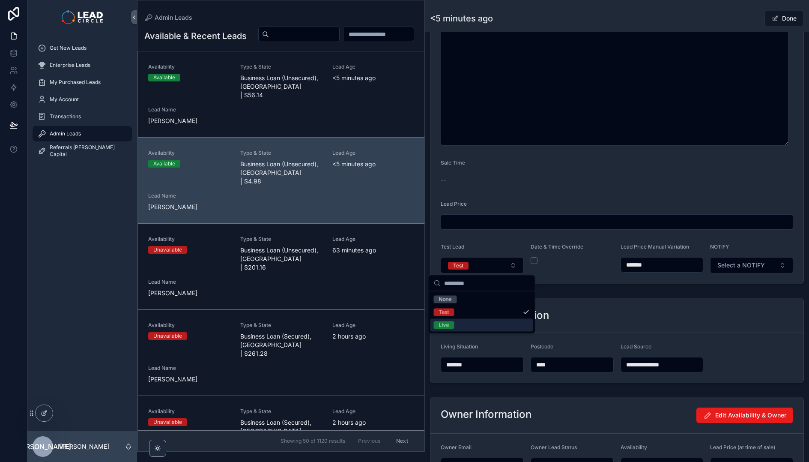
click at [483, 325] on div "Live" at bounding box center [481, 325] width 103 height 13
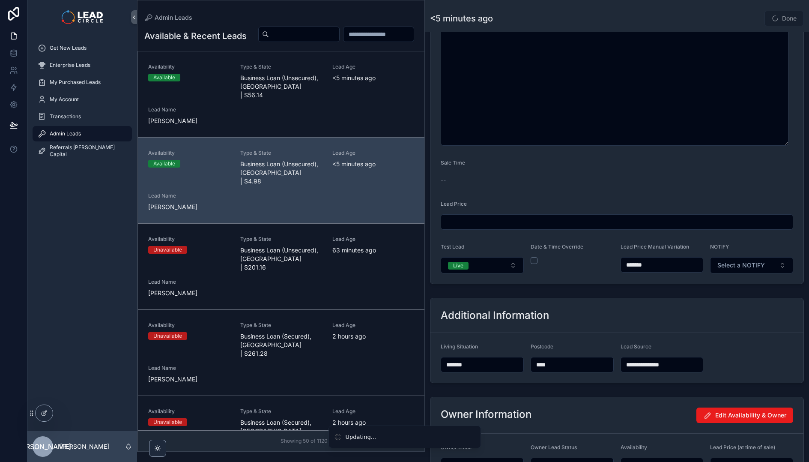
click at [739, 16] on div "Done" at bounding box center [771, 18] width 64 height 16
click at [776, 18] on button "Done" at bounding box center [783, 18] width 39 height 15
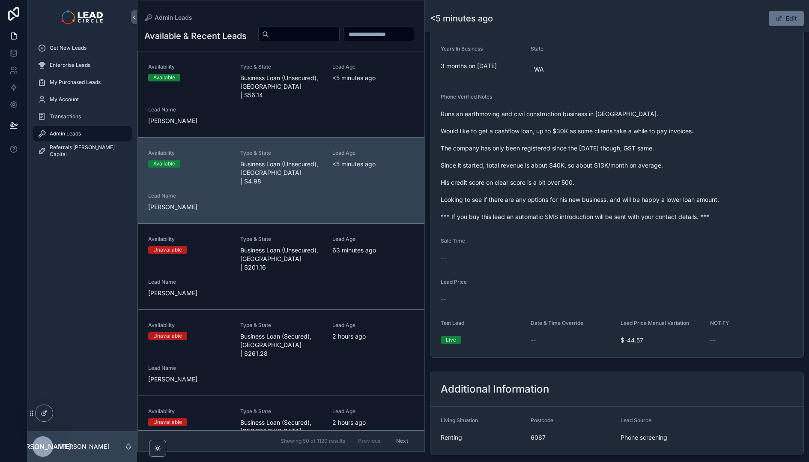
scroll to position [212, 0]
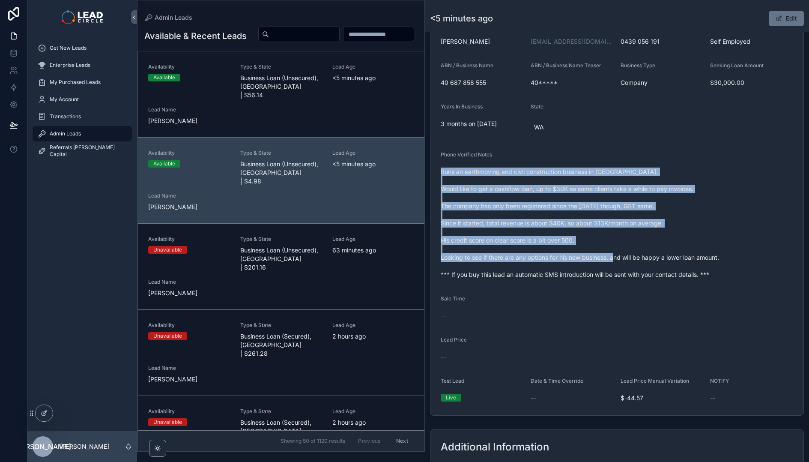
drag, startPoint x: 630, startPoint y: 245, endPoint x: 649, endPoint y: 261, distance: 24.6
click at [649, 261] on div "Phone Verified Notes Runs an earthmoving and civil construction business in [GE…" at bounding box center [617, 216] width 352 height 130
click at [649, 261] on span "Runs an earthmoving and civil construction business in [GEOGRAPHIC_DATA]. Would…" at bounding box center [617, 222] width 352 height 111
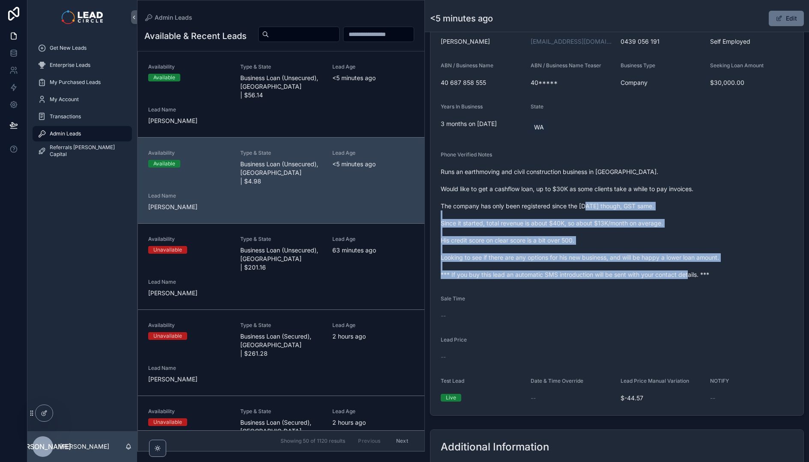
drag, startPoint x: 697, startPoint y: 278, endPoint x: 613, endPoint y: 190, distance: 122.0
click at [618, 194] on div "Runs an earthmoving and civil construction business in [GEOGRAPHIC_DATA]. Would…" at bounding box center [617, 223] width 352 height 116
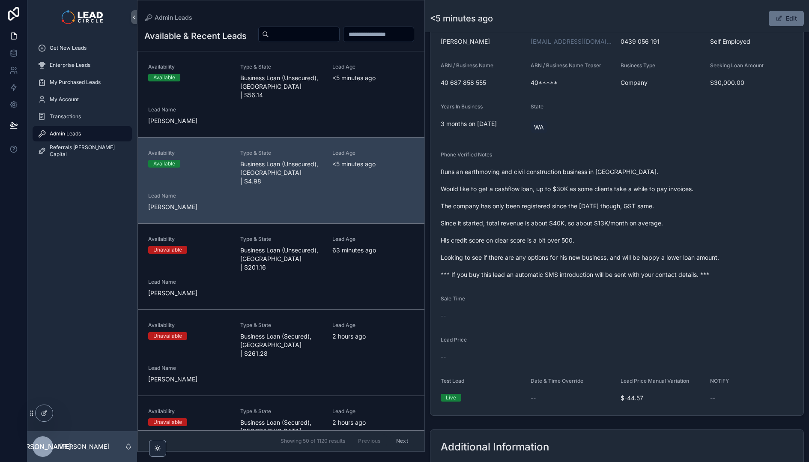
click at [608, 183] on span "Runs an earthmoving and civil construction business in [GEOGRAPHIC_DATA]. Would…" at bounding box center [617, 222] width 352 height 111
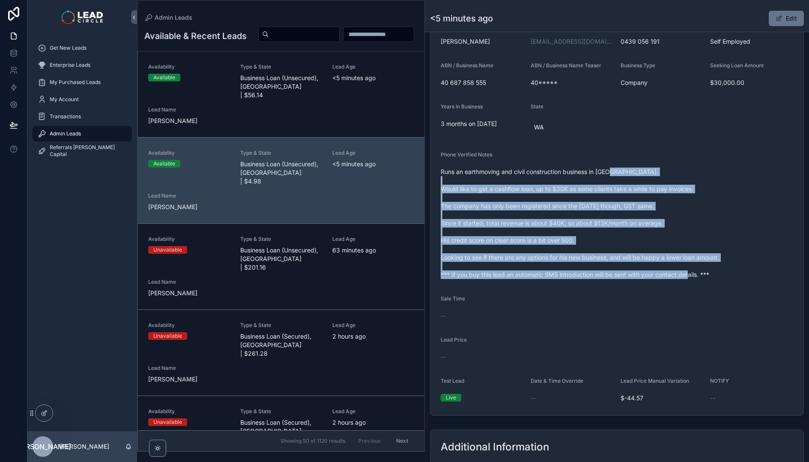
drag, startPoint x: 646, startPoint y: 215, endPoint x: 724, endPoint y: 275, distance: 98.2
click at [724, 275] on span "Runs an earthmoving and civil construction business in [GEOGRAPHIC_DATA]. Would…" at bounding box center [617, 222] width 352 height 111
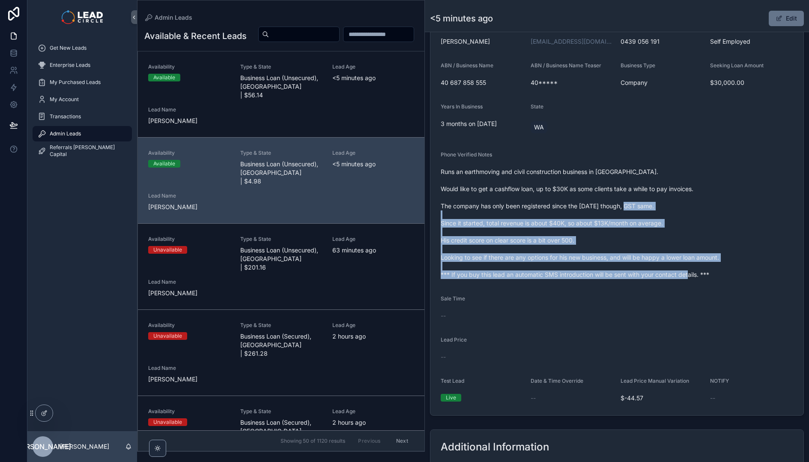
drag, startPoint x: 746, startPoint y: 284, endPoint x: 668, endPoint y: 189, distance: 122.9
click at [670, 191] on form "Availability Available Lead Name Nat***** Lead Email Buy to reveal Lead Phone B…" at bounding box center [616, 192] width 373 height 445
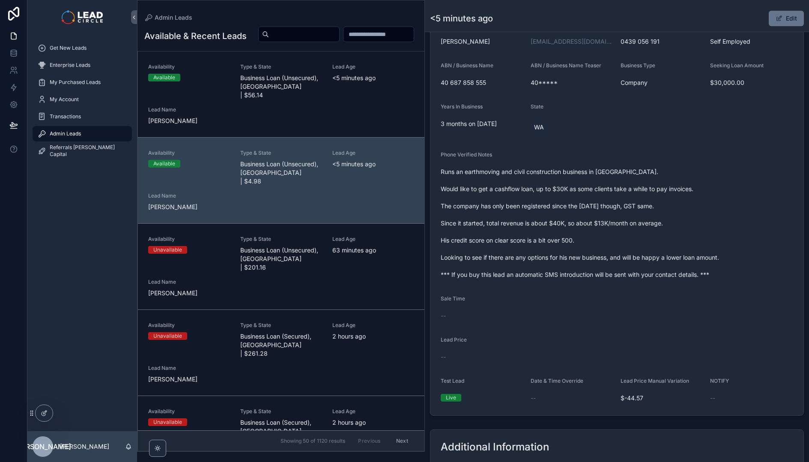
click at [665, 186] on span "Runs an earthmoving and civil construction business in [GEOGRAPHIC_DATA]. Would…" at bounding box center [617, 222] width 352 height 111
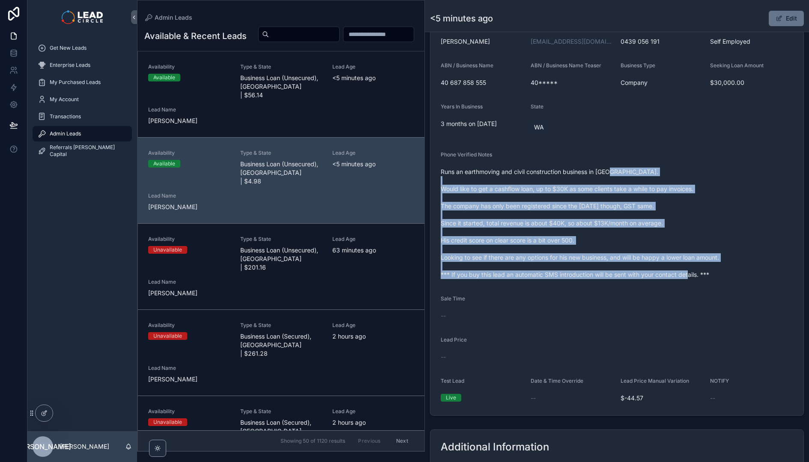
drag, startPoint x: 664, startPoint y: 179, endPoint x: 731, endPoint y: 272, distance: 114.4
click at [731, 272] on span "Runs an earthmoving and civil construction business in [GEOGRAPHIC_DATA]. Would…" at bounding box center [617, 222] width 352 height 111
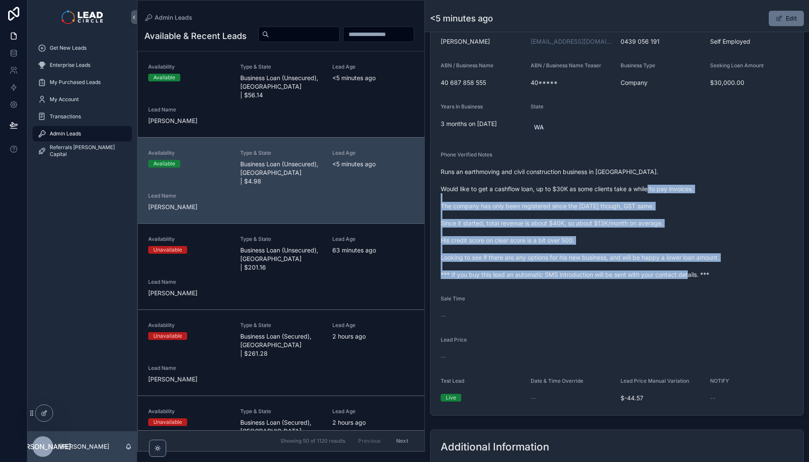
drag, startPoint x: 704, startPoint y: 203, endPoint x: 687, endPoint y: 181, distance: 27.8
click at [687, 181] on span "Runs an earthmoving and civil construction business in [GEOGRAPHIC_DATA]. Would…" at bounding box center [617, 222] width 352 height 111
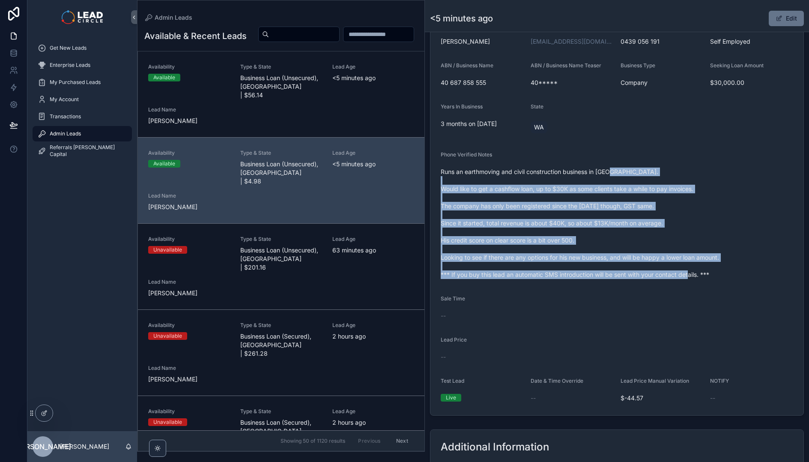
click at [687, 181] on span "Runs an earthmoving and civil construction business in [GEOGRAPHIC_DATA]. Would…" at bounding box center [617, 222] width 352 height 111
drag, startPoint x: 705, startPoint y: 218, endPoint x: 739, endPoint y: 269, distance: 61.7
click at [739, 269] on span "Runs an earthmoving and civil construction business in [GEOGRAPHIC_DATA]. Would…" at bounding box center [617, 222] width 352 height 111
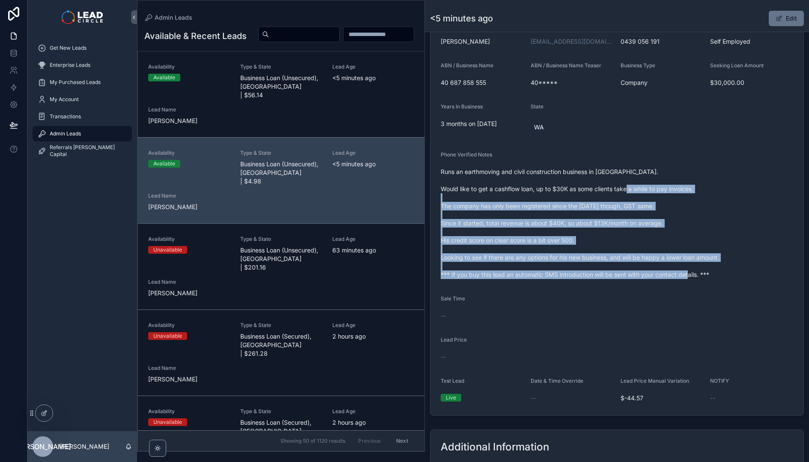
drag, startPoint x: 751, startPoint y: 278, endPoint x: 668, endPoint y: 191, distance: 120.5
click at [668, 191] on span "Runs an earthmoving and civil construction business in [GEOGRAPHIC_DATA]. Would…" at bounding box center [617, 222] width 352 height 111
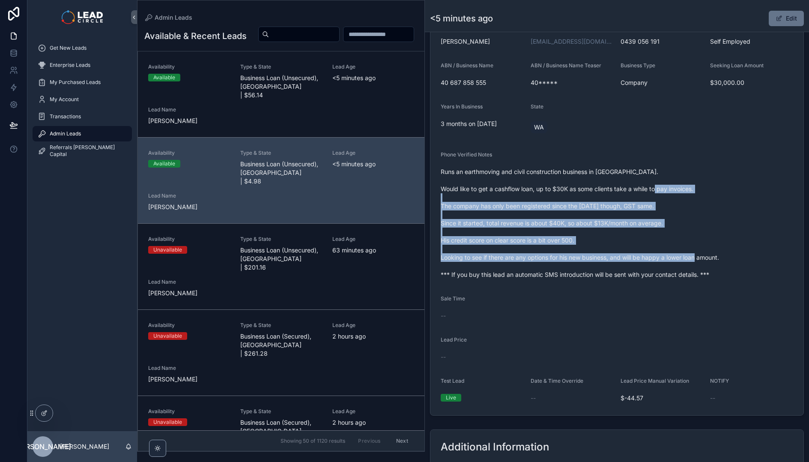
drag, startPoint x: 668, startPoint y: 196, endPoint x: 718, endPoint y: 265, distance: 86.2
click at [718, 265] on span "Runs an earthmoving and civil construction business in [GEOGRAPHIC_DATA]. Would…" at bounding box center [617, 222] width 352 height 111
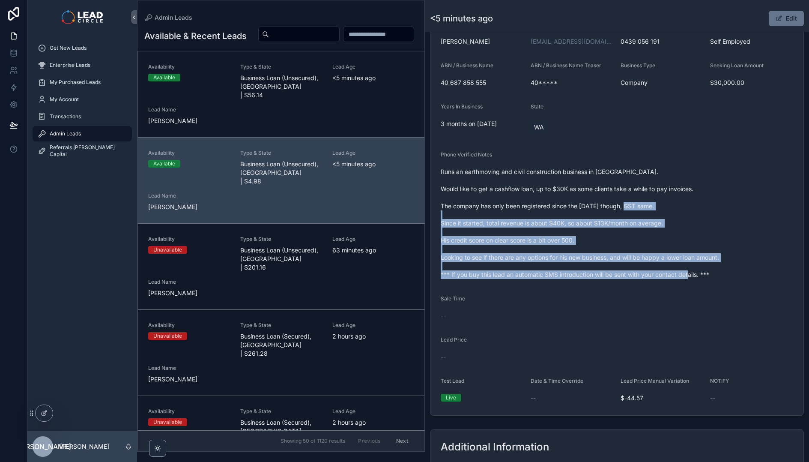
drag, startPoint x: 739, startPoint y: 278, endPoint x: 658, endPoint y: 193, distance: 116.9
click at [660, 195] on span "Runs an earthmoving and civil construction business in [GEOGRAPHIC_DATA]. Would…" at bounding box center [617, 222] width 352 height 111
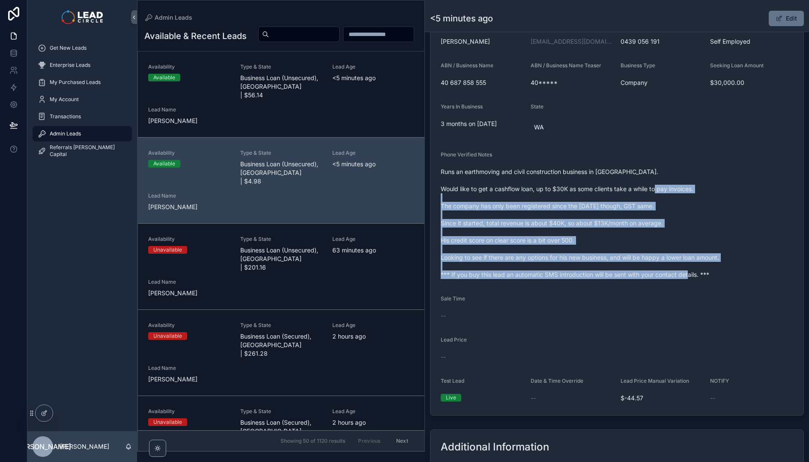
click at [658, 193] on span "Runs an earthmoving and civil construction business in [GEOGRAPHIC_DATA]. Would…" at bounding box center [617, 222] width 352 height 111
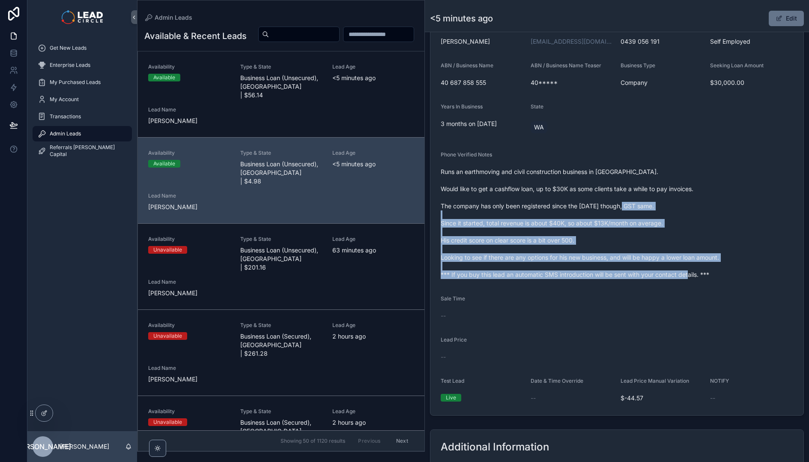
drag, startPoint x: 684, startPoint y: 238, endPoint x: 722, endPoint y: 274, distance: 52.1
click at [722, 274] on span "Runs an earthmoving and civil construction business in [GEOGRAPHIC_DATA]. Would…" at bounding box center [617, 222] width 352 height 111
drag, startPoint x: 698, startPoint y: 241, endPoint x: 636, endPoint y: 208, distance: 70.3
click at [639, 209] on div "Runs an earthmoving and civil construction business in [GEOGRAPHIC_DATA]. Would…" at bounding box center [617, 223] width 352 height 116
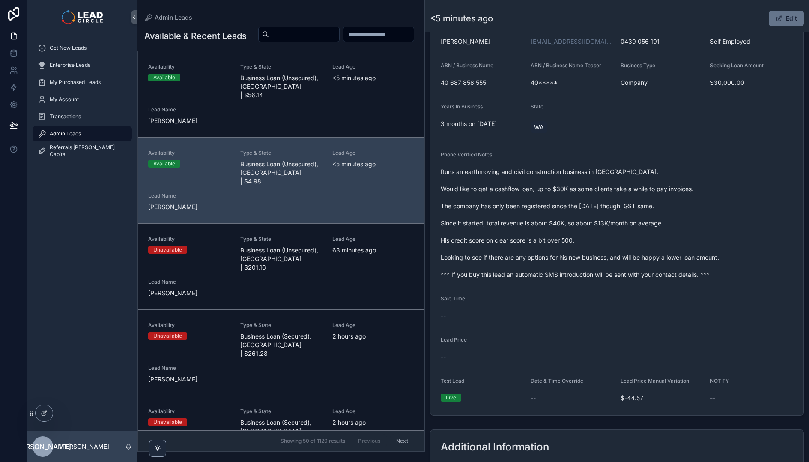
click at [636, 207] on span "Runs an earthmoving and civil construction business in [GEOGRAPHIC_DATA]. Would…" at bounding box center [617, 222] width 352 height 111
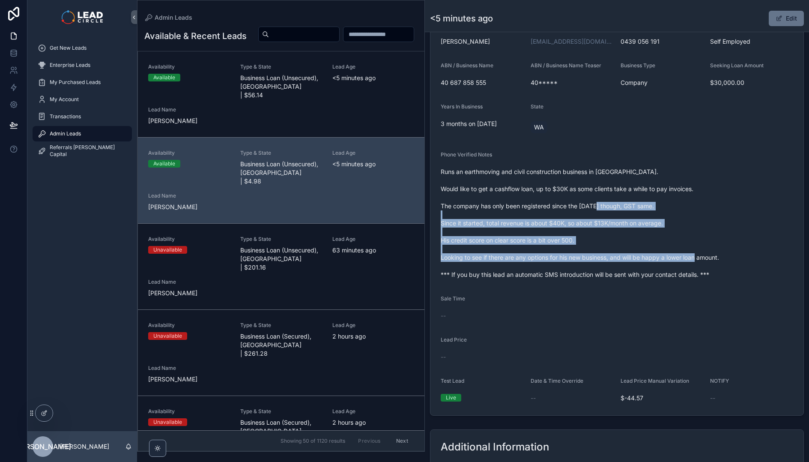
drag, startPoint x: 637, startPoint y: 207, endPoint x: 732, endPoint y: 265, distance: 111.1
click at [732, 265] on span "Runs an earthmoving and civil construction business in [GEOGRAPHIC_DATA]. Would…" at bounding box center [617, 222] width 352 height 111
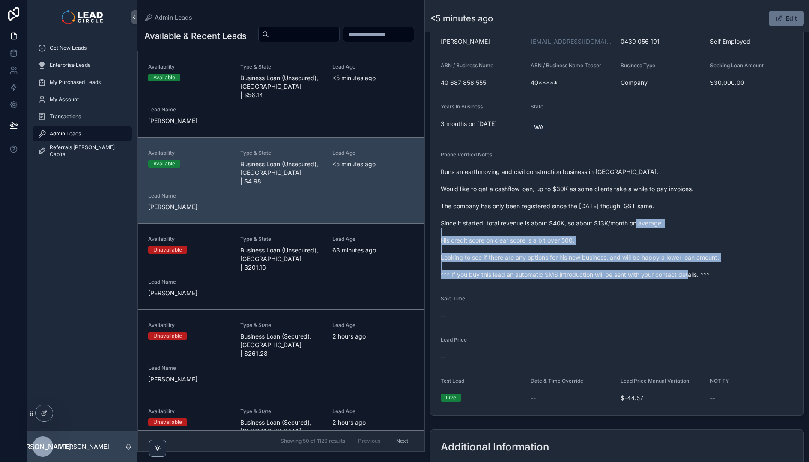
drag, startPoint x: 747, startPoint y: 279, endPoint x: 674, endPoint y: 219, distance: 94.3
click at [674, 219] on div "Runs an earthmoving and civil construction business in [GEOGRAPHIC_DATA]. Would…" at bounding box center [617, 223] width 352 height 116
click at [674, 219] on span "Runs an earthmoving and civil construction business in [GEOGRAPHIC_DATA]. Would…" at bounding box center [617, 222] width 352 height 111
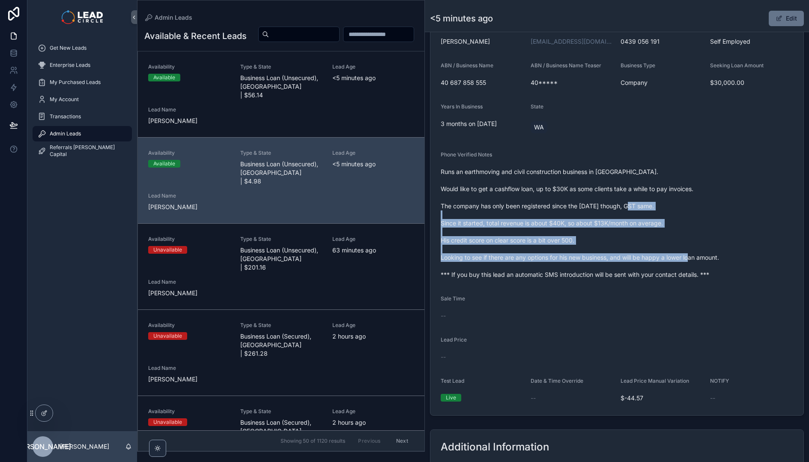
drag, startPoint x: 673, startPoint y: 217, endPoint x: 721, endPoint y: 259, distance: 63.7
click at [721, 259] on span "Runs an earthmoving and civil construction business in [GEOGRAPHIC_DATA]. Would…" at bounding box center [617, 222] width 352 height 111
drag, startPoint x: 721, startPoint y: 259, endPoint x: 743, endPoint y: 274, distance: 26.5
click at [721, 259] on span "Runs an earthmoving and civil construction business in [GEOGRAPHIC_DATA]. Would…" at bounding box center [617, 222] width 352 height 111
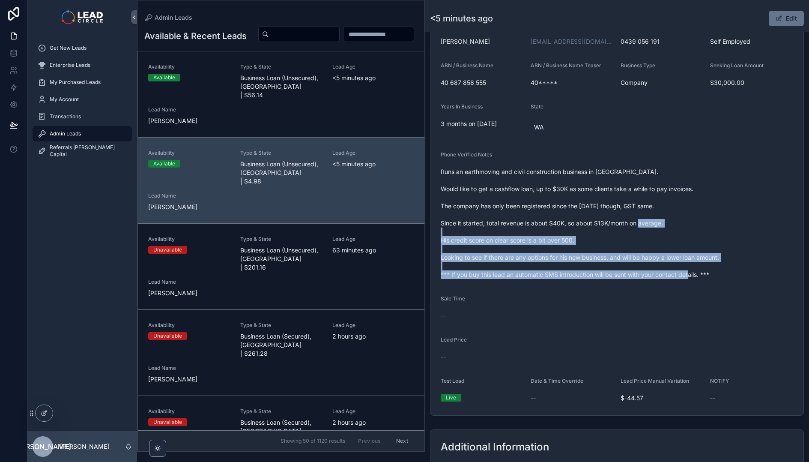
drag, startPoint x: 720, startPoint y: 250, endPoint x: 680, endPoint y: 212, distance: 55.1
click at [686, 217] on span "Runs an earthmoving and civil construction business in [GEOGRAPHIC_DATA]. Would…" at bounding box center [617, 222] width 352 height 111
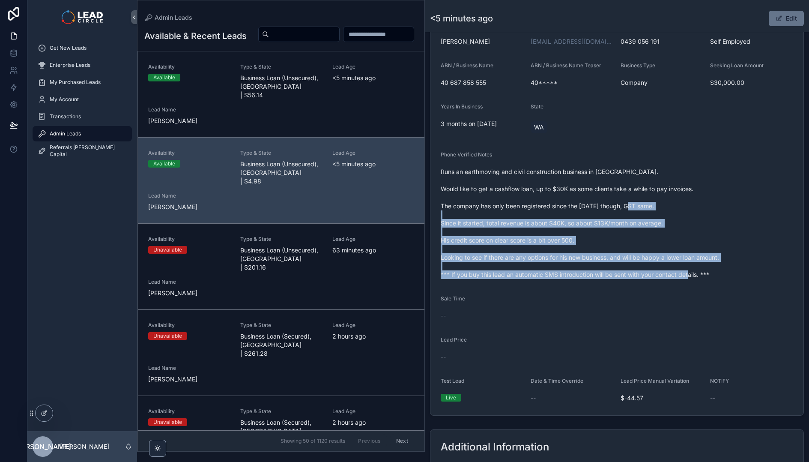
click at [680, 212] on span "Runs an earthmoving and civil construction business in [GEOGRAPHIC_DATA]. Would…" at bounding box center [617, 222] width 352 height 111
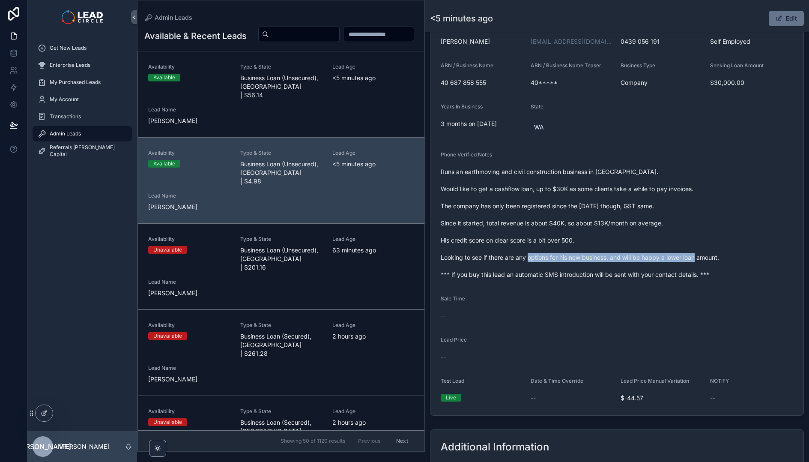
drag, startPoint x: 632, startPoint y: 262, endPoint x: 685, endPoint y: 262, distance: 53.1
click at [672, 262] on span "Runs an earthmoving and civil construction business in [GEOGRAPHIC_DATA]. Would…" at bounding box center [617, 222] width 352 height 111
click at [685, 262] on span "Runs an earthmoving and civil construction business in [GEOGRAPHIC_DATA]. Would…" at bounding box center [617, 222] width 352 height 111
click at [580, 253] on span "Runs an earthmoving and civil construction business in [GEOGRAPHIC_DATA]. Would…" at bounding box center [617, 222] width 352 height 111
click at [579, 253] on span "Runs an earthmoving and civil construction business in [GEOGRAPHIC_DATA]. Would…" at bounding box center [617, 222] width 352 height 111
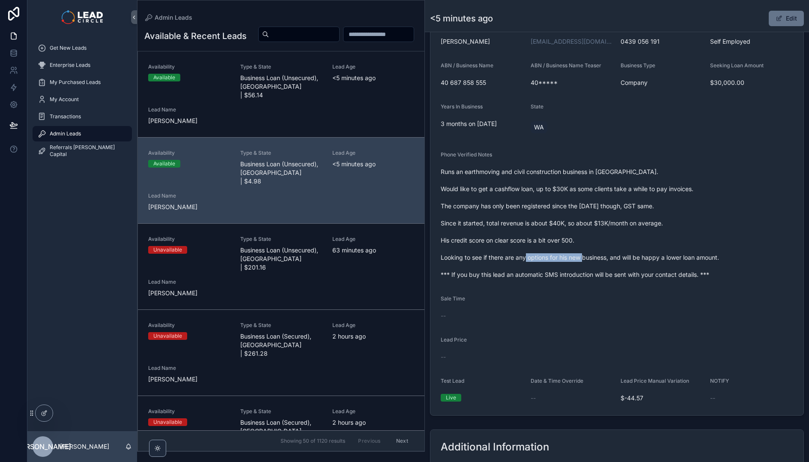
drag, startPoint x: 550, startPoint y: 256, endPoint x: 632, endPoint y: 256, distance: 81.8
click at [617, 256] on span "Runs an earthmoving and civil construction business in [GEOGRAPHIC_DATA]. Would…" at bounding box center [617, 222] width 352 height 111
click at [632, 256] on span "Runs an earthmoving and civil construction business in [GEOGRAPHIC_DATA]. Would…" at bounding box center [617, 222] width 352 height 111
drag, startPoint x: 644, startPoint y: 261, endPoint x: 576, endPoint y: 261, distance: 68.1
click at [578, 261] on span "Runs an earthmoving and civil construction business in [GEOGRAPHIC_DATA]. Would…" at bounding box center [617, 222] width 352 height 111
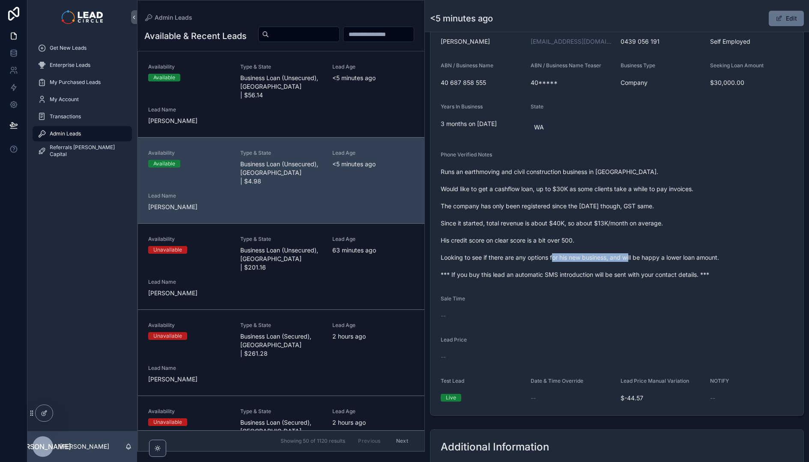
click at [575, 261] on span "Runs an earthmoving and civil construction business in [GEOGRAPHIC_DATA]. Would…" at bounding box center [617, 222] width 352 height 111
click at [775, 19] on span "scrollable content" at bounding box center [778, 18] width 7 height 7
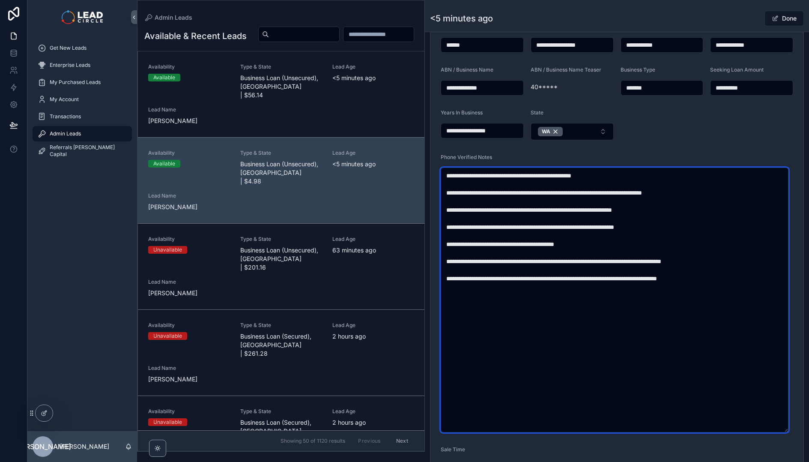
click at [627, 262] on textarea "**********" at bounding box center [615, 299] width 348 height 265
click at [649, 261] on textarea "**********" at bounding box center [615, 299] width 348 height 265
type textarea "**********"
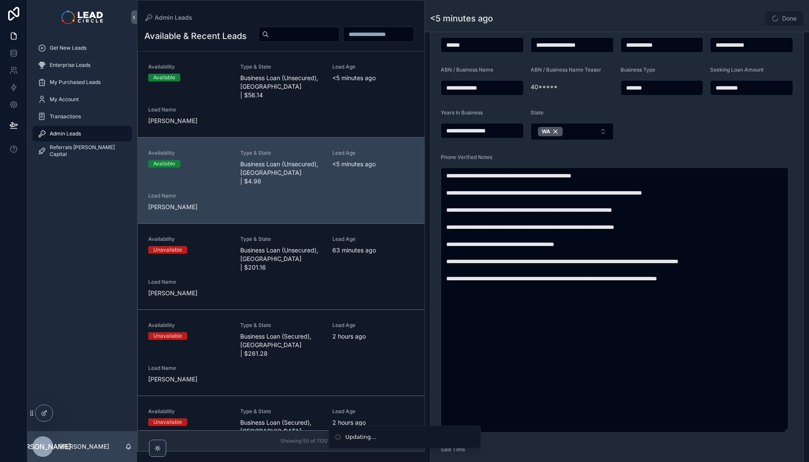
click at [739, 14] on div "Done" at bounding box center [771, 18] width 64 height 16
click at [734, 17] on div "<5 minutes ago Done" at bounding box center [617, 18] width 374 height 16
click at [775, 22] on button "Done" at bounding box center [783, 18] width 39 height 15
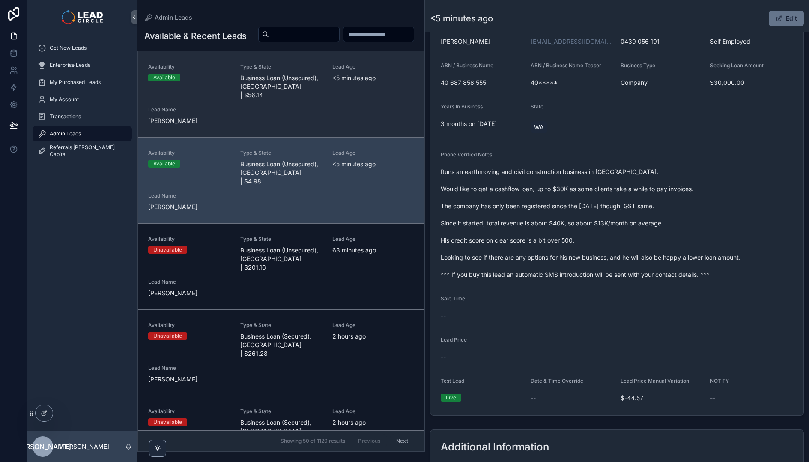
click at [332, 125] on div "Availability Available Type & State Business Loan (Unsecured), [GEOGRAPHIC_DATA…" at bounding box center [281, 94] width 266 height 62
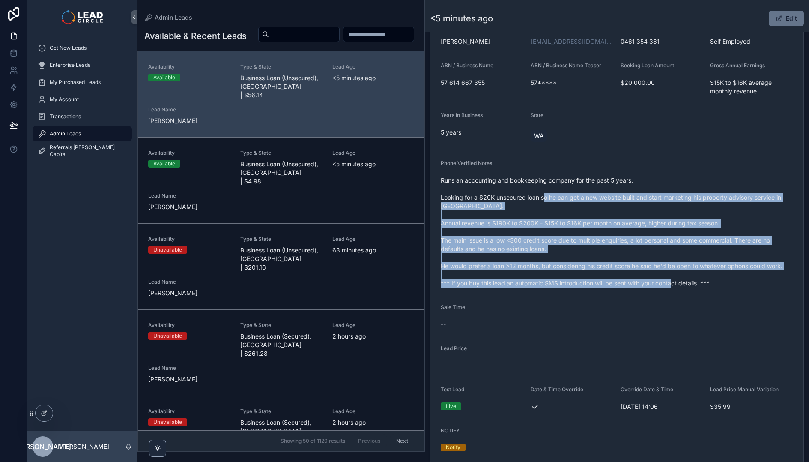
drag, startPoint x: 546, startPoint y: 195, endPoint x: 635, endPoint y: 308, distance: 143.4
click at [634, 308] on form "Availability Available Lead Name Mar***** Lead Email Buy to reveal Lead Phone B…" at bounding box center [616, 217] width 373 height 494
click at [635, 308] on form "Availability Available Lead Name Mar***** Lead Email Buy to reveal Lead Phone B…" at bounding box center [616, 217] width 373 height 494
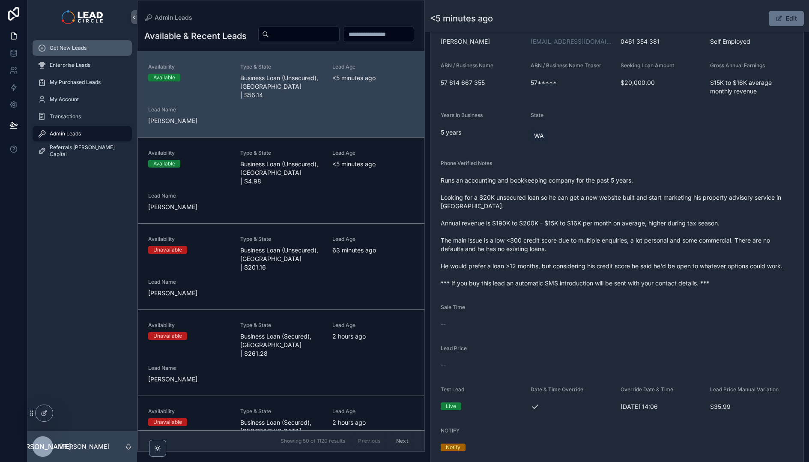
click at [106, 51] on div "Get New Leads" at bounding box center [82, 48] width 89 height 14
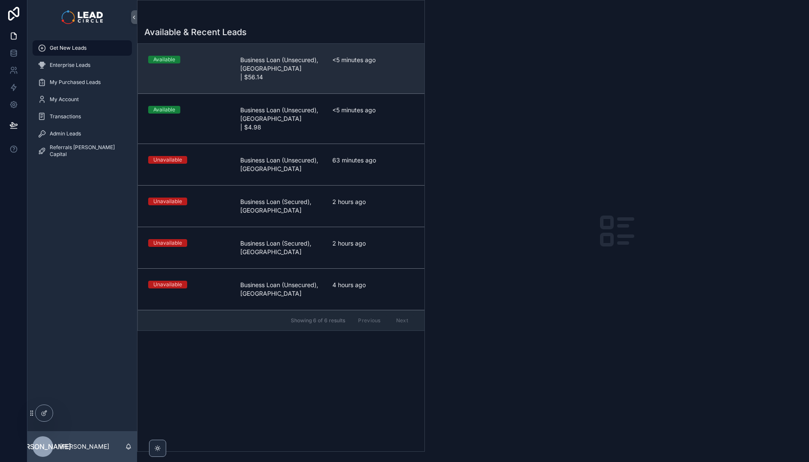
click at [294, 71] on span "Business Loan (Unsecured), [GEOGRAPHIC_DATA] | $56.14" at bounding box center [281, 69] width 82 height 26
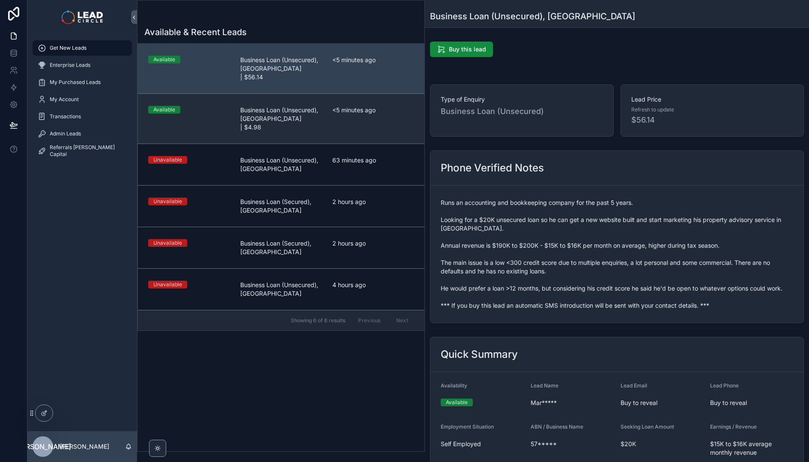
click at [302, 95] on link "Available Business Loan (Unsecured), [GEOGRAPHIC_DATA] | $4.98 <5 minutes ago" at bounding box center [281, 118] width 286 height 50
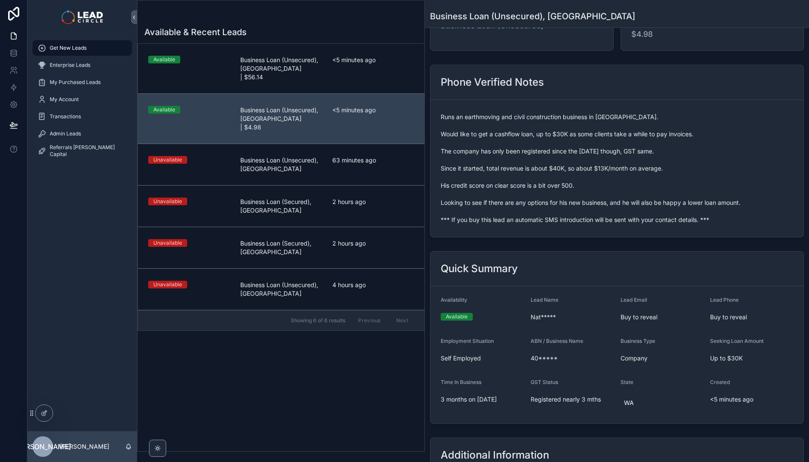
scroll to position [130, 0]
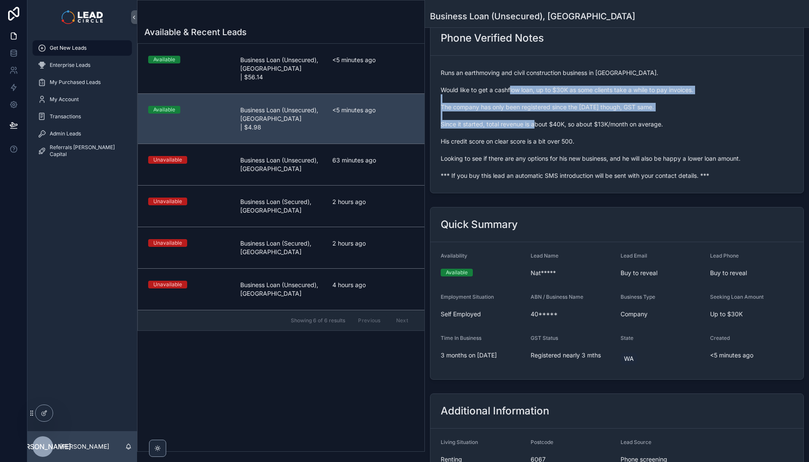
drag, startPoint x: 550, startPoint y: 89, endPoint x: 565, endPoint y: 124, distance: 37.6
click at [565, 124] on span "Runs an earthmoving and civil construction business in [GEOGRAPHIC_DATA]. Would…" at bounding box center [617, 124] width 352 height 111
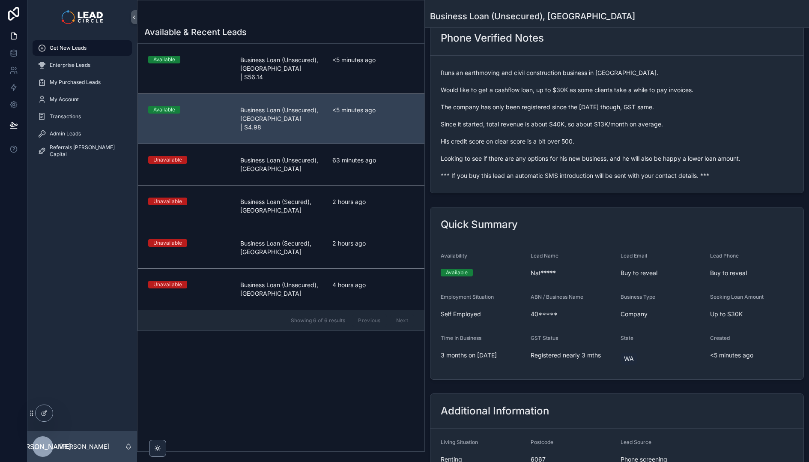
scroll to position [115, 0]
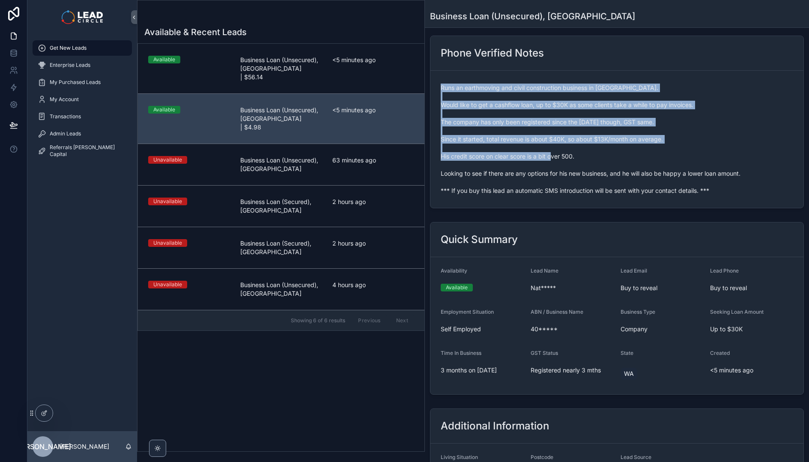
drag, startPoint x: 569, startPoint y: 117, endPoint x: 584, endPoint y: 168, distance: 53.2
click at [584, 168] on div "Runs an earthmoving and civil construction business in [GEOGRAPHIC_DATA]. Would…" at bounding box center [617, 139] width 352 height 116
click at [584, 168] on span "Runs an earthmoving and civil construction business in [GEOGRAPHIC_DATA]. Would…" at bounding box center [617, 138] width 352 height 111
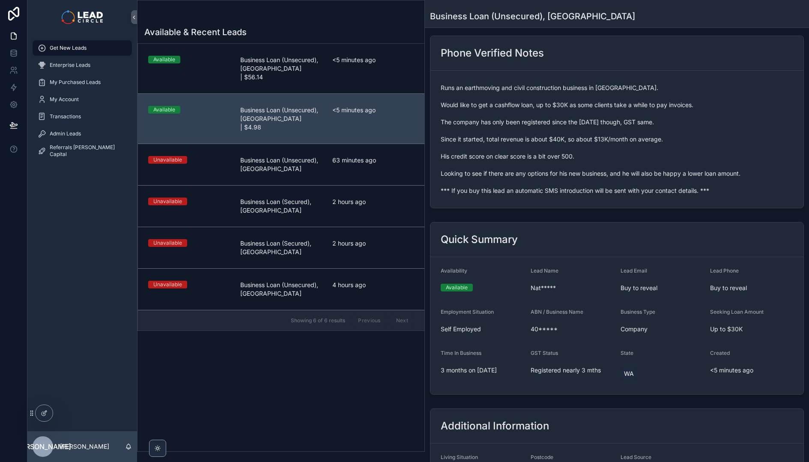
click at [322, 43] on div "Available Business Loan (Unsecured), [GEOGRAPHIC_DATA] | $56.14 <5 minutes ago …" at bounding box center [280, 186] width 287 height 287
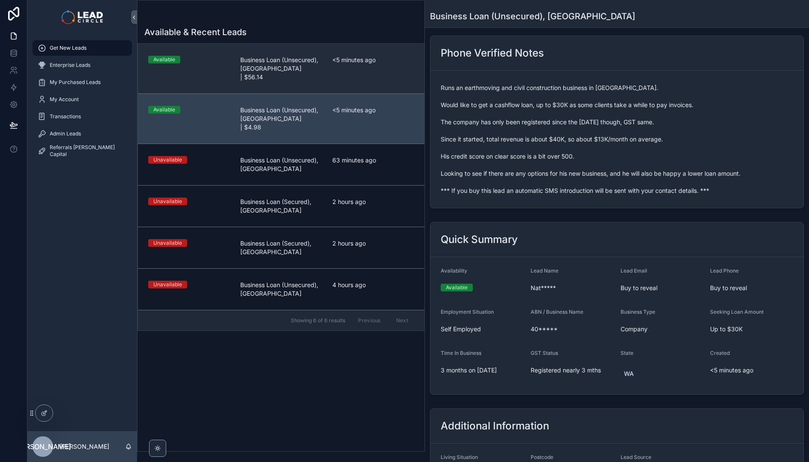
click at [328, 60] on div "Available Business Loan (Unsecured), [GEOGRAPHIC_DATA] | $56.14 <5 minutes ago" at bounding box center [281, 69] width 266 height 26
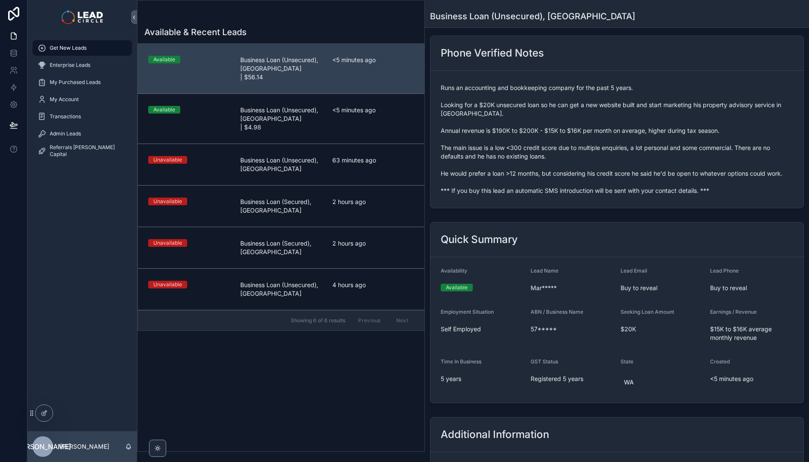
click at [551, 98] on span "Runs an accounting and bookkeeping company for the past 5 years. Looking for a …" at bounding box center [617, 138] width 352 height 111
click at [548, 87] on span "Runs an accounting and bookkeeping company for the past 5 years. Looking for a …" at bounding box center [617, 138] width 352 height 111
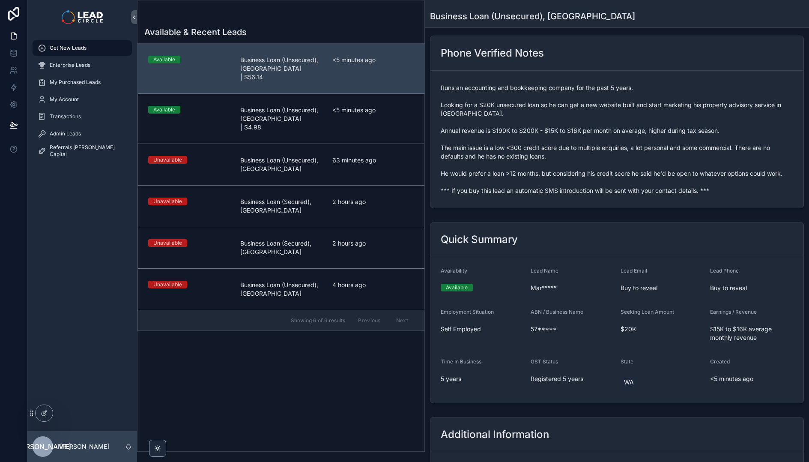
click at [539, 113] on span "Runs an accounting and bookkeeping company for the past 5 years. Looking for a …" at bounding box center [617, 138] width 352 height 111
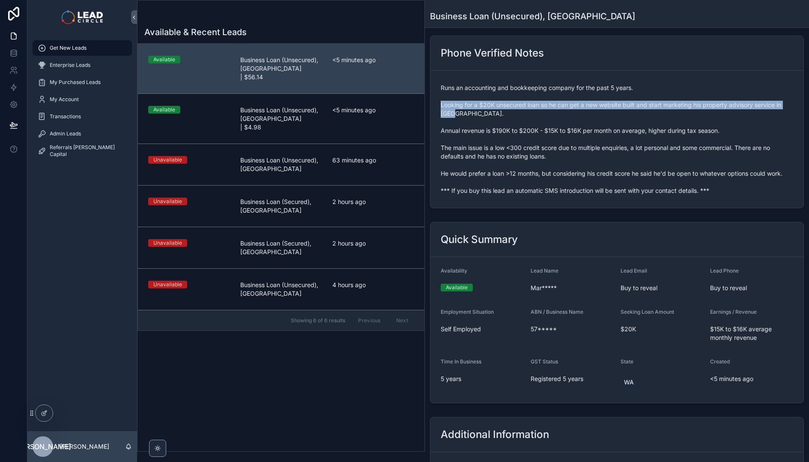
click at [539, 113] on span "Runs an accounting and bookkeeping company for the past 5 years. Looking for a …" at bounding box center [617, 138] width 352 height 111
click at [566, 107] on span "Runs an accounting and bookkeeping company for the past 5 years. Looking for a …" at bounding box center [617, 138] width 352 height 111
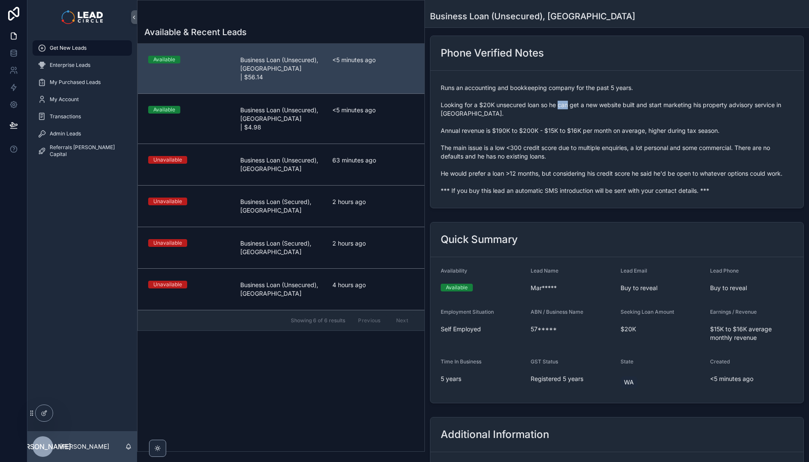
click at [566, 107] on span "Runs an accounting and bookkeeping company for the past 5 years. Looking for a …" at bounding box center [617, 138] width 352 height 111
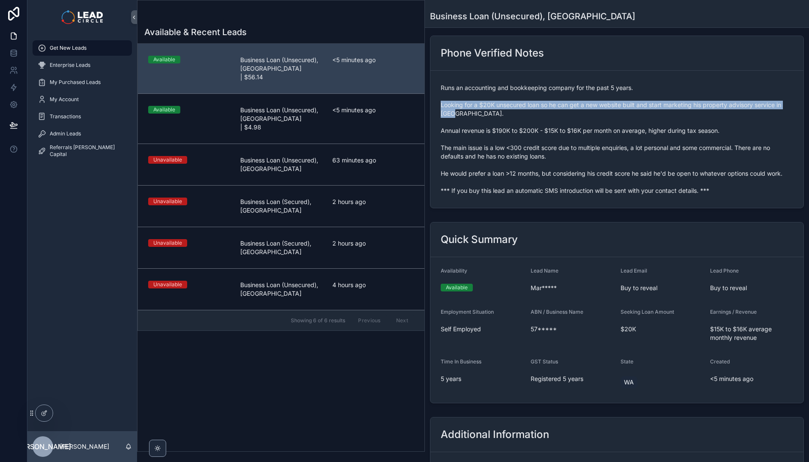
click at [566, 107] on span "Runs an accounting and bookkeeping company for the past 5 years. Looking for a …" at bounding box center [617, 138] width 352 height 111
click at [583, 119] on span "Runs an accounting and bookkeeping company for the past 5 years. Looking for a …" at bounding box center [617, 138] width 352 height 111
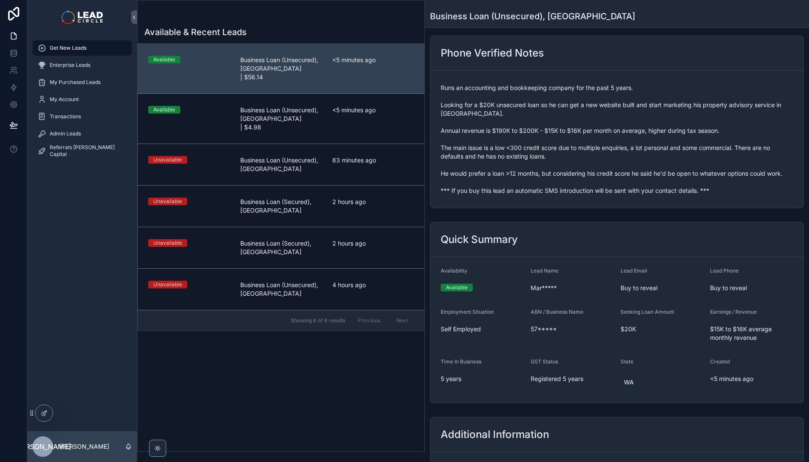
click at [587, 110] on span "Runs an accounting and bookkeeping company for the past 5 years. Looking for a …" at bounding box center [617, 138] width 352 height 111
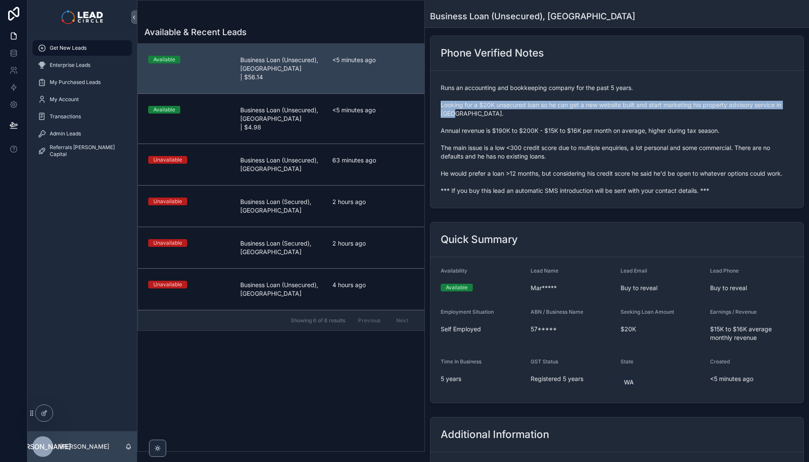
click at [587, 110] on span "Runs an accounting and bookkeeping company for the past 5 years. Looking for a …" at bounding box center [617, 138] width 352 height 111
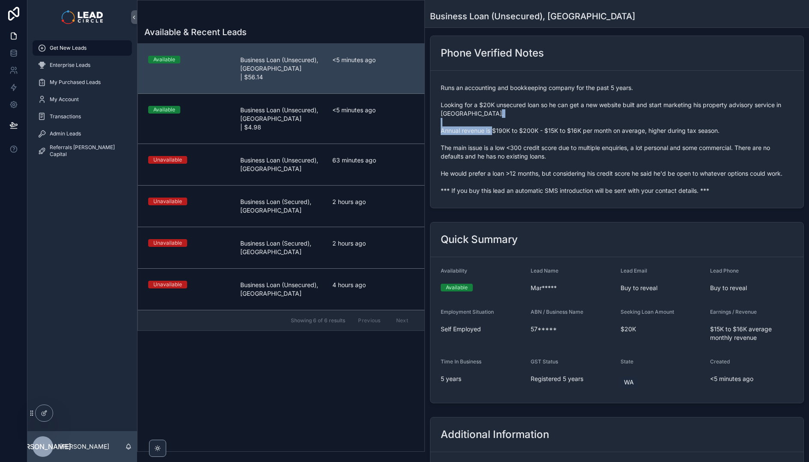
drag, startPoint x: 482, startPoint y: 127, endPoint x: 545, endPoint y: 134, distance: 63.4
click at [540, 133] on span "Runs an accounting and bookkeeping company for the past 5 years. Looking for a …" at bounding box center [617, 138] width 352 height 111
click at [546, 134] on span "Runs an accounting and bookkeeping company for the past 5 years. Looking for a …" at bounding box center [617, 138] width 352 height 111
drag, startPoint x: 538, startPoint y: 131, endPoint x: 621, endPoint y: 132, distance: 83.1
click at [611, 132] on span "Runs an accounting and bookkeeping company for the past 5 years. Looking for a …" at bounding box center [617, 138] width 352 height 111
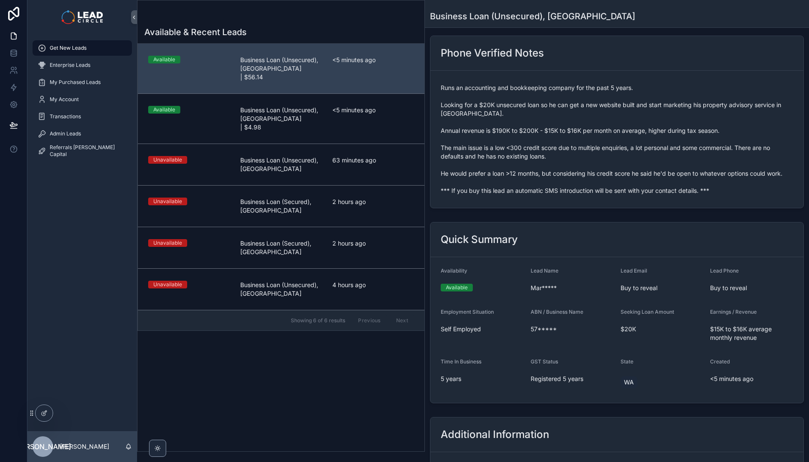
click at [621, 132] on span "Runs an accounting and bookkeeping company for the past 5 years. Looking for a …" at bounding box center [617, 138] width 352 height 111
drag, startPoint x: 452, startPoint y: 152, endPoint x: 589, endPoint y: 163, distance: 137.5
click at [526, 157] on span "Runs an accounting and bookkeeping company for the past 5 years. Looking for a …" at bounding box center [617, 138] width 352 height 111
click at [589, 163] on span "Runs an accounting and bookkeeping company for the past 5 years. Looking for a …" at bounding box center [617, 138] width 352 height 111
drag, startPoint x: 456, startPoint y: 154, endPoint x: 614, endPoint y: 153, distance: 158.0
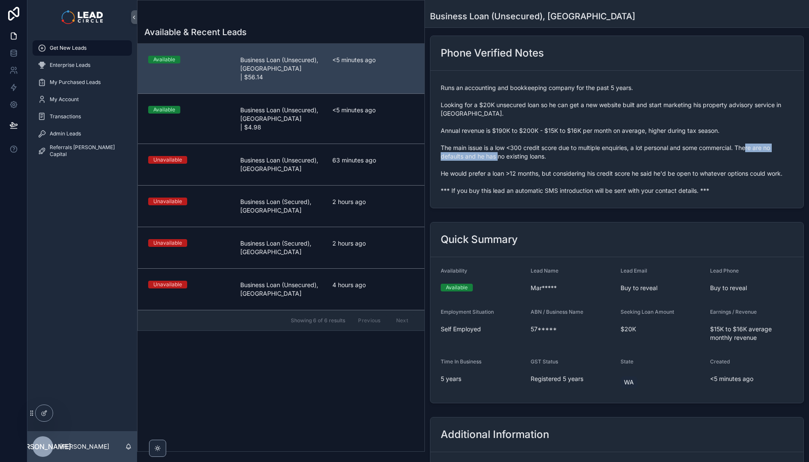
click at [606, 154] on span "Runs an accounting and bookkeeping company for the past 5 years. Looking for a …" at bounding box center [617, 138] width 352 height 111
click at [614, 153] on span "Runs an accounting and bookkeeping company for the past 5 years. Looking for a …" at bounding box center [617, 138] width 352 height 111
drag, startPoint x: 611, startPoint y: 174, endPoint x: 705, endPoint y: 174, distance: 94.2
click at [692, 174] on span "Runs an accounting and bookkeeping company for the past 5 years. Looking for a …" at bounding box center [617, 138] width 352 height 111
click at [705, 174] on span "Runs an accounting and bookkeeping company for the past 5 years. Looking for a …" at bounding box center [617, 138] width 352 height 111
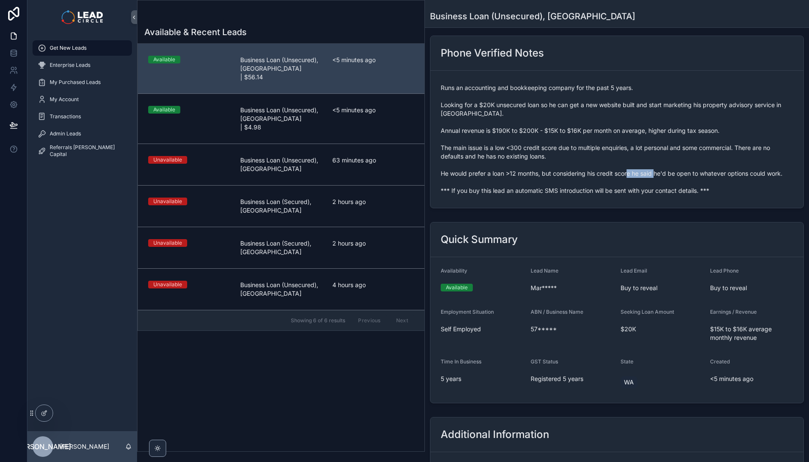
click at [630, 170] on span "Runs an accounting and bookkeeping company for the past 5 years. Looking for a …" at bounding box center [617, 138] width 352 height 111
click at [624, 169] on span "Runs an accounting and bookkeeping company for the past 5 years. Looking for a …" at bounding box center [617, 138] width 352 height 111
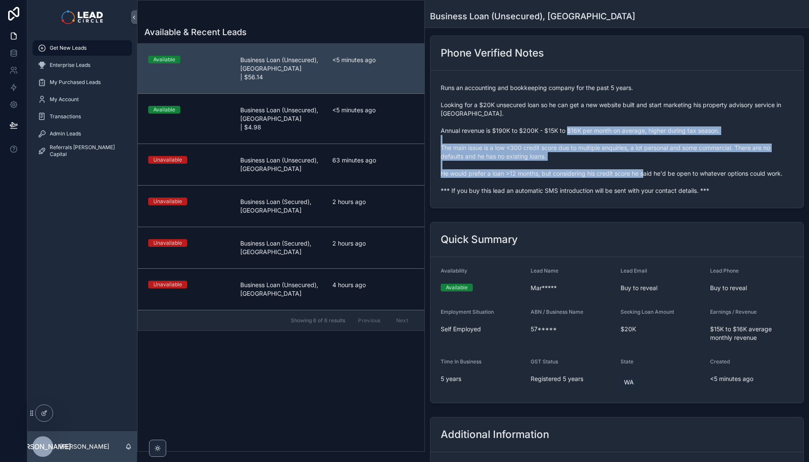
drag, startPoint x: 615, startPoint y: 128, endPoint x: 712, endPoint y: 185, distance: 112.6
click at [712, 185] on span "Runs an accounting and bookkeeping company for the past 5 years. Looking for a …" at bounding box center [617, 138] width 352 height 111
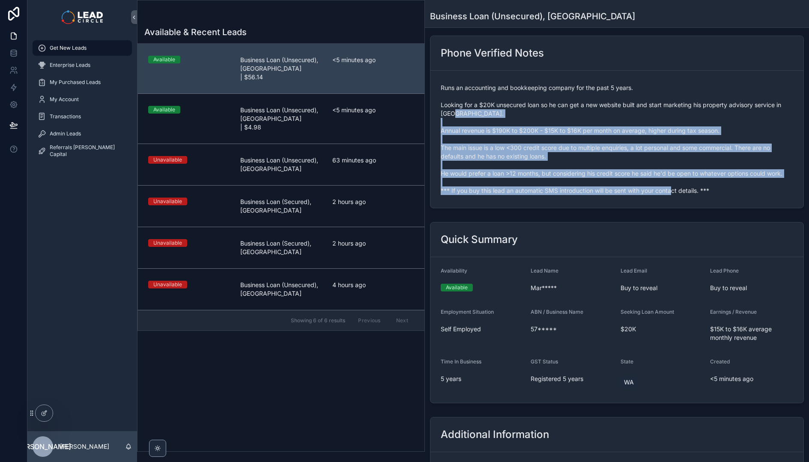
drag, startPoint x: 730, startPoint y: 199, endPoint x: 635, endPoint y: 109, distance: 130.2
click at [646, 115] on form "Runs an accounting and bookkeeping company for the past 5 years. Looking for a …" at bounding box center [616, 139] width 373 height 137
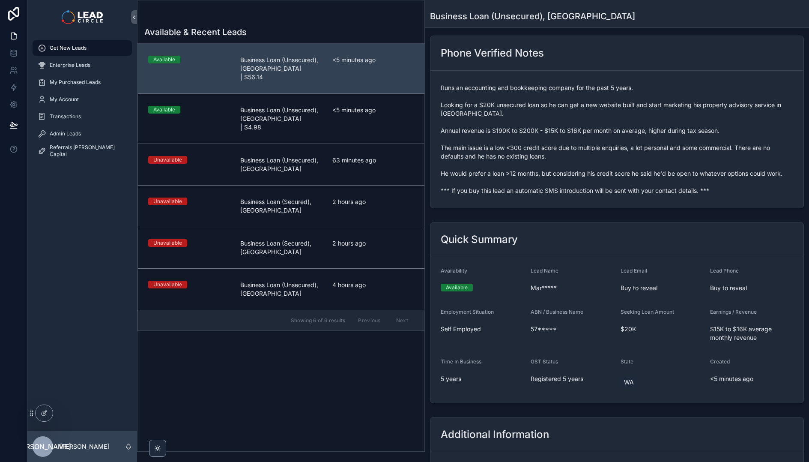
click at [625, 103] on span "Runs an accounting and bookkeeping company for the past 5 years. Looking for a …" at bounding box center [617, 138] width 352 height 111
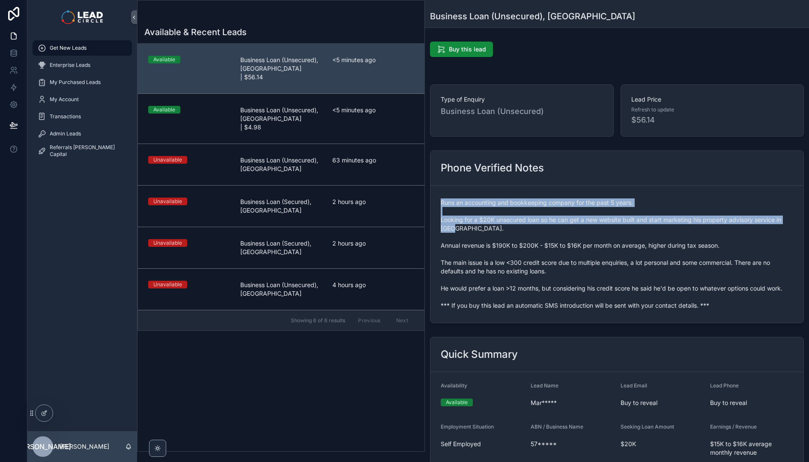
drag, startPoint x: 629, startPoint y: 176, endPoint x: 646, endPoint y: 238, distance: 63.8
click at [646, 238] on div "Phone Verified Notes Runs an accounting and bookkeeping company for the past 5 …" at bounding box center [617, 236] width 374 height 173
click at [646, 238] on span "Runs an accounting and bookkeeping company for the past 5 years. Looking for a …" at bounding box center [617, 253] width 352 height 111
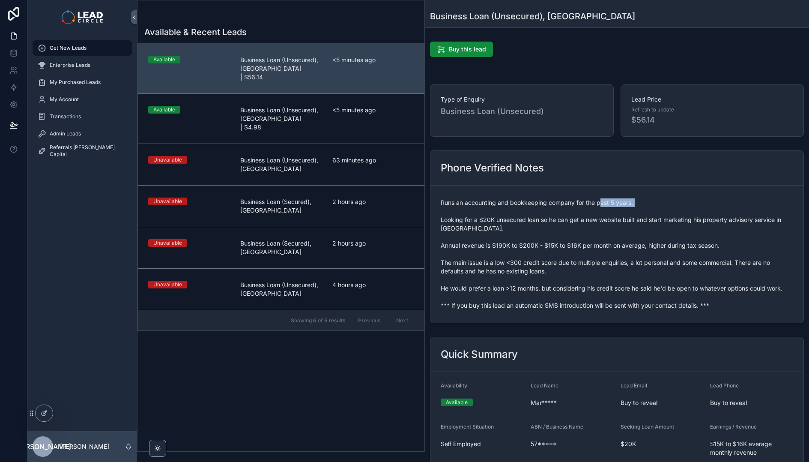
drag, startPoint x: 602, startPoint y: 204, endPoint x: 638, endPoint y: 250, distance: 58.7
click at [635, 249] on span "Runs an accounting and bookkeeping company for the past 5 years. Looking for a …" at bounding box center [617, 253] width 352 height 111
click at [638, 250] on span "Runs an accounting and bookkeeping company for the past 5 years. Looking for a …" at bounding box center [617, 253] width 352 height 111
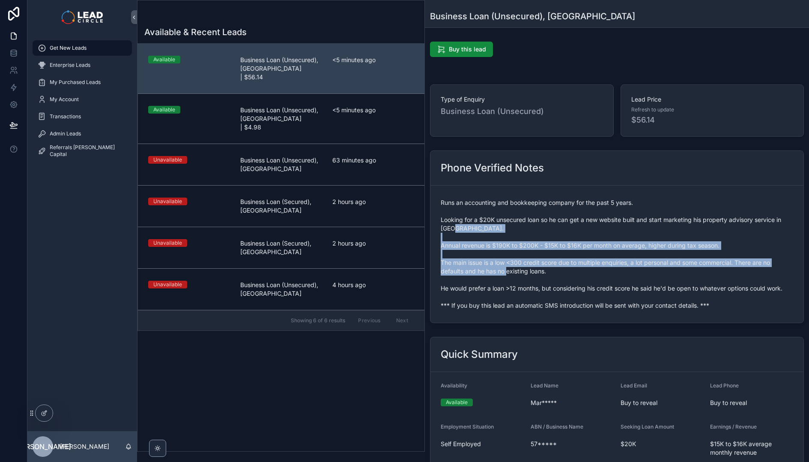
drag, startPoint x: 690, startPoint y: 272, endPoint x: 624, endPoint y: 232, distance: 77.4
click at [632, 235] on span "Runs an accounting and bookkeeping company for the past 5 years. Looking for a …" at bounding box center [617, 253] width 352 height 111
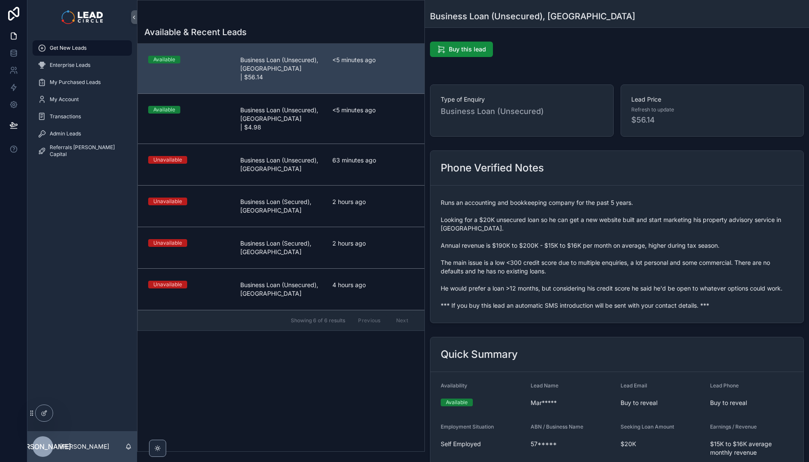
click at [624, 232] on span "Runs an accounting and bookkeeping company for the past 5 years. Looking for a …" at bounding box center [617, 253] width 352 height 111
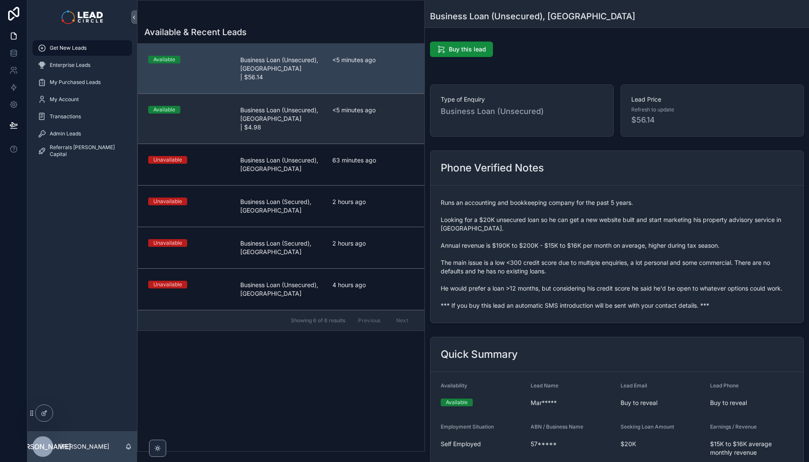
click at [373, 108] on div "<5 minutes ago" at bounding box center [373, 119] width 82 height 26
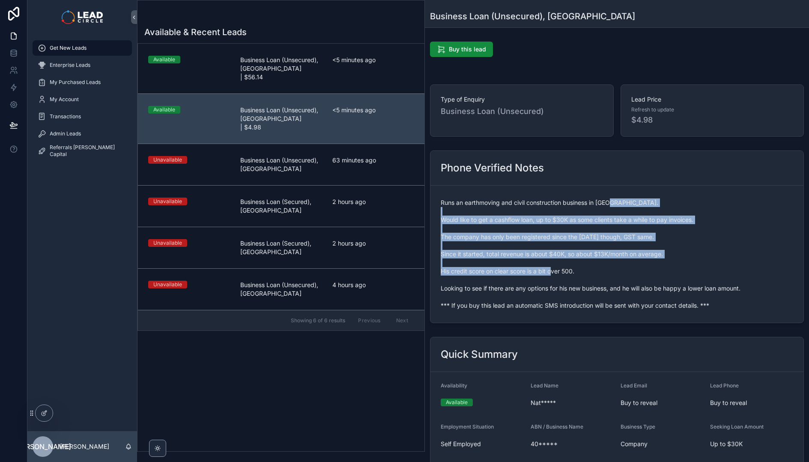
drag, startPoint x: 559, startPoint y: 213, endPoint x: 623, endPoint y: 282, distance: 94.2
click at [623, 282] on span "Runs an earthmoving and civil construction business in [GEOGRAPHIC_DATA]. Would…" at bounding box center [617, 253] width 352 height 111
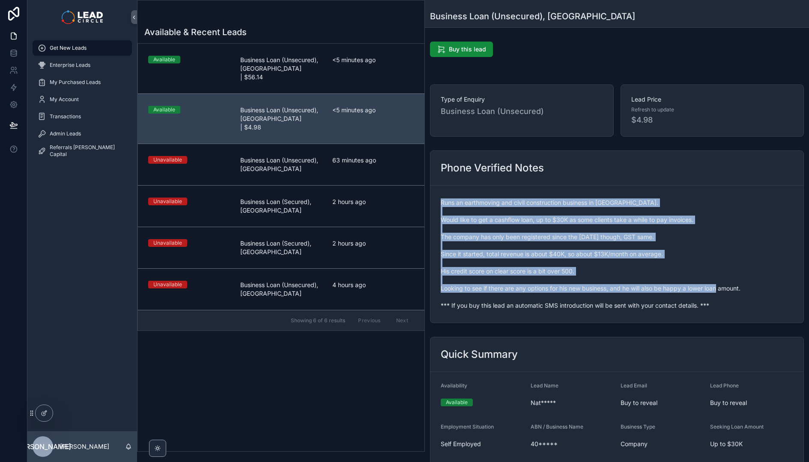
drag, startPoint x: 628, startPoint y: 292, endPoint x: 633, endPoint y: 296, distance: 6.7
click at [633, 296] on div "Runs an earthmoving and civil construction business in [GEOGRAPHIC_DATA]. Would…" at bounding box center [617, 254] width 352 height 116
click at [633, 296] on span "Runs an earthmoving and civil construction business in [GEOGRAPHIC_DATA]. Would…" at bounding box center [617, 253] width 352 height 111
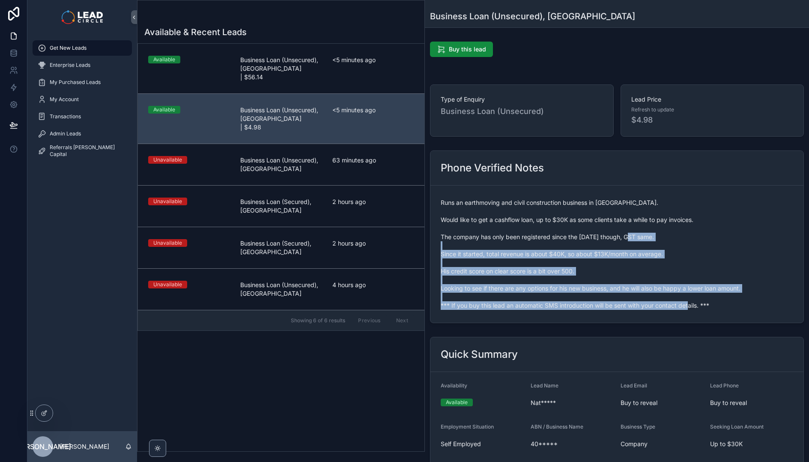
drag, startPoint x: 620, startPoint y: 259, endPoint x: 593, endPoint y: 231, distance: 38.8
click at [594, 232] on div "Runs an earthmoving and civil construction business in [GEOGRAPHIC_DATA]. Would…" at bounding box center [617, 254] width 352 height 116
click at [593, 231] on span "Runs an earthmoving and civil construction business in [GEOGRAPHIC_DATA]. Would…" at bounding box center [617, 253] width 352 height 111
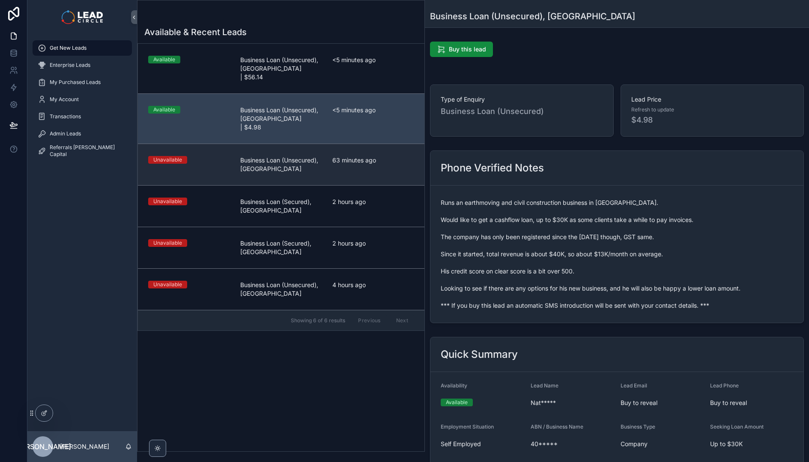
click at [225, 156] on div "Unavailable" at bounding box center [189, 160] width 82 height 8
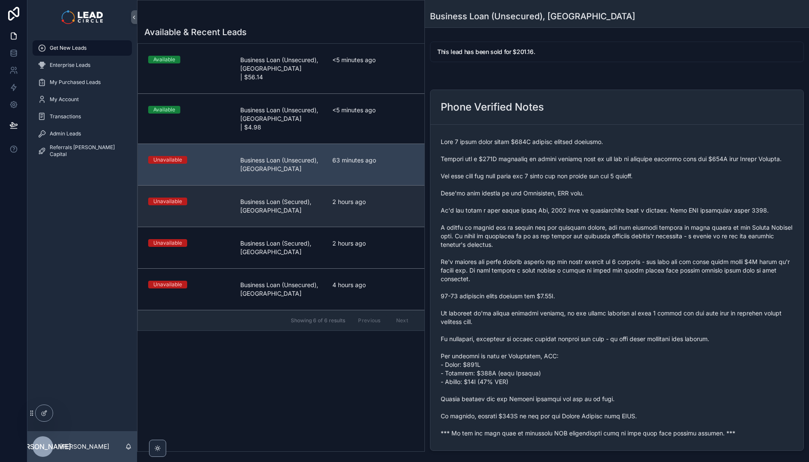
click at [290, 197] on span "Business Loan (Secured), [GEOGRAPHIC_DATA]" at bounding box center [281, 205] width 82 height 17
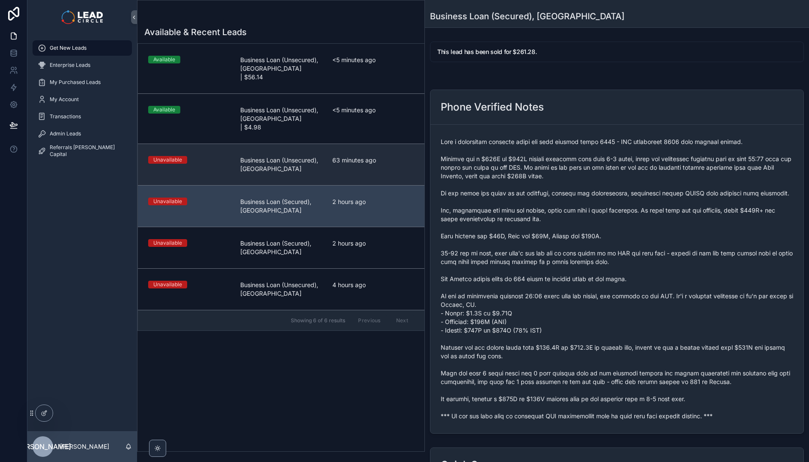
click at [289, 156] on span "Business Loan (Unsecured), [GEOGRAPHIC_DATA]" at bounding box center [281, 164] width 82 height 17
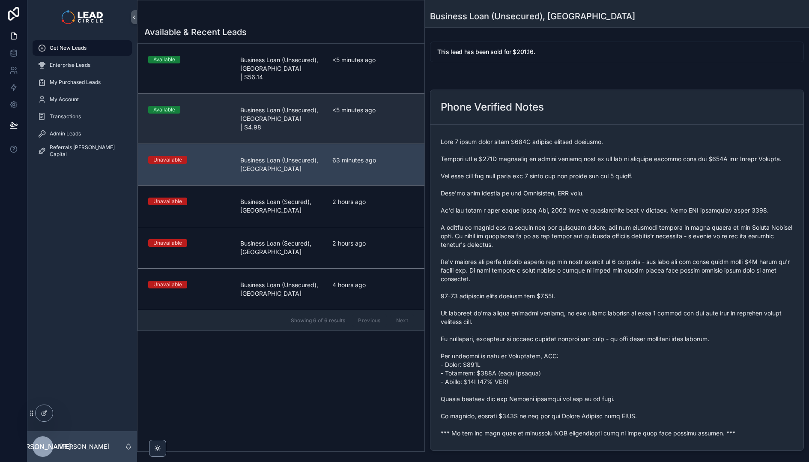
click at [289, 113] on span "Business Loan (Unsecured), [GEOGRAPHIC_DATA] | $4.98" at bounding box center [281, 119] width 82 height 26
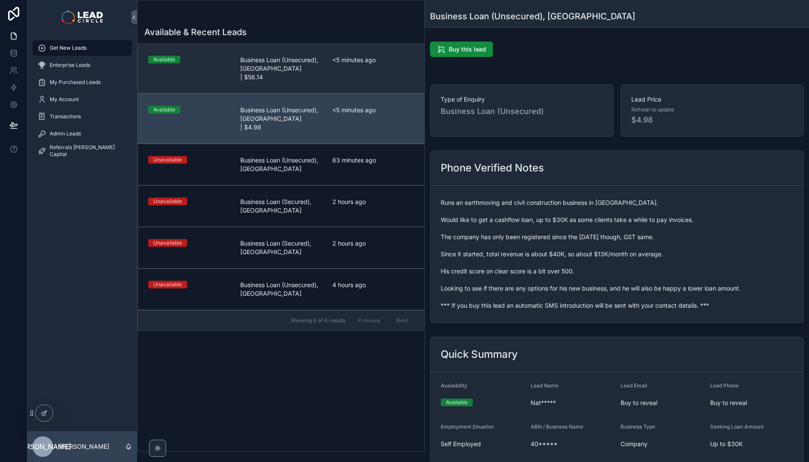
click at [289, 74] on link "Available Business Loan (Unsecured), [GEOGRAPHIC_DATA] | $56.14 <5 minutes ago" at bounding box center [281, 69] width 286 height 50
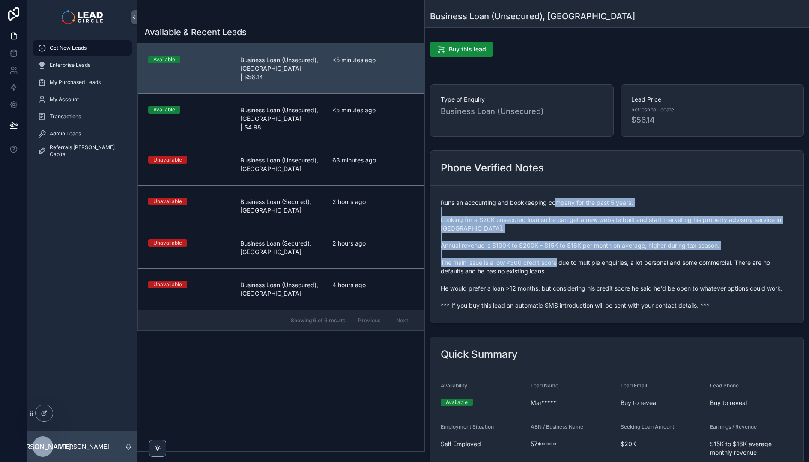
drag, startPoint x: 554, startPoint y: 206, endPoint x: 606, endPoint y: 267, distance: 79.9
click at [606, 267] on span "Runs an accounting and bookkeeping company for the past 5 years. Looking for a …" at bounding box center [617, 253] width 352 height 111
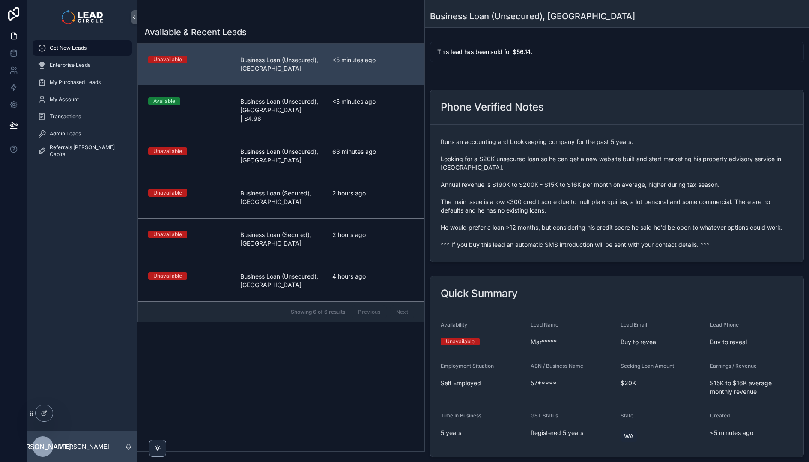
click at [264, 406] on div "Available & Recent Leads Unavailable Business Loan (Unsecured), [GEOGRAPHIC_DAT…" at bounding box center [280, 236] width 287 height 430
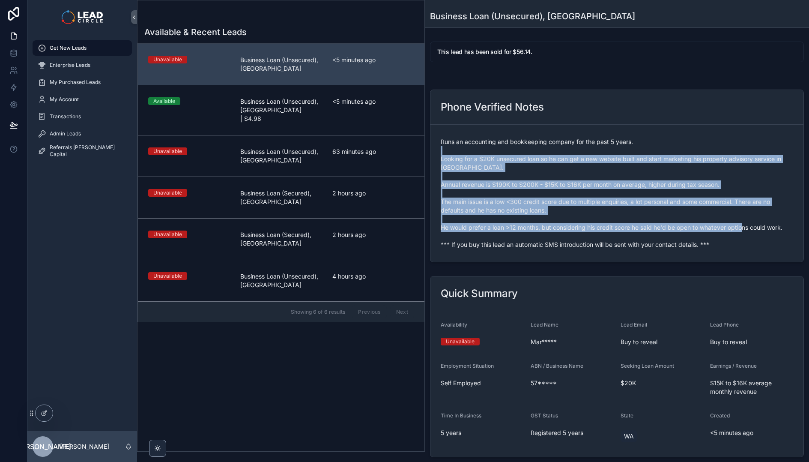
drag, startPoint x: 500, startPoint y: 148, endPoint x: 559, endPoint y: 244, distance: 112.6
click at [557, 243] on span "Runs an accounting and bookkeeping company for the past 5 years. Looking for a …" at bounding box center [617, 192] width 352 height 111
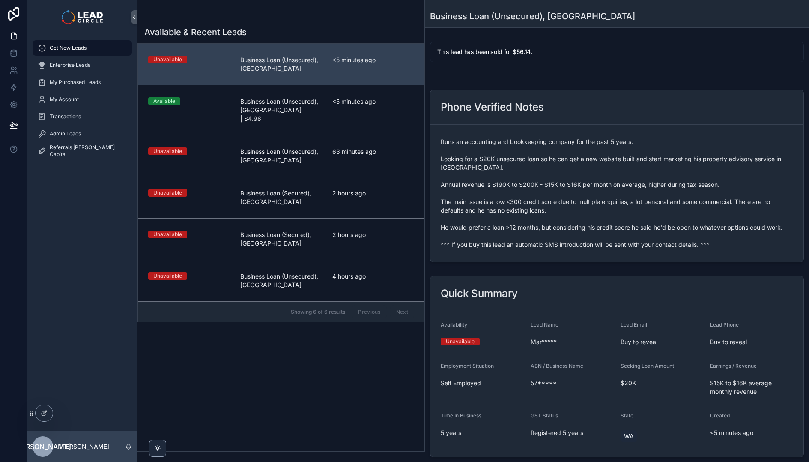
click at [559, 244] on span "Runs an accounting and bookkeeping company for the past 5 years. Looking for a …" at bounding box center [617, 192] width 352 height 111
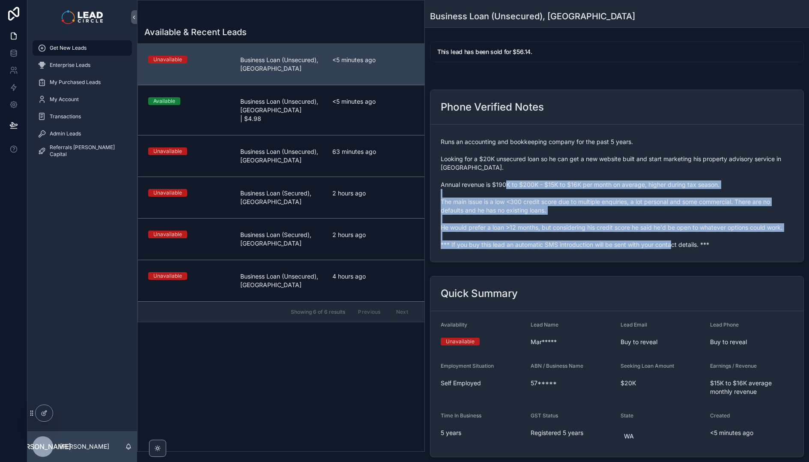
drag, startPoint x: 550, startPoint y: 185, endPoint x: 538, endPoint y: 155, distance: 31.7
click at [540, 161] on form "Runs an accounting and bookkeeping company for the past 5 years. Looking for a …" at bounding box center [616, 193] width 373 height 137
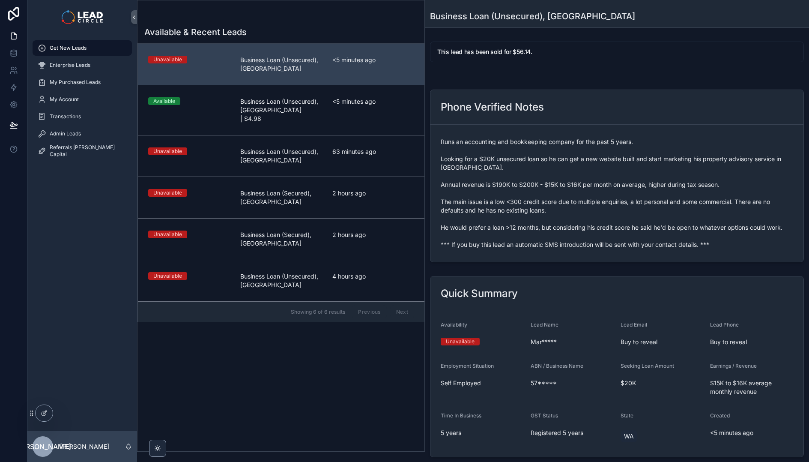
click at [538, 155] on span "Runs an accounting and bookkeeping company for the past 5 years. Looking for a …" at bounding box center [617, 192] width 352 height 111
drag, startPoint x: 539, startPoint y: 140, endPoint x: 577, endPoint y: 252, distance: 118.3
click at [577, 252] on form "Runs an accounting and bookkeeping company for the past 5 years. Looking for a …" at bounding box center [616, 193] width 373 height 137
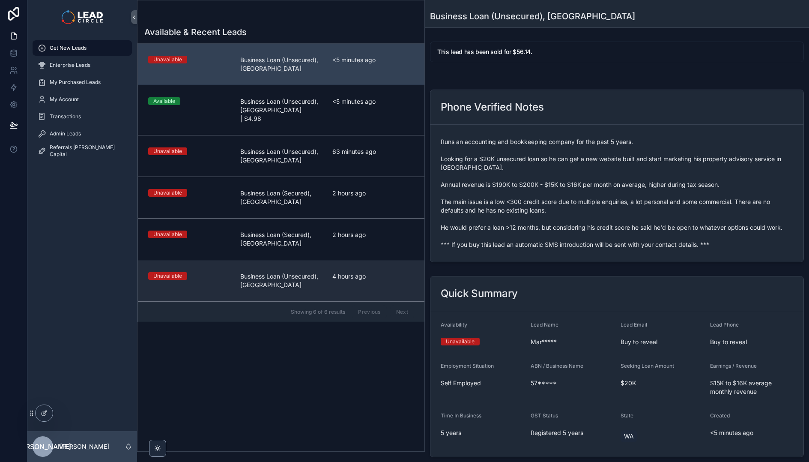
click at [264, 272] on span "Business Loan (Unsecured), [GEOGRAPHIC_DATA]" at bounding box center [281, 280] width 82 height 17
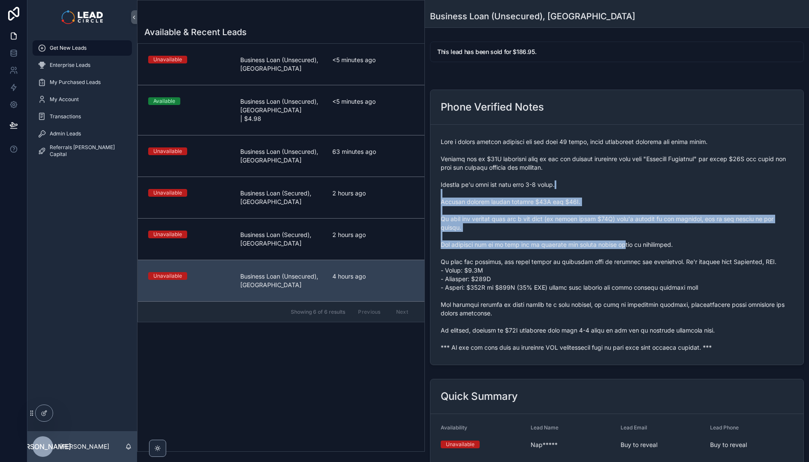
drag, startPoint x: 614, startPoint y: 198, endPoint x: 639, endPoint y: 294, distance: 99.2
click at [639, 294] on span "scrollable content" at bounding box center [617, 244] width 352 height 214
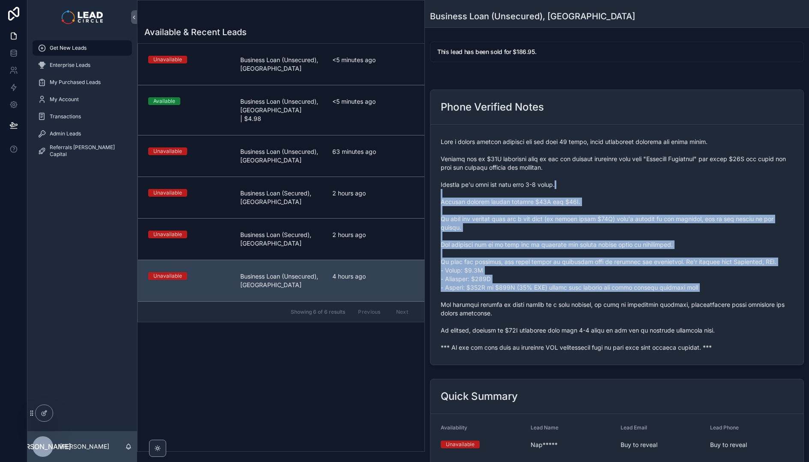
click at [639, 294] on span "scrollable content" at bounding box center [617, 244] width 352 height 214
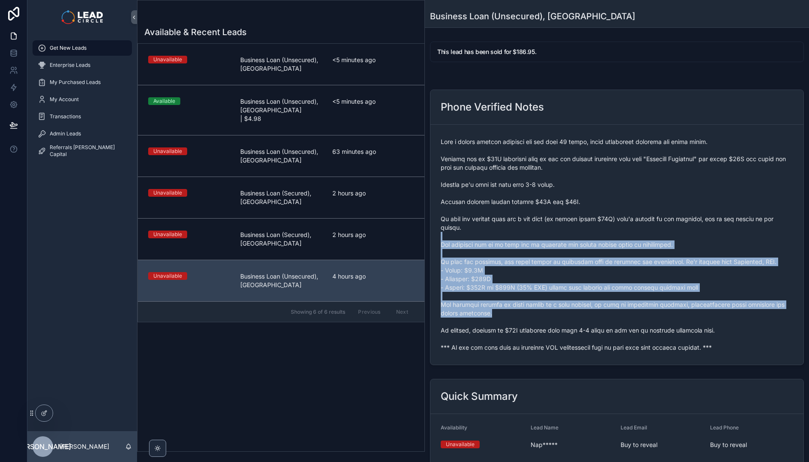
drag, startPoint x: 597, startPoint y: 268, endPoint x: 571, endPoint y: 234, distance: 42.7
click at [571, 234] on span "scrollable content" at bounding box center [617, 244] width 352 height 214
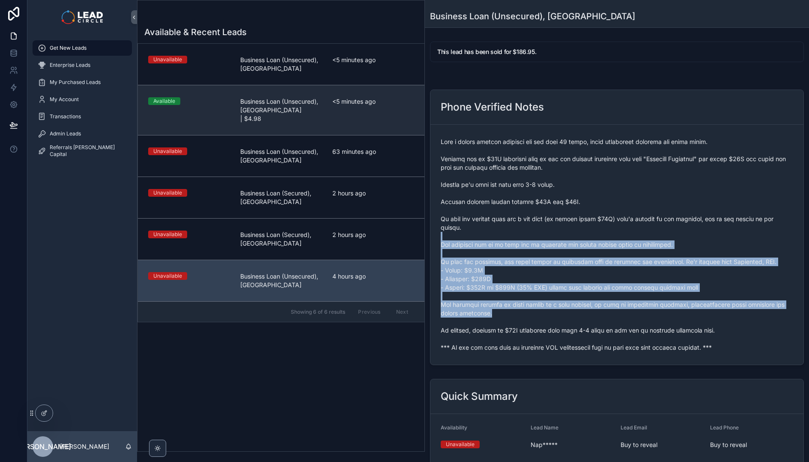
click at [398, 106] on div "<5 minutes ago" at bounding box center [373, 110] width 82 height 26
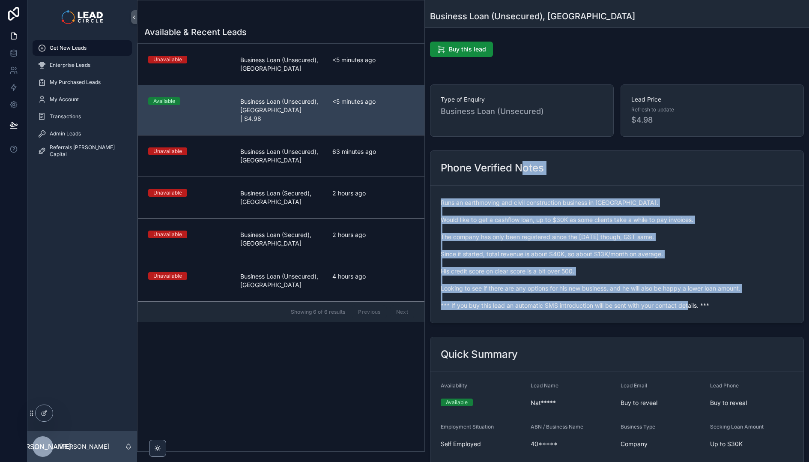
drag, startPoint x: 521, startPoint y: 173, endPoint x: 574, endPoint y: 324, distance: 159.1
click at [574, 324] on div "Phone Verified Notes Runs an earthmoving and civil construction business in [GE…" at bounding box center [617, 236] width 384 height 179
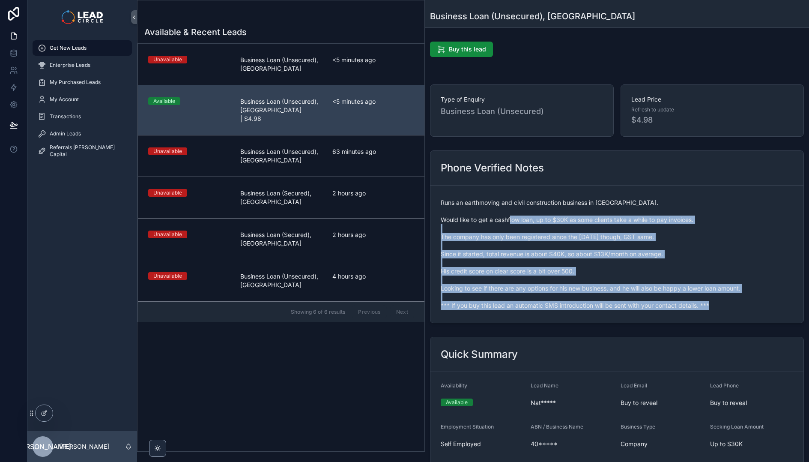
drag, startPoint x: 574, startPoint y: 324, endPoint x: 550, endPoint y: 220, distance: 105.8
click at [550, 220] on div "Phone Verified Notes Runs an earthmoving and civil construction business in [GE…" at bounding box center [617, 236] width 384 height 179
click at [550, 220] on span "Runs an earthmoving and civil construction business in [GEOGRAPHIC_DATA]. Would…" at bounding box center [617, 253] width 352 height 111
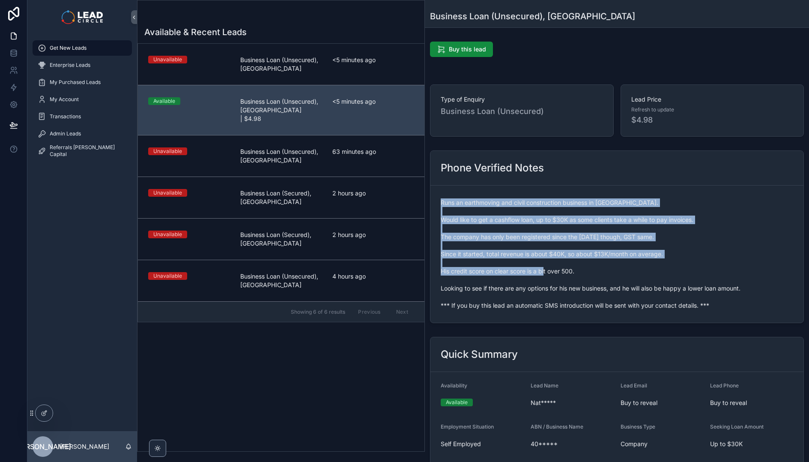
drag, startPoint x: 548, startPoint y: 196, endPoint x: 582, endPoint y: 304, distance: 113.7
click at [582, 304] on div "Runs an earthmoving and civil construction business in [GEOGRAPHIC_DATA]. Would…" at bounding box center [617, 254] width 352 height 116
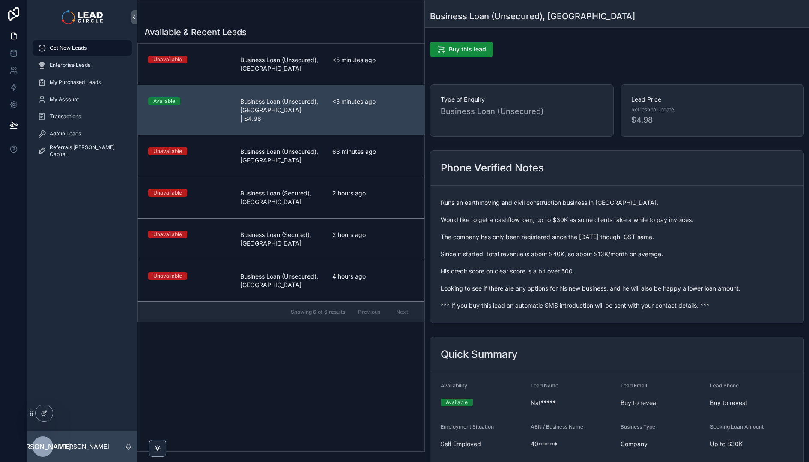
click at [582, 304] on span "Runs an earthmoving and civil construction business in [GEOGRAPHIC_DATA]. Would…" at bounding box center [617, 253] width 352 height 111
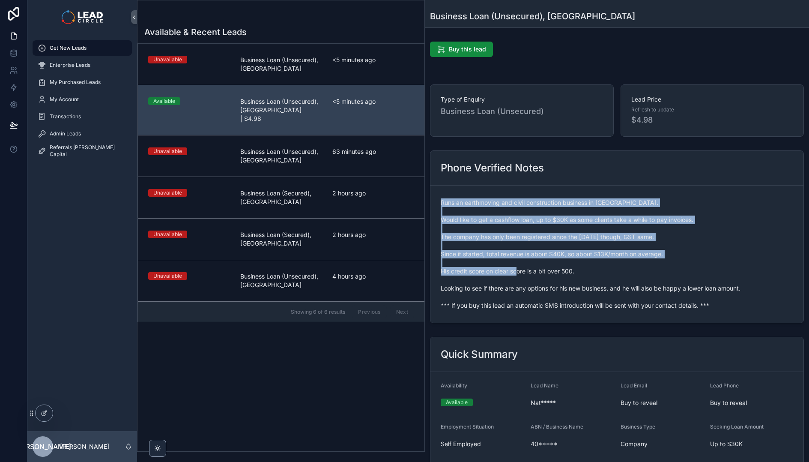
drag, startPoint x: 523, startPoint y: 196, endPoint x: 548, endPoint y: 284, distance: 91.5
click at [547, 284] on div "Runs an earthmoving and civil construction business in [GEOGRAPHIC_DATA]. Would…" at bounding box center [617, 254] width 352 height 116
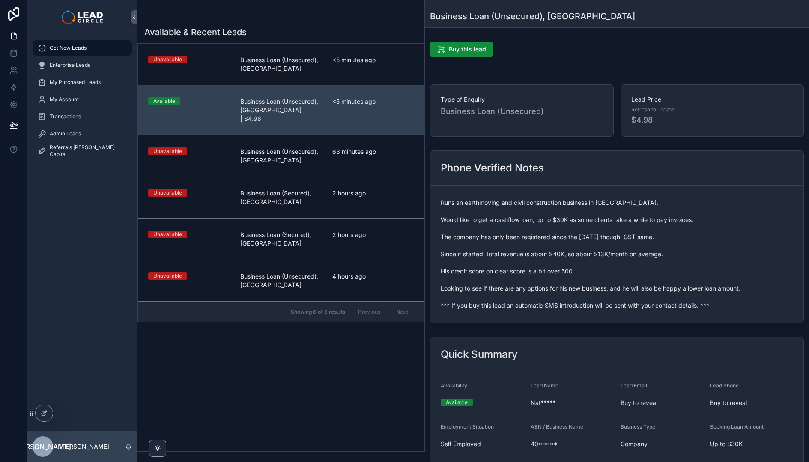
click at [548, 284] on span "Runs an earthmoving and civil construction business in [GEOGRAPHIC_DATA]. Would…" at bounding box center [617, 253] width 352 height 111
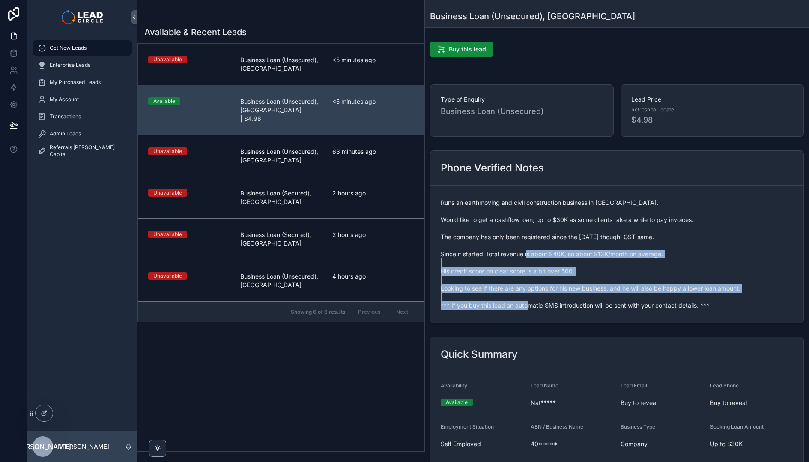
drag, startPoint x: 557, startPoint y: 308, endPoint x: 547, endPoint y: 229, distance: 80.2
click at [548, 231] on span "Runs an earthmoving and civil construction business in [GEOGRAPHIC_DATA]. Would…" at bounding box center [617, 253] width 352 height 111
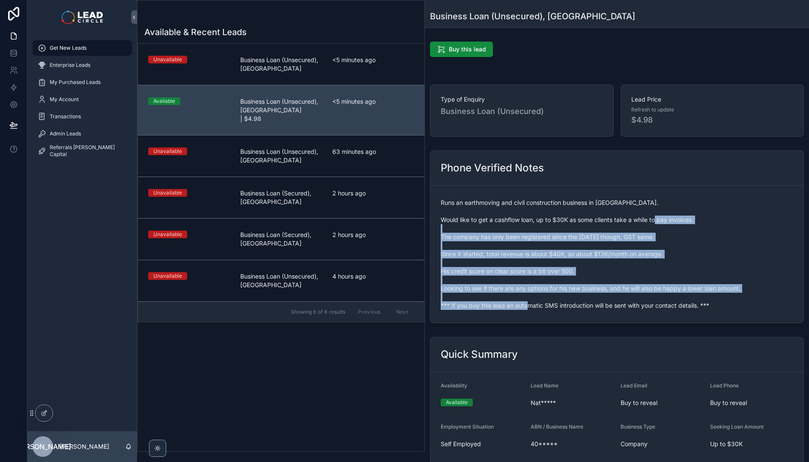
click at [546, 224] on span "Runs an earthmoving and civil construction business in [GEOGRAPHIC_DATA]. Would…" at bounding box center [617, 253] width 352 height 111
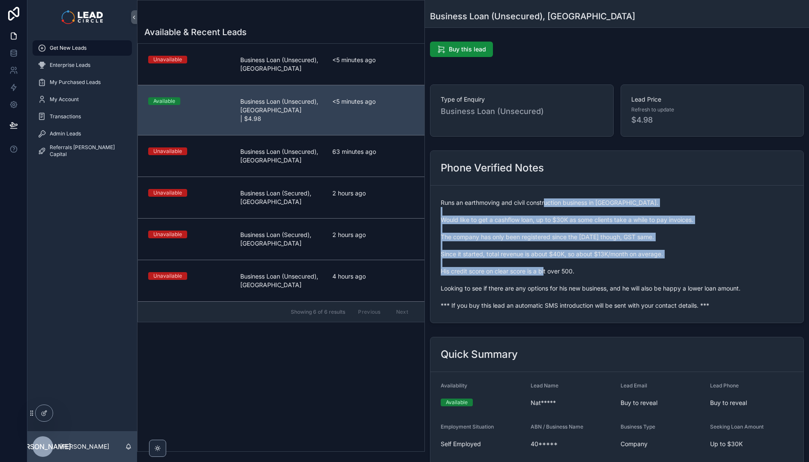
drag, startPoint x: 546, startPoint y: 200, endPoint x: 577, endPoint y: 279, distance: 84.6
click at [577, 279] on span "Runs an earthmoving and civil construction business in [GEOGRAPHIC_DATA]. Would…" at bounding box center [617, 253] width 352 height 111
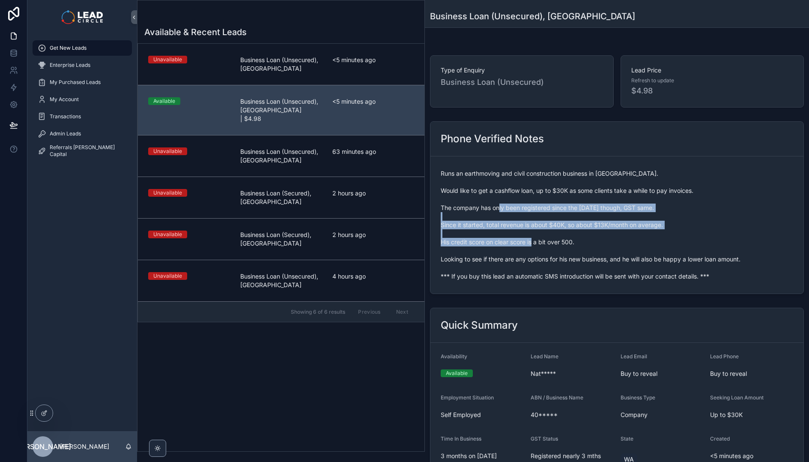
drag, startPoint x: 540, startPoint y: 206, endPoint x: 585, endPoint y: 268, distance: 76.7
click at [578, 265] on span "Runs an earthmoving and civil construction business in [GEOGRAPHIC_DATA]. Would…" at bounding box center [617, 224] width 352 height 111
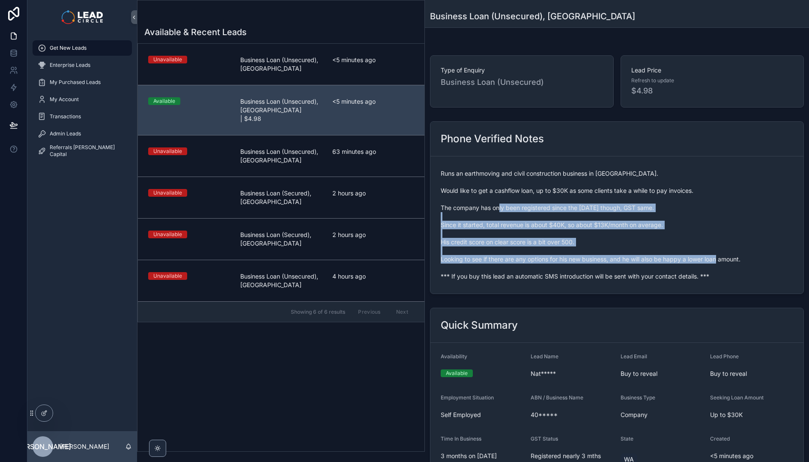
click at [585, 268] on span "Runs an earthmoving and civil construction business in [GEOGRAPHIC_DATA]. Would…" at bounding box center [617, 224] width 352 height 111
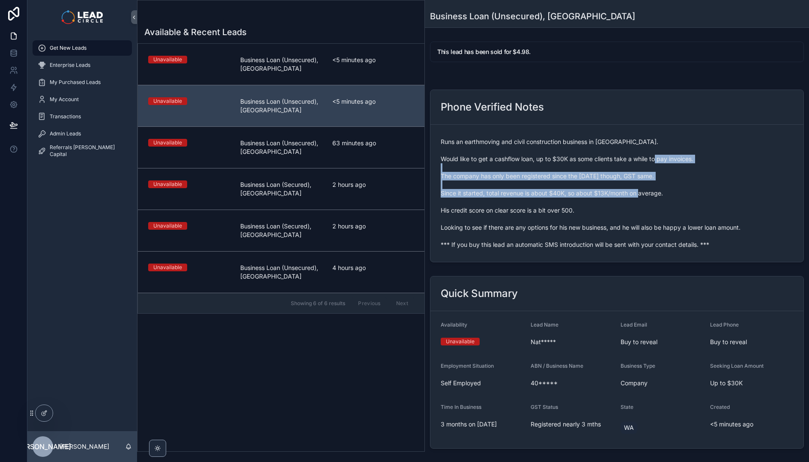
drag, startPoint x: 536, startPoint y: 181, endPoint x: 552, endPoint y: 206, distance: 30.0
click at [550, 205] on span "Runs an earthmoving and civil construction business in [GEOGRAPHIC_DATA]. Would…" at bounding box center [617, 192] width 352 height 111
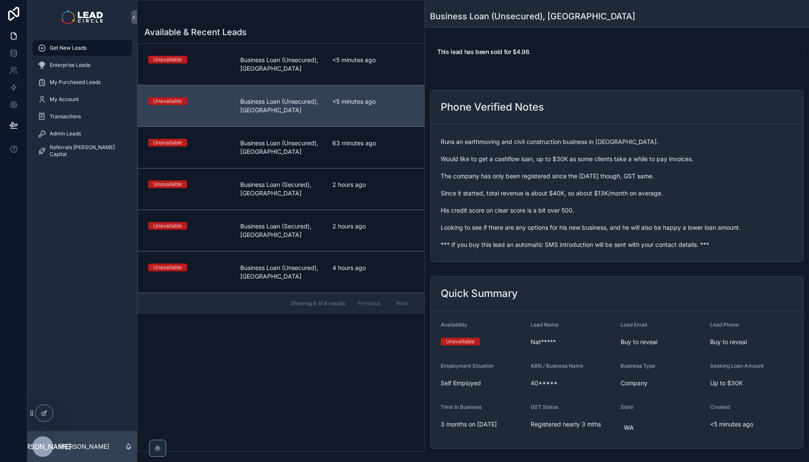
click at [552, 206] on span "Runs an earthmoving and civil construction business in [GEOGRAPHIC_DATA]. Would…" at bounding box center [617, 192] width 352 height 111
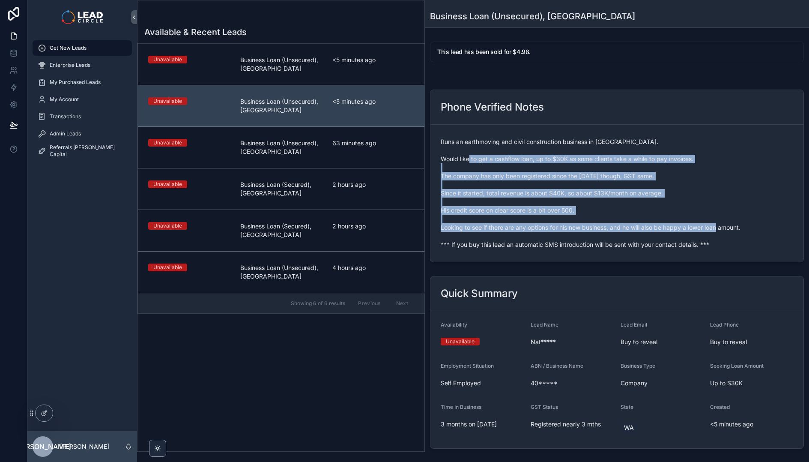
drag, startPoint x: 562, startPoint y: 237, endPoint x: 506, endPoint y: 156, distance: 98.2
click at [508, 158] on span "Runs an earthmoving and civil construction business in [GEOGRAPHIC_DATA]. Would…" at bounding box center [617, 192] width 352 height 111
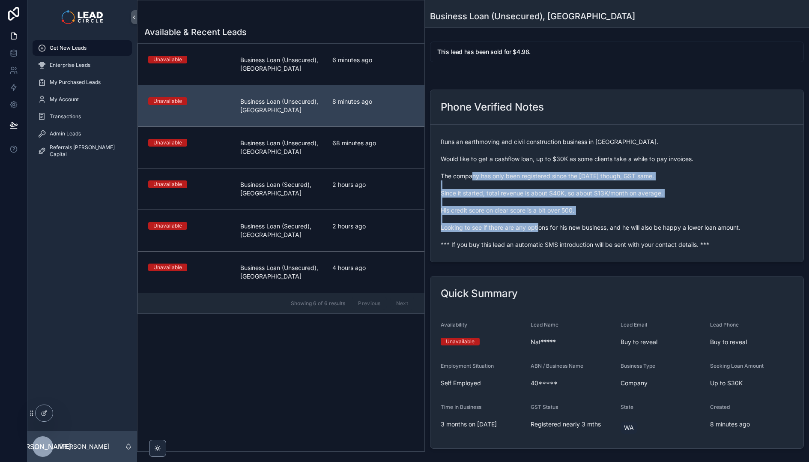
drag, startPoint x: 517, startPoint y: 173, endPoint x: 570, endPoint y: 229, distance: 77.2
click at [563, 226] on span "Runs an earthmoving and civil construction business in [GEOGRAPHIC_DATA]. Would…" at bounding box center [617, 192] width 352 height 111
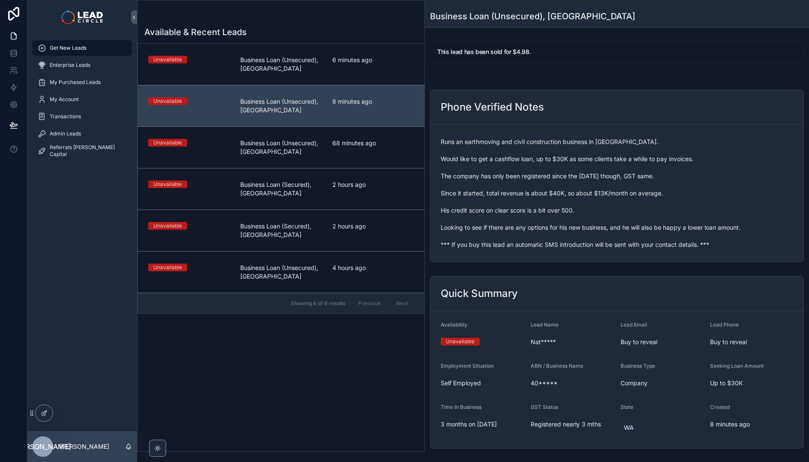
click at [572, 229] on span "Runs an earthmoving and civil construction business in [GEOGRAPHIC_DATA]. Would…" at bounding box center [617, 192] width 352 height 111
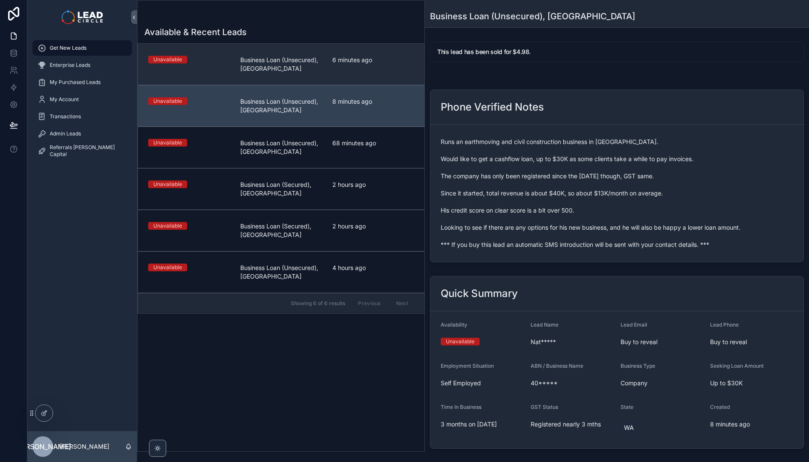
click at [337, 84] on link "Unavailable Business Loan (Unsecured), [GEOGRAPHIC_DATA] 6 minutes ago" at bounding box center [281, 64] width 286 height 41
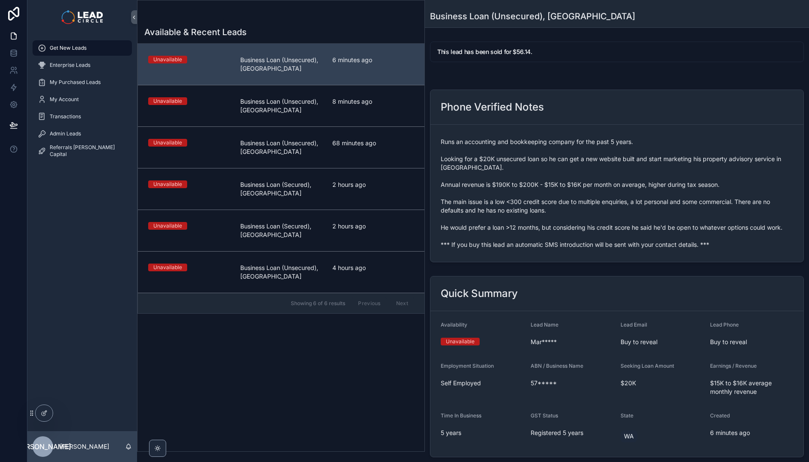
click at [341, 69] on div "6 minutes ago" at bounding box center [373, 64] width 82 height 17
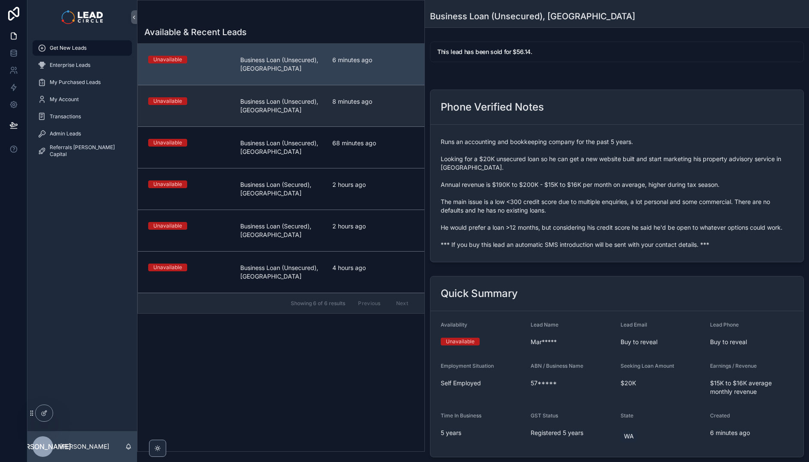
click at [358, 107] on div "8 minutes ago" at bounding box center [373, 105] width 82 height 17
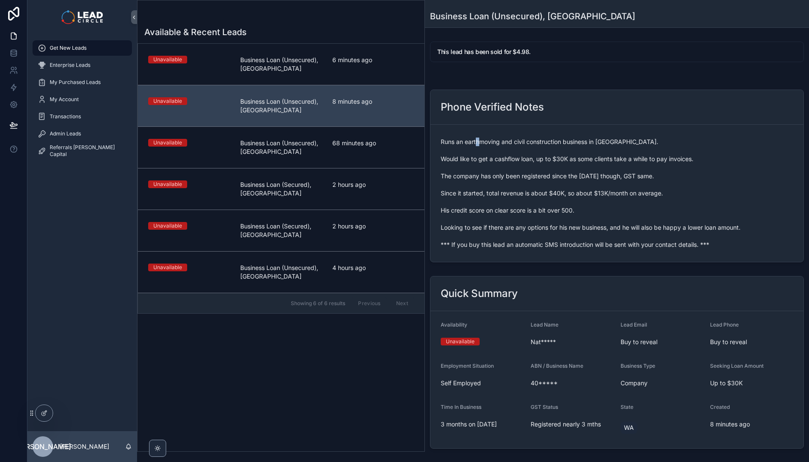
drag, startPoint x: 478, startPoint y: 143, endPoint x: 714, endPoint y: 215, distance: 246.3
click at [481, 143] on span "Runs an earthmoving and civil construction business in [GEOGRAPHIC_DATA]. Would…" at bounding box center [617, 192] width 352 height 111
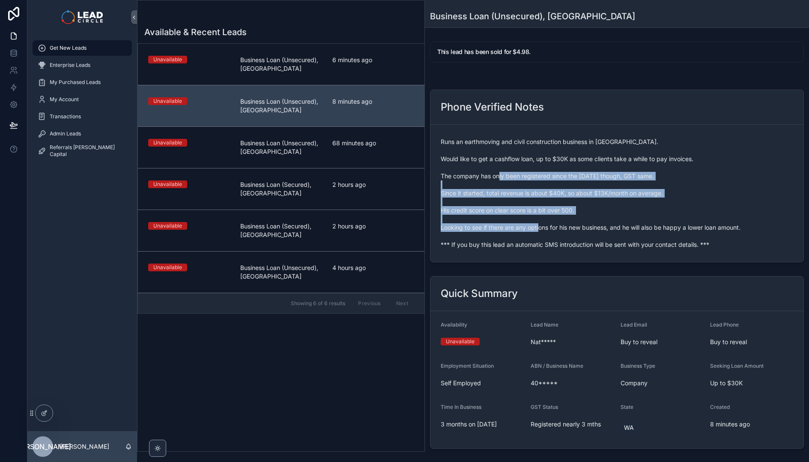
drag, startPoint x: 550, startPoint y: 215, endPoint x: 563, endPoint y: 230, distance: 19.4
click at [563, 230] on span "Runs an earthmoving and civil construction business in [GEOGRAPHIC_DATA]. Would…" at bounding box center [617, 192] width 352 height 111
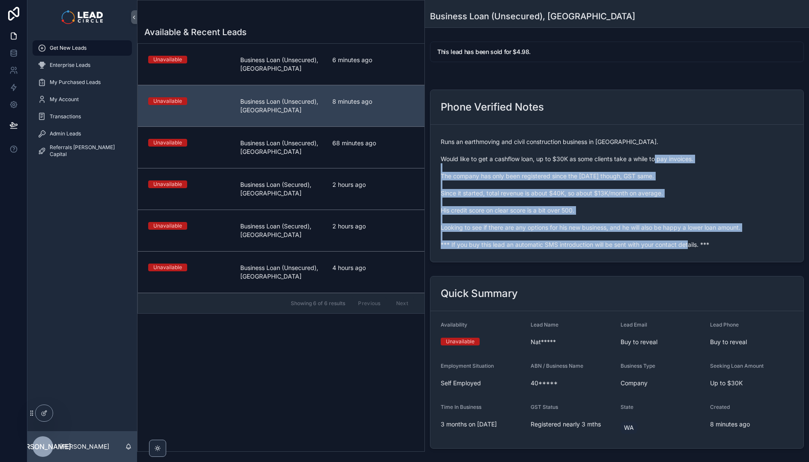
drag, startPoint x: 561, startPoint y: 268, endPoint x: 547, endPoint y: 143, distance: 125.4
click at [547, 144] on div "This lead has been sold for $4.98. Phone Verified Notes Runs an earthmoving and…" at bounding box center [617, 293] width 384 height 511
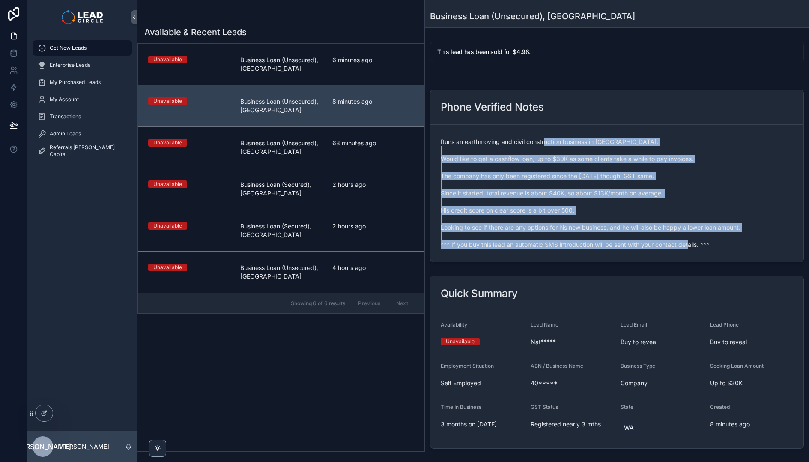
click at [547, 143] on span "Runs an earthmoving and civil construction business in [GEOGRAPHIC_DATA]. Would…" at bounding box center [617, 192] width 352 height 111
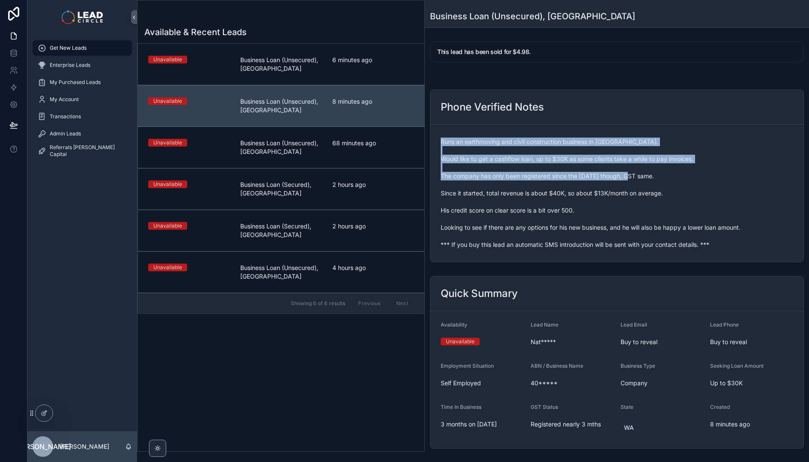
drag, startPoint x: 552, startPoint y: 168, endPoint x: 557, endPoint y: 181, distance: 13.1
click at [557, 181] on div "Runs an earthmoving and civil construction business in [GEOGRAPHIC_DATA]. Would…" at bounding box center [617, 193] width 352 height 116
click at [557, 181] on span "Runs an earthmoving and civil construction business in [GEOGRAPHIC_DATA]. Would…" at bounding box center [617, 192] width 352 height 111
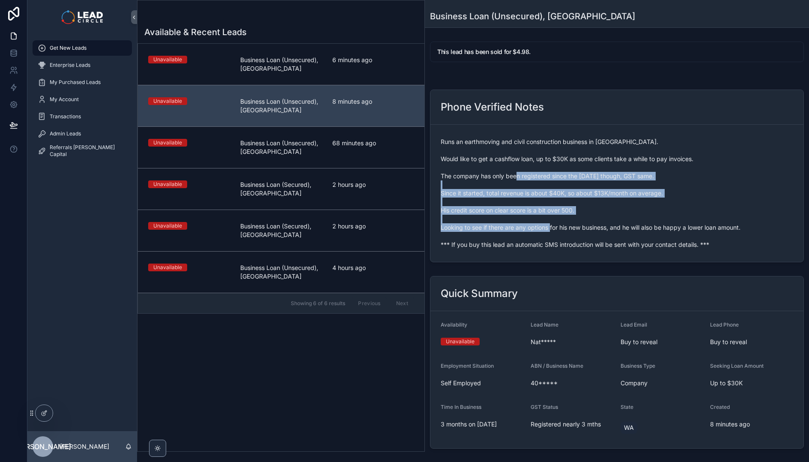
drag, startPoint x: 572, startPoint y: 223, endPoint x: 542, endPoint y: 154, distance: 76.0
click at [551, 168] on span "Runs an earthmoving and civil construction business in [GEOGRAPHIC_DATA]. Would…" at bounding box center [617, 192] width 352 height 111
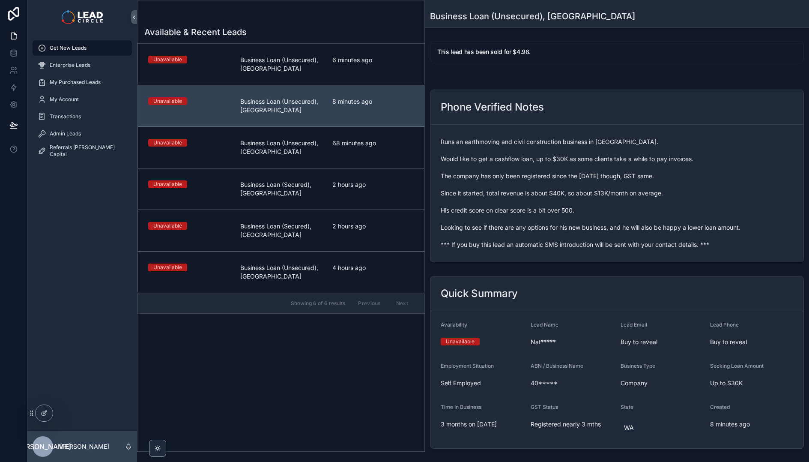
click at [542, 154] on span "Runs an earthmoving and civil construction business in [GEOGRAPHIC_DATA]. Would…" at bounding box center [617, 192] width 352 height 111
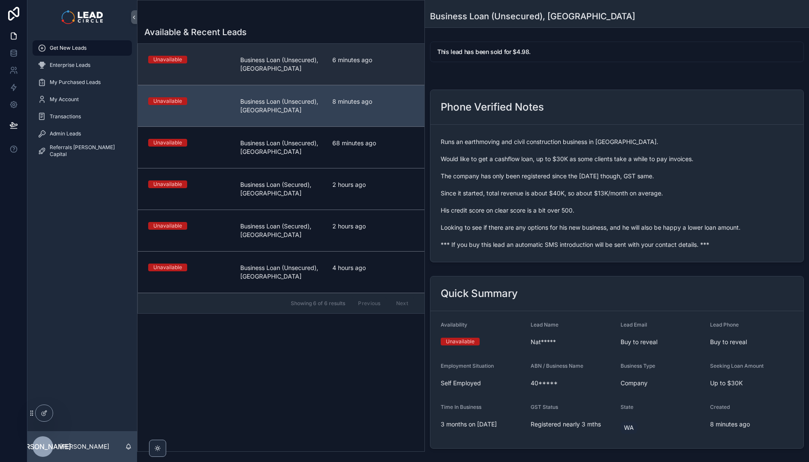
click at [406, 73] on link "Unavailable Business Loan (Unsecured), [GEOGRAPHIC_DATA] 6 minutes ago" at bounding box center [281, 64] width 286 height 41
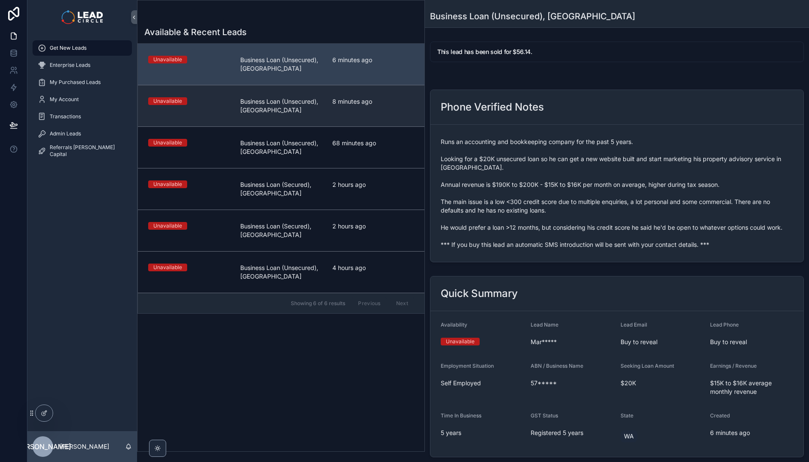
click at [414, 113] on link "Unavailable Business Loan (Unsecured), [GEOGRAPHIC_DATA] 8 minutes ago" at bounding box center [281, 106] width 286 height 42
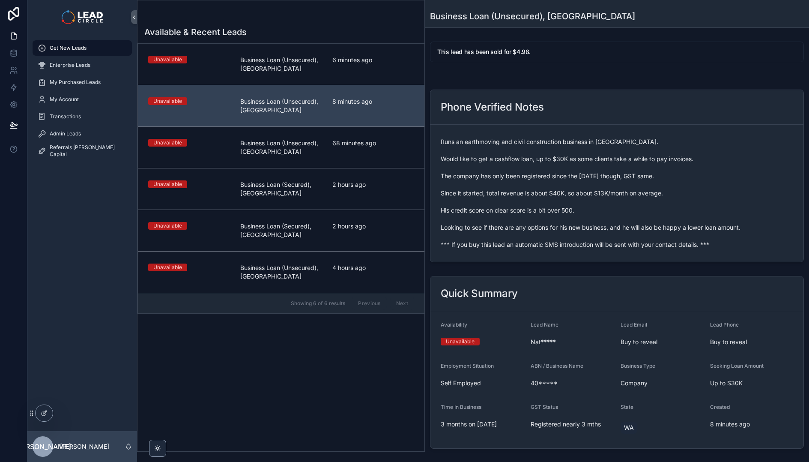
click at [510, 174] on span "Runs an earthmoving and civil construction business in [GEOGRAPHIC_DATA]. Would…" at bounding box center [617, 192] width 352 height 111
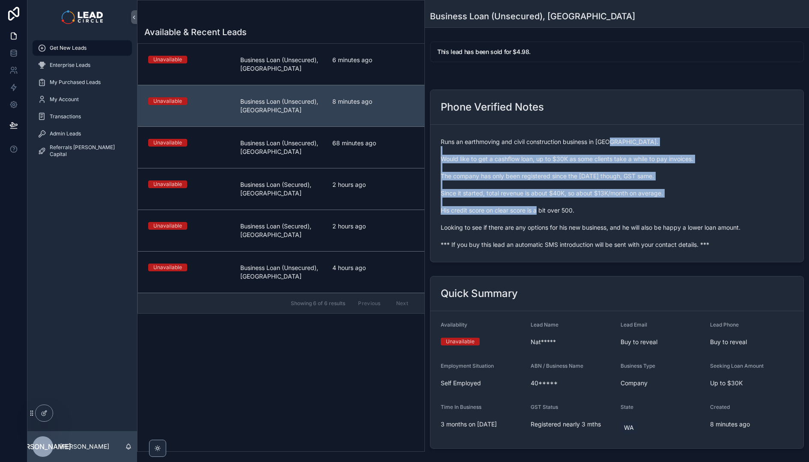
drag, startPoint x: 545, startPoint y: 175, endPoint x: 564, endPoint y: 216, distance: 45.6
click at [562, 213] on span "Runs an earthmoving and civil construction business in [GEOGRAPHIC_DATA]. Would…" at bounding box center [617, 192] width 352 height 111
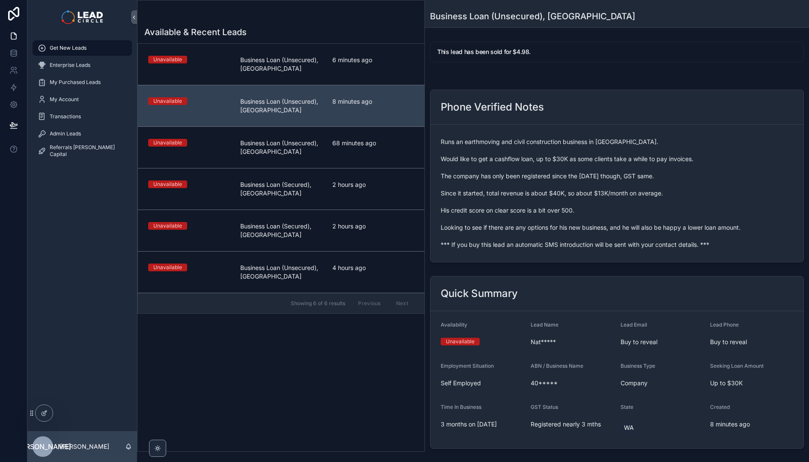
click at [564, 216] on span "Runs an earthmoving and civil construction business in [GEOGRAPHIC_DATA]. Would…" at bounding box center [617, 192] width 352 height 111
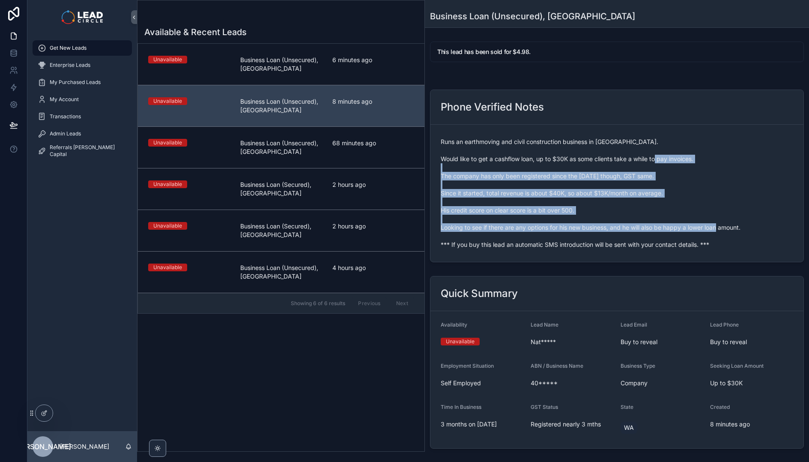
drag, startPoint x: 553, startPoint y: 172, endPoint x: 592, endPoint y: 242, distance: 79.9
click at [592, 242] on span "Runs an earthmoving and civil construction business in [GEOGRAPHIC_DATA]. Would…" at bounding box center [617, 192] width 352 height 111
drag, startPoint x: 554, startPoint y: 179, endPoint x: 602, endPoint y: 230, distance: 70.3
click at [602, 230] on span "Runs an earthmoving and civil construction business in [GEOGRAPHIC_DATA]. Would…" at bounding box center [617, 192] width 352 height 111
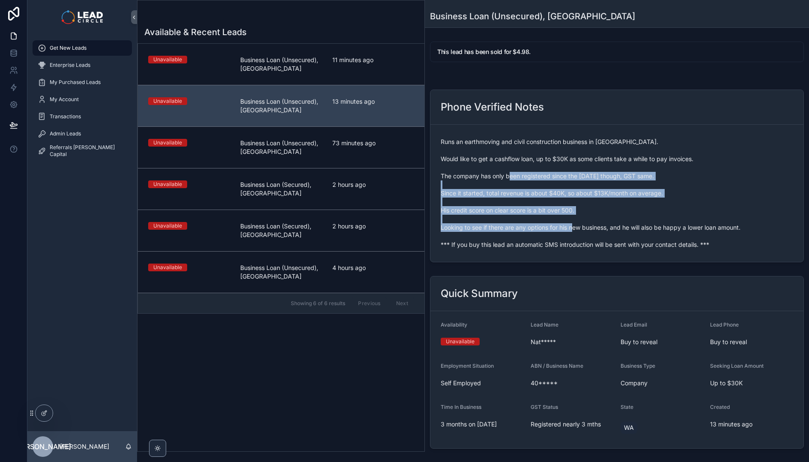
click at [602, 230] on span "Runs an earthmoving and civil construction business in [GEOGRAPHIC_DATA]. Would…" at bounding box center [617, 192] width 352 height 111
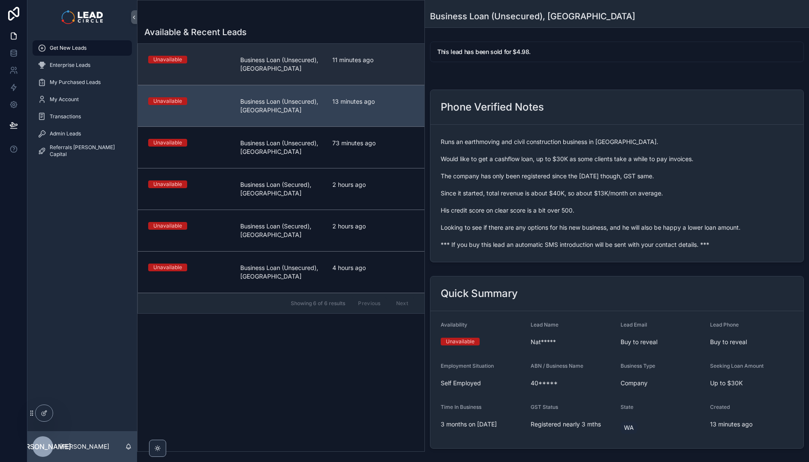
click at [392, 73] on link "Unavailable Business Loan (Unsecured), [GEOGRAPHIC_DATA] 11 minutes ago" at bounding box center [281, 64] width 286 height 41
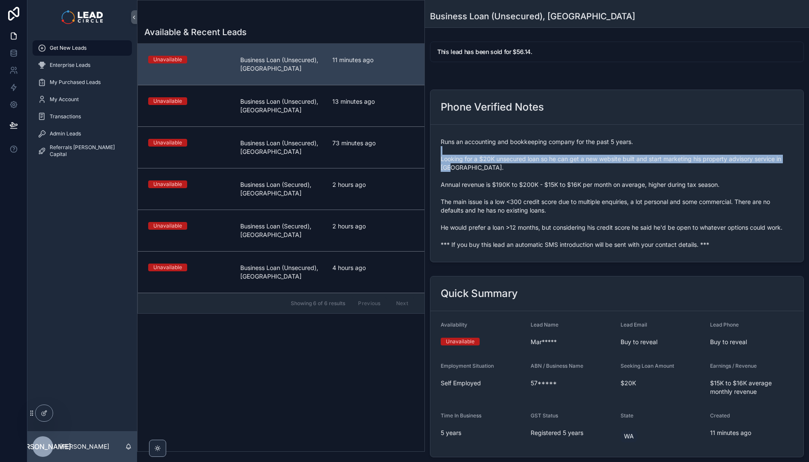
drag, startPoint x: 531, startPoint y: 194, endPoint x: 558, endPoint y: 209, distance: 31.0
click at [546, 205] on span "Runs an accounting and bookkeeping company for the past 5 years. Looking for a …" at bounding box center [617, 192] width 352 height 111
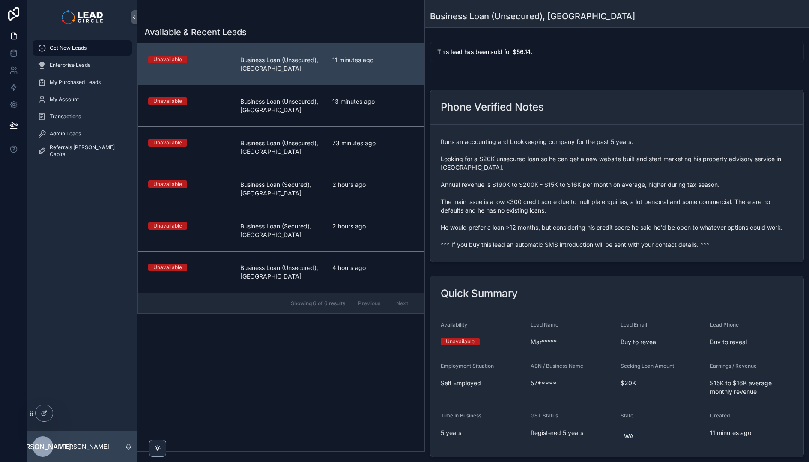
click at [558, 209] on span "Runs an accounting and bookkeeping company for the past 5 years. Looking for a …" at bounding box center [617, 192] width 352 height 111
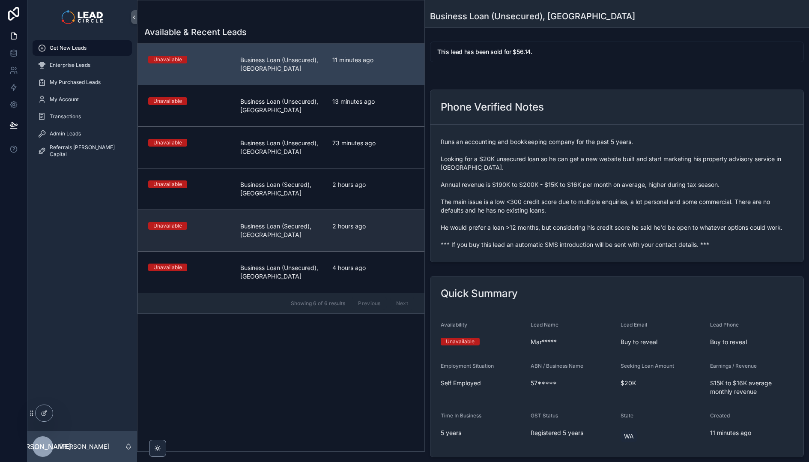
click at [303, 223] on span "Business Loan (Secured), [GEOGRAPHIC_DATA]" at bounding box center [281, 230] width 82 height 17
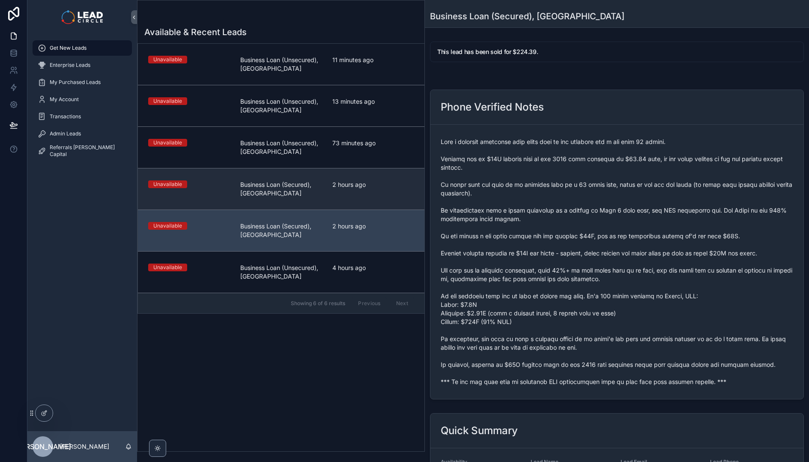
click at [318, 190] on span "Business Loan (Secured), [GEOGRAPHIC_DATA]" at bounding box center [281, 188] width 82 height 17
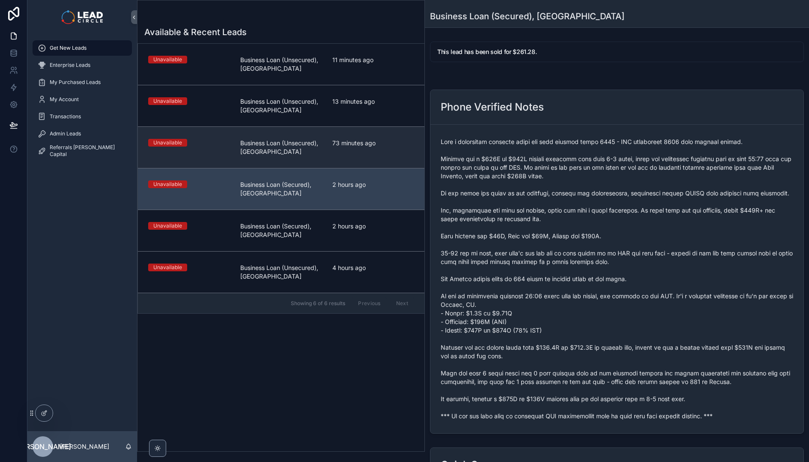
click at [339, 160] on link "Unavailable Business Loan (Unsecured), [GEOGRAPHIC_DATA] 73 minutes ago" at bounding box center [281, 147] width 286 height 42
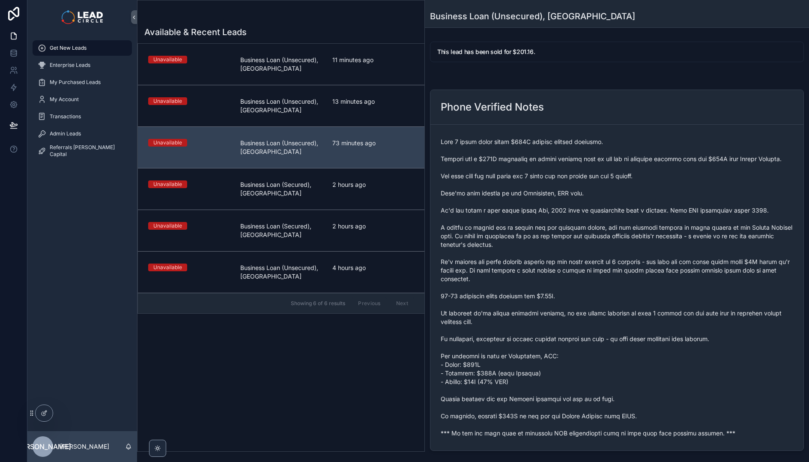
click at [345, 249] on link "Unavailable Business Loan (Secured), [GEOGRAPHIC_DATA] 2 hours ago" at bounding box center [281, 230] width 286 height 42
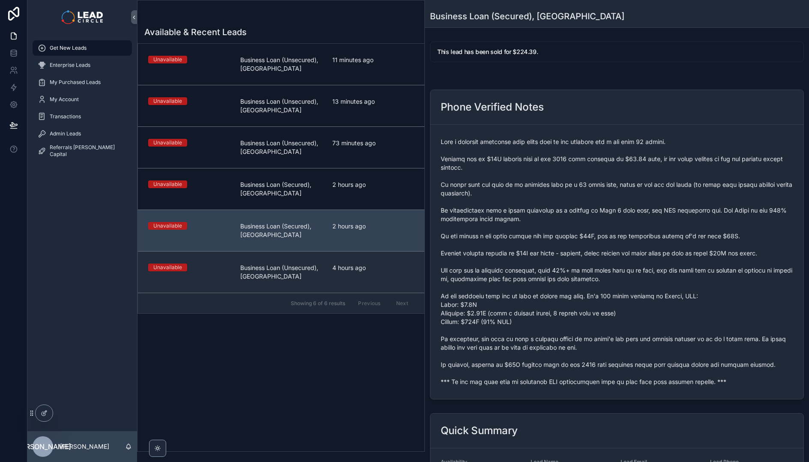
click at [351, 264] on span "4 hours ago" at bounding box center [373, 267] width 82 height 9
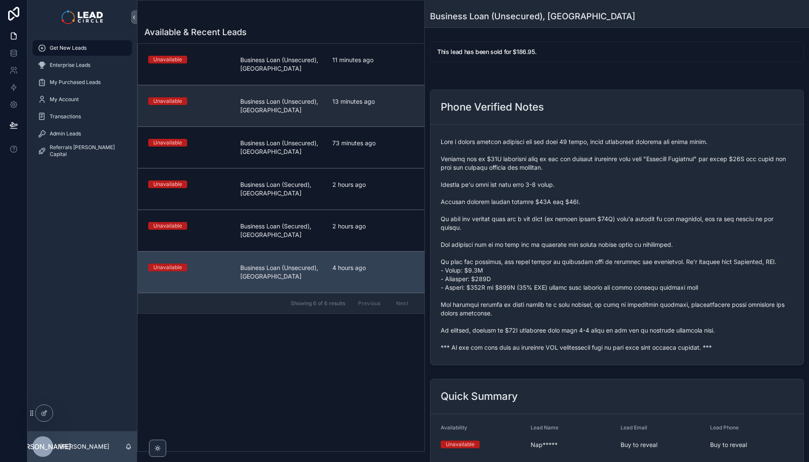
click at [345, 96] on link "Unavailable Business Loan (Unsecured), [GEOGRAPHIC_DATA] 13 minutes ago" at bounding box center [281, 106] width 286 height 42
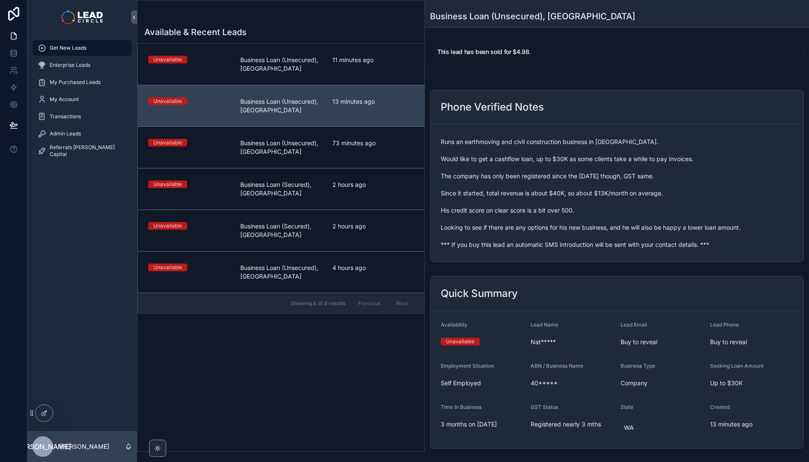
click at [353, 60] on span "11 minutes ago" at bounding box center [373, 60] width 82 height 9
